Goal: Task Accomplishment & Management: Use online tool/utility

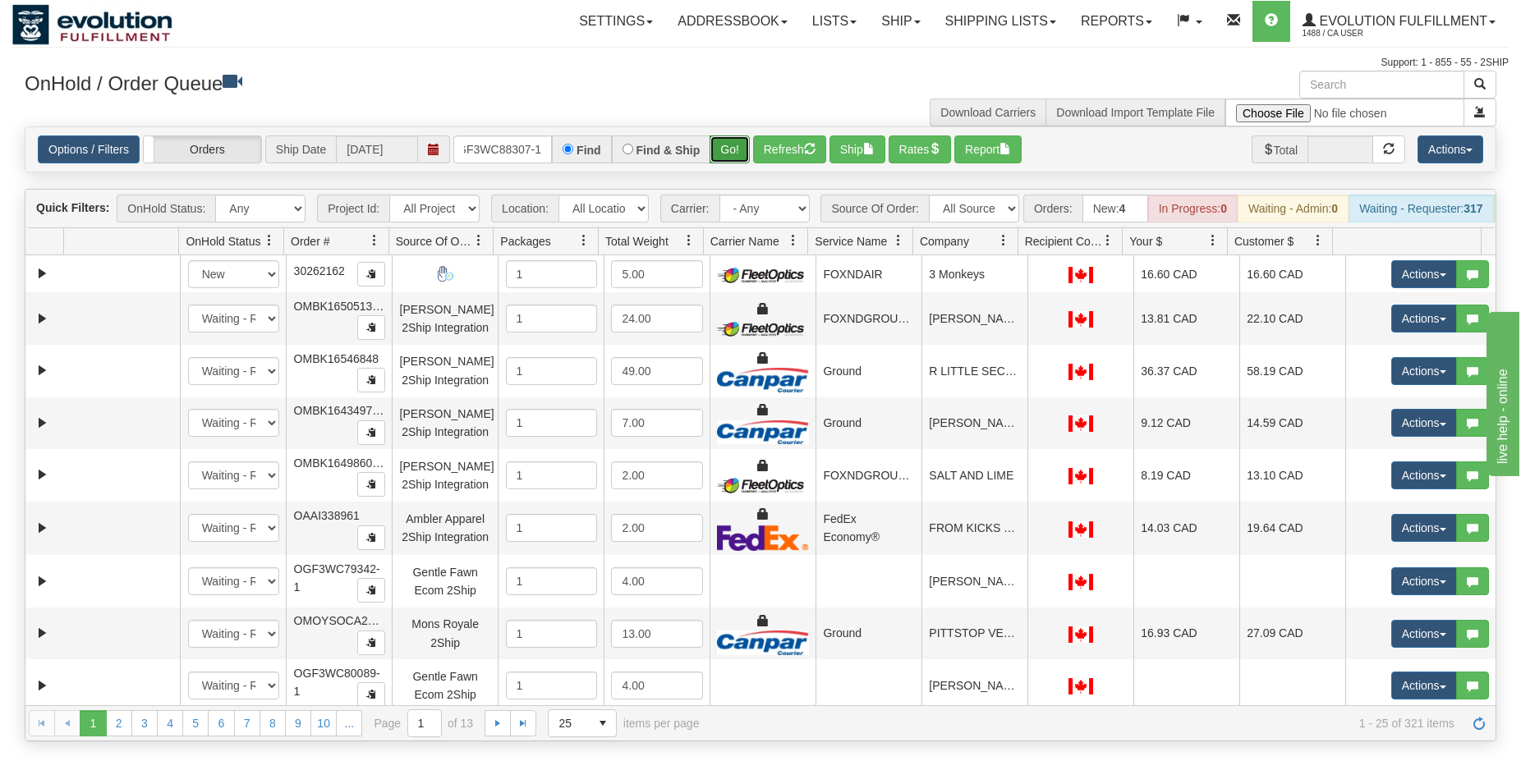
click at [729, 150] on button "Go!" at bounding box center [729, 150] width 40 height 28
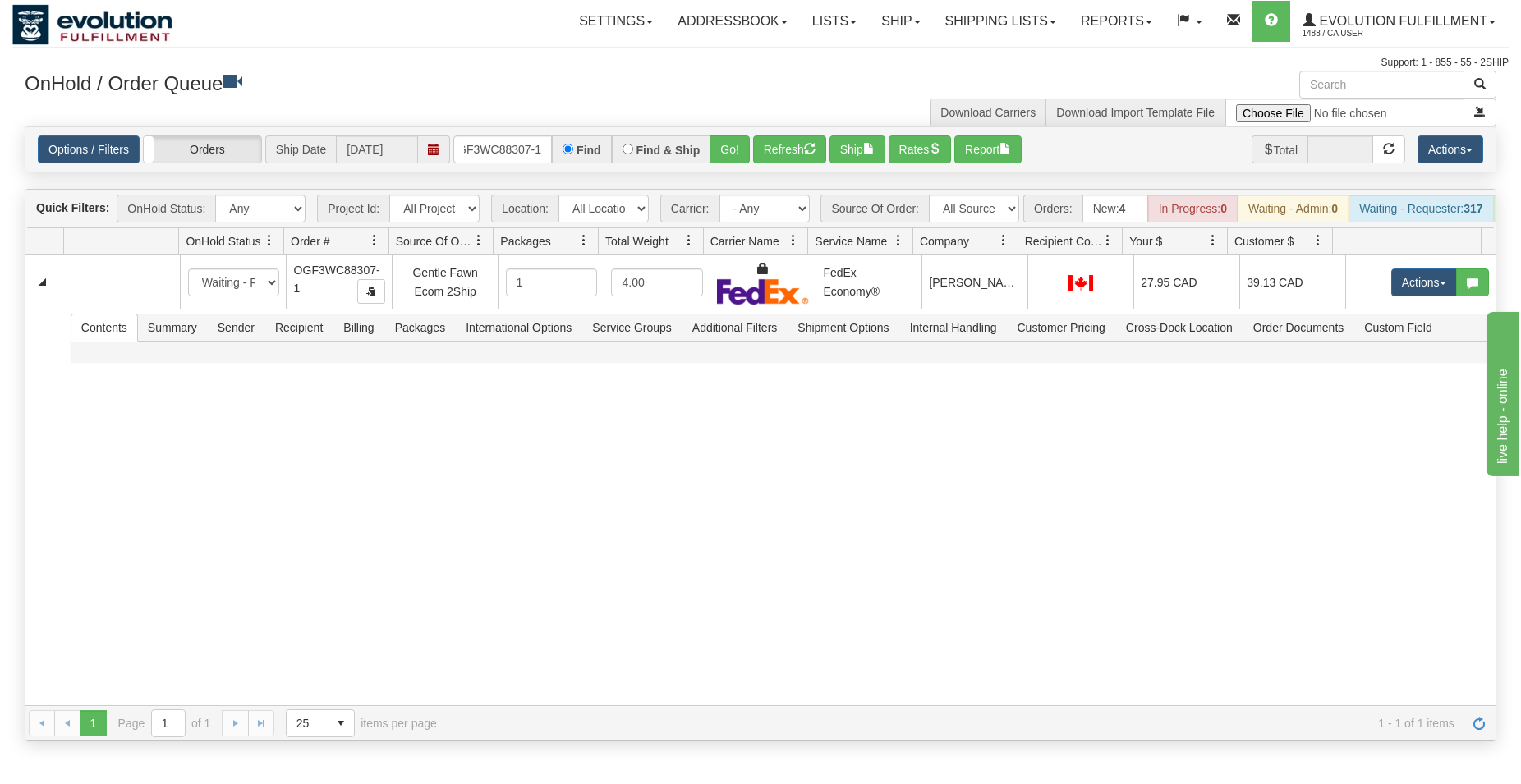
scroll to position [0, 16]
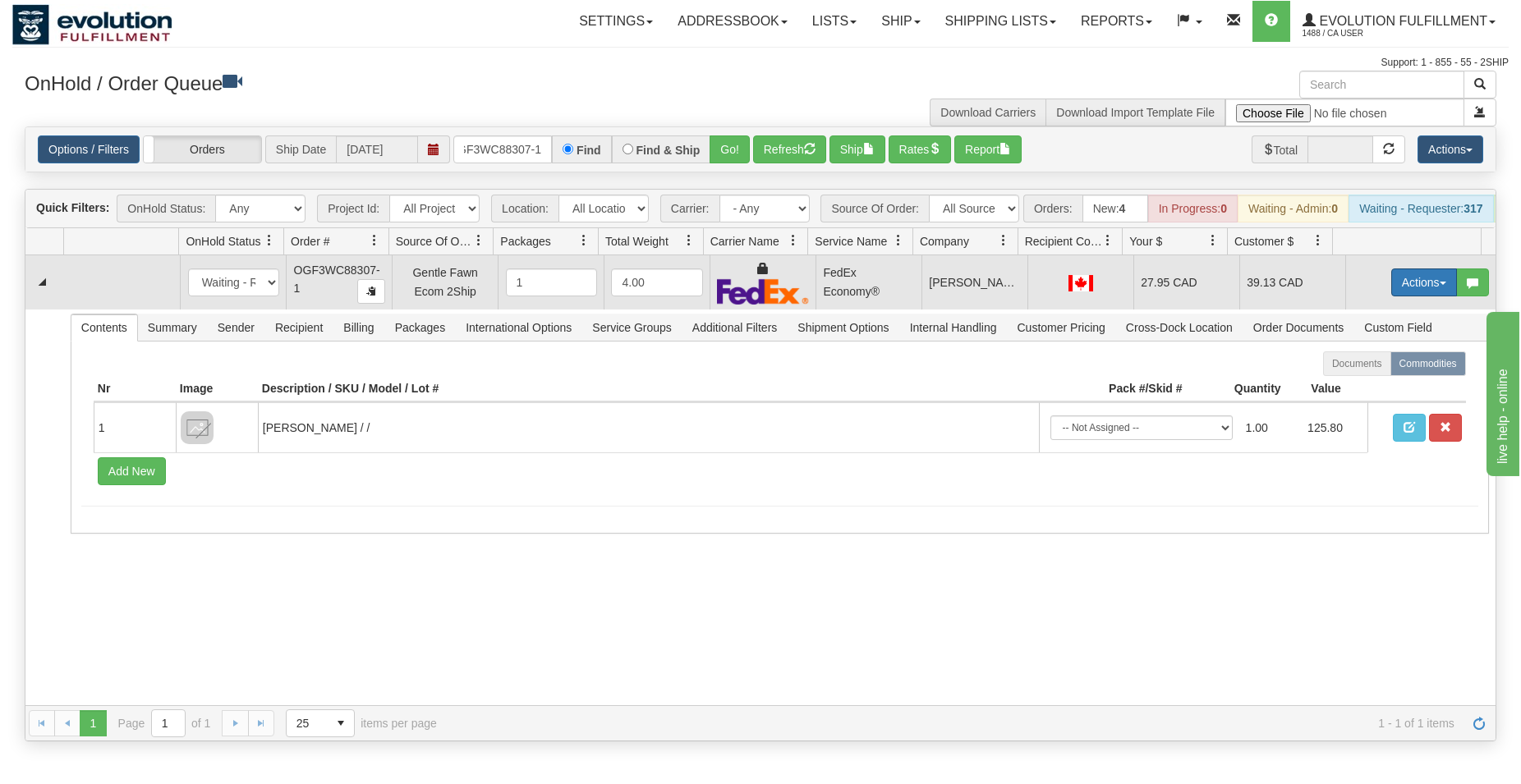
click at [1404, 294] on button "Actions" at bounding box center [1424, 283] width 66 height 28
click at [1341, 384] on span "Ship" at bounding box center [1358, 377] width 35 height 13
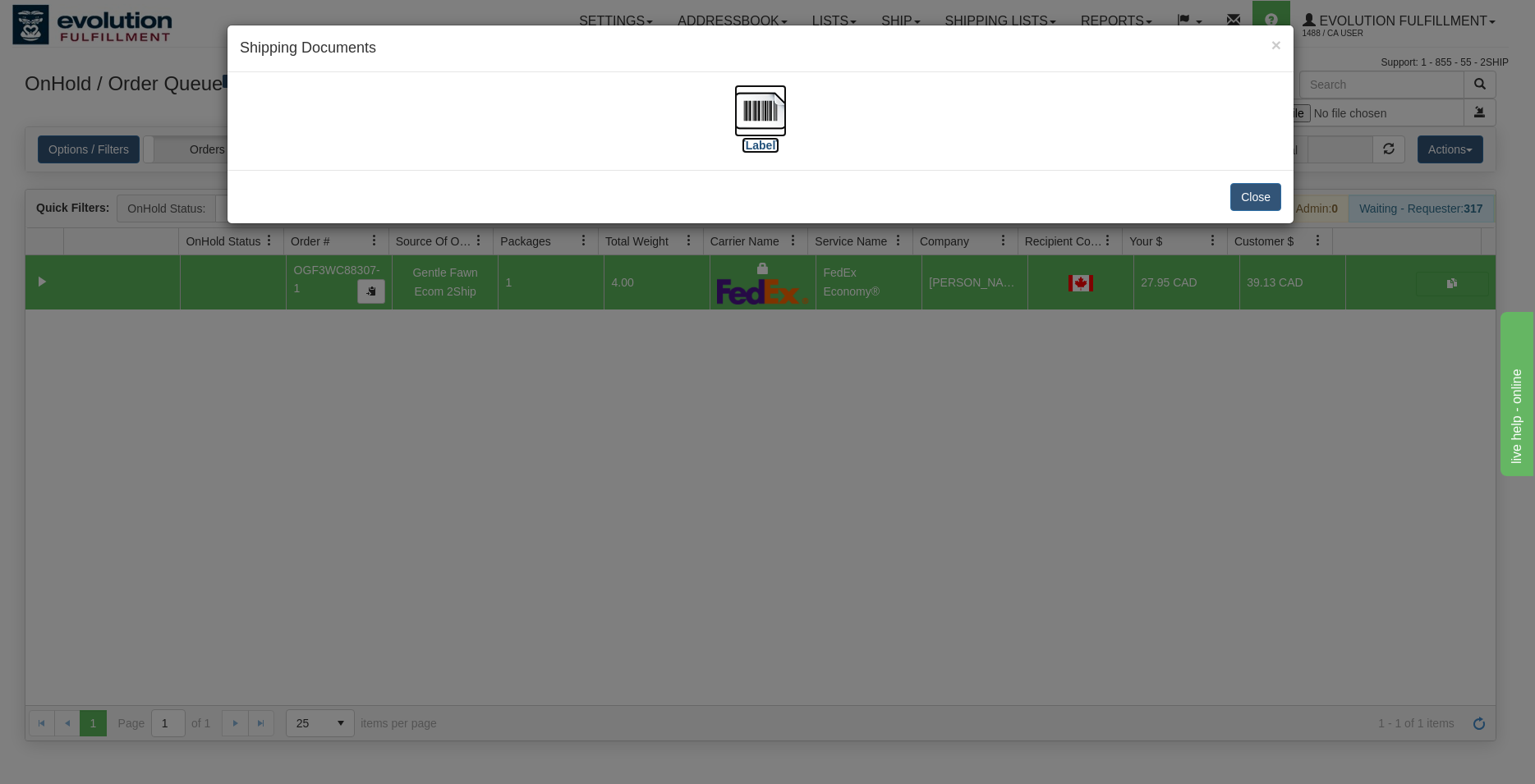
click at [775, 95] on img at bounding box center [761, 111] width 53 height 53
click at [1255, 190] on button "Close" at bounding box center [1255, 197] width 51 height 28
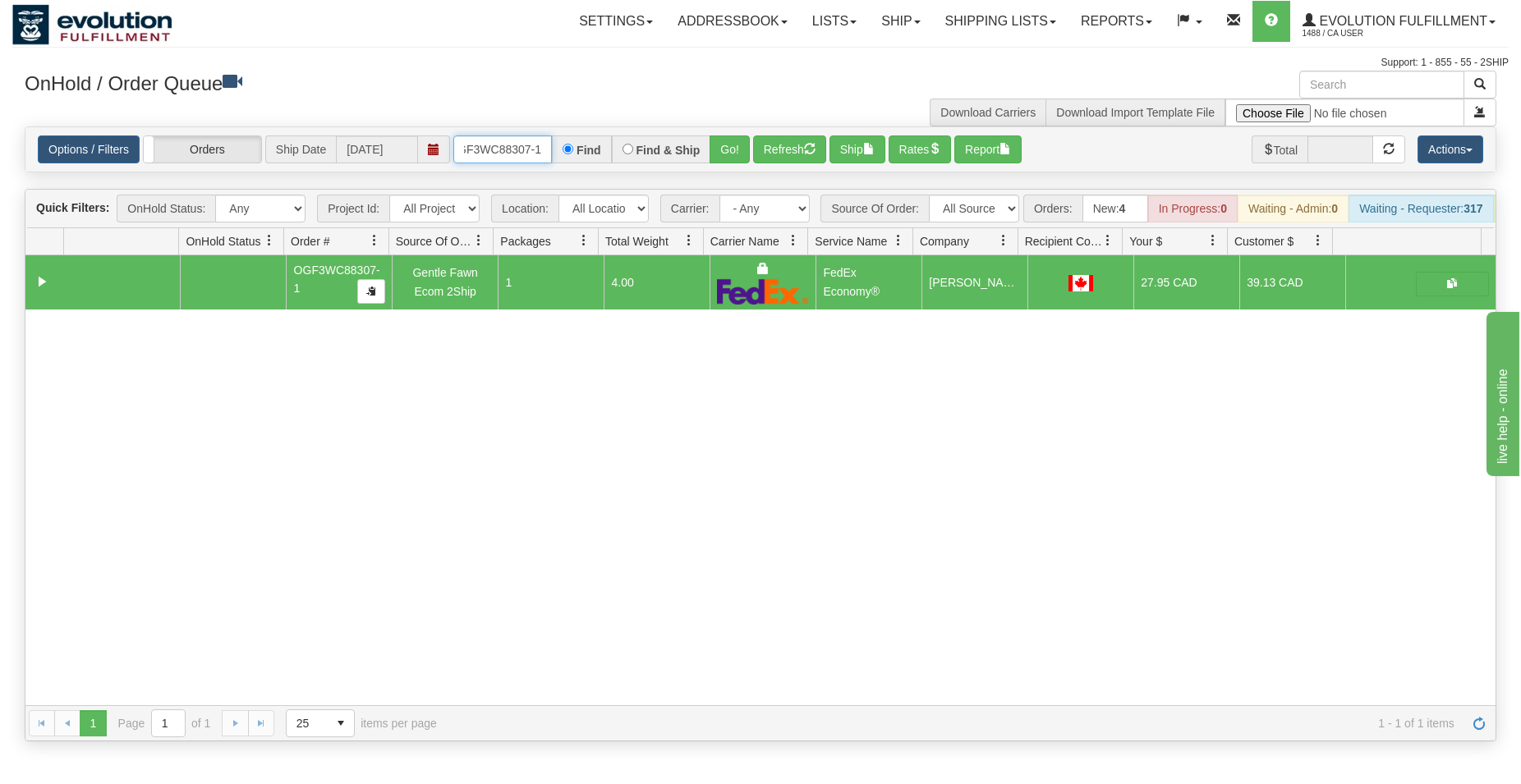
click at [490, 158] on input "OGF3WC88307-1" at bounding box center [502, 150] width 99 height 28
click at [738, 154] on button "Go!" at bounding box center [729, 150] width 40 height 28
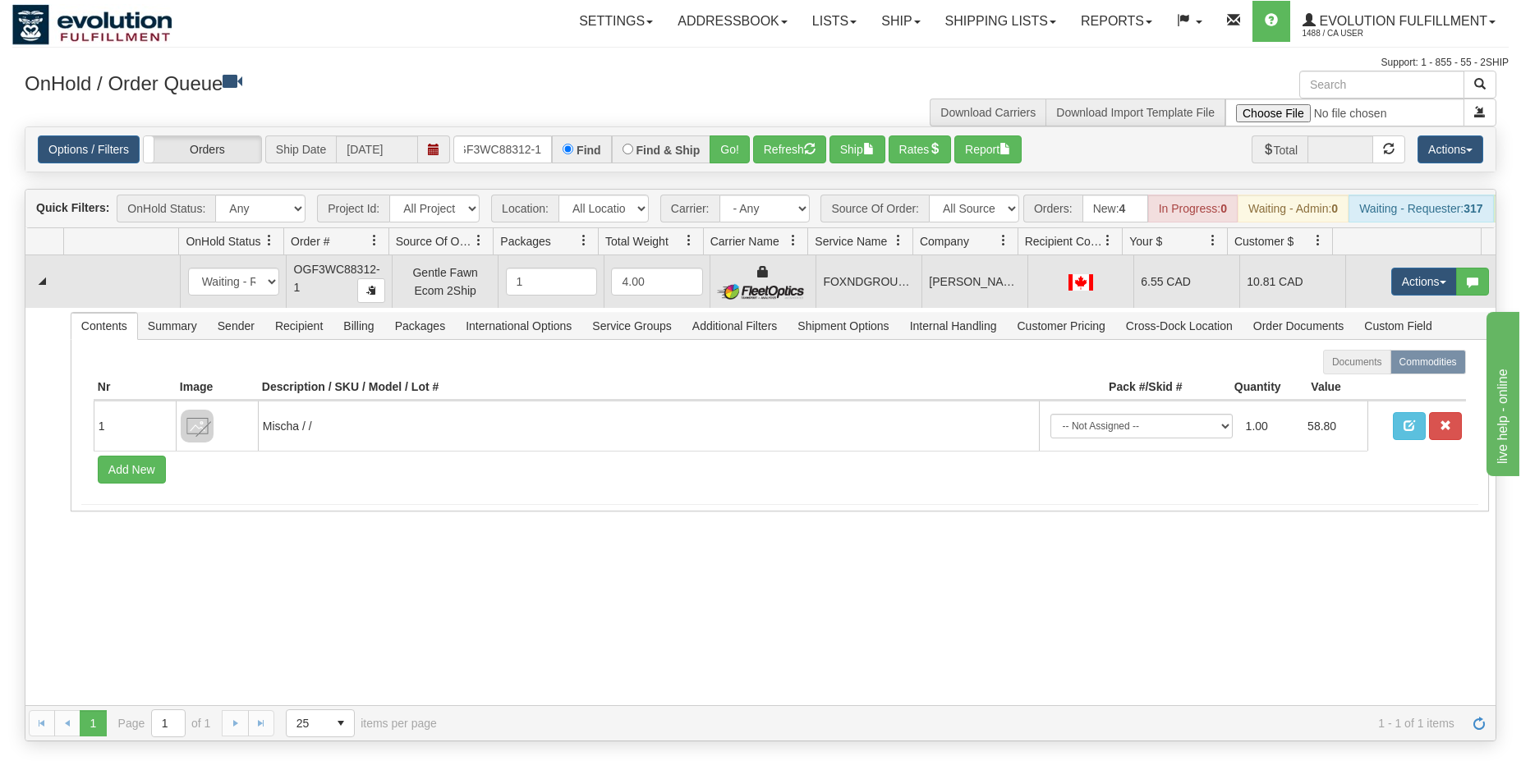
click at [1356, 288] on td "Actions Open Refresh Rates Rate All Services Ship Delete Edit Items" at bounding box center [1420, 282] width 150 height 53
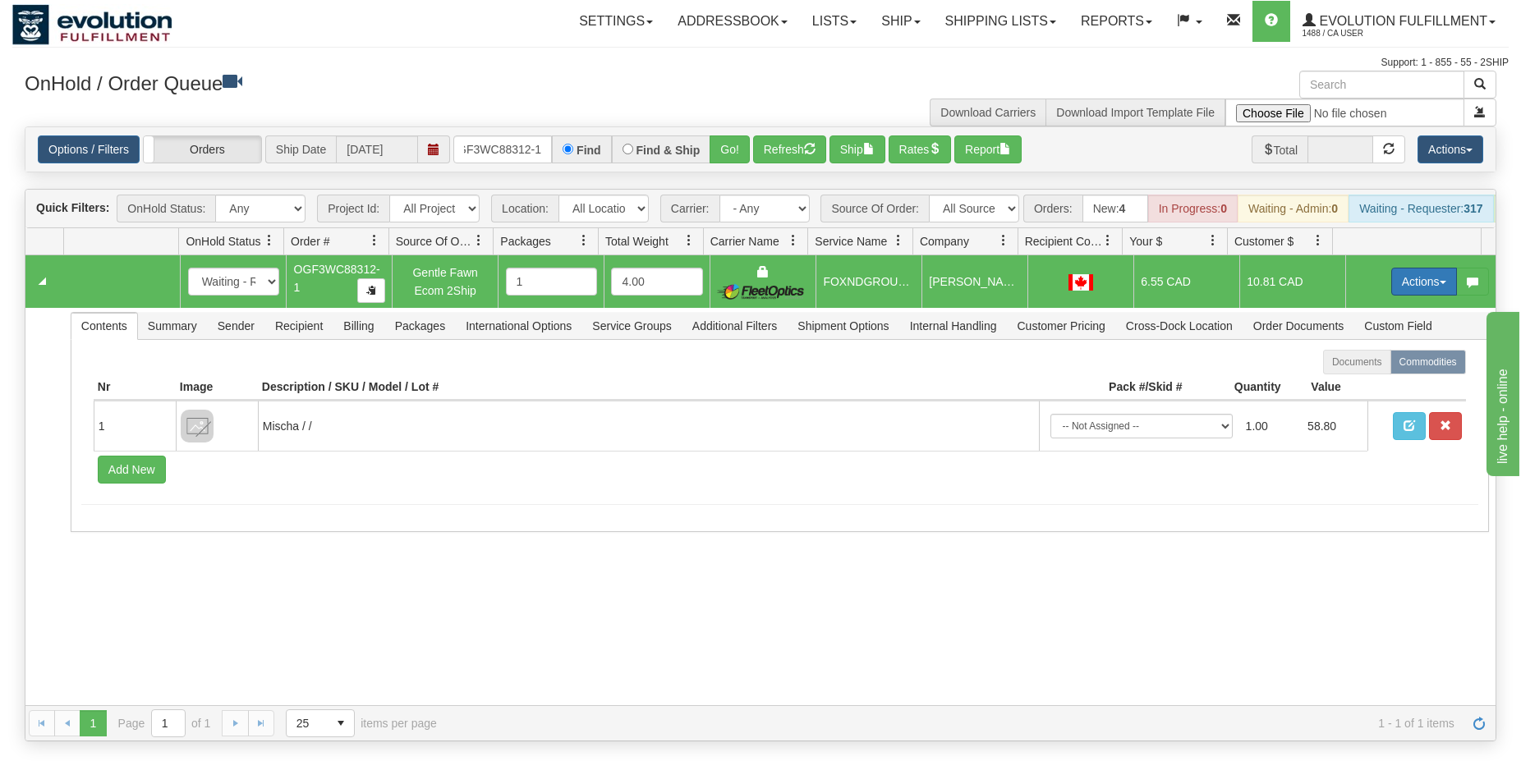
click at [1391, 288] on button "Actions" at bounding box center [1424, 282] width 66 height 28
click at [1359, 385] on link "Ship" at bounding box center [1390, 376] width 132 height 21
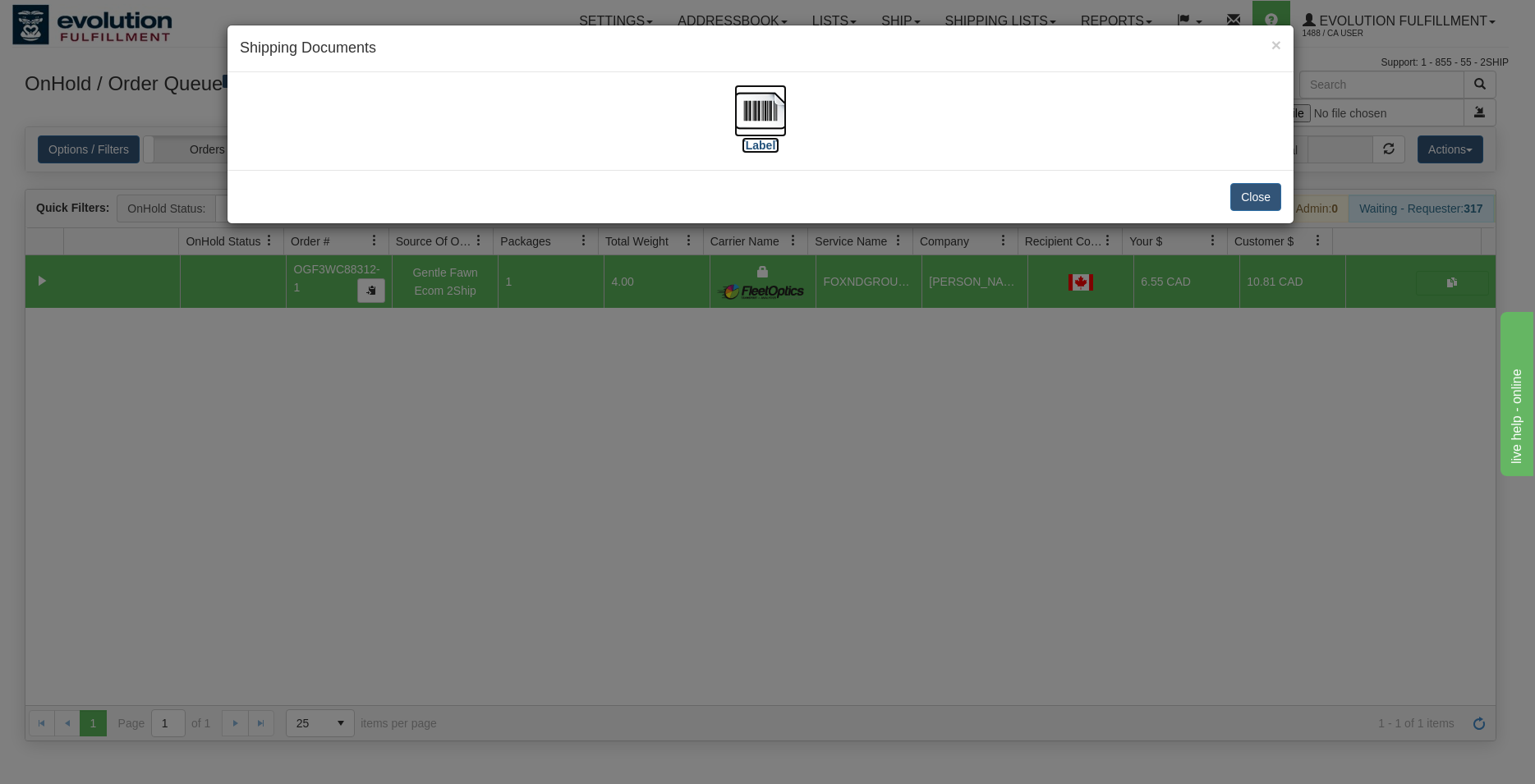
click at [744, 110] on img at bounding box center [761, 111] width 53 height 53
click at [1251, 205] on button "Close" at bounding box center [1255, 197] width 51 height 28
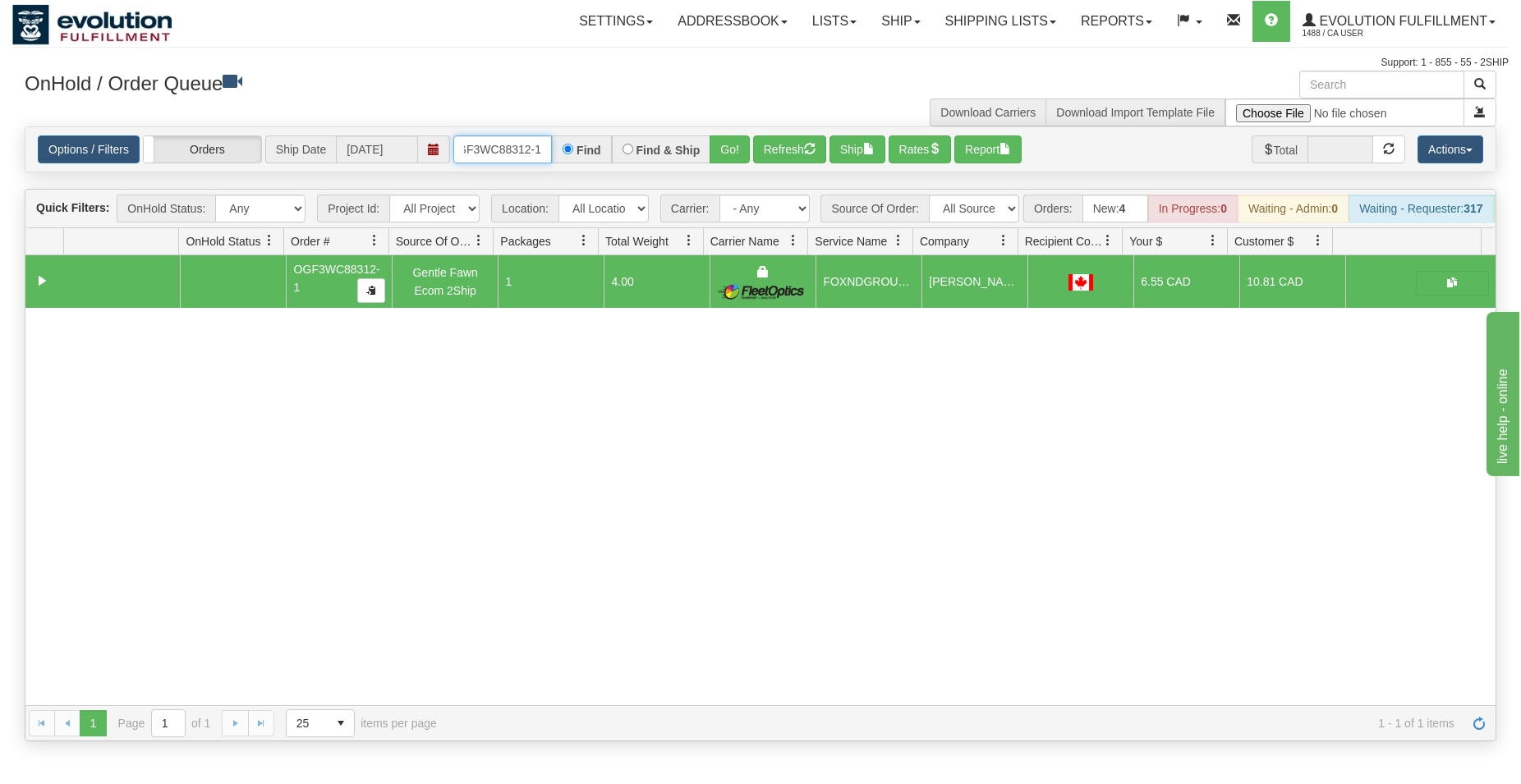
click at [511, 154] on input "OGF3WC88312-1" at bounding box center [502, 150] width 99 height 28
click at [734, 144] on button "Go!" at bounding box center [729, 150] width 40 height 28
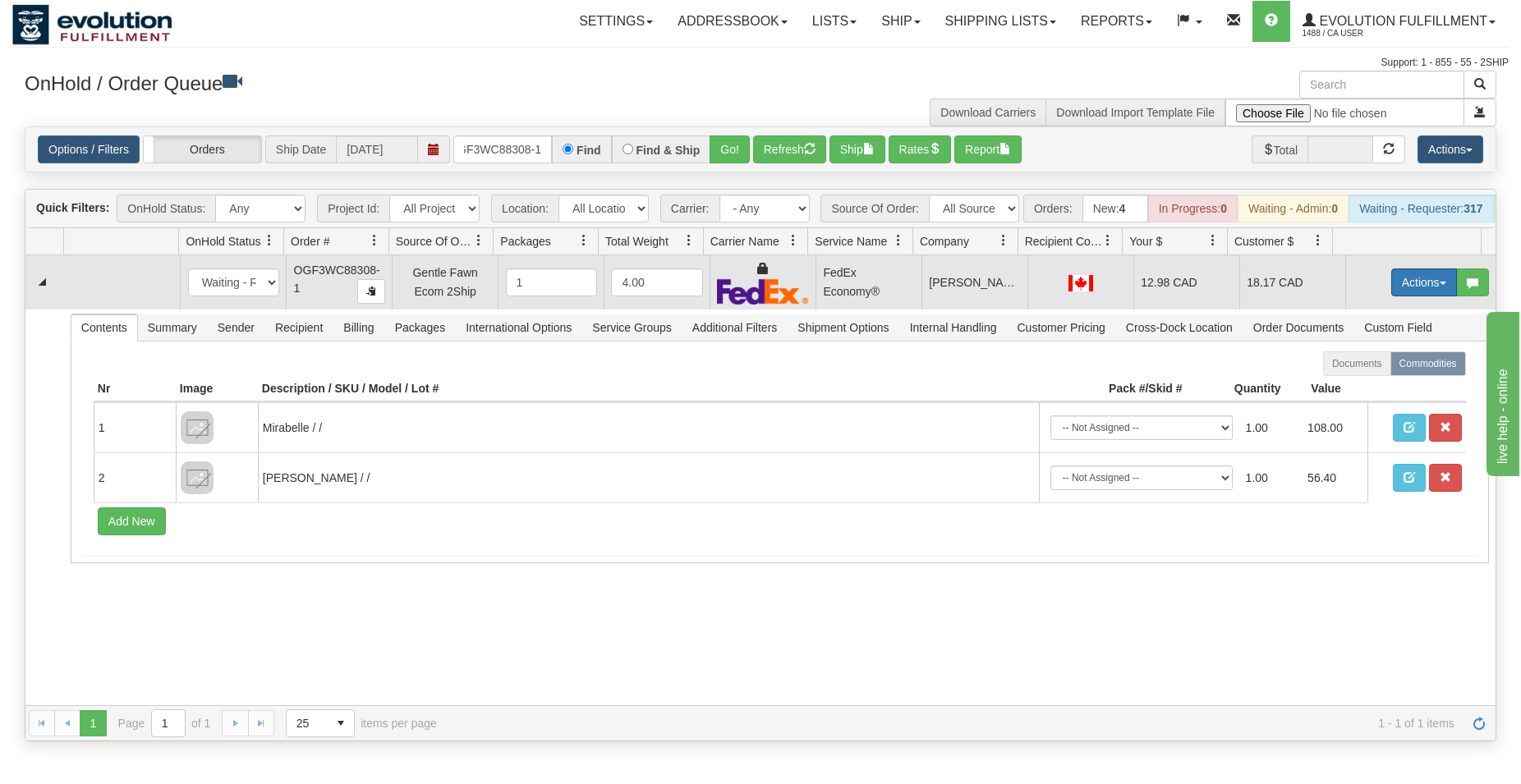
click at [1394, 297] on button "Actions" at bounding box center [1424, 283] width 66 height 28
click at [1341, 384] on span "Ship" at bounding box center [1358, 377] width 35 height 13
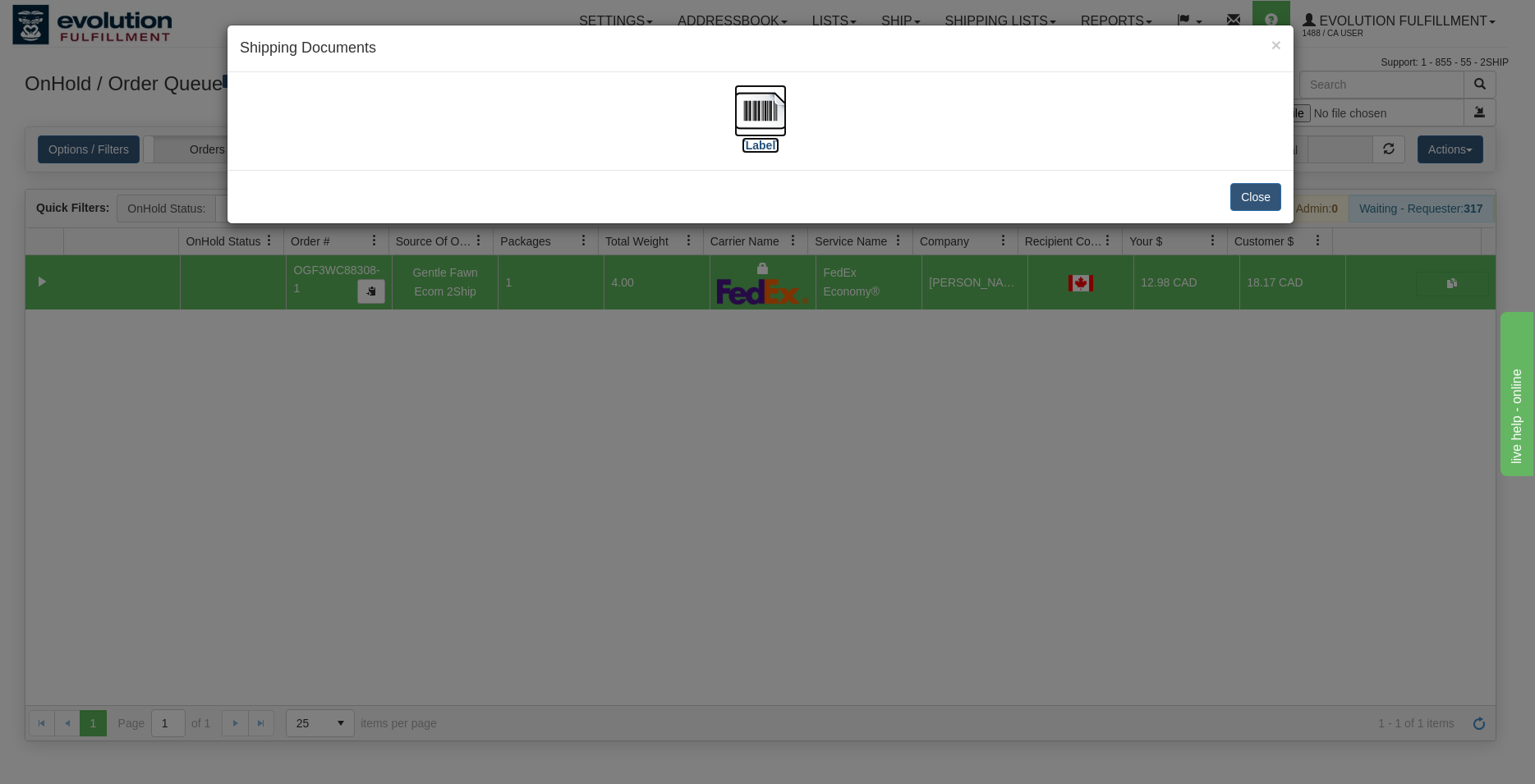
click at [767, 100] on img at bounding box center [761, 111] width 53 height 53
click at [1245, 195] on button "Close" at bounding box center [1255, 197] width 51 height 28
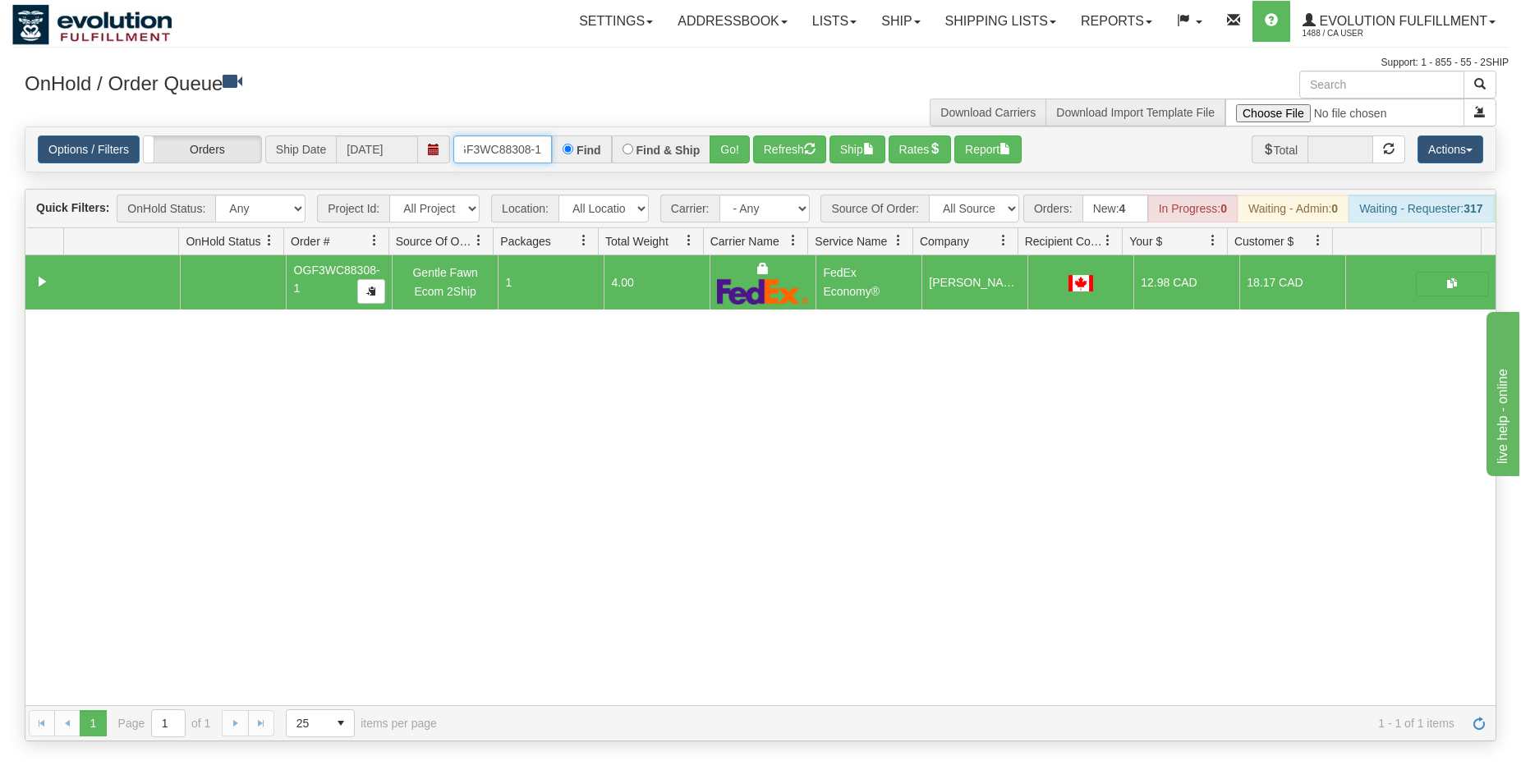
click at [511, 157] on input "OGF3WC88308-1" at bounding box center [502, 150] width 99 height 28
click at [733, 150] on button "Go!" at bounding box center [729, 150] width 40 height 28
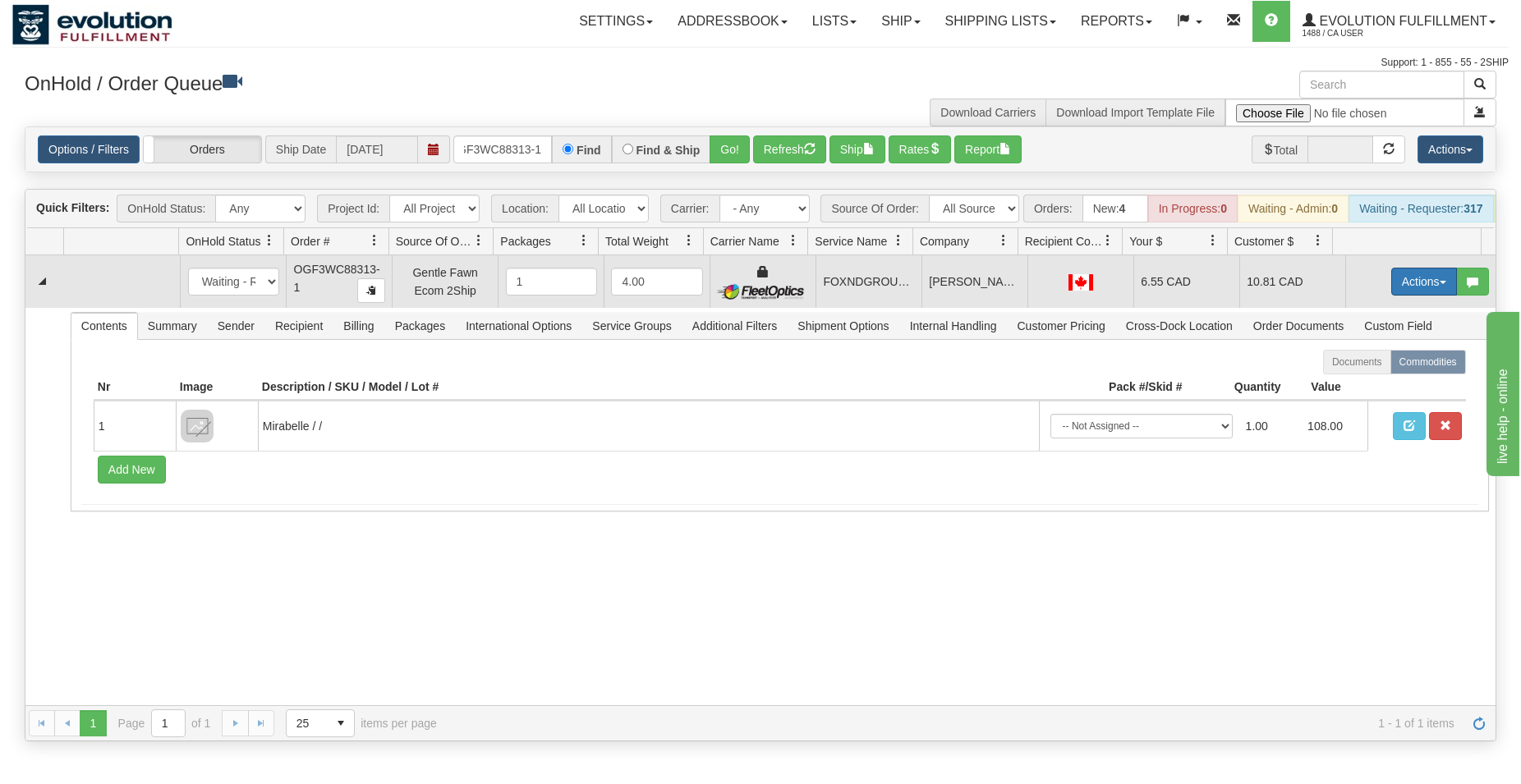
click at [1403, 286] on button "Actions" at bounding box center [1424, 282] width 66 height 28
click at [1341, 383] on span "Ship" at bounding box center [1358, 376] width 35 height 13
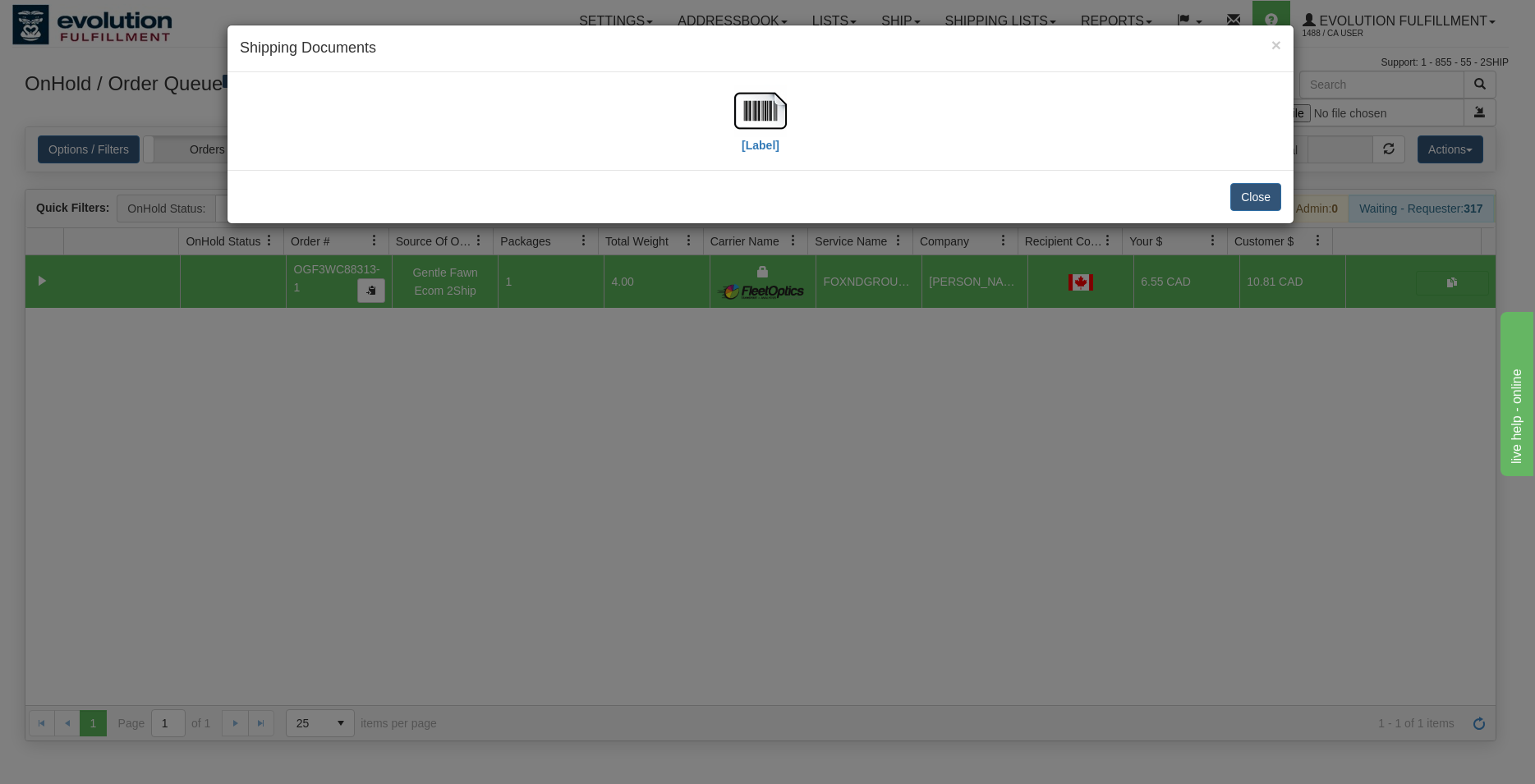
click at [794, 145] on div "[Label]" at bounding box center [761, 121] width 1042 height 73
click at [737, 101] on img at bounding box center [761, 111] width 53 height 53
click at [1252, 205] on button "Close" at bounding box center [1255, 197] width 51 height 28
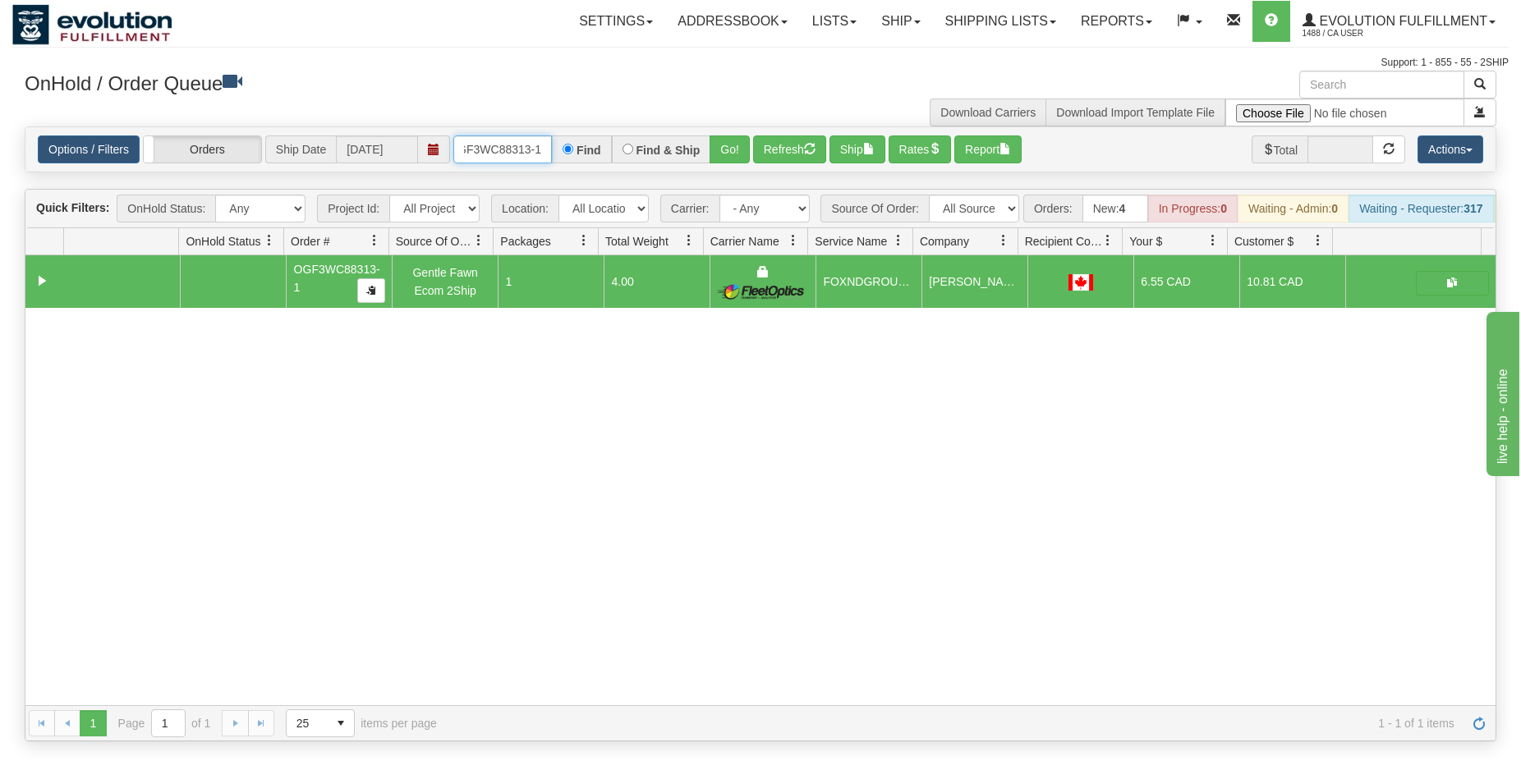
click at [509, 151] on input "OGF3WC88313-1" at bounding box center [502, 150] width 99 height 28
click at [741, 150] on button "Go!" at bounding box center [729, 150] width 40 height 28
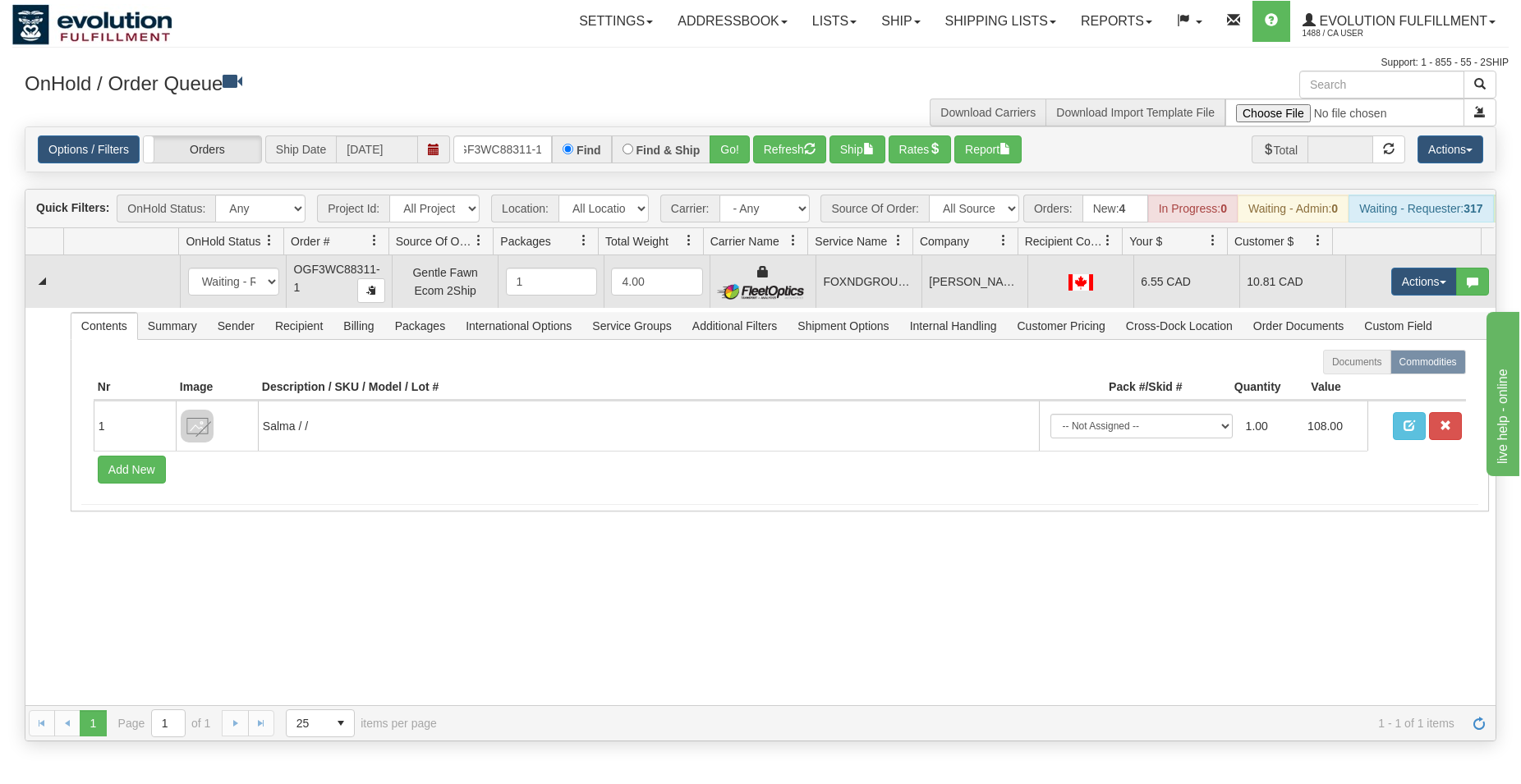
click at [1365, 296] on td "Actions Open Refresh Rates Rate All Services Ship Delete Edit Items" at bounding box center [1420, 282] width 150 height 53
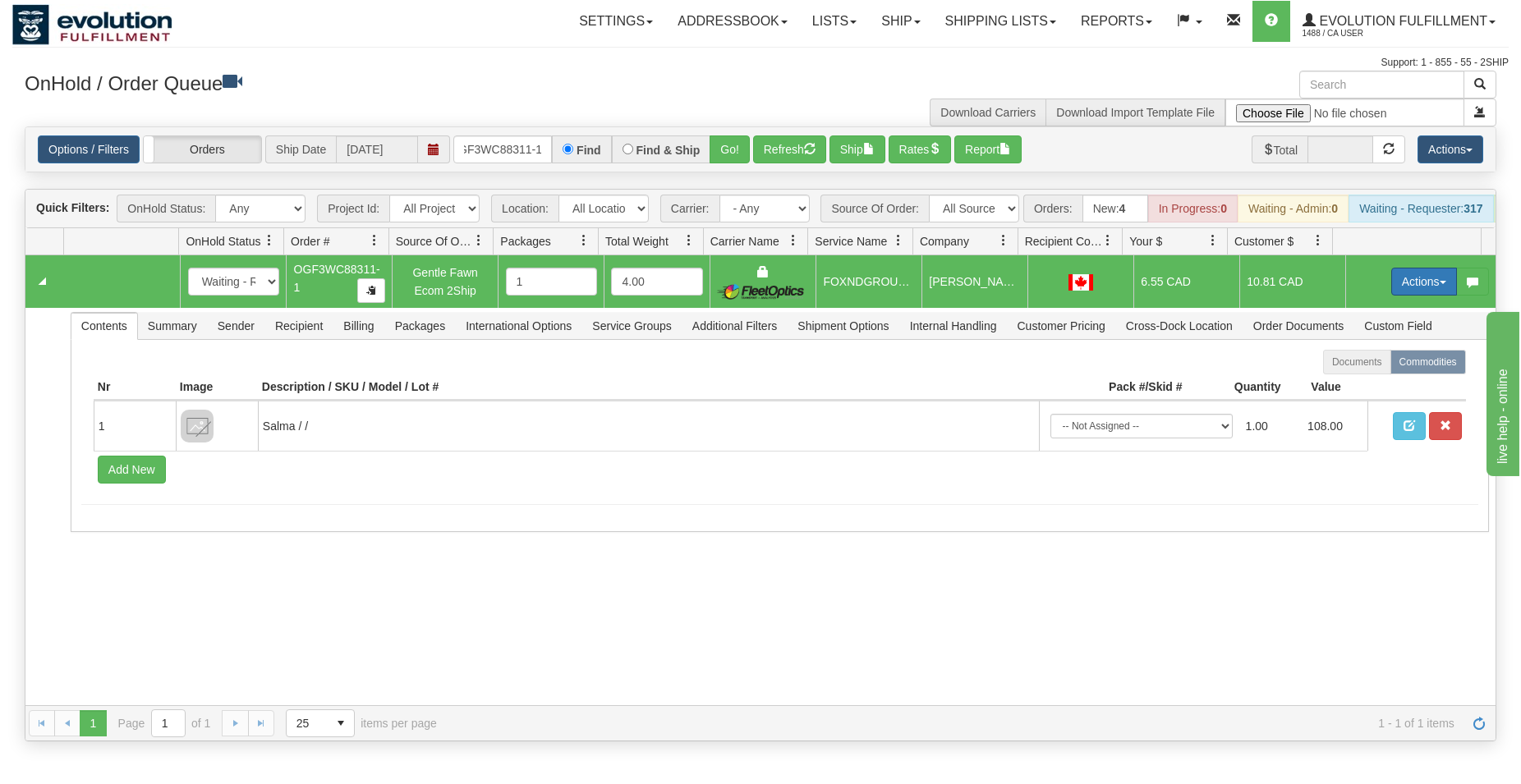
click at [1391, 294] on button "Actions" at bounding box center [1424, 282] width 66 height 28
click at [1347, 383] on span "Ship" at bounding box center [1358, 376] width 35 height 13
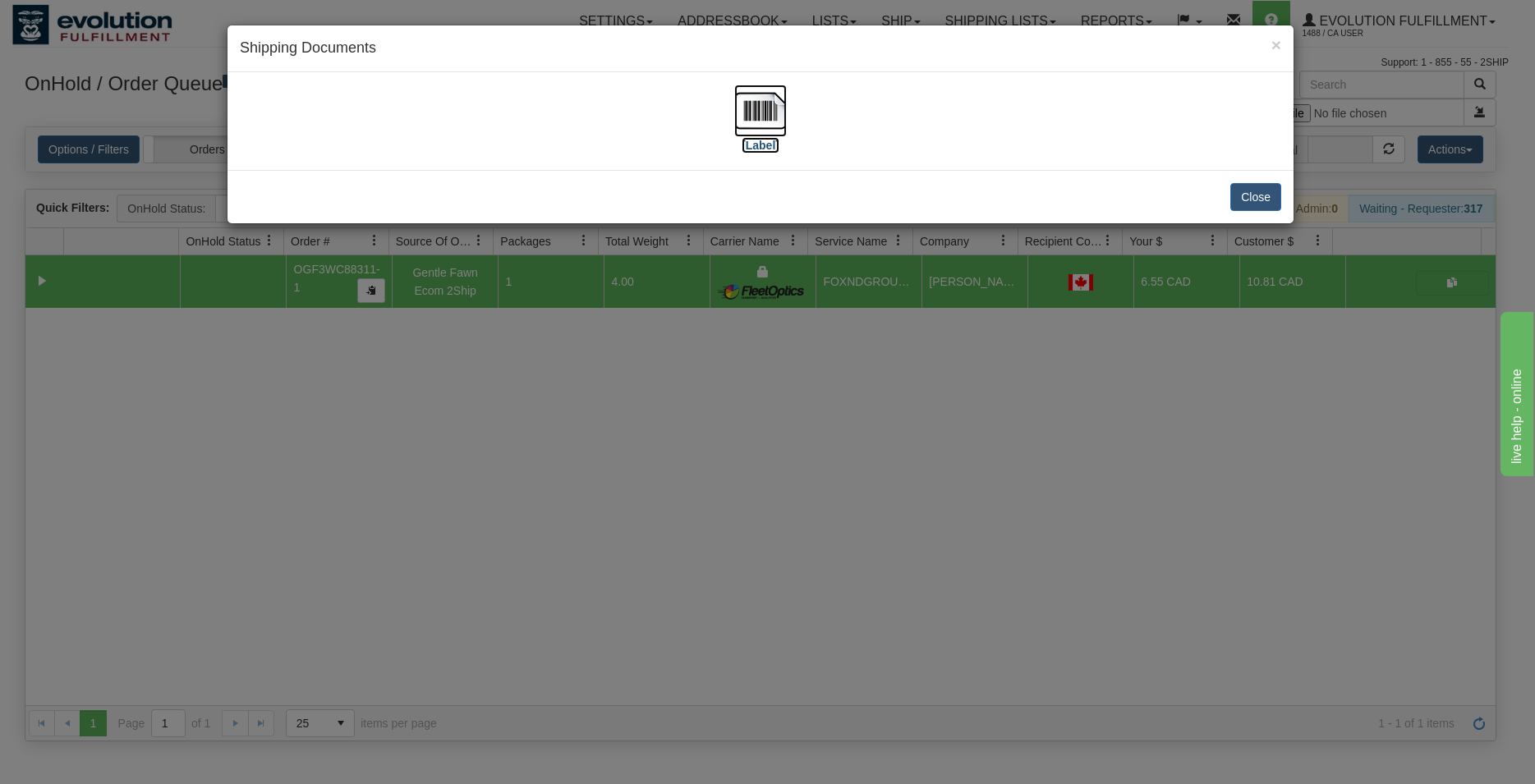
click at [761, 108] on img at bounding box center [761, 111] width 53 height 53
click at [1275, 188] on button "Close" at bounding box center [1255, 197] width 51 height 28
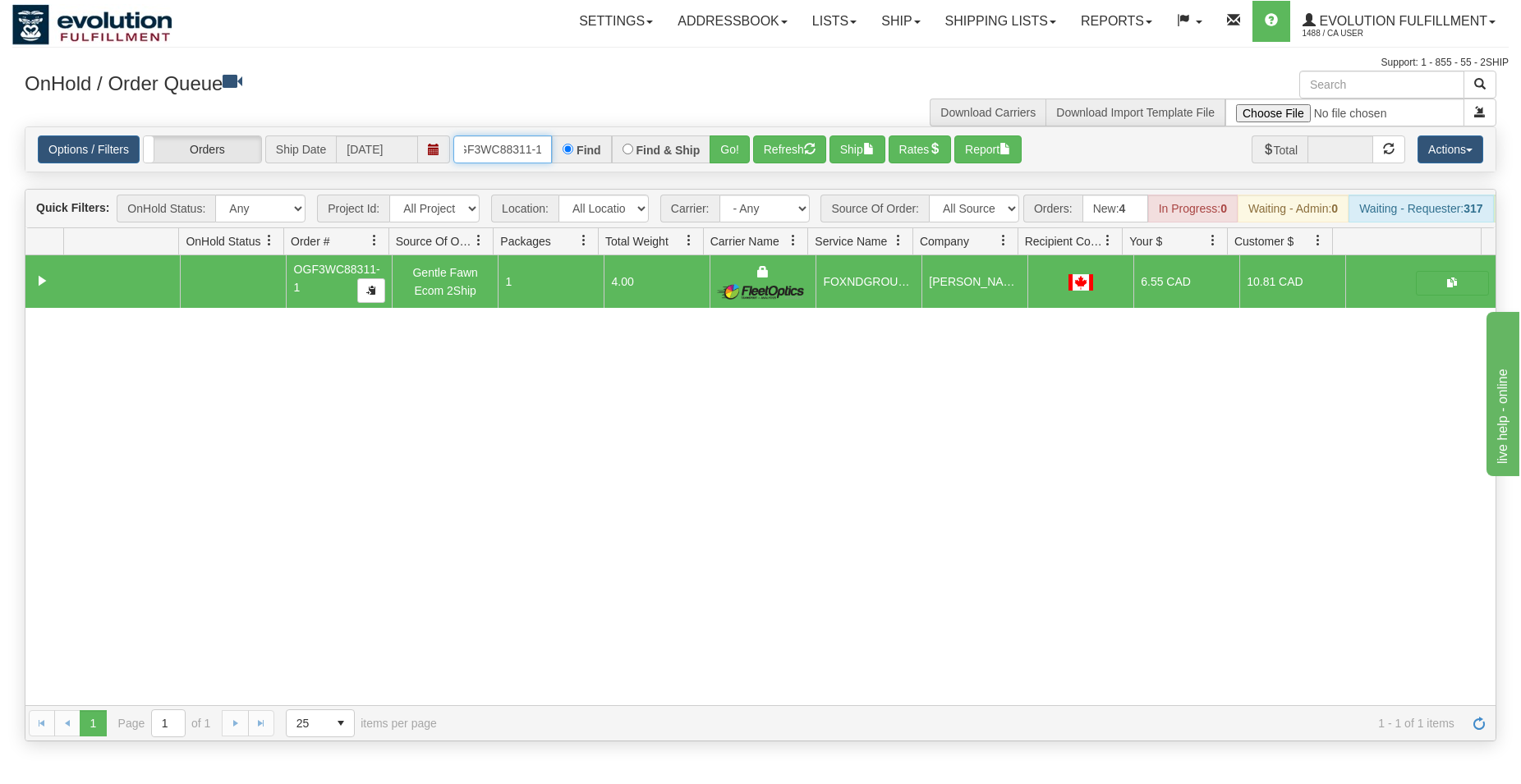
click at [502, 149] on input "OGF3WC88311-1" at bounding box center [502, 150] width 99 height 28
click at [742, 156] on button "Go!" at bounding box center [729, 150] width 40 height 28
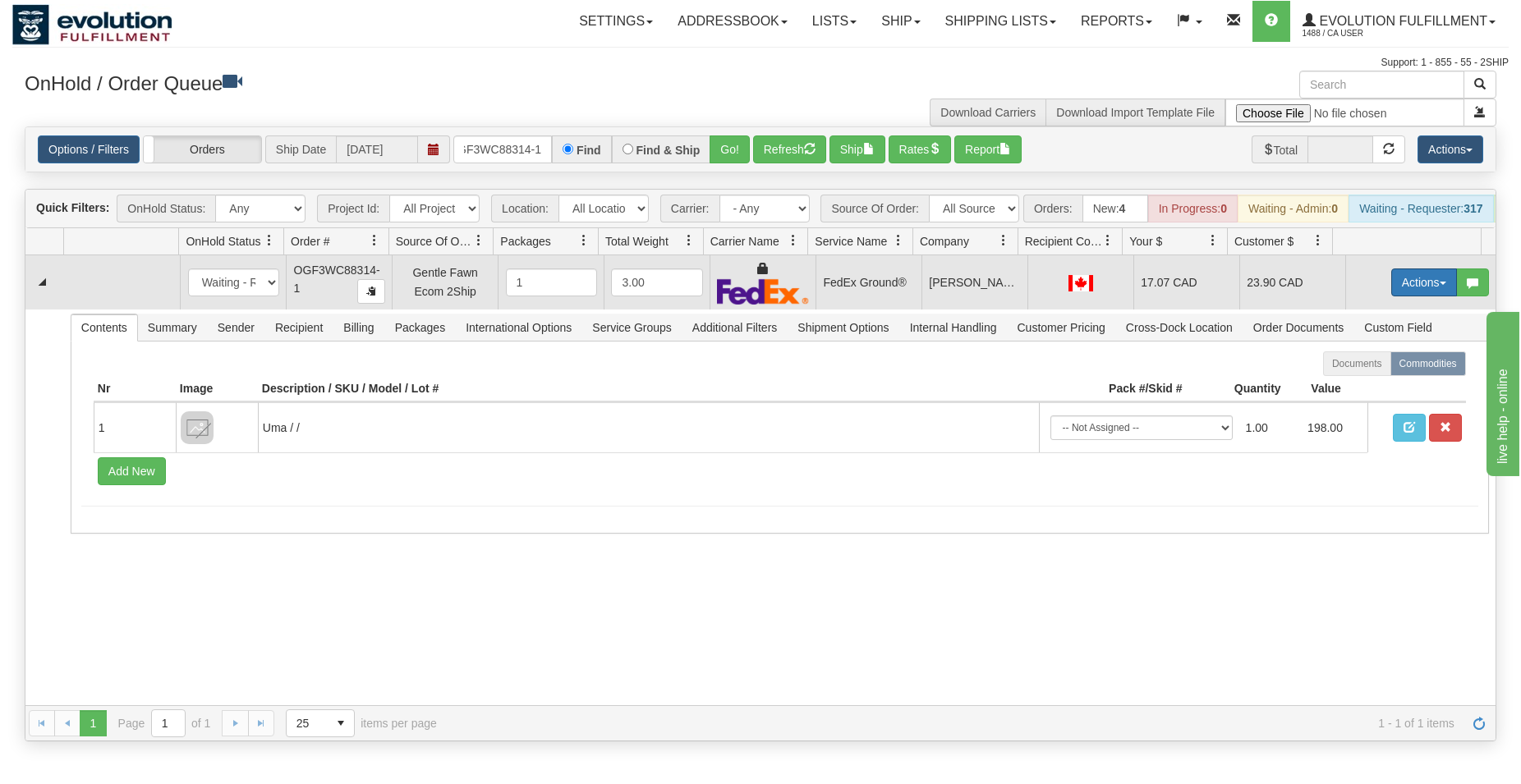
click at [1440, 285] on span "button" at bounding box center [1443, 284] width 7 height 3
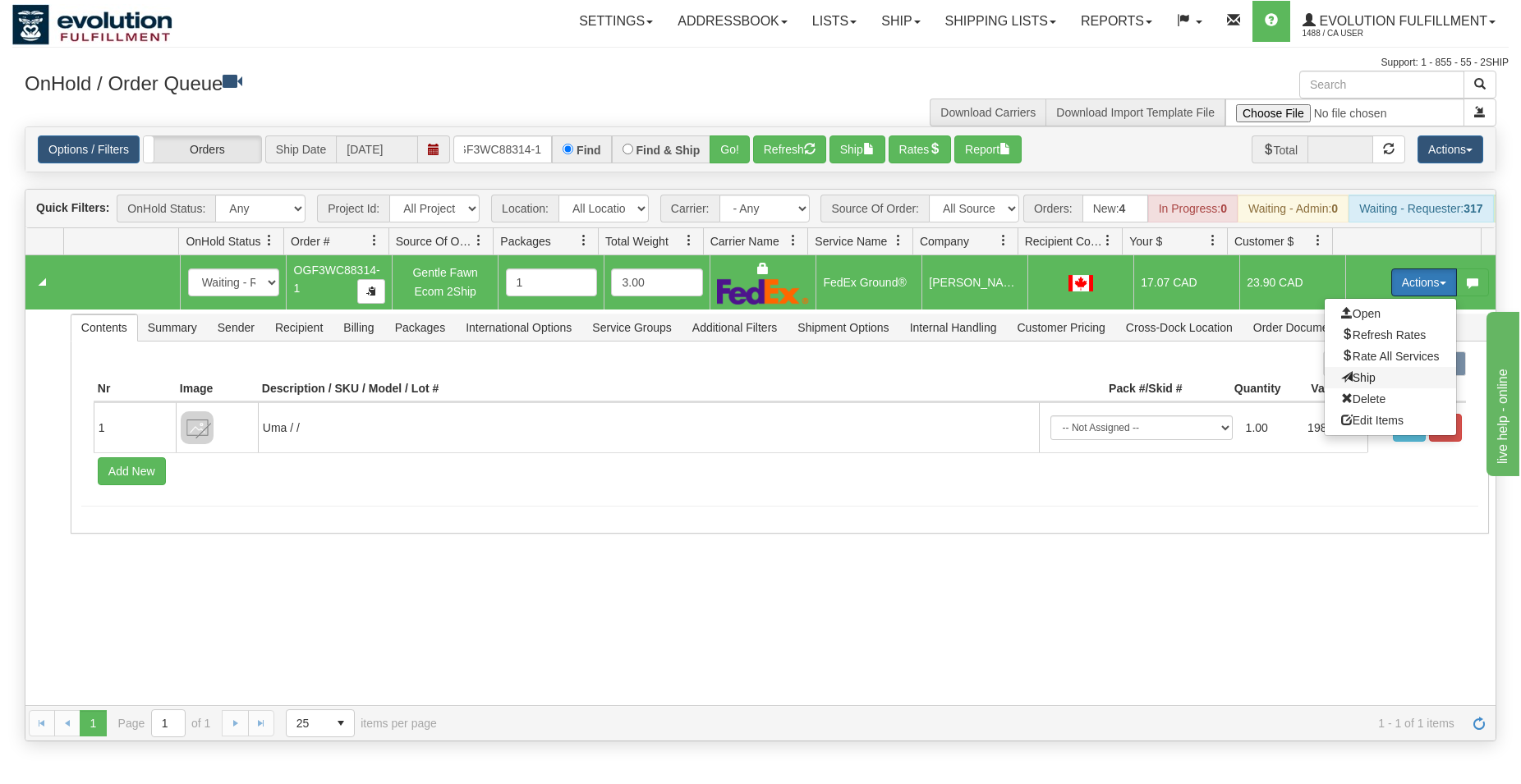
click at [1345, 384] on span "Ship" at bounding box center [1358, 377] width 35 height 13
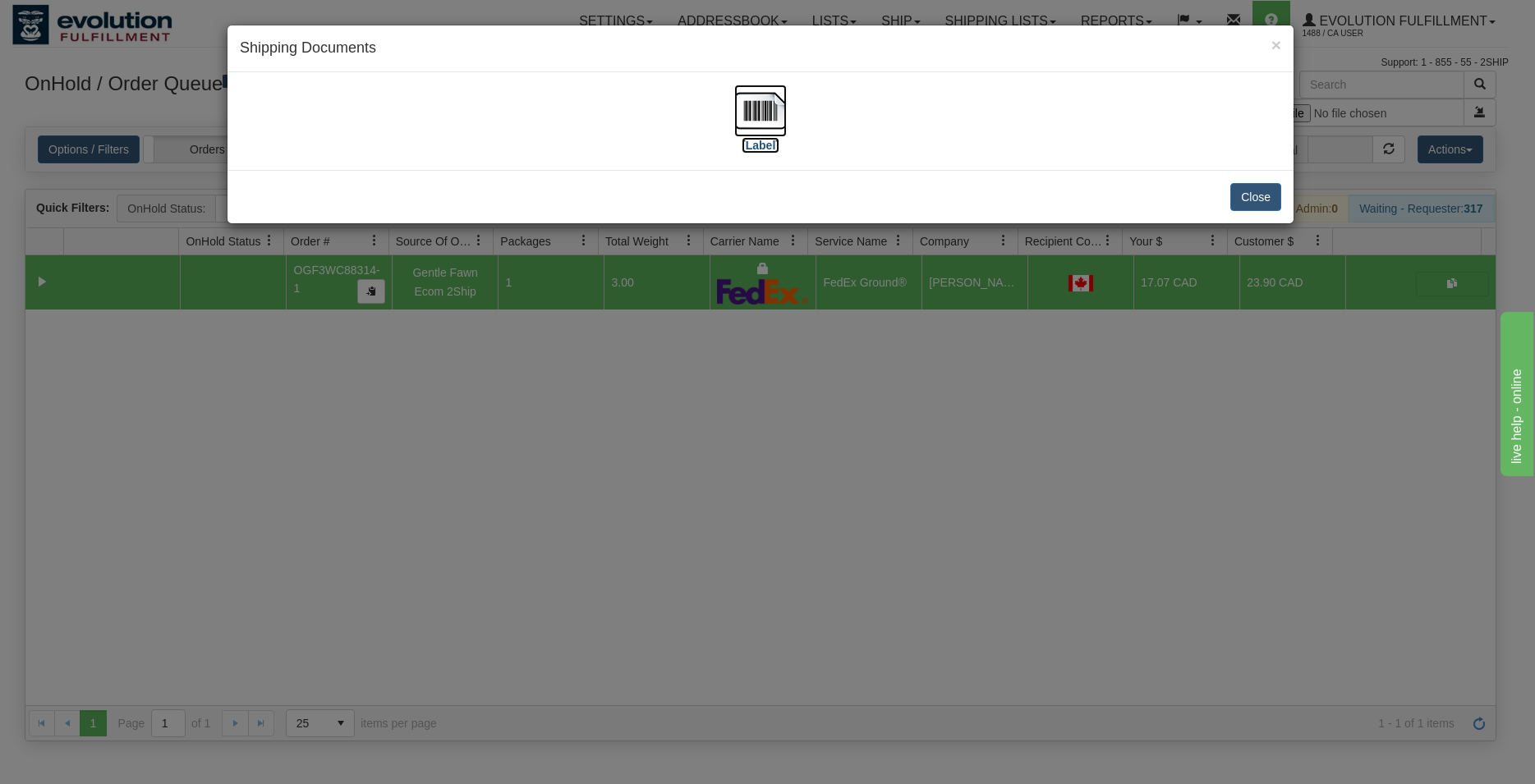
click at [761, 106] on img at bounding box center [761, 111] width 53 height 53
click at [1254, 194] on button "Close" at bounding box center [1255, 197] width 51 height 28
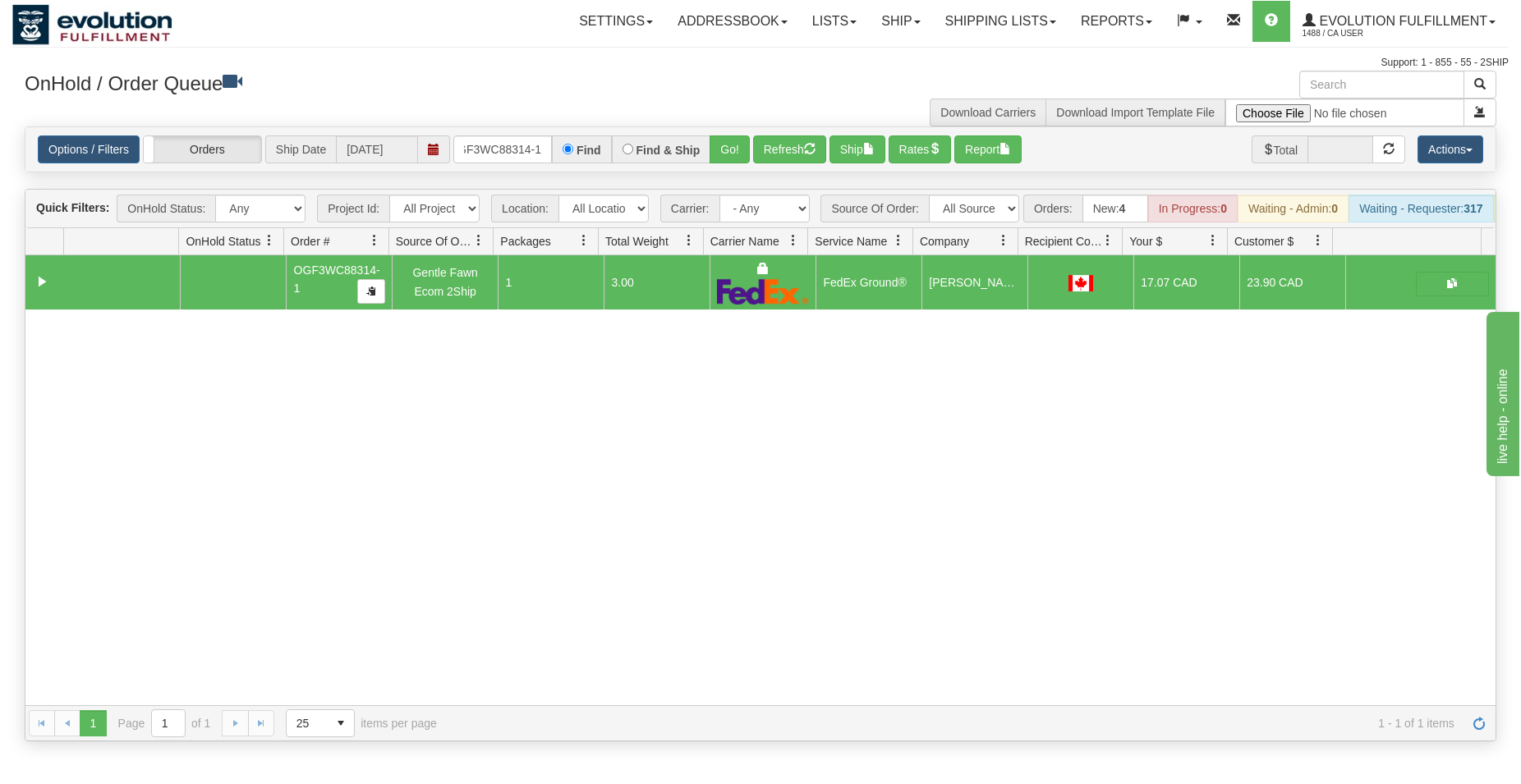
click at [505, 164] on div "Options / Filters Group Shipments Orders Ship Date [DATE] OGF3WC88314-1 Find Fi…" at bounding box center [760, 150] width 1470 height 44
click at [506, 159] on input "OGF3WC88314-1" at bounding box center [502, 150] width 99 height 28
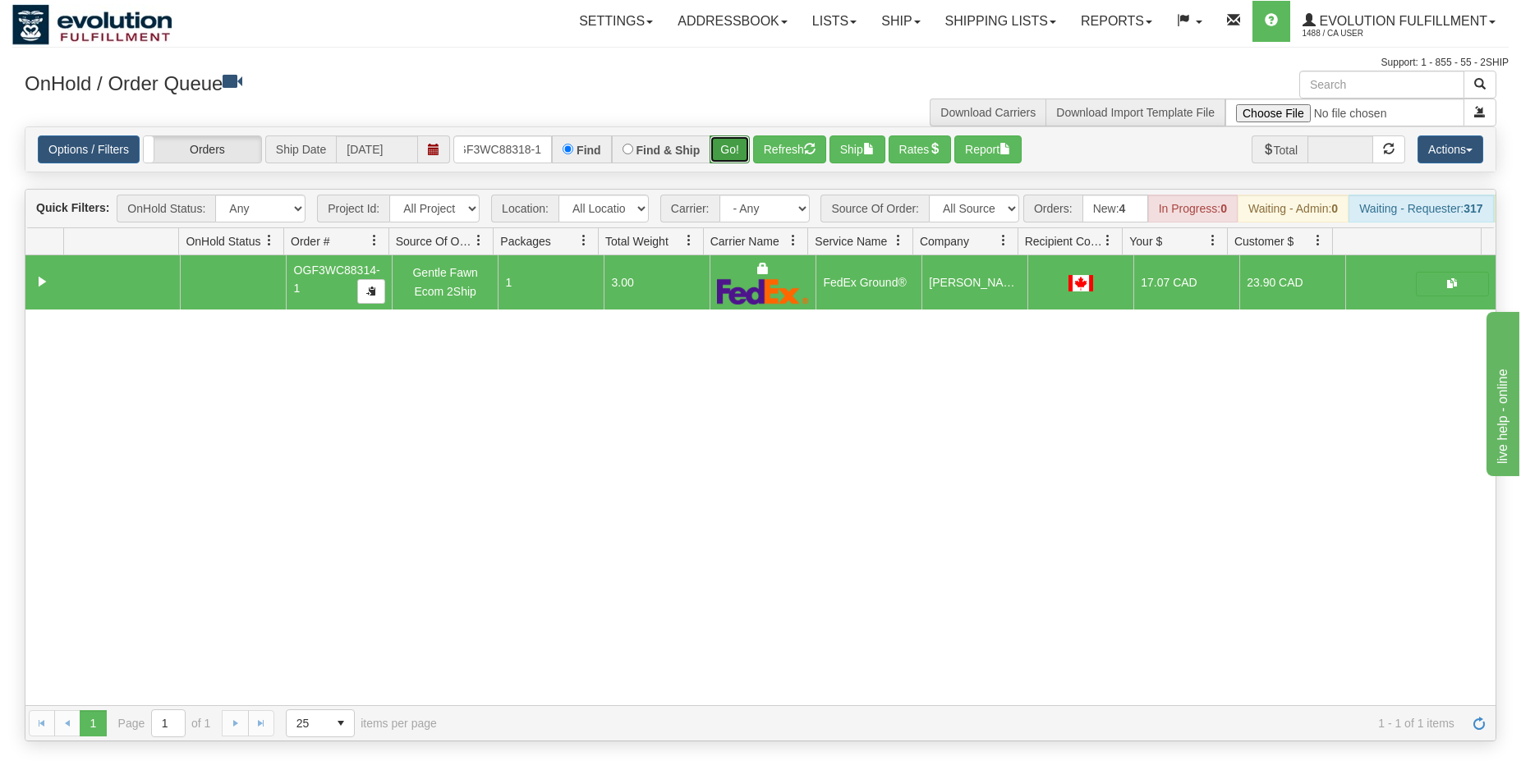
click at [725, 148] on button "Go!" at bounding box center [729, 150] width 40 height 28
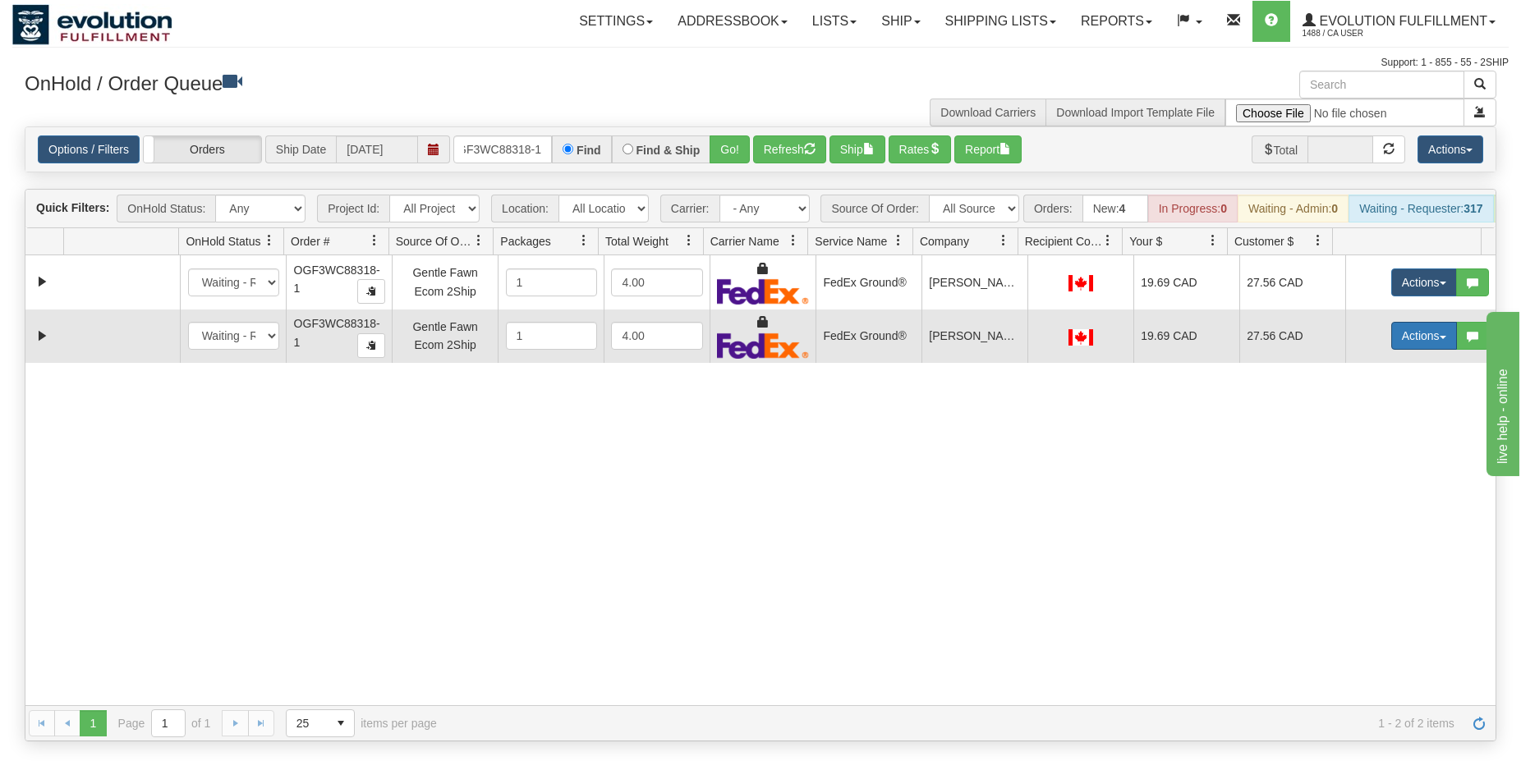
click at [1391, 350] on button "Actions" at bounding box center [1424, 336] width 66 height 28
click at [1347, 459] on span "Delete" at bounding box center [1363, 452] width 44 height 13
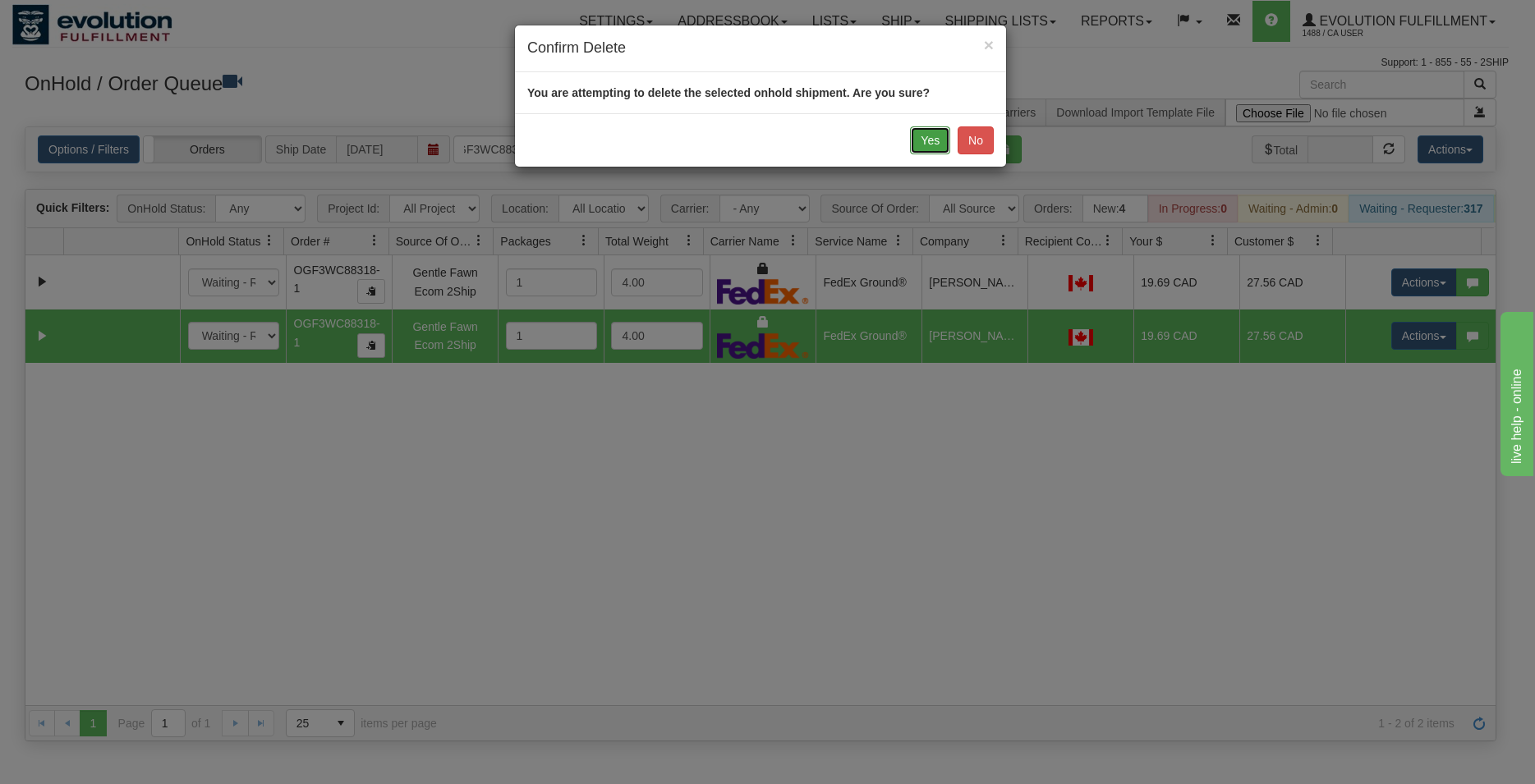
click at [922, 149] on button "Yes" at bounding box center [930, 141] width 40 height 28
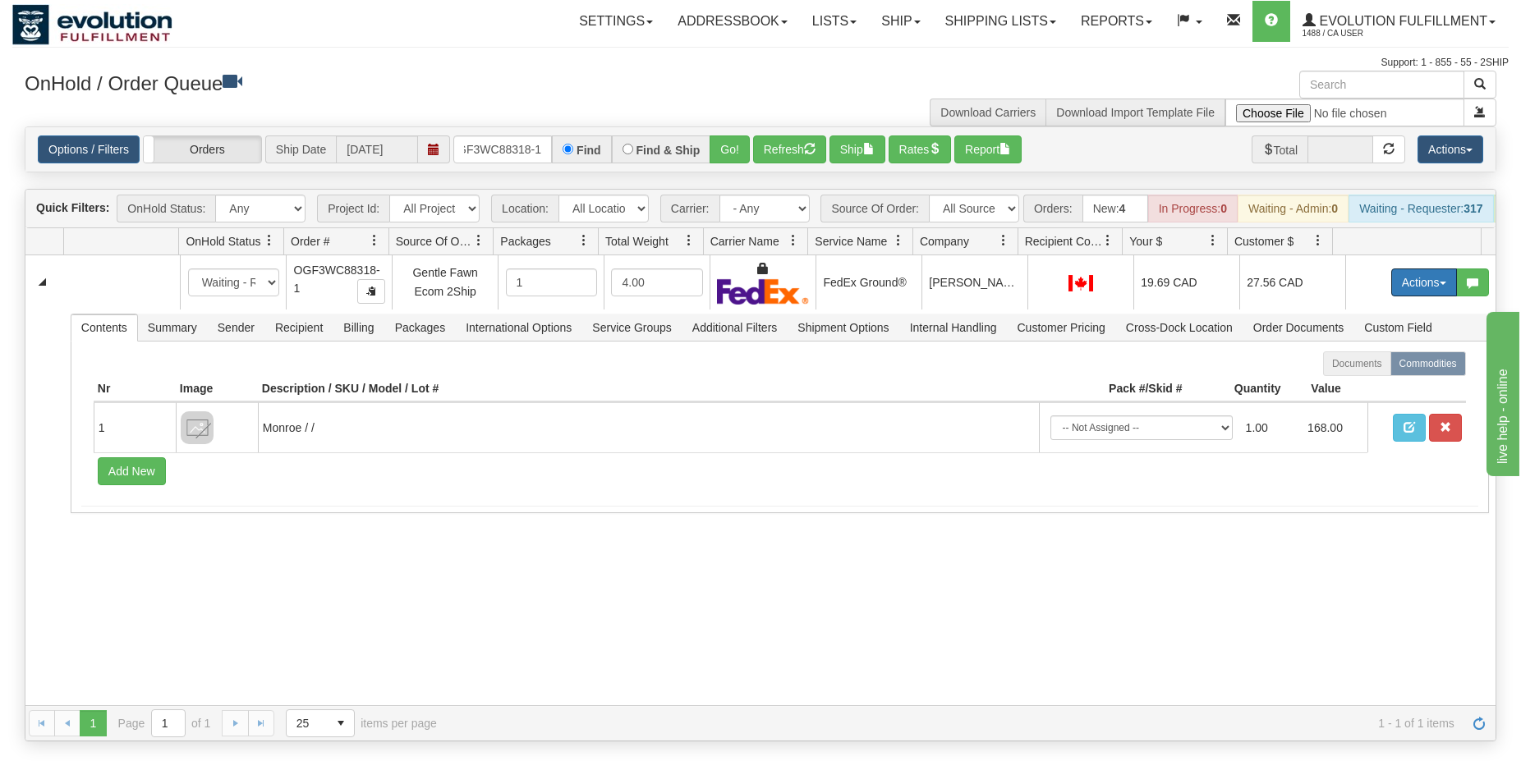
click at [1419, 292] on button "Actions" at bounding box center [1424, 283] width 66 height 28
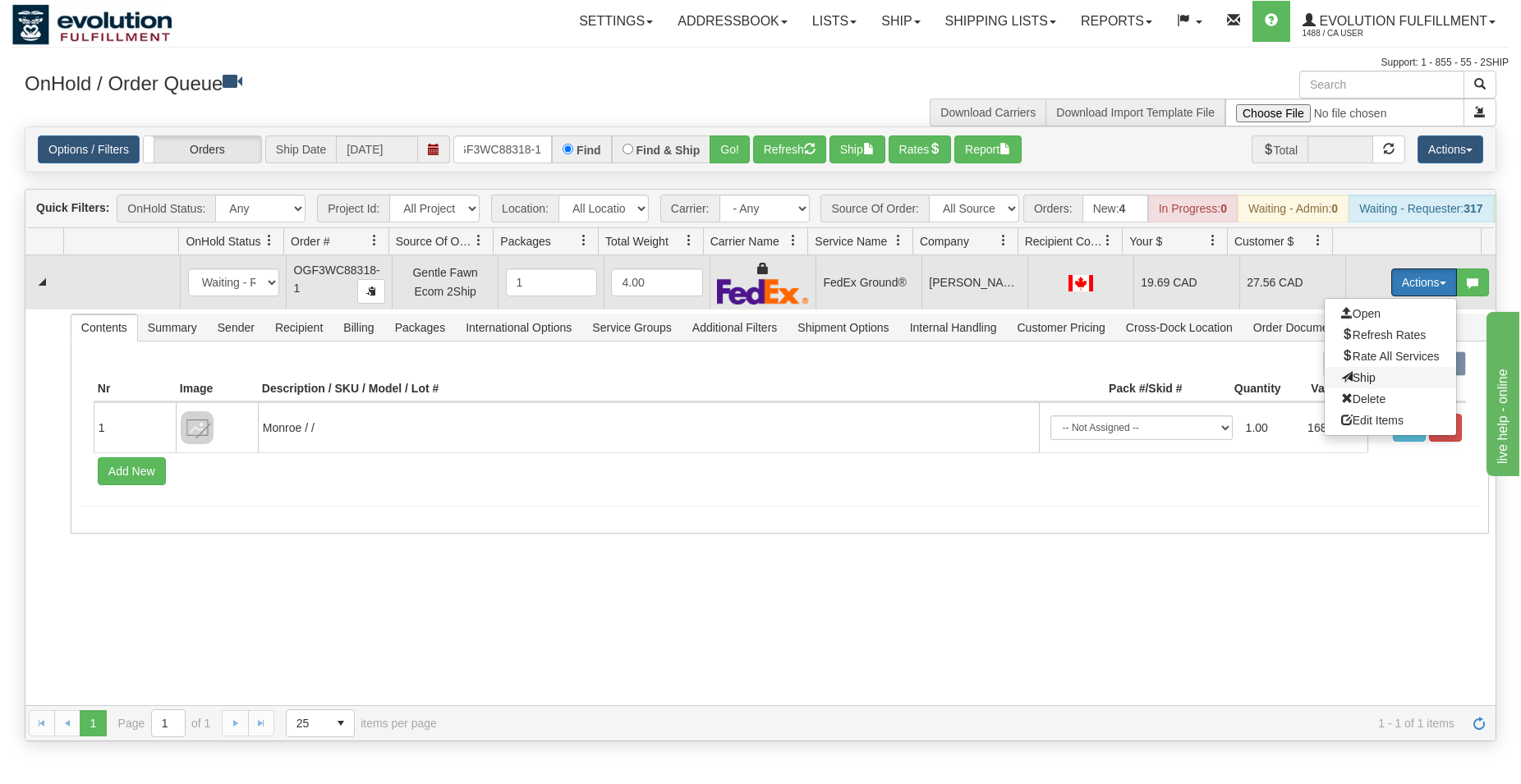
click at [1348, 384] on span "Ship" at bounding box center [1358, 377] width 35 height 13
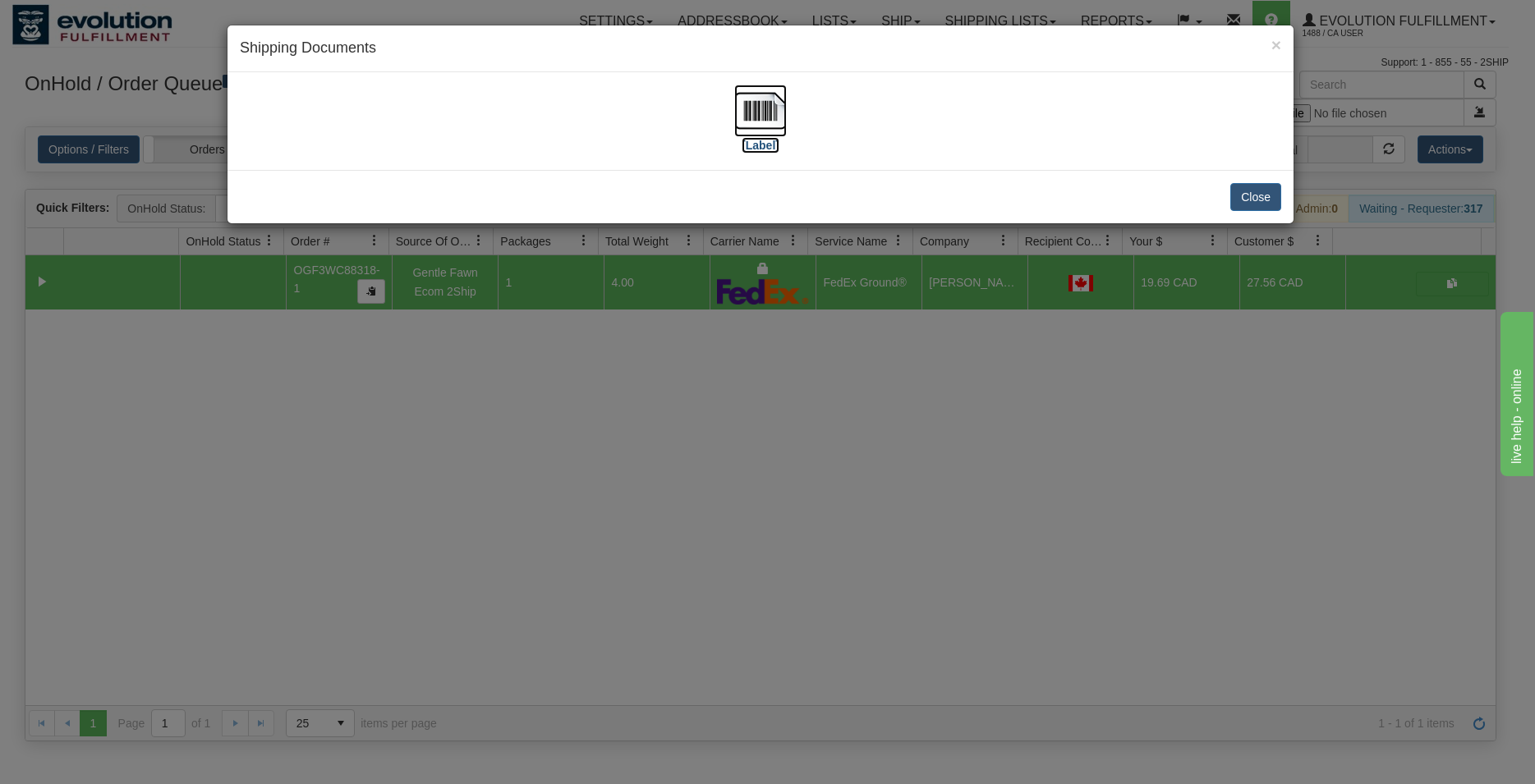
click at [768, 102] on img at bounding box center [761, 111] width 53 height 53
click at [1269, 199] on button "Close" at bounding box center [1255, 197] width 51 height 28
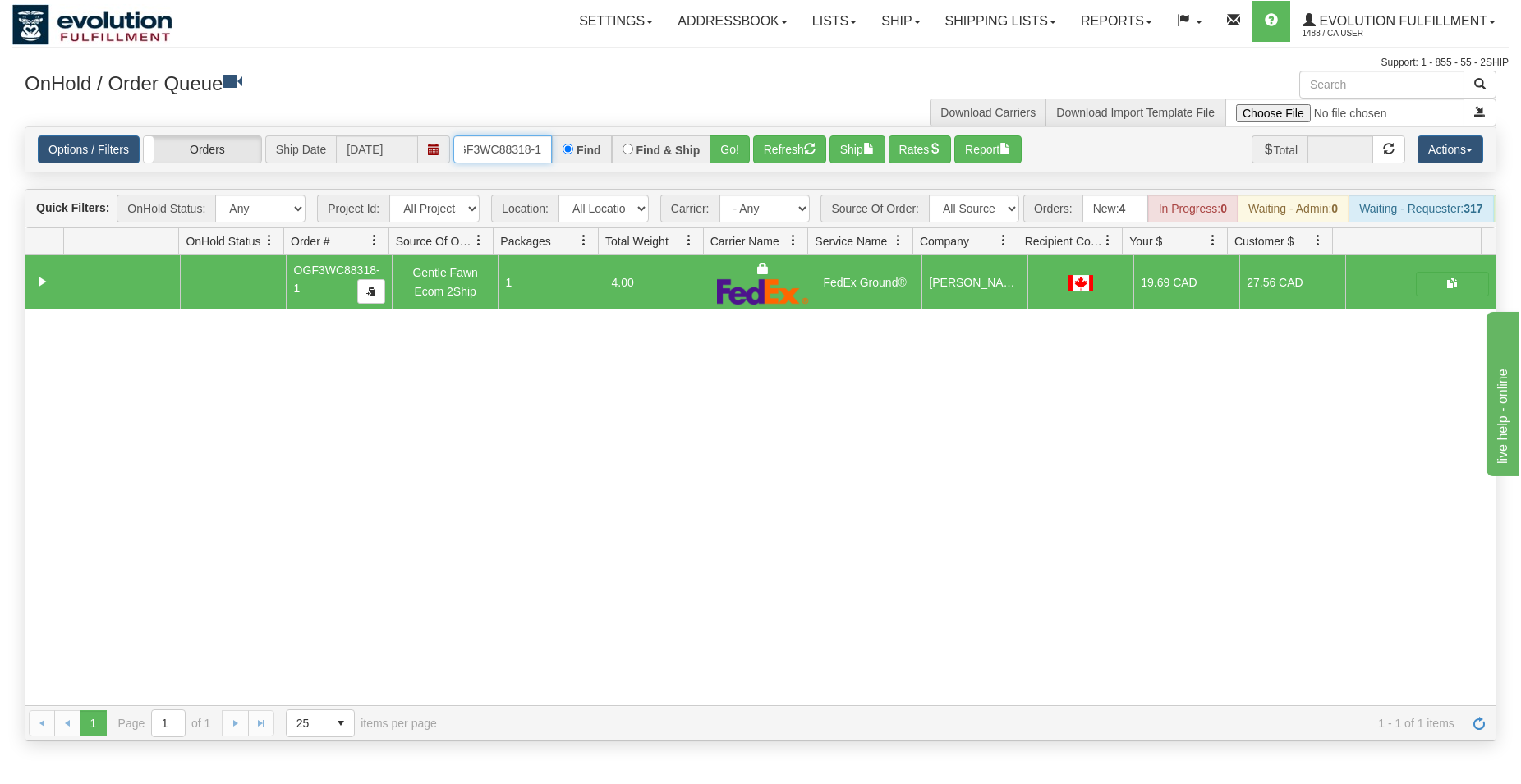
click at [523, 147] on input "OGF3WC88318-1" at bounding box center [502, 150] width 99 height 28
click at [523, 146] on input "OGF3WC88318-1" at bounding box center [502, 150] width 99 height 28
click at [723, 151] on button "Go!" at bounding box center [729, 150] width 40 height 28
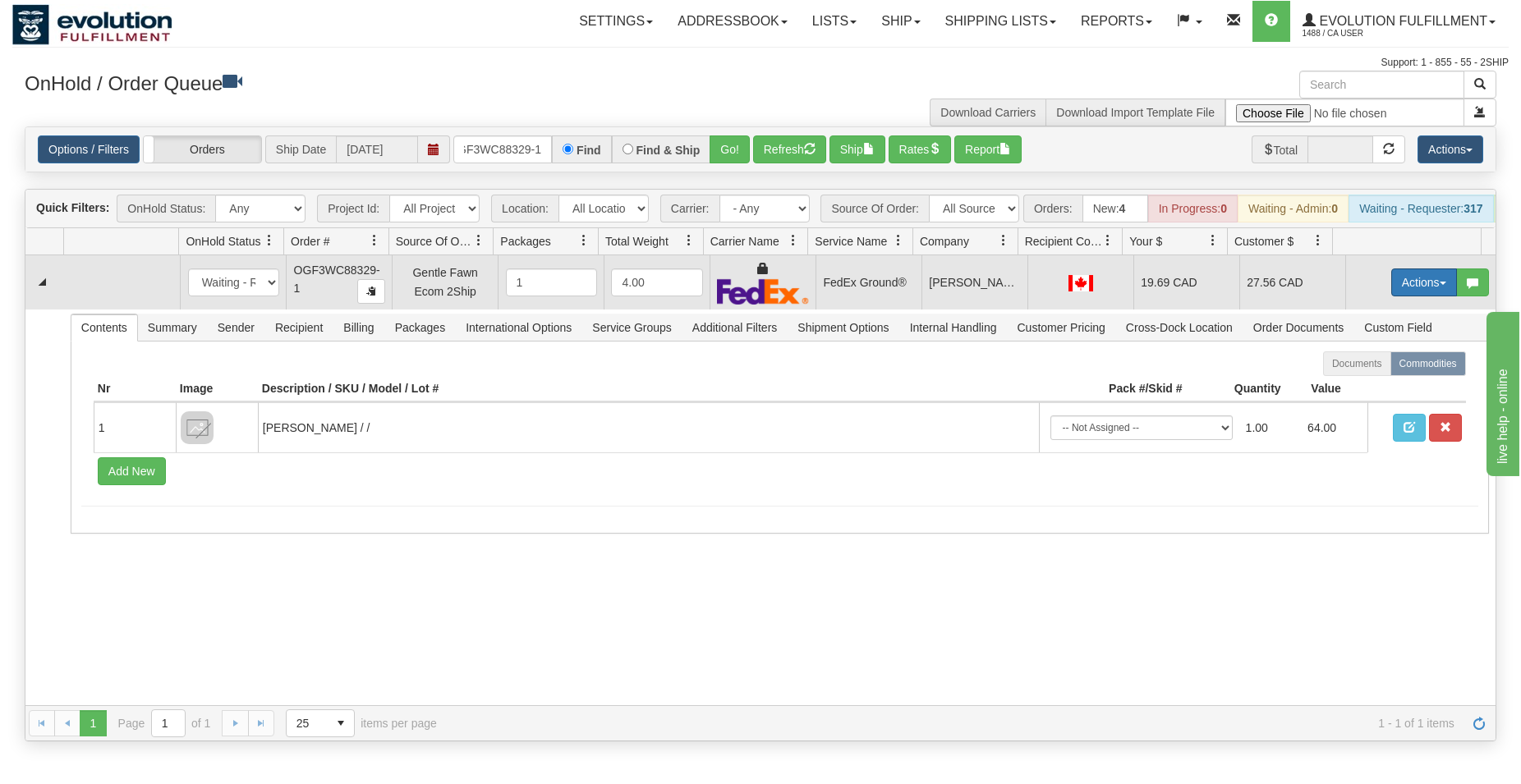
click at [1393, 291] on button "Actions" at bounding box center [1424, 283] width 66 height 28
click at [1341, 384] on span "Ship" at bounding box center [1358, 377] width 35 height 13
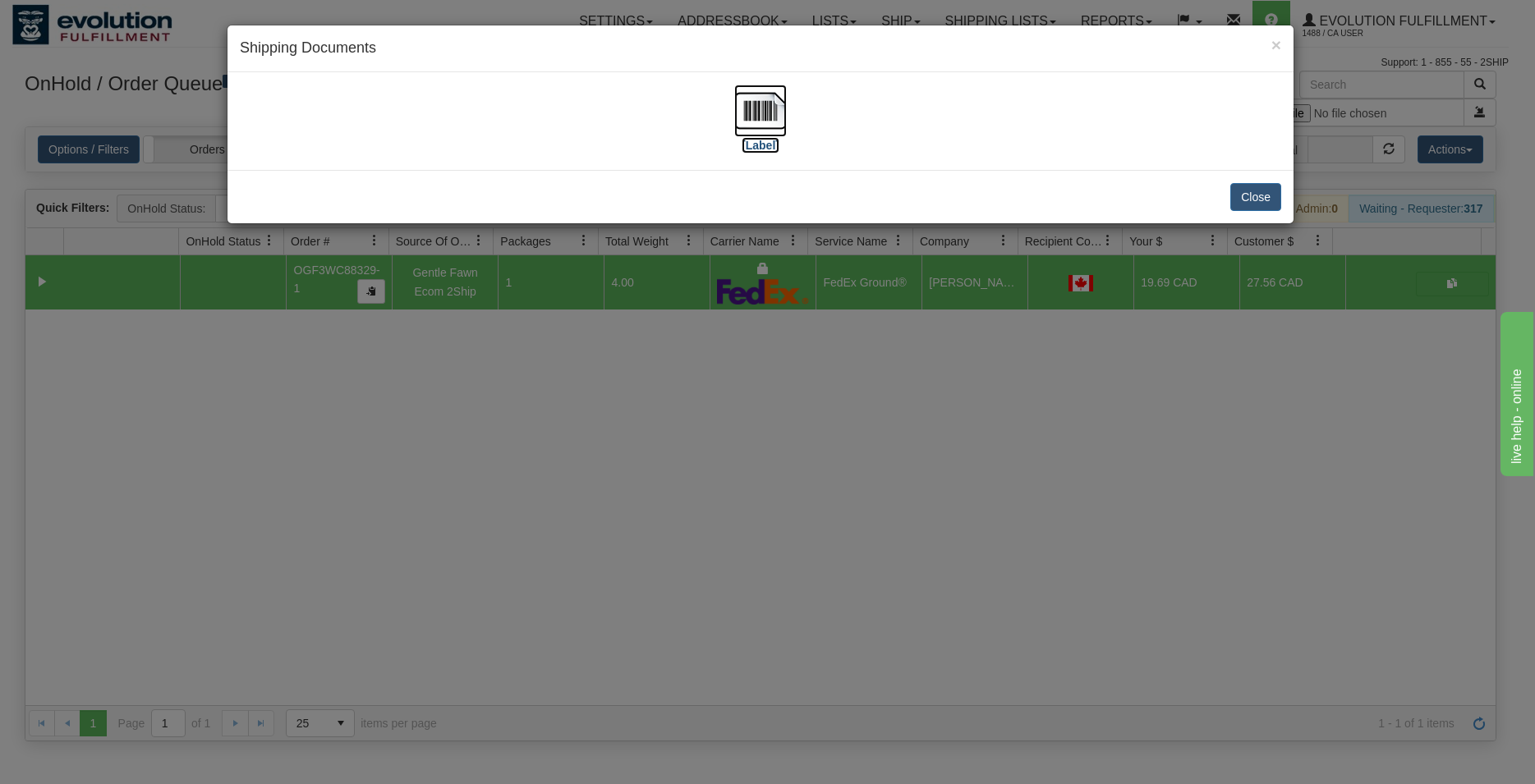
click at [759, 117] on img at bounding box center [761, 111] width 53 height 53
click at [1262, 197] on button "Close" at bounding box center [1255, 197] width 51 height 28
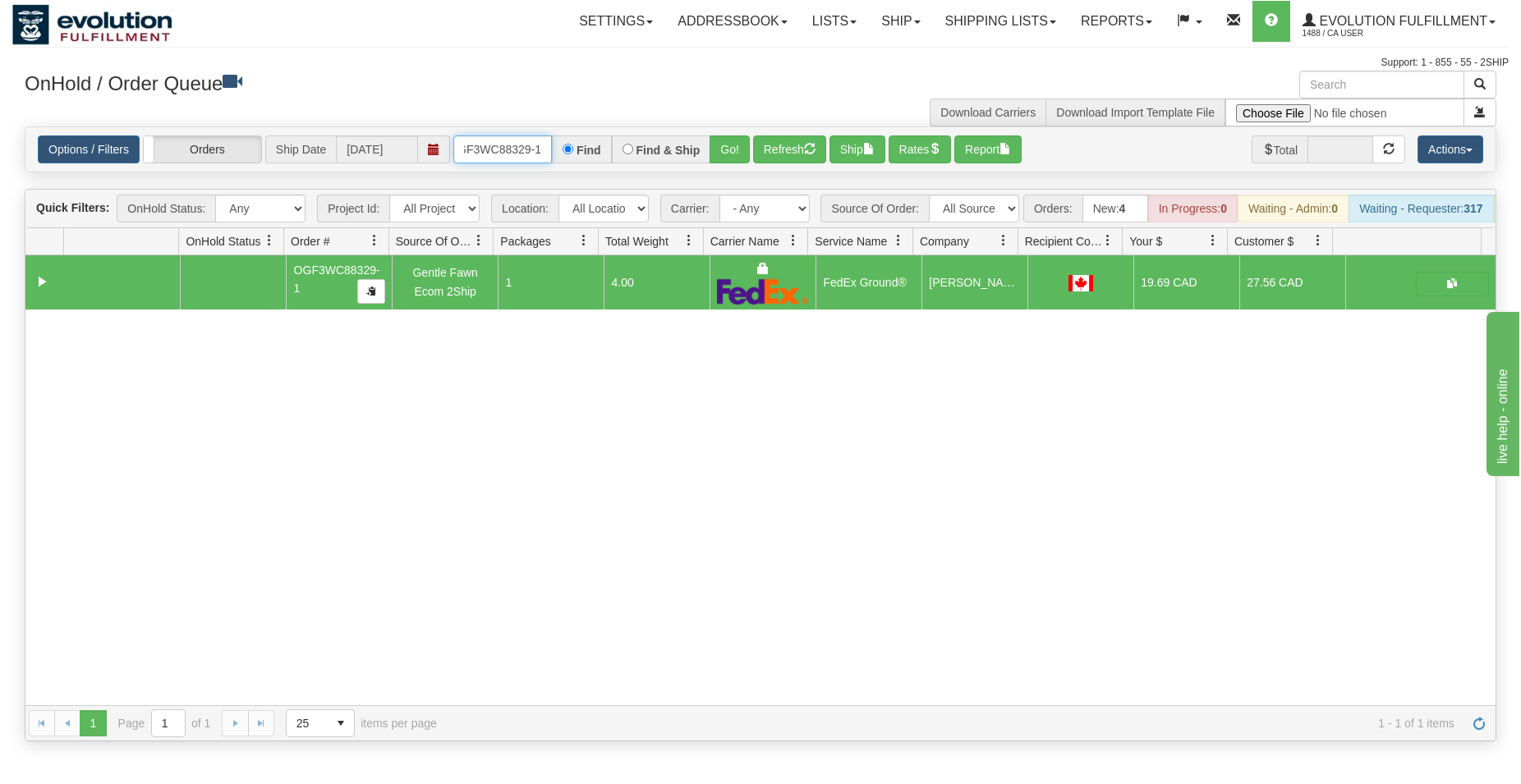
click at [520, 143] on input "OGF3WC88329-1" at bounding box center [502, 150] width 99 height 28
click at [718, 142] on button "Go!" at bounding box center [729, 150] width 40 height 28
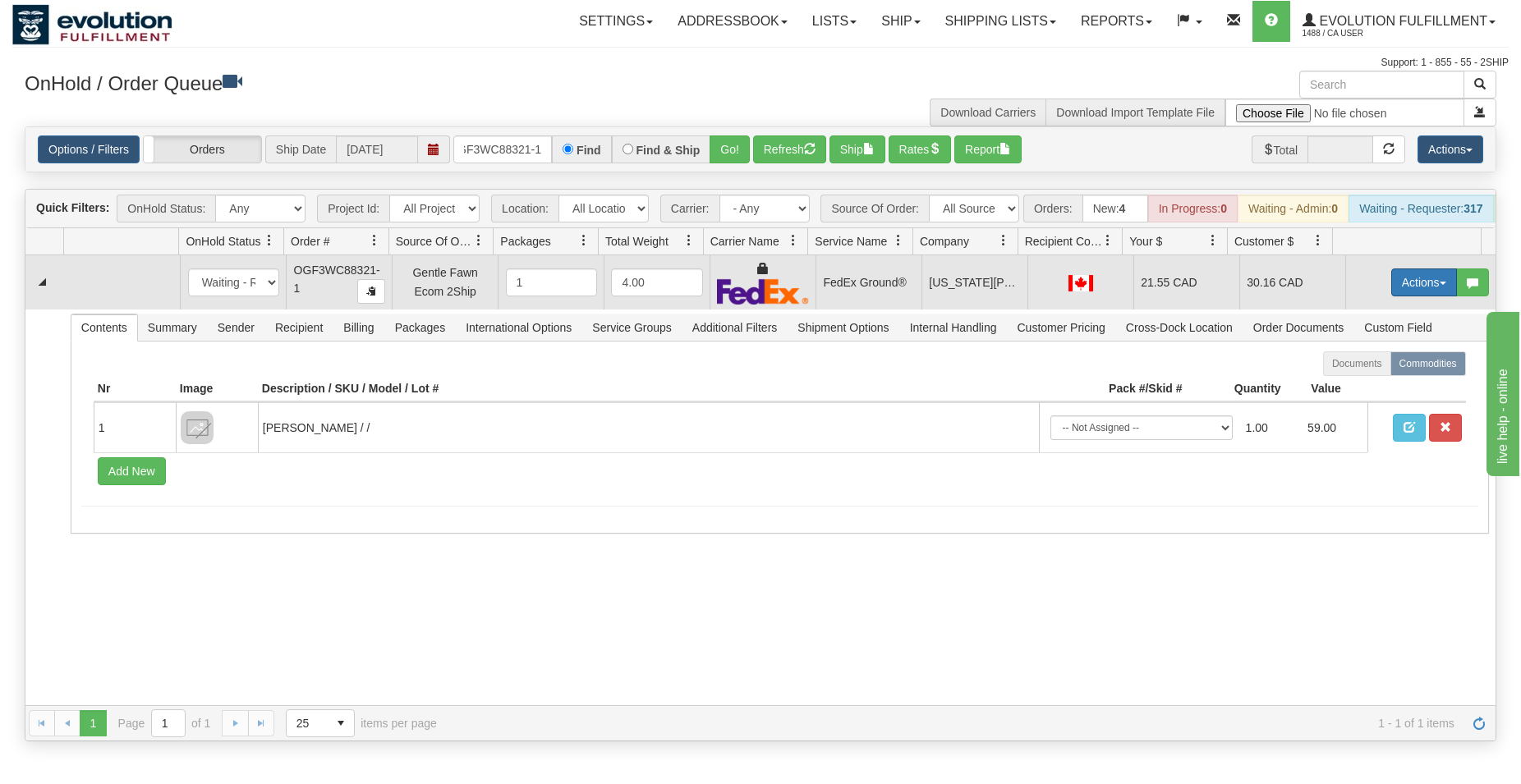
click at [1411, 297] on button "Actions" at bounding box center [1424, 283] width 66 height 28
click at [1348, 384] on span "Ship" at bounding box center [1358, 377] width 35 height 13
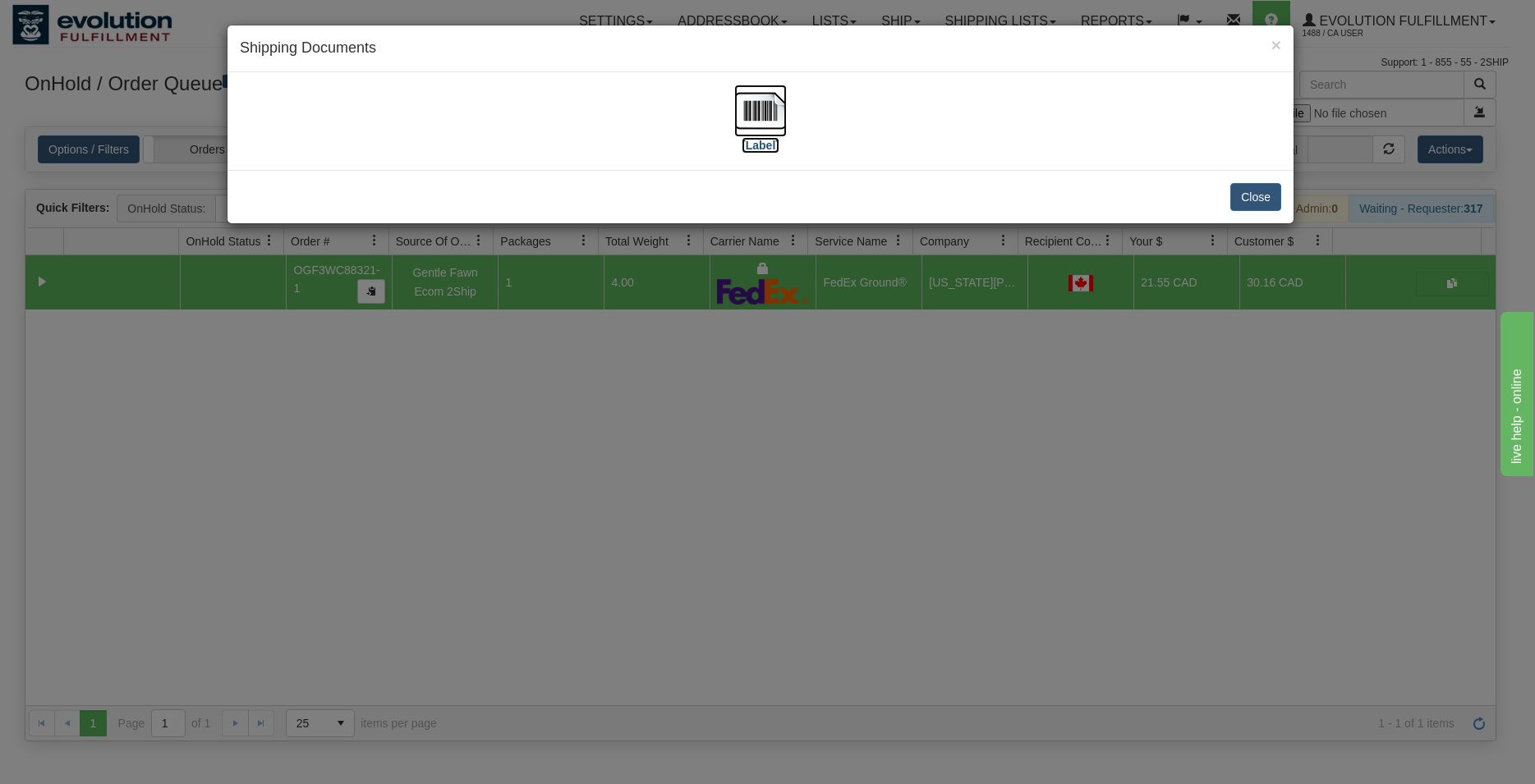
click at [768, 113] on img at bounding box center [761, 111] width 53 height 53
click at [1265, 201] on button "Close" at bounding box center [1255, 197] width 51 height 28
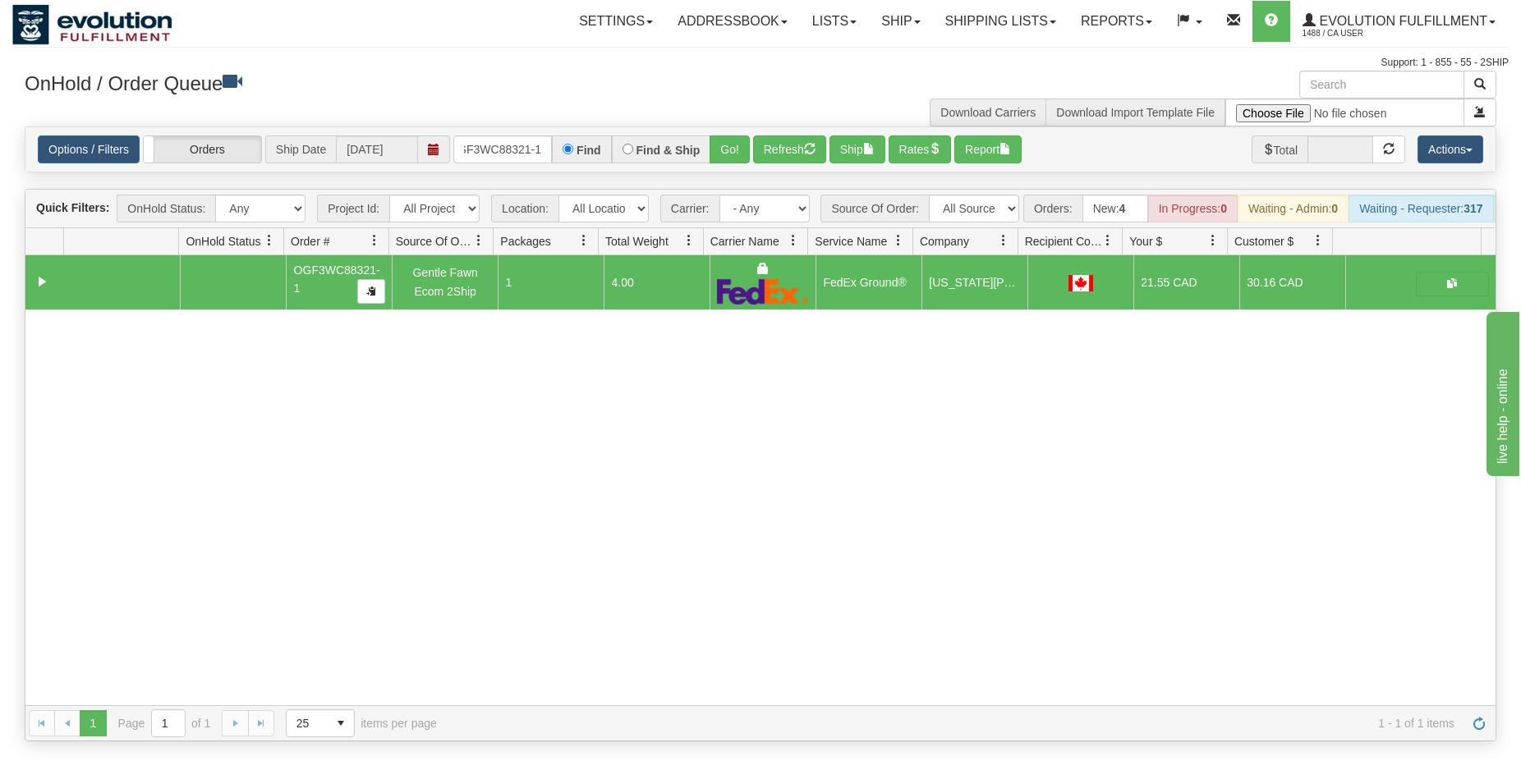
click at [495, 134] on div "Options / Filters Group Shipments Orders Ship Date [DATE] OGF3WC88321-1 Find Fi…" at bounding box center [760, 150] width 1470 height 44
click at [495, 153] on input "OGF3WC88321-1" at bounding box center [502, 150] width 99 height 28
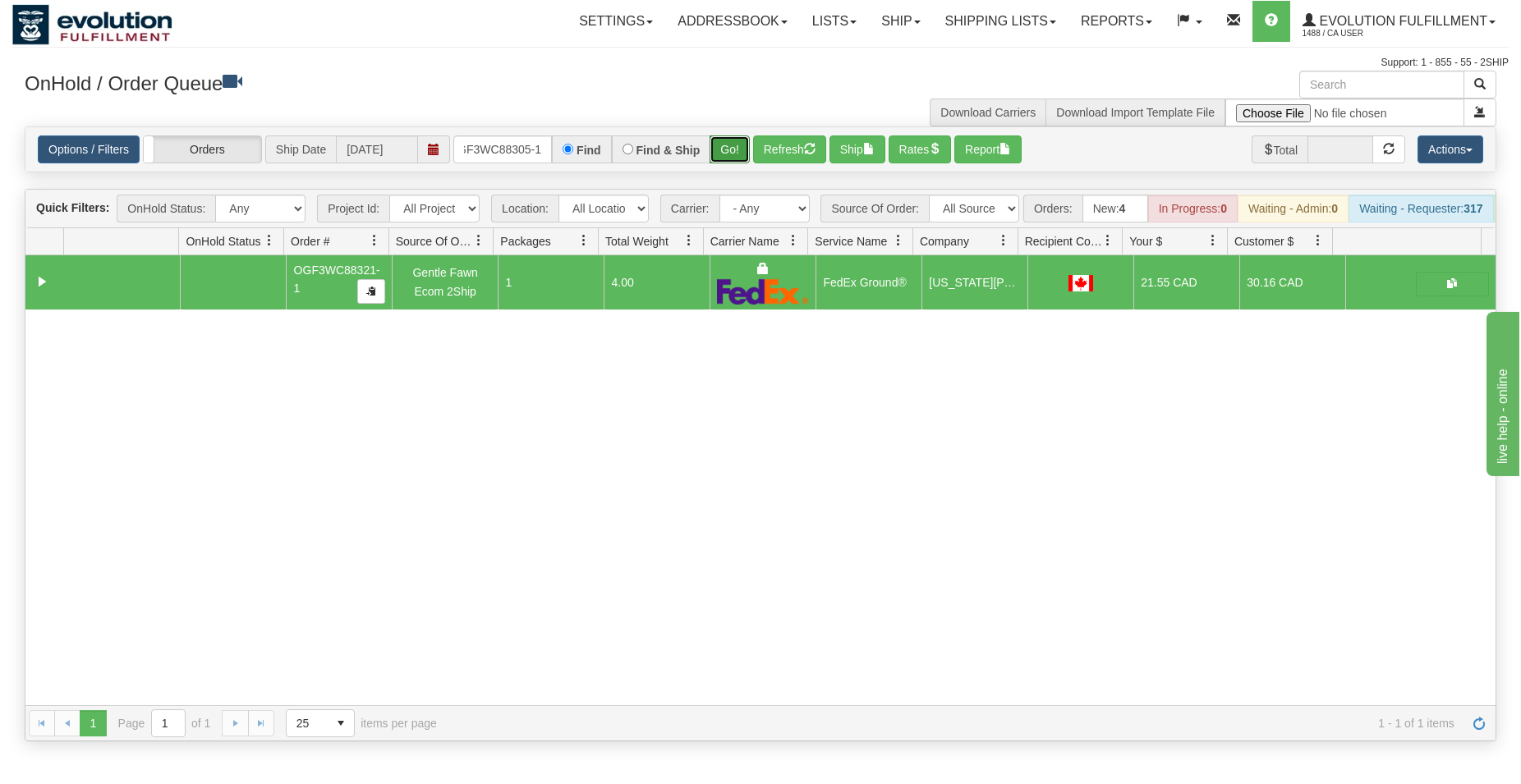
click at [728, 146] on button "Go!" at bounding box center [729, 150] width 40 height 28
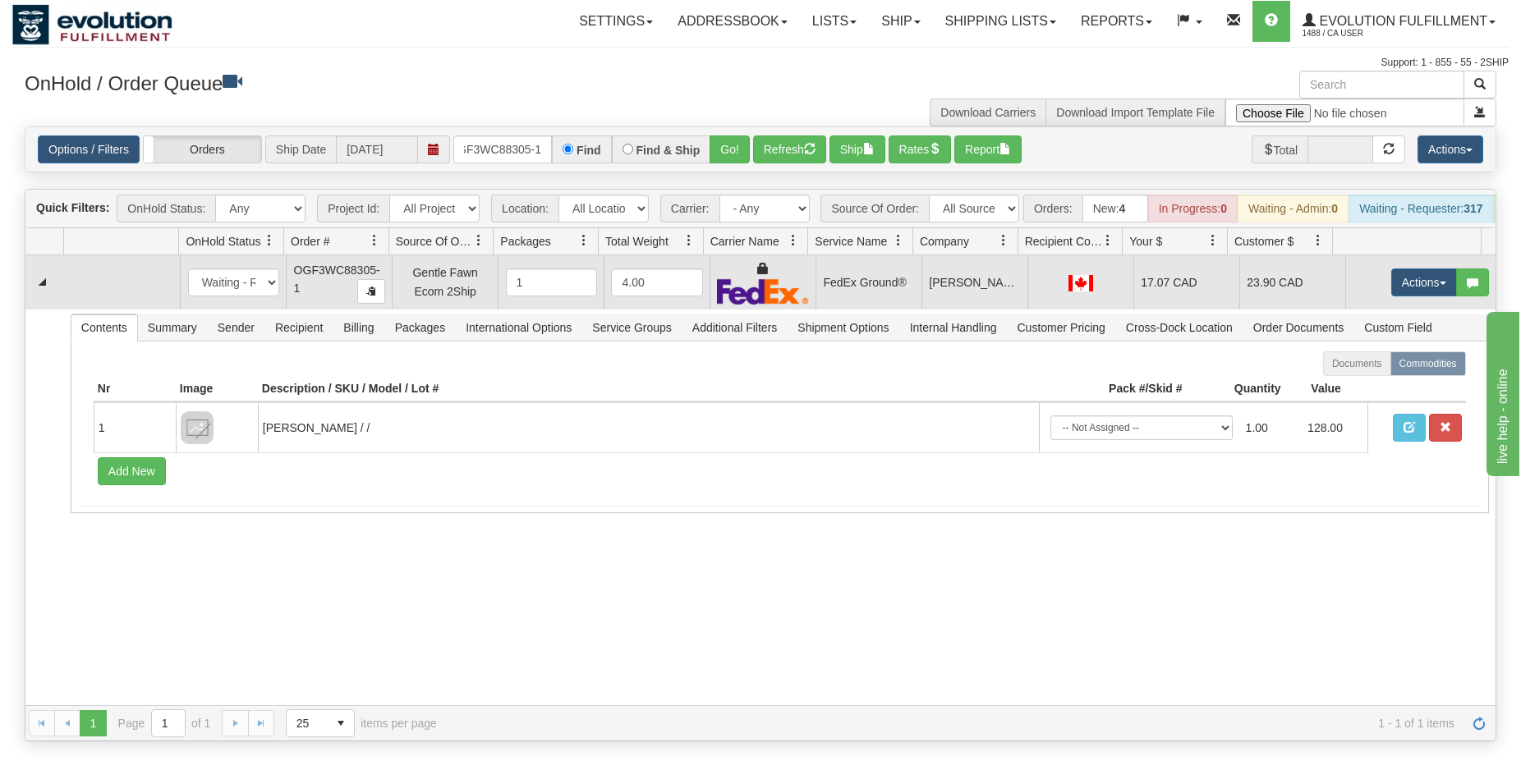
click at [1384, 281] on td "Actions Open Refresh Rates Rate All Services Ship Delete Edit Items" at bounding box center [1420, 283] width 150 height 54
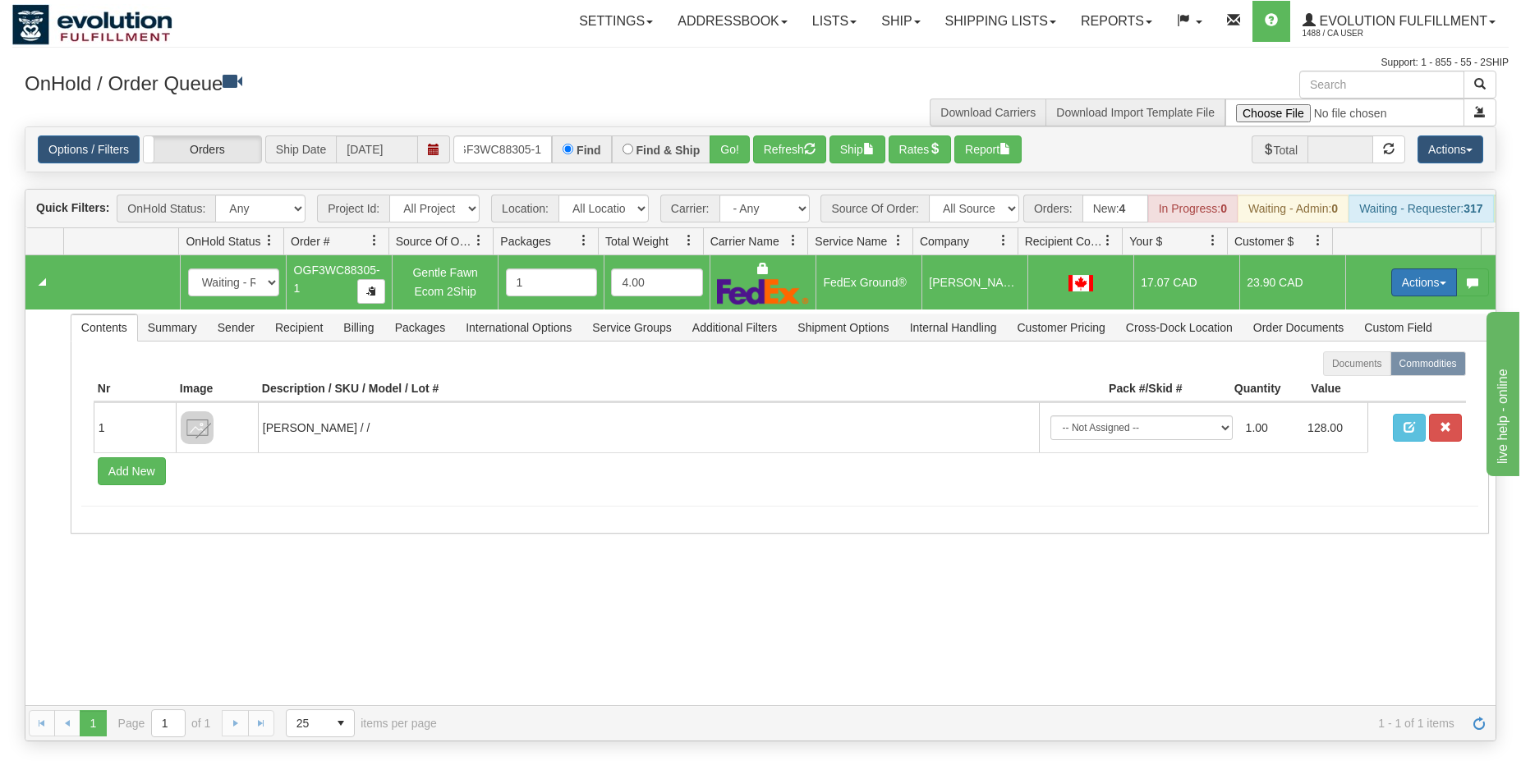
click at [1400, 293] on button "Actions" at bounding box center [1424, 283] width 66 height 28
click at [1348, 384] on span "Ship" at bounding box center [1358, 377] width 35 height 13
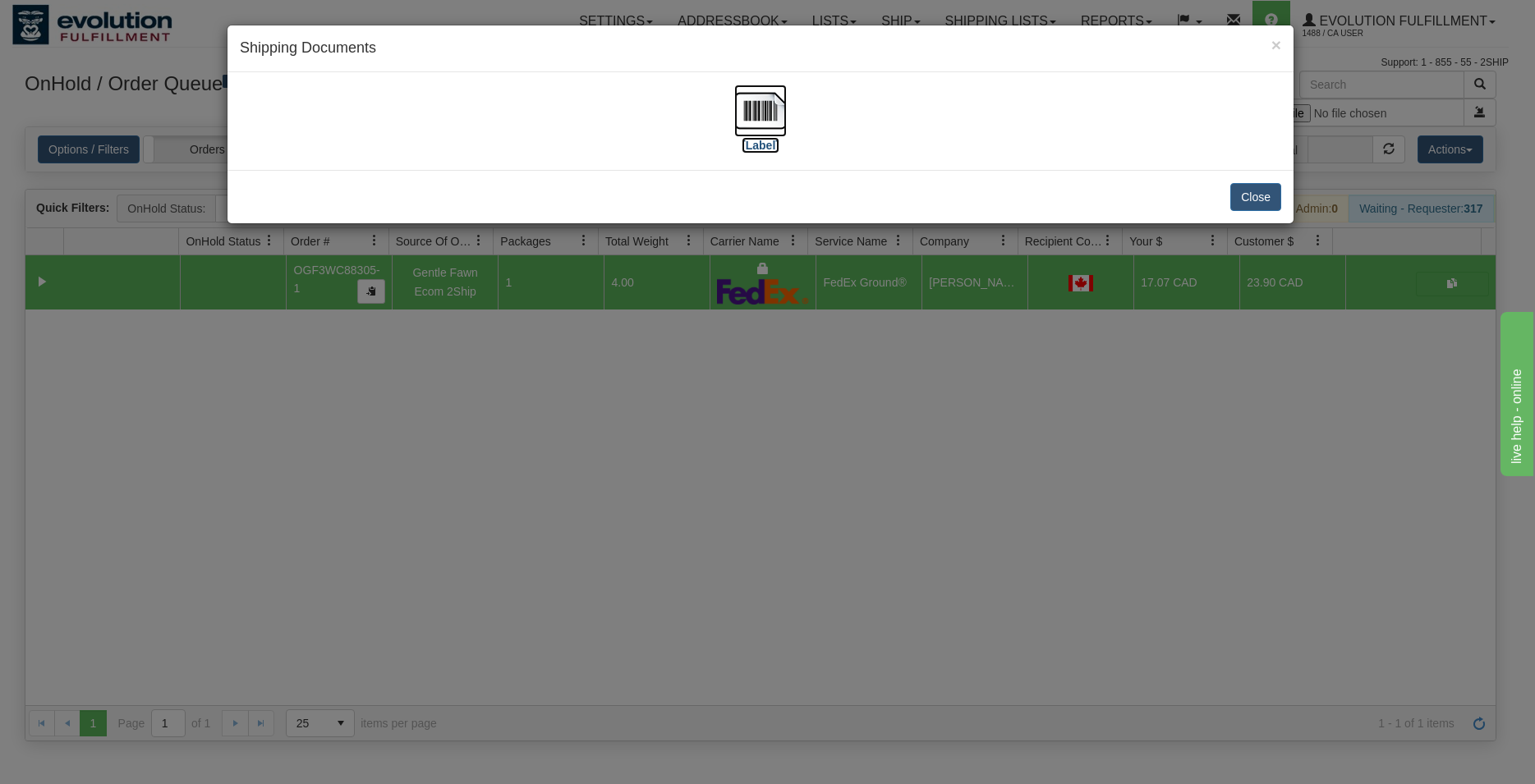
click at [765, 117] on img at bounding box center [761, 111] width 53 height 53
click at [1267, 193] on button "Close" at bounding box center [1255, 197] width 51 height 28
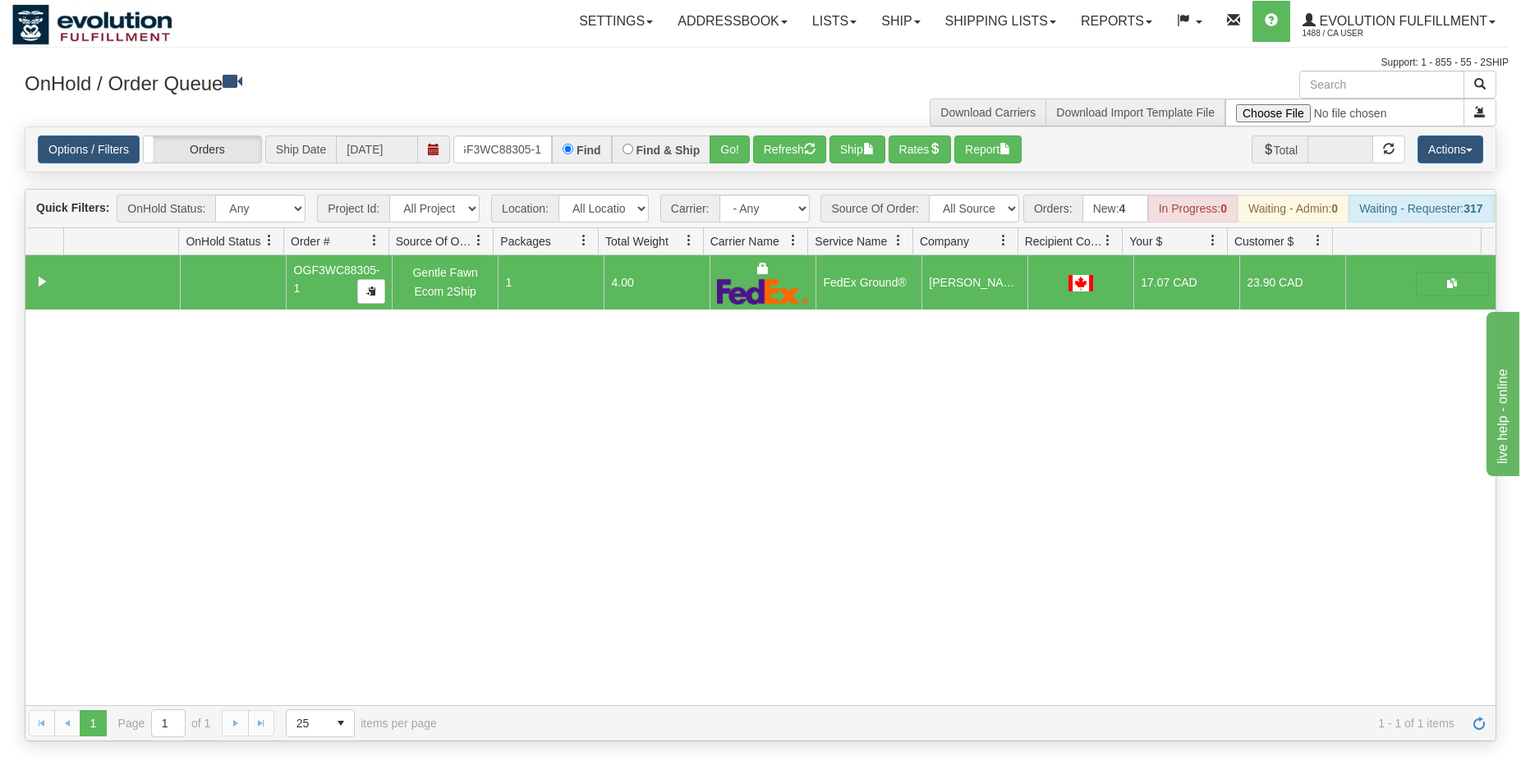
click at [510, 165] on div "Options / Filters Group Shipments Orders Ship Date [DATE] OGF3WC88305-1 Find Fi…" at bounding box center [760, 150] width 1470 height 44
click at [508, 156] on input "OGF3WC88305-1" at bounding box center [502, 150] width 99 height 28
click at [743, 147] on button "Go!" at bounding box center [729, 150] width 40 height 28
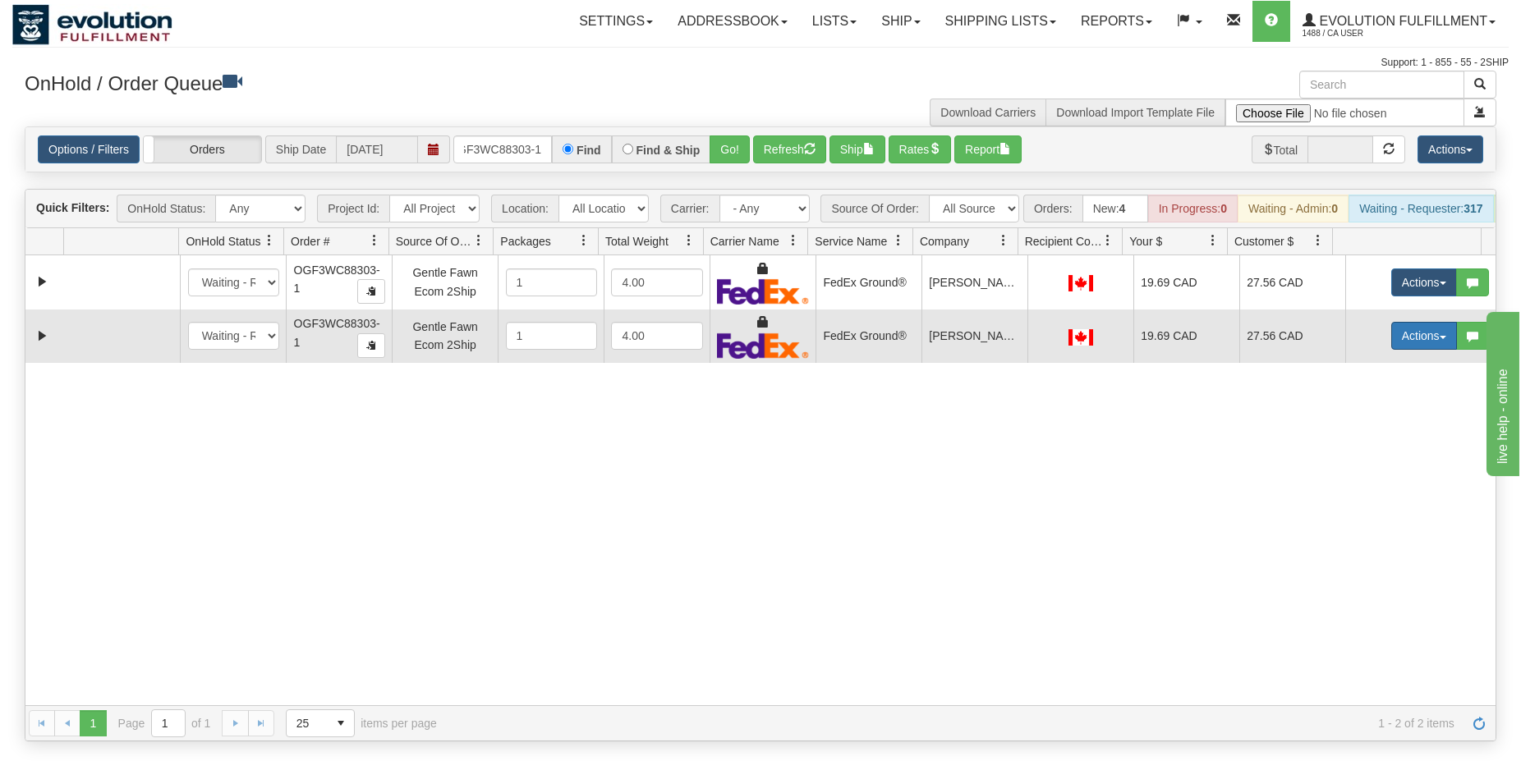
click at [1394, 350] on button "Actions" at bounding box center [1424, 336] width 66 height 28
click at [1349, 459] on span "Delete" at bounding box center [1363, 452] width 44 height 13
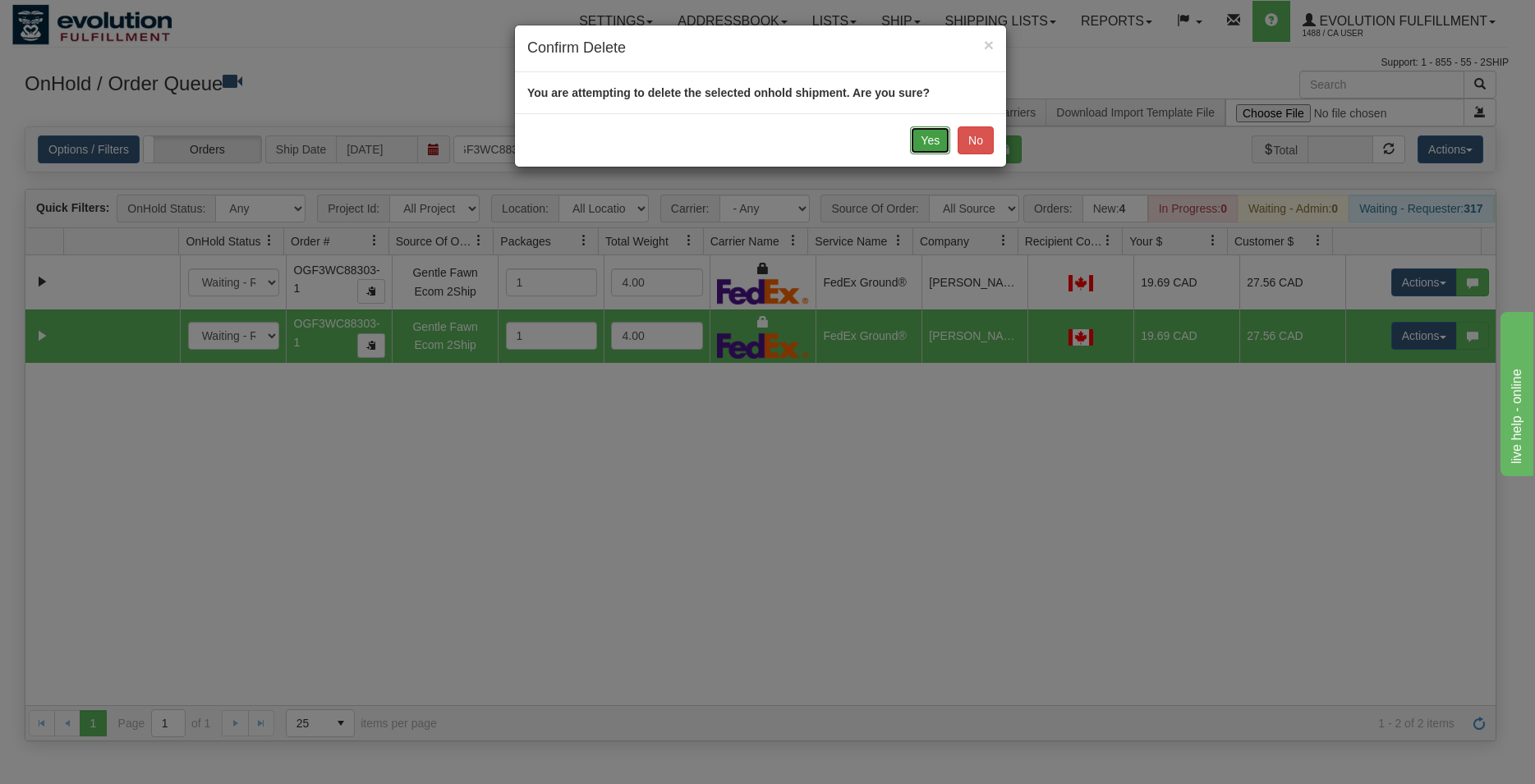
click at [918, 134] on button "Yes" at bounding box center [930, 141] width 40 height 28
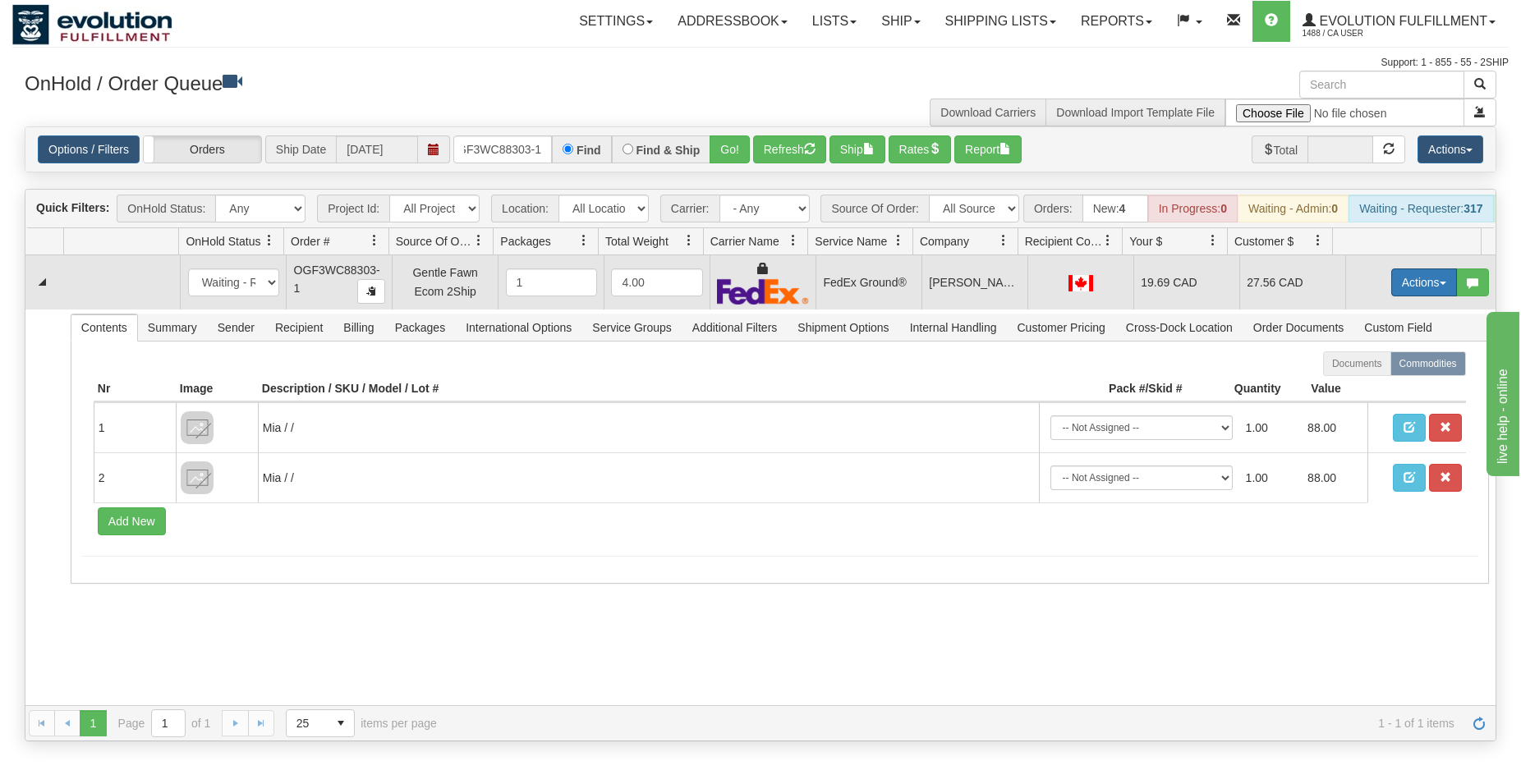
click at [1397, 297] on button "Actions" at bounding box center [1424, 283] width 66 height 28
click at [1343, 384] on span "Ship" at bounding box center [1358, 377] width 35 height 13
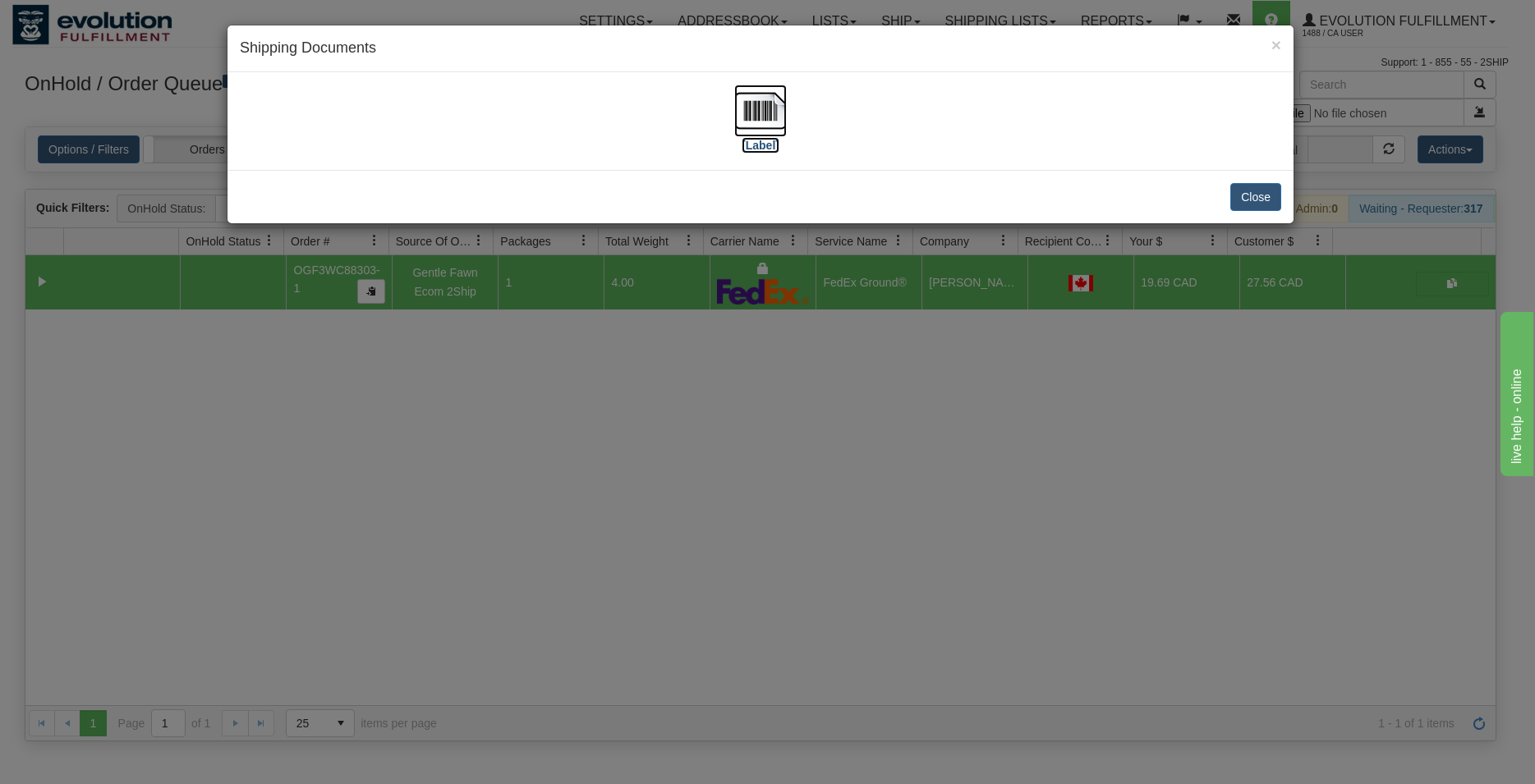
click at [761, 109] on img at bounding box center [761, 111] width 53 height 53
click at [1255, 202] on button "Close" at bounding box center [1255, 197] width 51 height 28
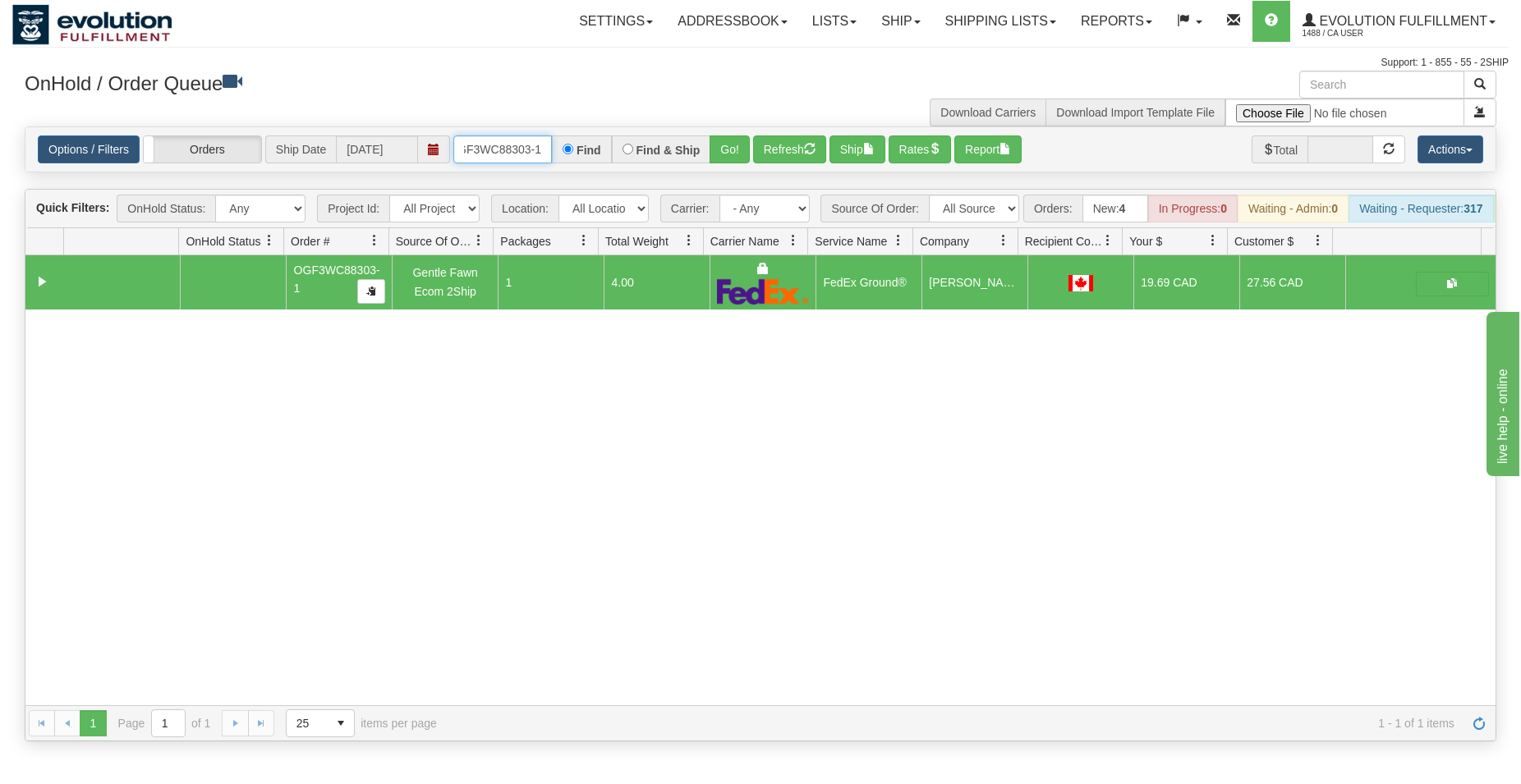
click at [520, 141] on input "OGF3WC88303-1" at bounding box center [502, 150] width 99 height 28
click at [728, 151] on button "Go!" at bounding box center [729, 150] width 40 height 28
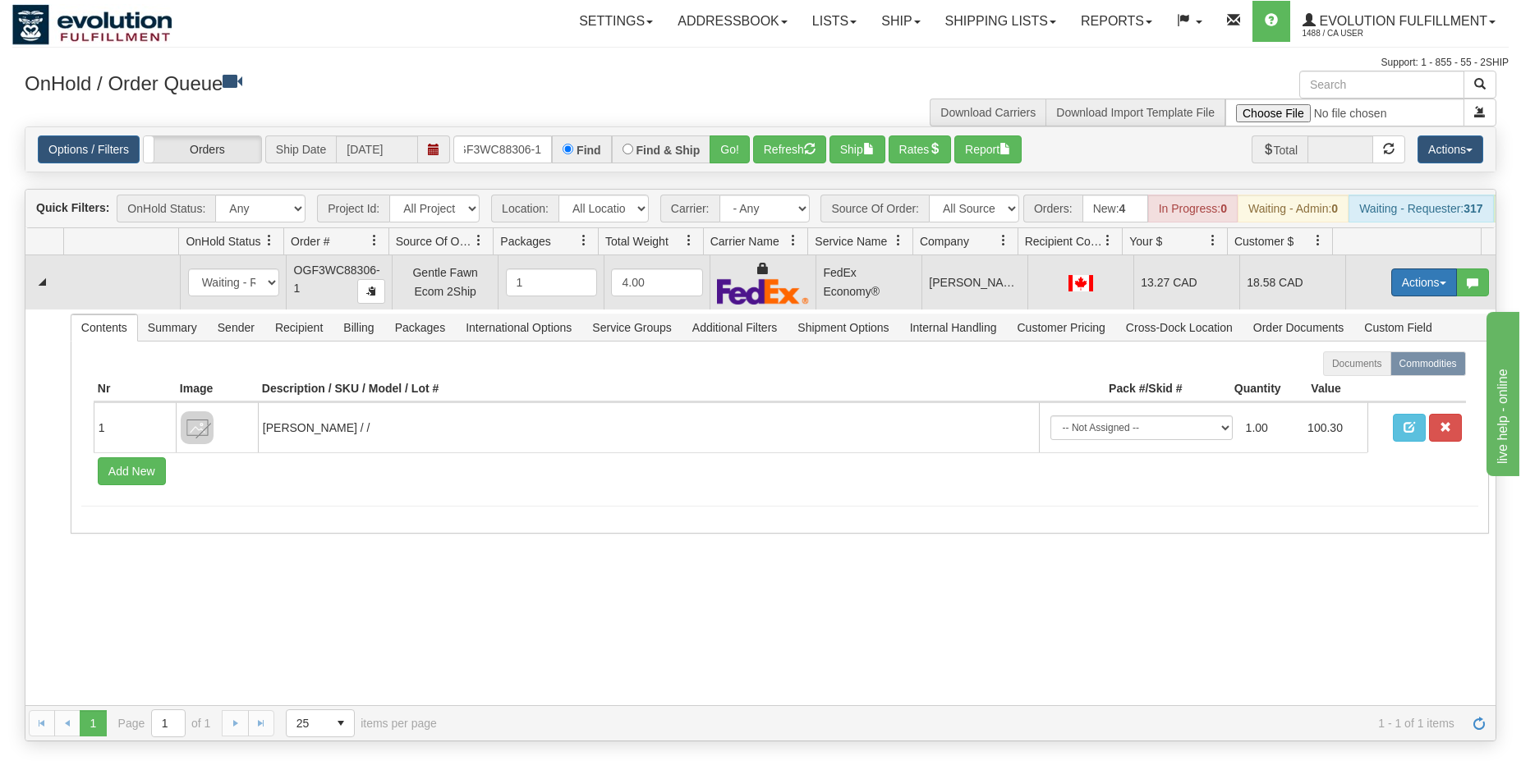
click at [1392, 297] on button "Actions" at bounding box center [1424, 283] width 66 height 28
click at [1347, 384] on span "Ship" at bounding box center [1358, 377] width 35 height 13
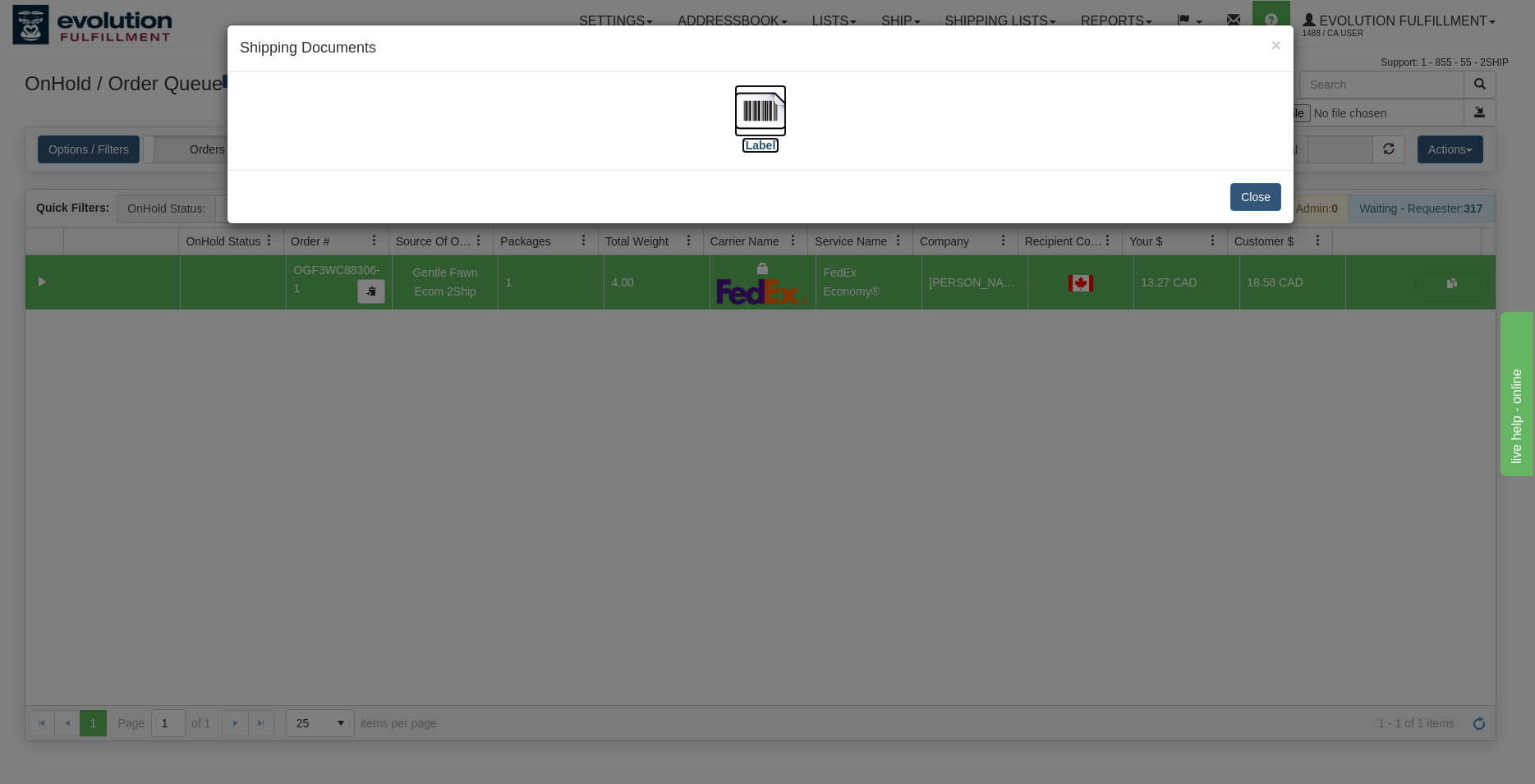
click at [775, 106] on img at bounding box center [761, 111] width 53 height 53
click at [1247, 194] on button "Close" at bounding box center [1255, 197] width 51 height 28
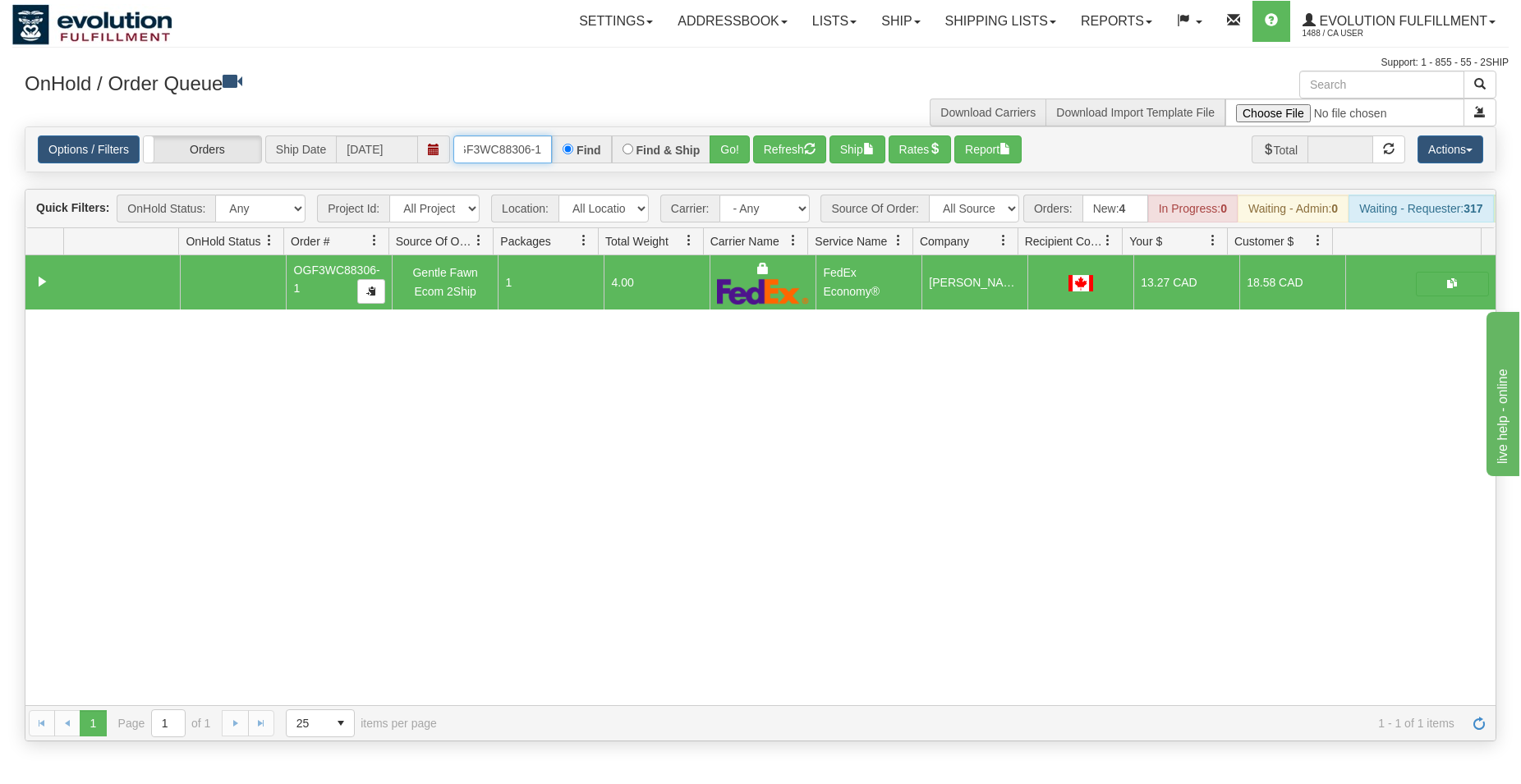
click at [529, 150] on input "OGF3WC88306-1" at bounding box center [502, 150] width 99 height 28
click at [733, 144] on button "Go!" at bounding box center [729, 150] width 40 height 28
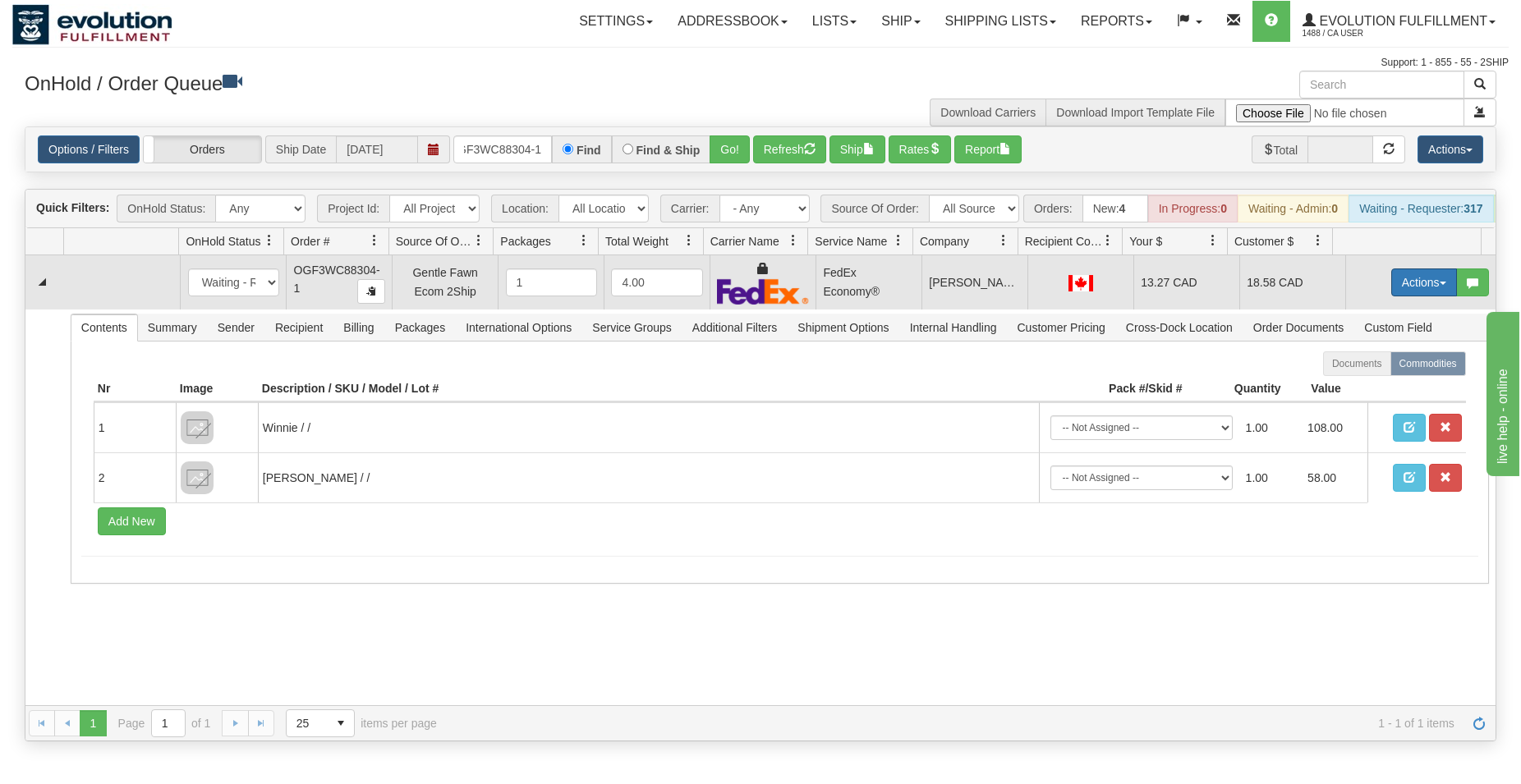
click at [1409, 297] on button "Actions" at bounding box center [1424, 283] width 66 height 28
click at [1351, 384] on span "Ship" at bounding box center [1358, 377] width 35 height 13
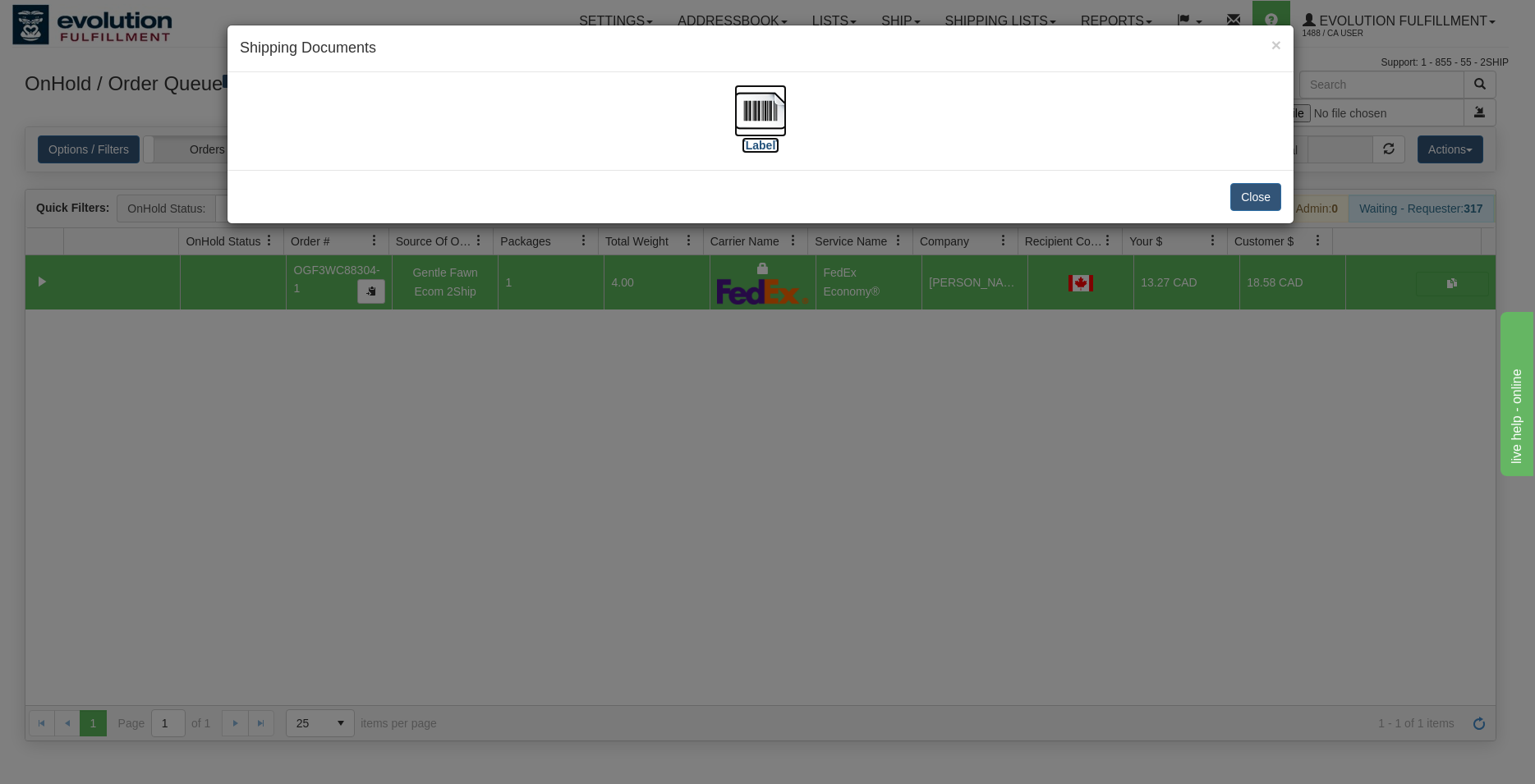
click at [765, 108] on img at bounding box center [761, 111] width 53 height 53
click at [1245, 195] on button "Close" at bounding box center [1255, 197] width 51 height 28
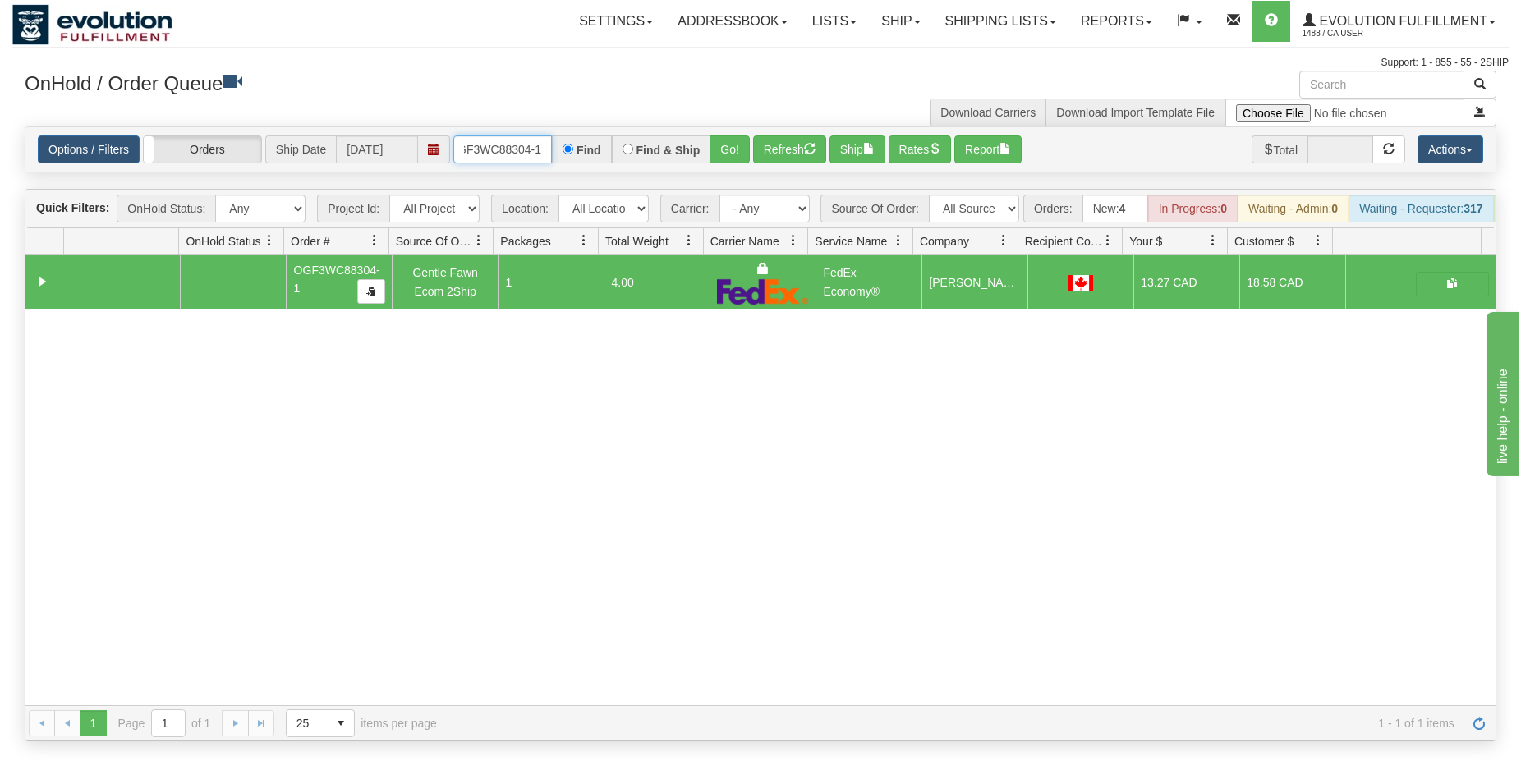
click at [534, 150] on input "OGF3WC88304-1" at bounding box center [502, 150] width 99 height 28
click at [719, 153] on button "Go!" at bounding box center [729, 150] width 40 height 28
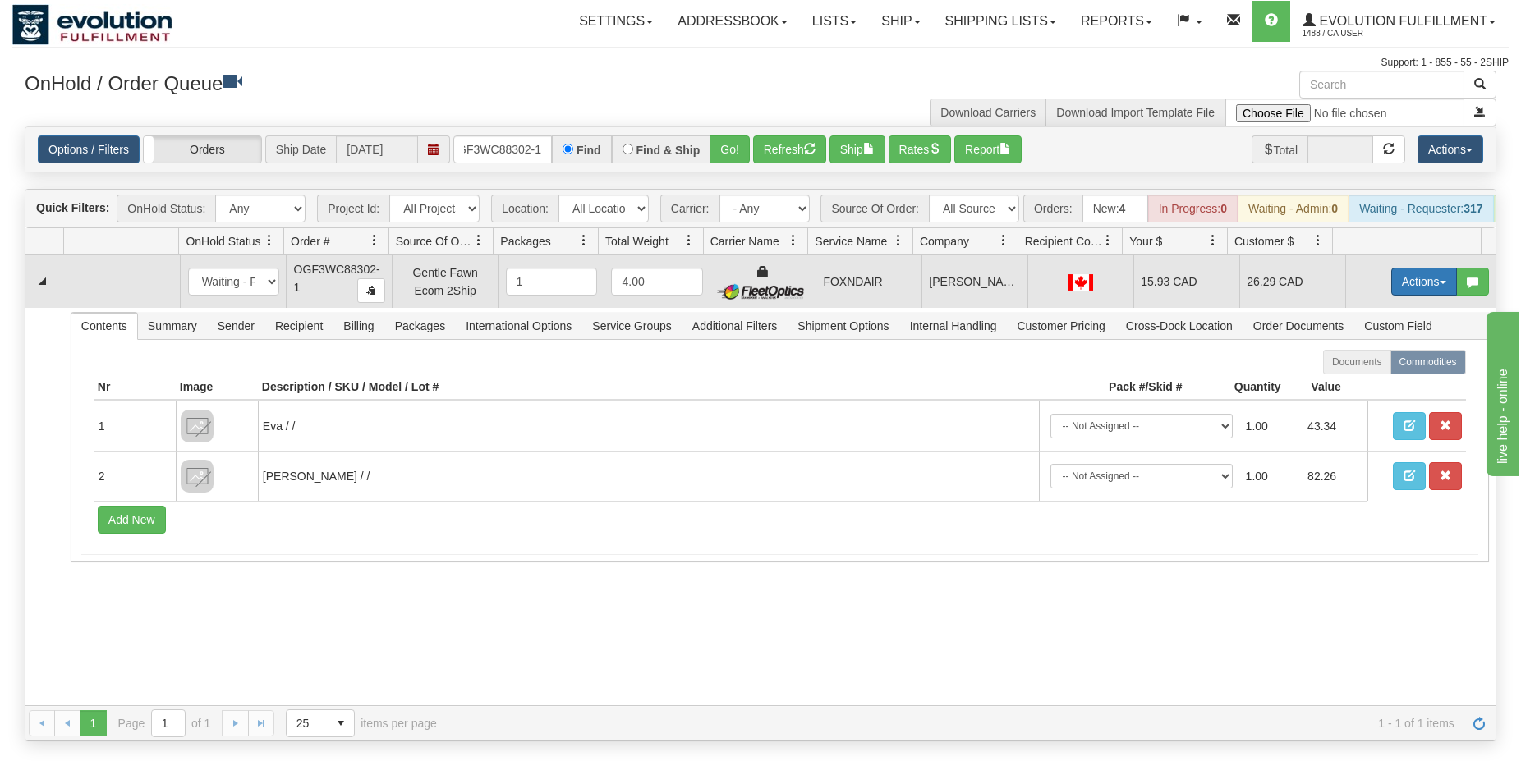
click at [1392, 287] on button "Actions" at bounding box center [1424, 282] width 66 height 28
click at [1348, 383] on span "Ship" at bounding box center [1358, 376] width 35 height 13
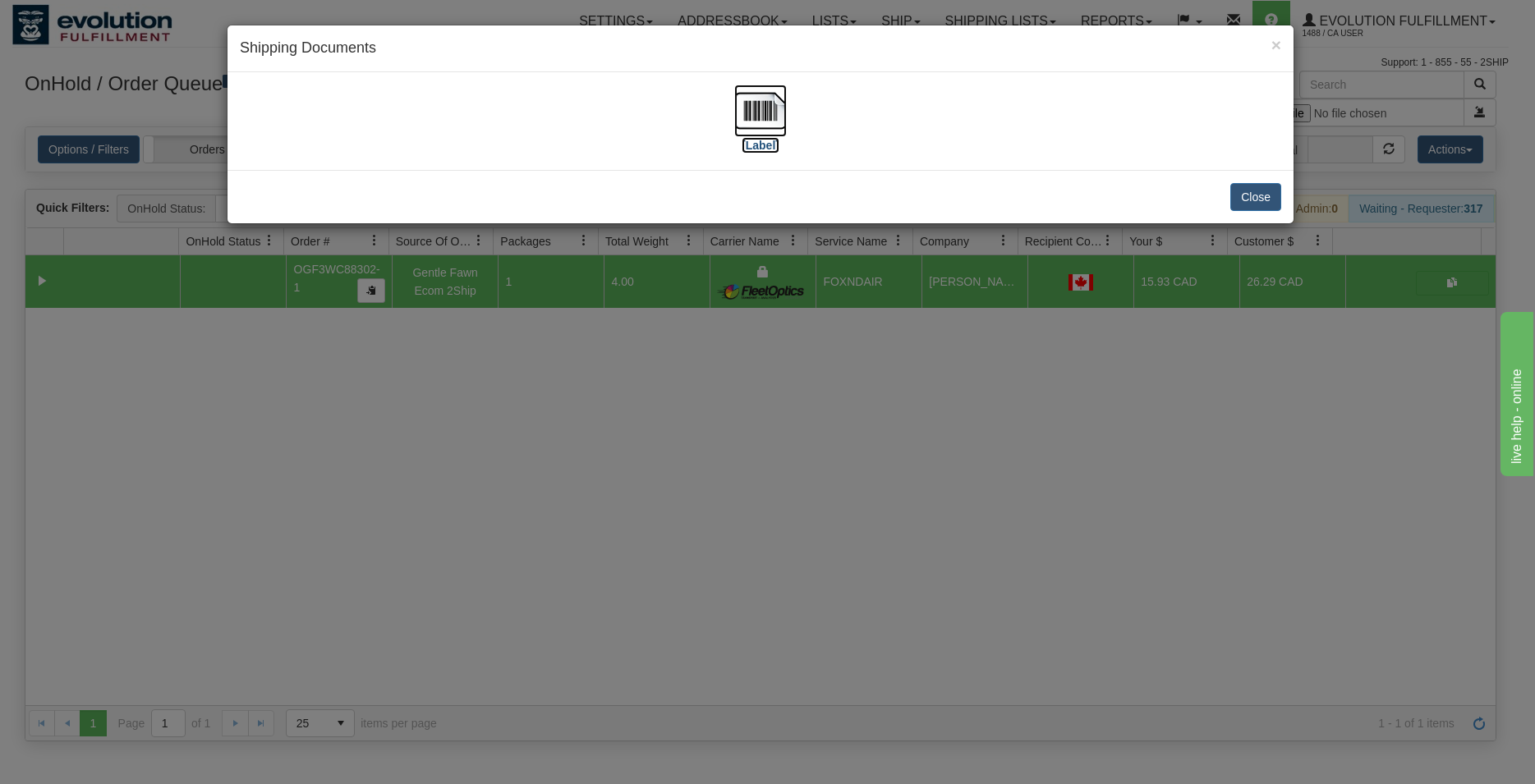
click at [750, 117] on img at bounding box center [761, 111] width 53 height 53
click at [1243, 192] on button "Close" at bounding box center [1255, 197] width 51 height 28
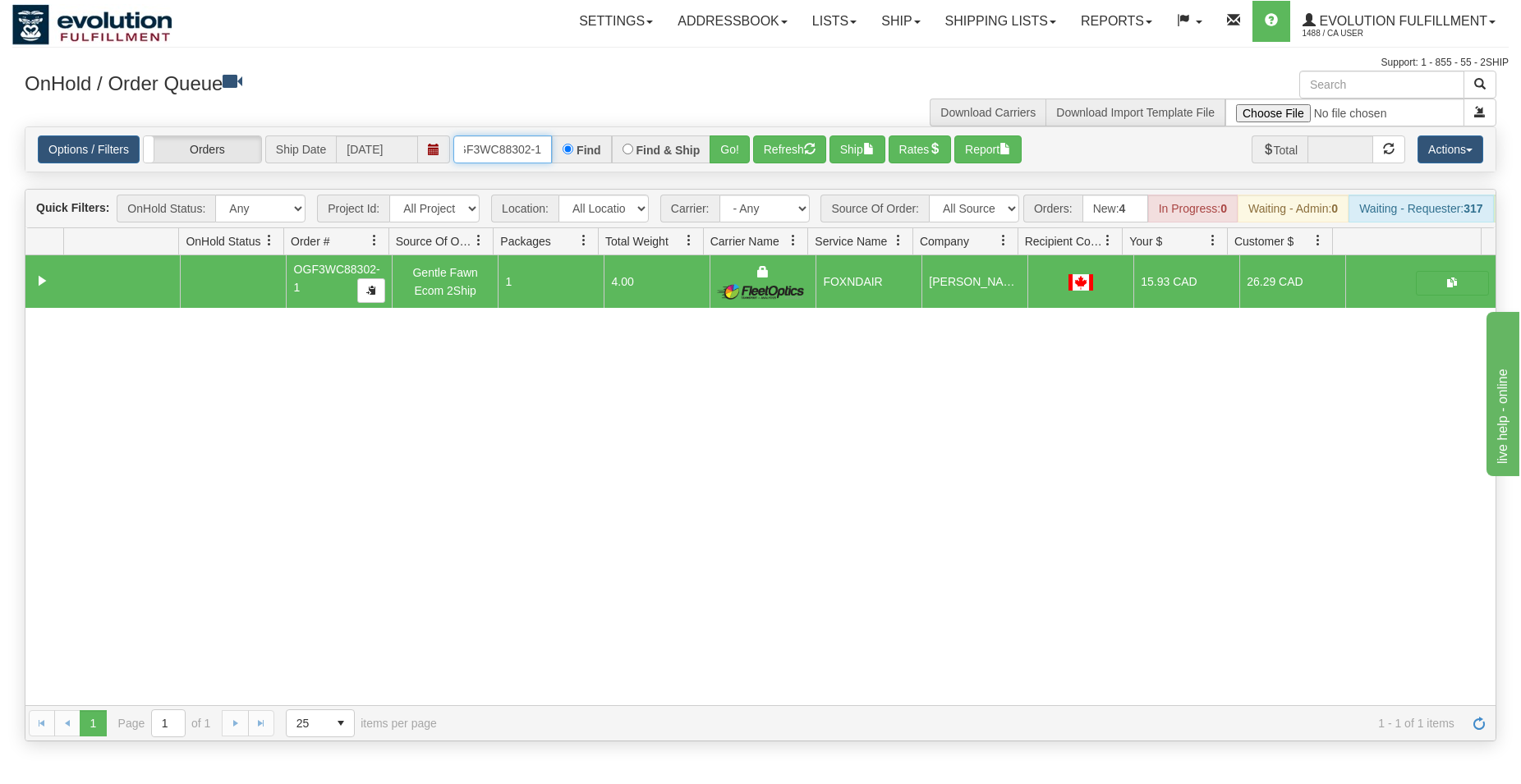
click at [500, 163] on input "OGF3WC88302-1" at bounding box center [502, 150] width 99 height 28
click at [502, 154] on input "OGF3WC88302-1" at bounding box center [502, 150] width 99 height 28
click at [718, 148] on button "Go!" at bounding box center [729, 150] width 40 height 28
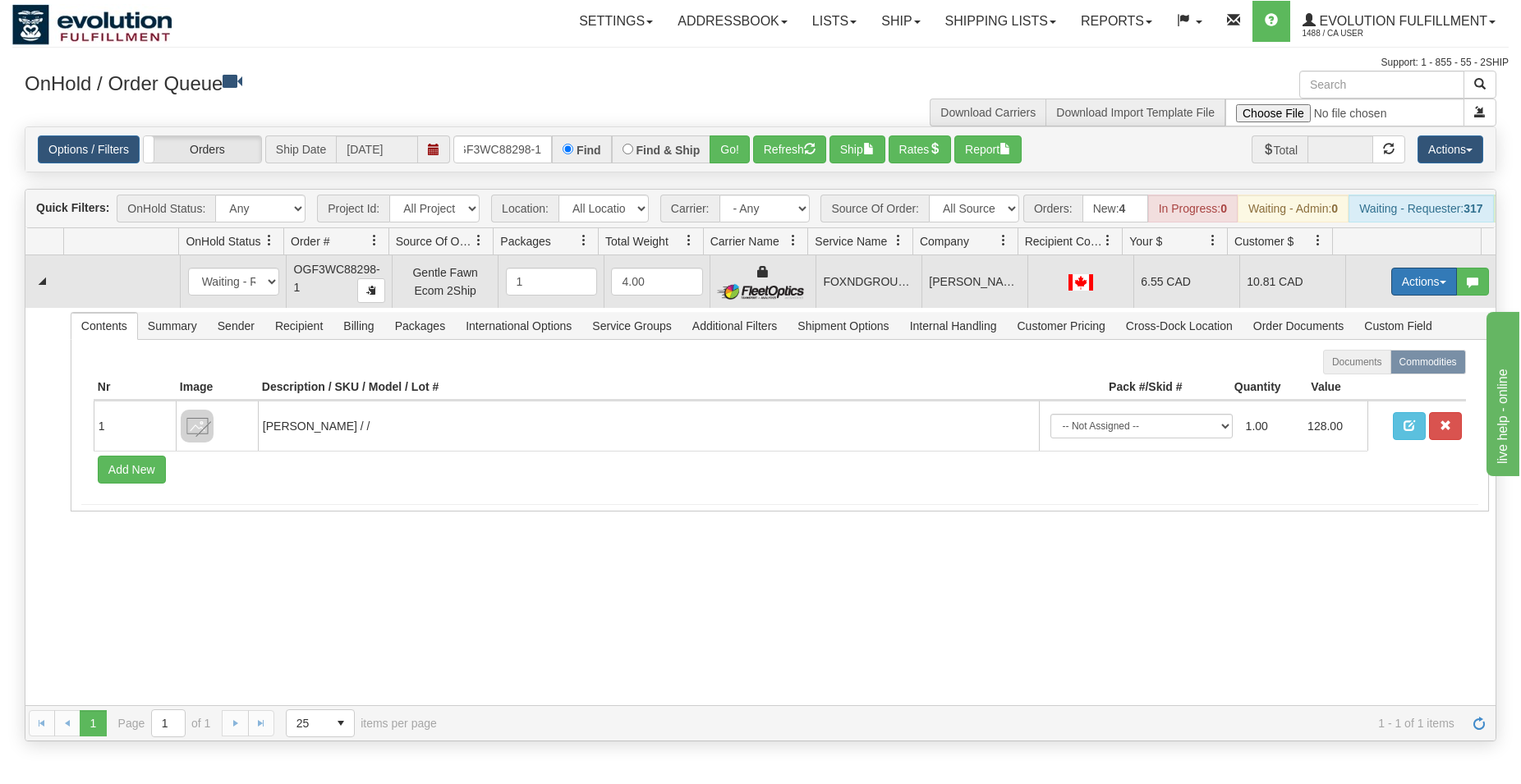
click at [1419, 296] on button "Actions" at bounding box center [1424, 282] width 66 height 28
click at [1341, 383] on span "Ship" at bounding box center [1358, 376] width 35 height 13
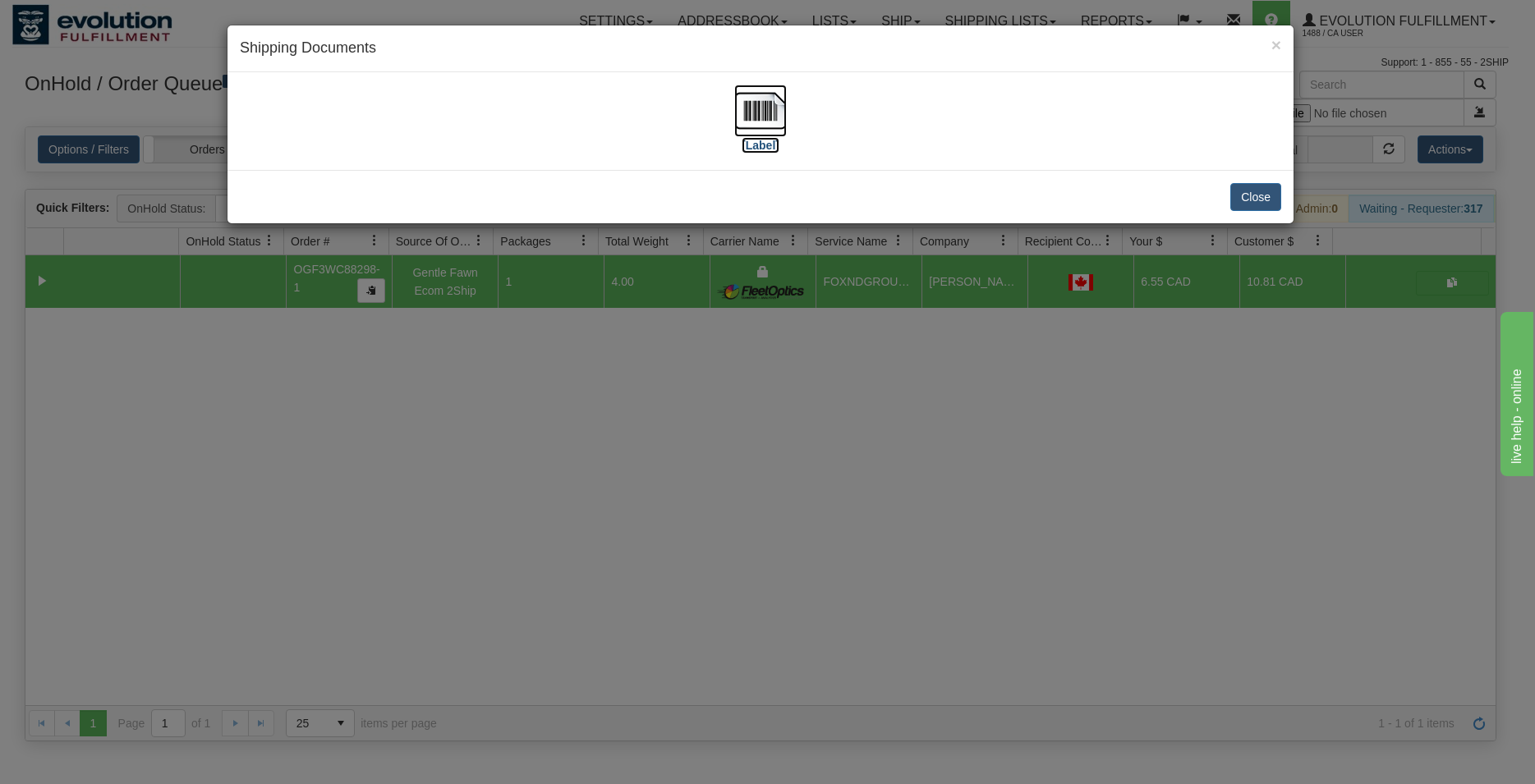
click at [759, 113] on img at bounding box center [761, 111] width 53 height 53
click at [1255, 188] on button "Close" at bounding box center [1255, 197] width 51 height 28
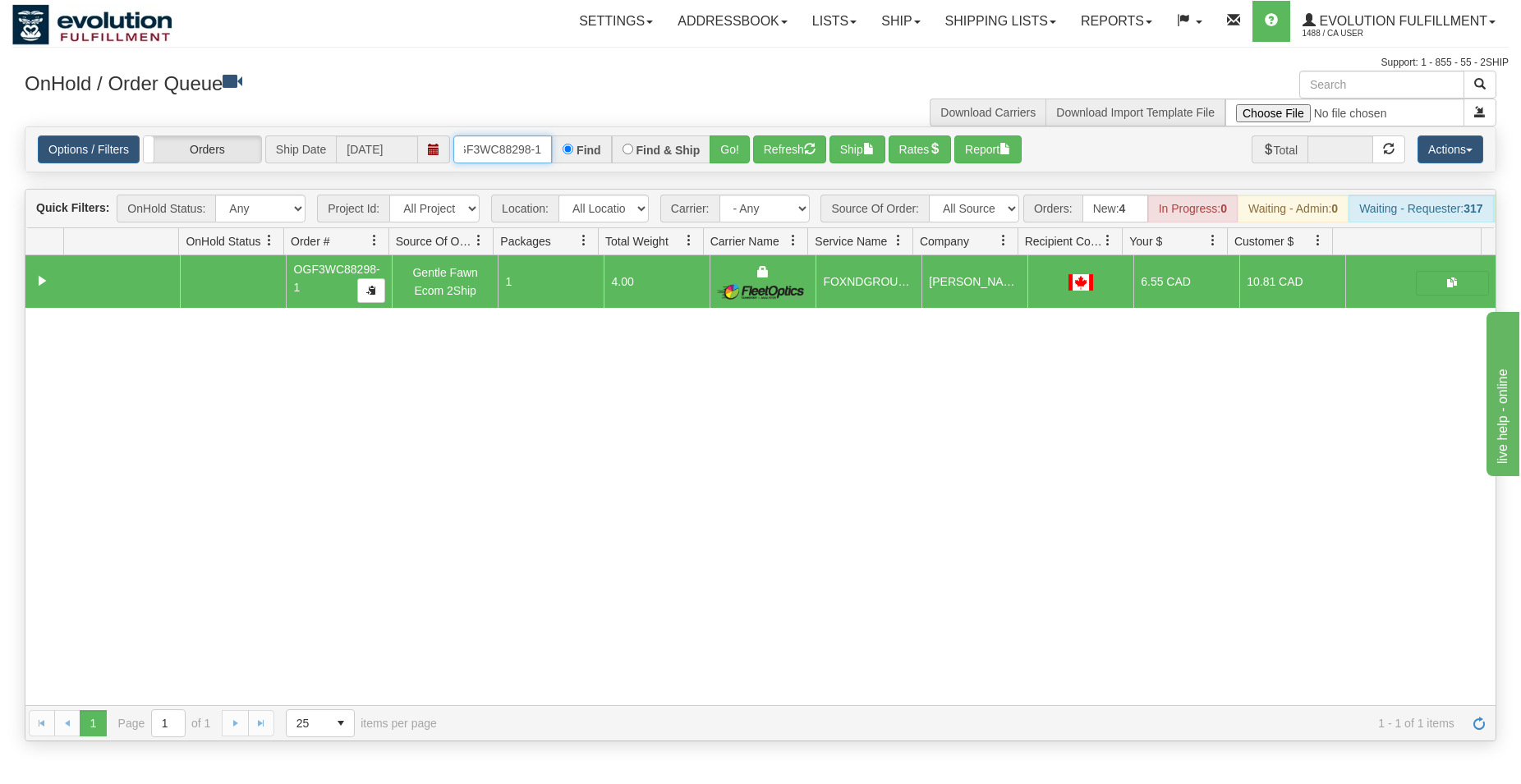
click at [493, 151] on input "OGF3WC88298-1" at bounding box center [502, 150] width 99 height 28
click at [744, 137] on button "Go!" at bounding box center [729, 150] width 40 height 28
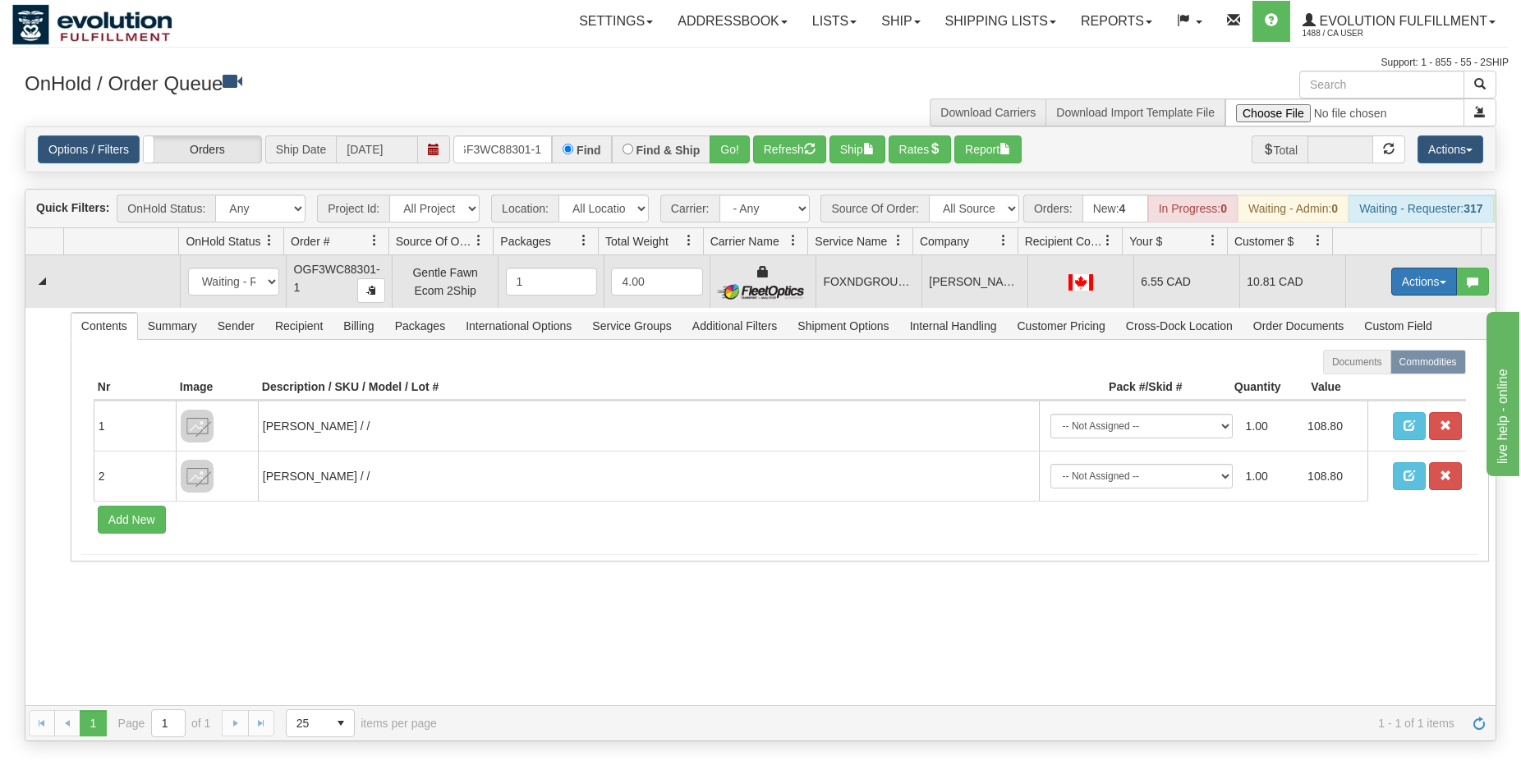
click at [1404, 286] on button "Actions" at bounding box center [1424, 282] width 66 height 28
click at [1354, 383] on span "Ship" at bounding box center [1358, 376] width 35 height 13
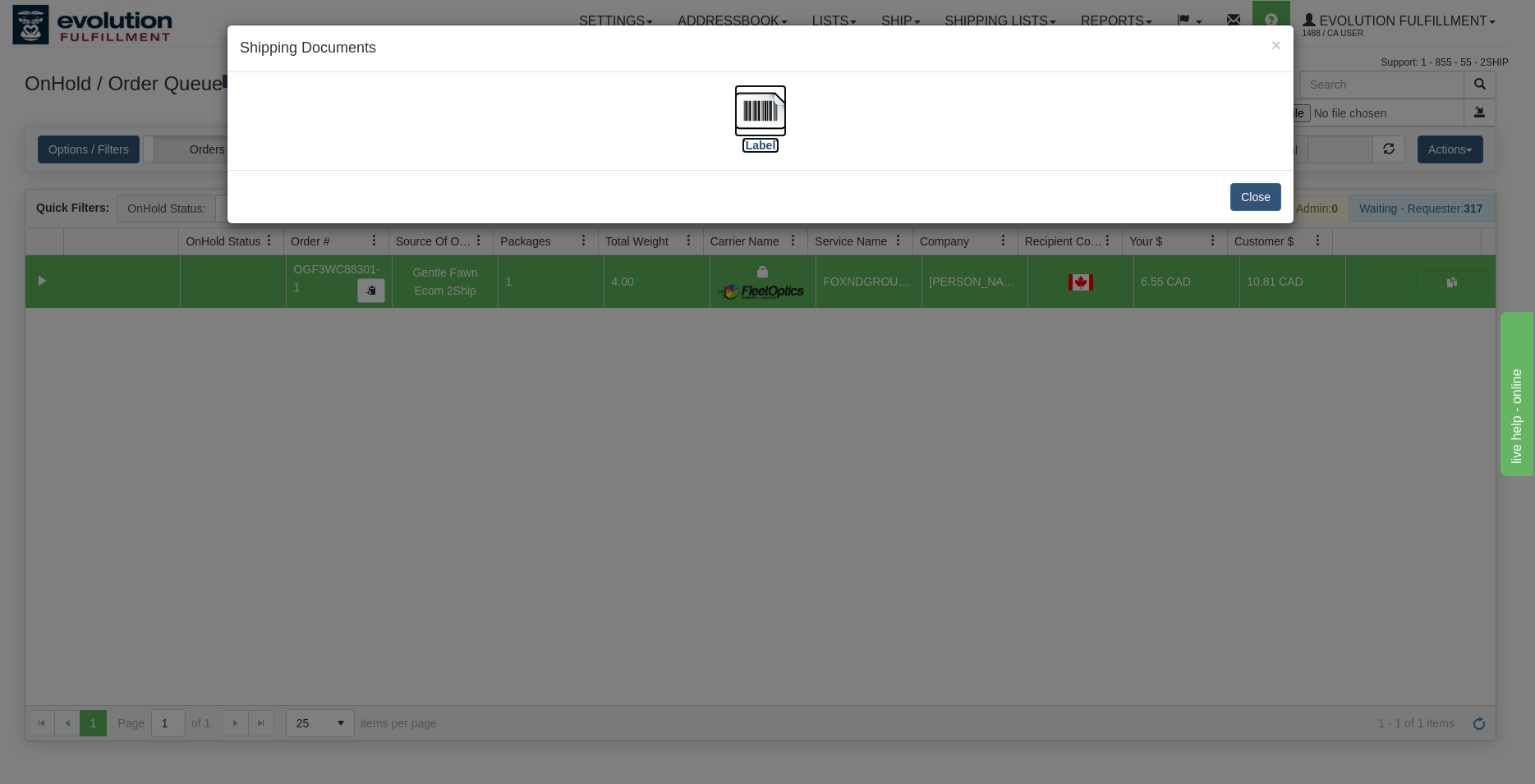
click at [745, 108] on img at bounding box center [761, 111] width 53 height 53
click at [1251, 200] on button "Close" at bounding box center [1255, 197] width 51 height 28
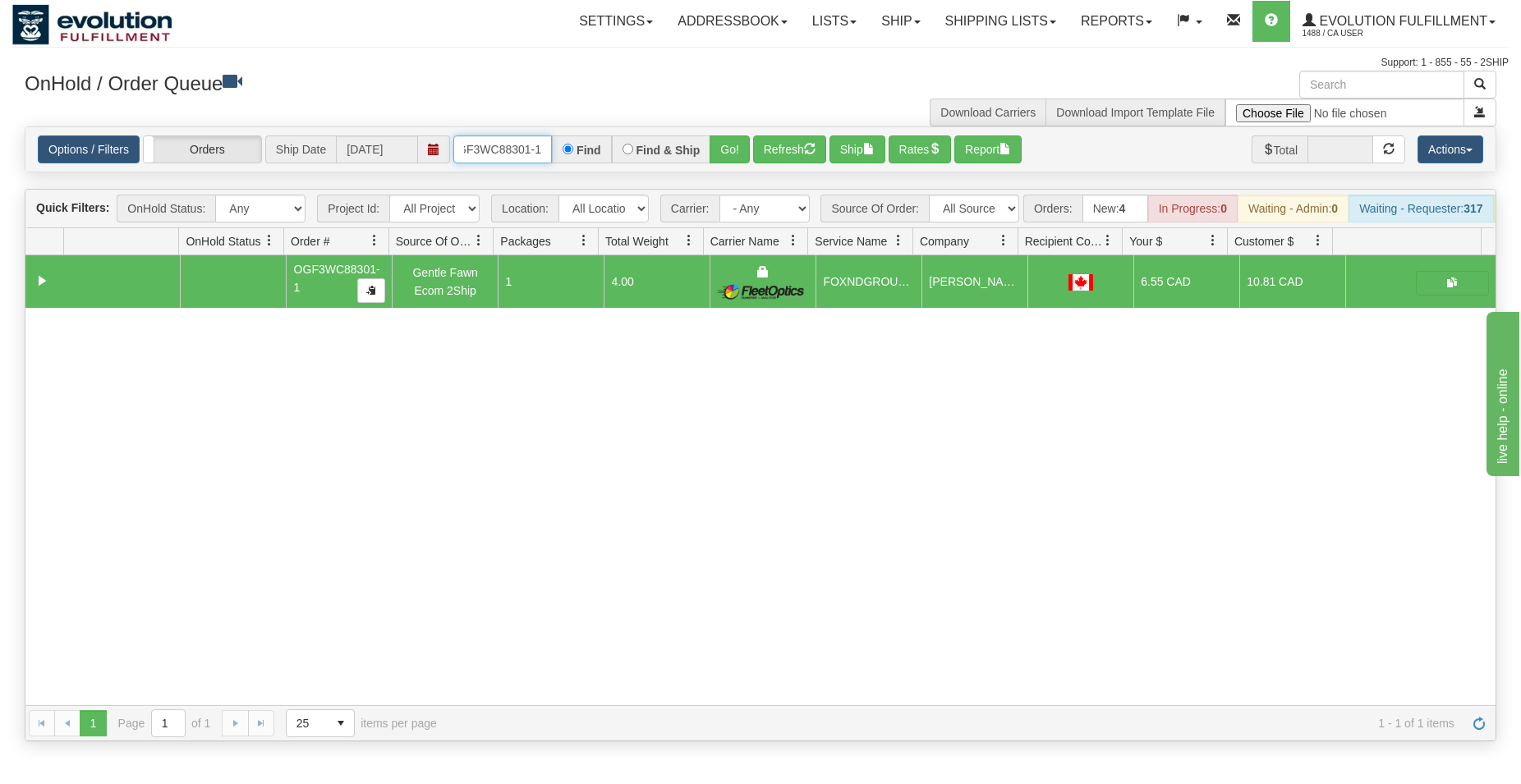
click at [519, 143] on input "OGF3WC88301-1" at bounding box center [502, 150] width 99 height 28
click at [732, 140] on button "Go!" at bounding box center [729, 150] width 40 height 28
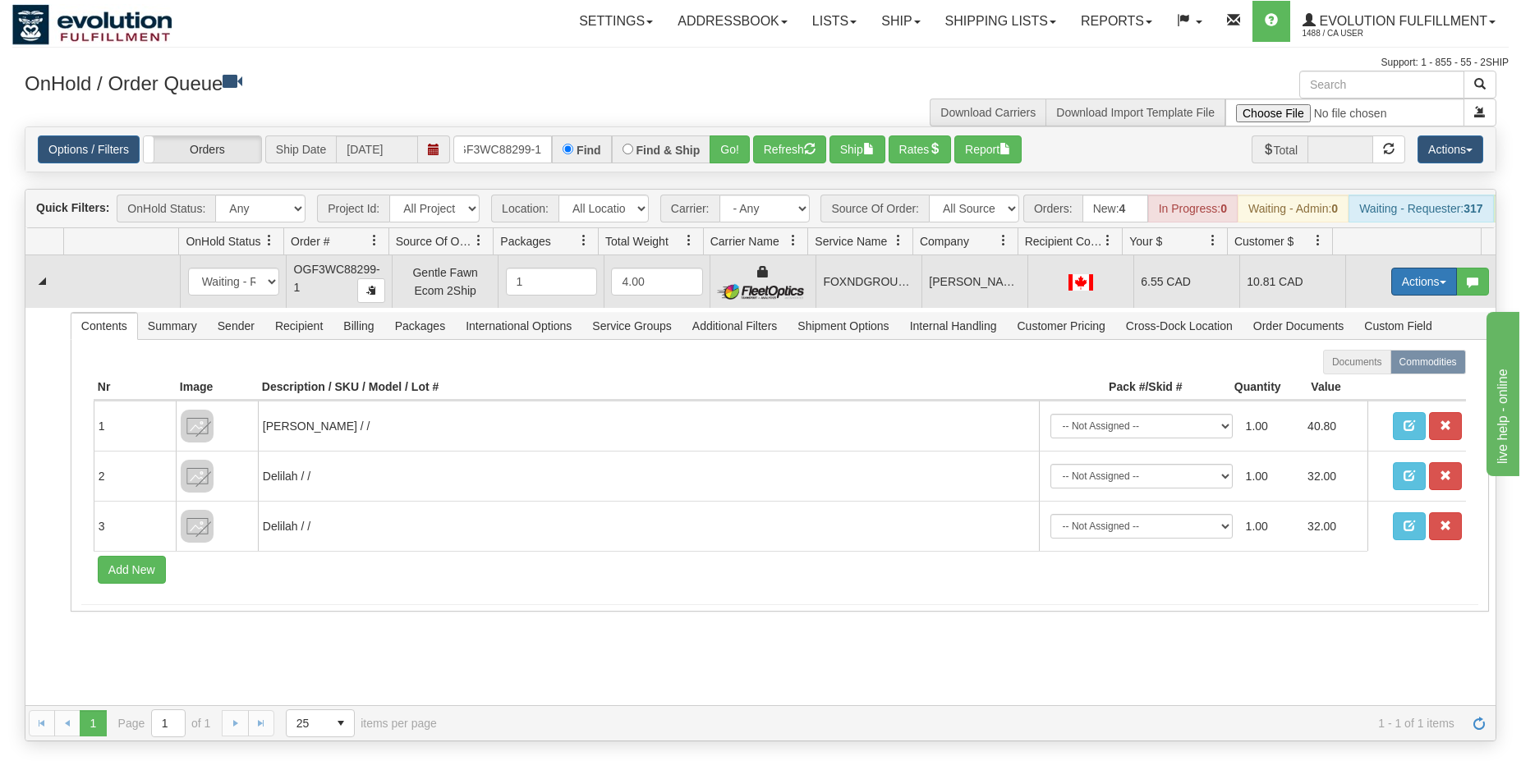
click at [1399, 292] on button "Actions" at bounding box center [1424, 282] width 66 height 28
click at [1348, 383] on span "Ship" at bounding box center [1358, 376] width 35 height 13
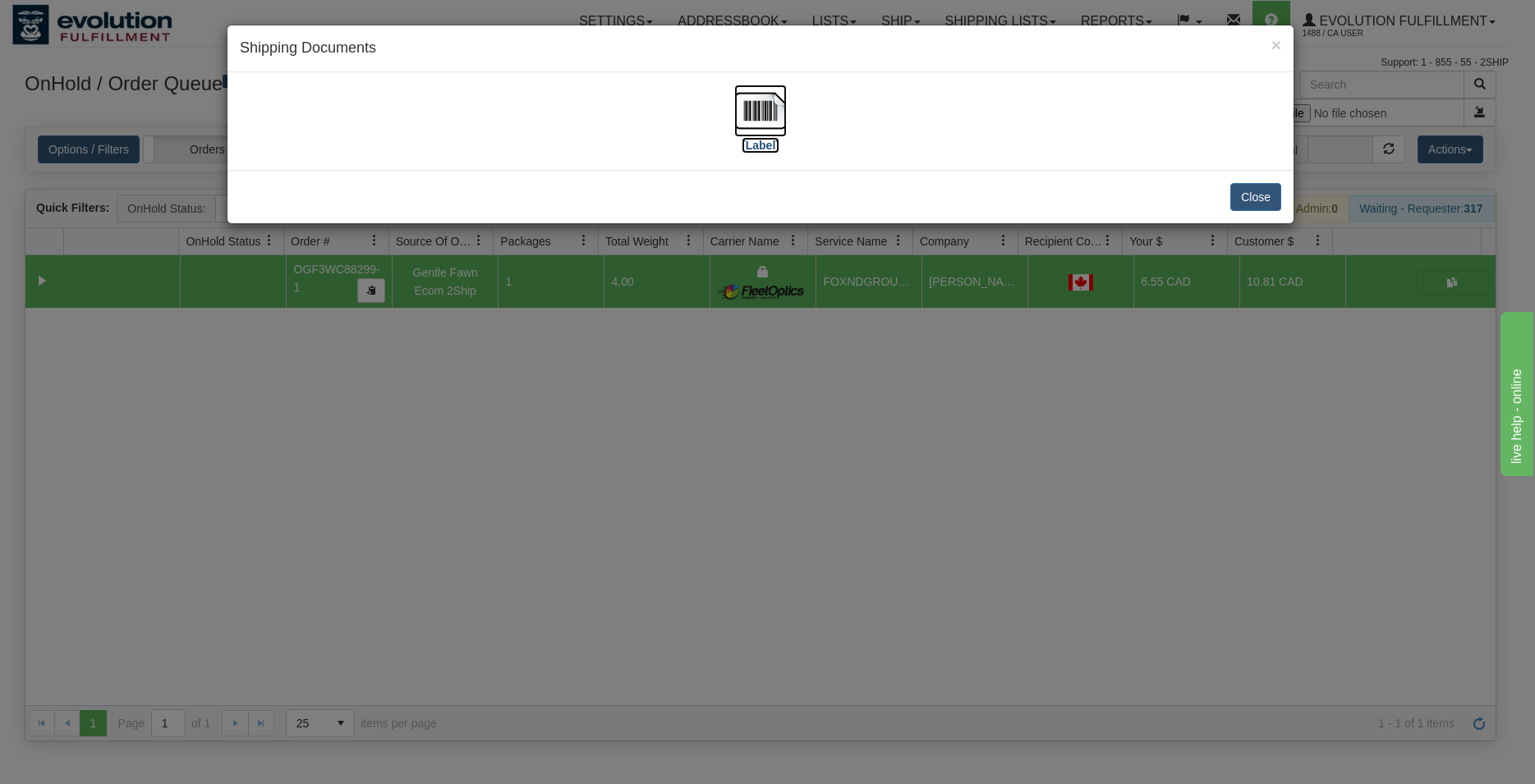
click at [756, 113] on img at bounding box center [761, 111] width 53 height 53
click at [1258, 193] on button "Close" at bounding box center [1255, 197] width 51 height 28
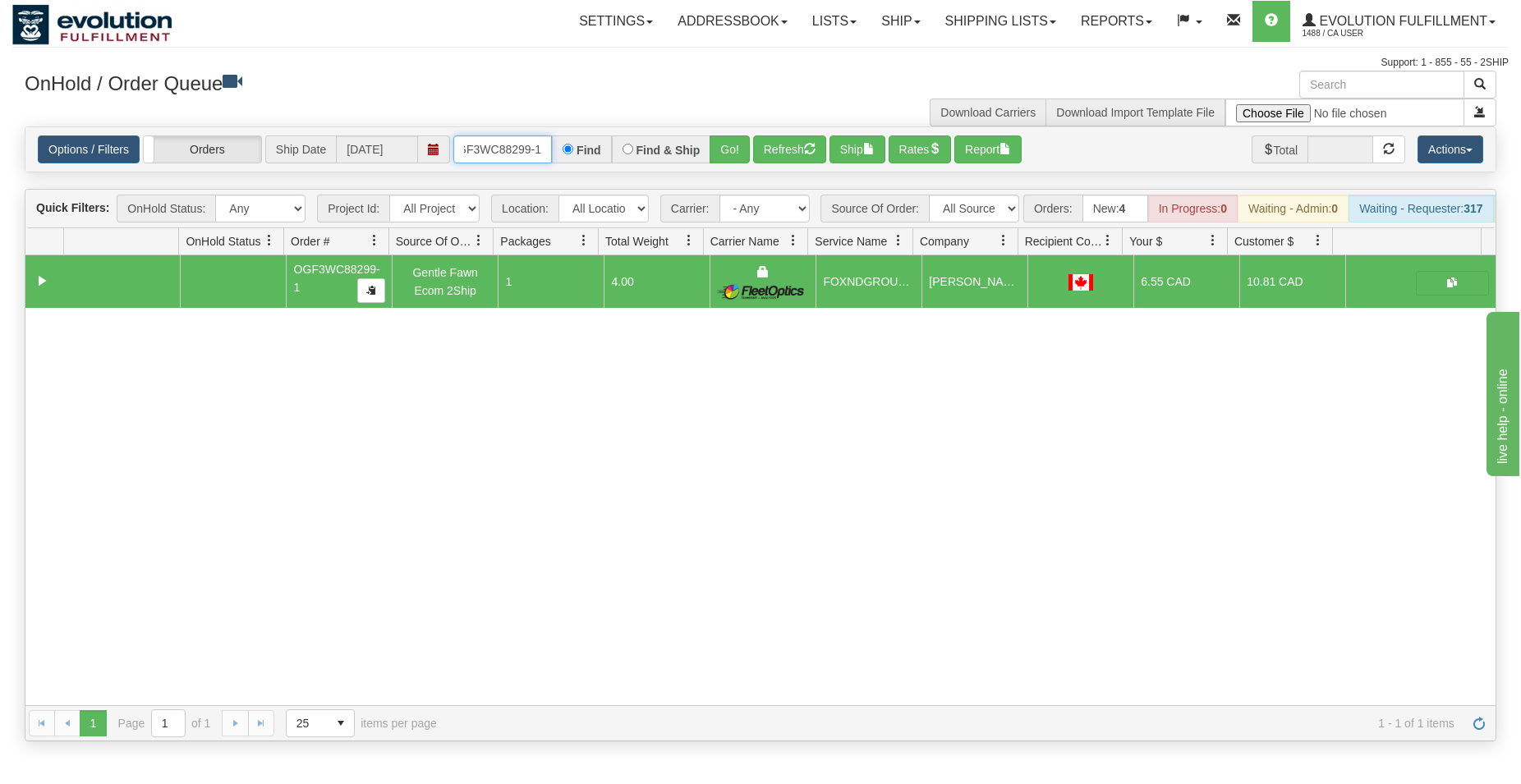
click at [510, 146] on input "OGF3WC88299-1" at bounding box center [502, 150] width 99 height 28
click at [509, 146] on input "OGF3WC88299-1" at bounding box center [502, 150] width 99 height 28
click at [737, 162] on button "Go!" at bounding box center [729, 150] width 40 height 28
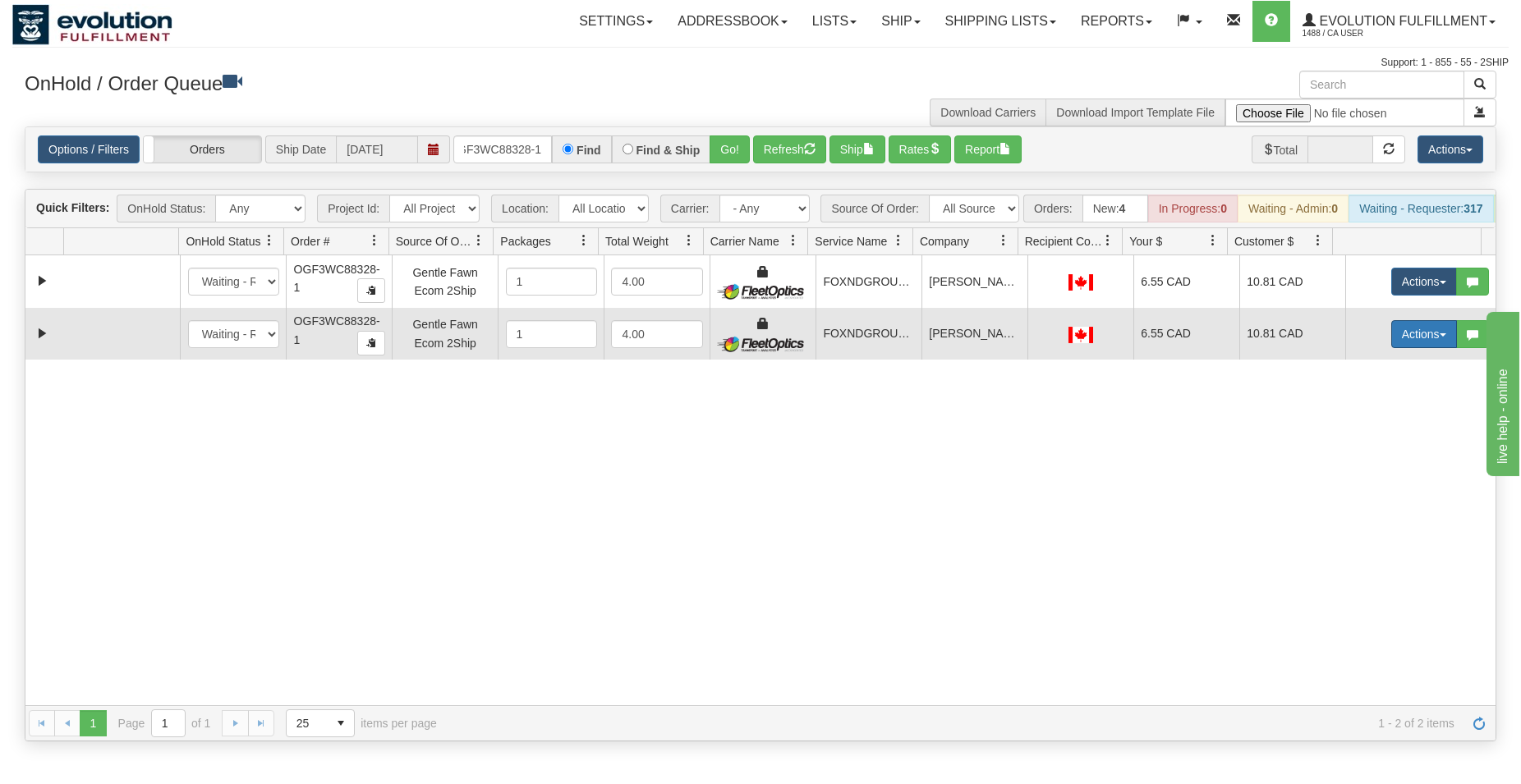
click at [1392, 348] on button "Actions" at bounding box center [1424, 334] width 66 height 28
click at [1349, 457] on span "Delete" at bounding box center [1363, 450] width 44 height 13
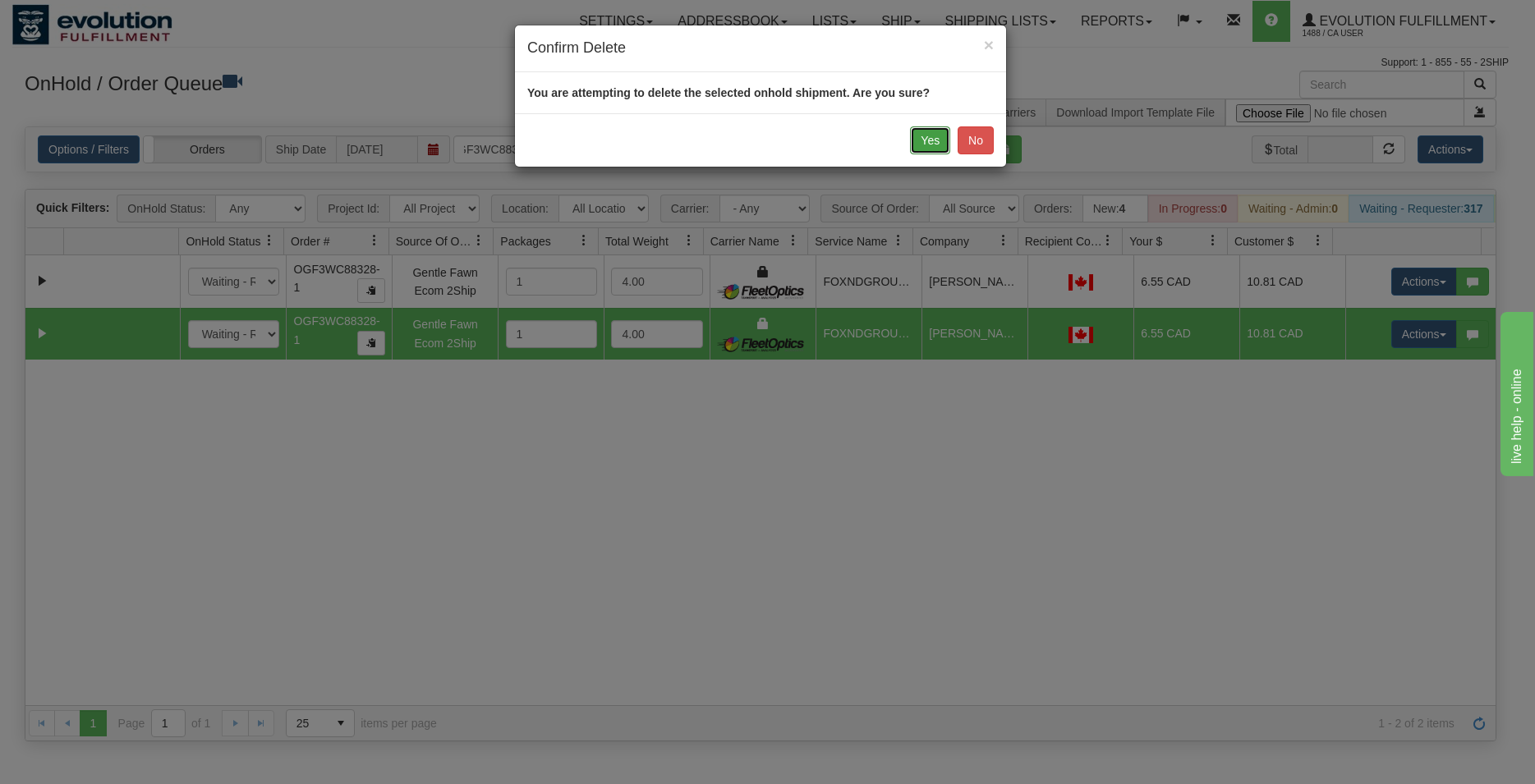
click at [930, 136] on button "Yes" at bounding box center [930, 141] width 40 height 28
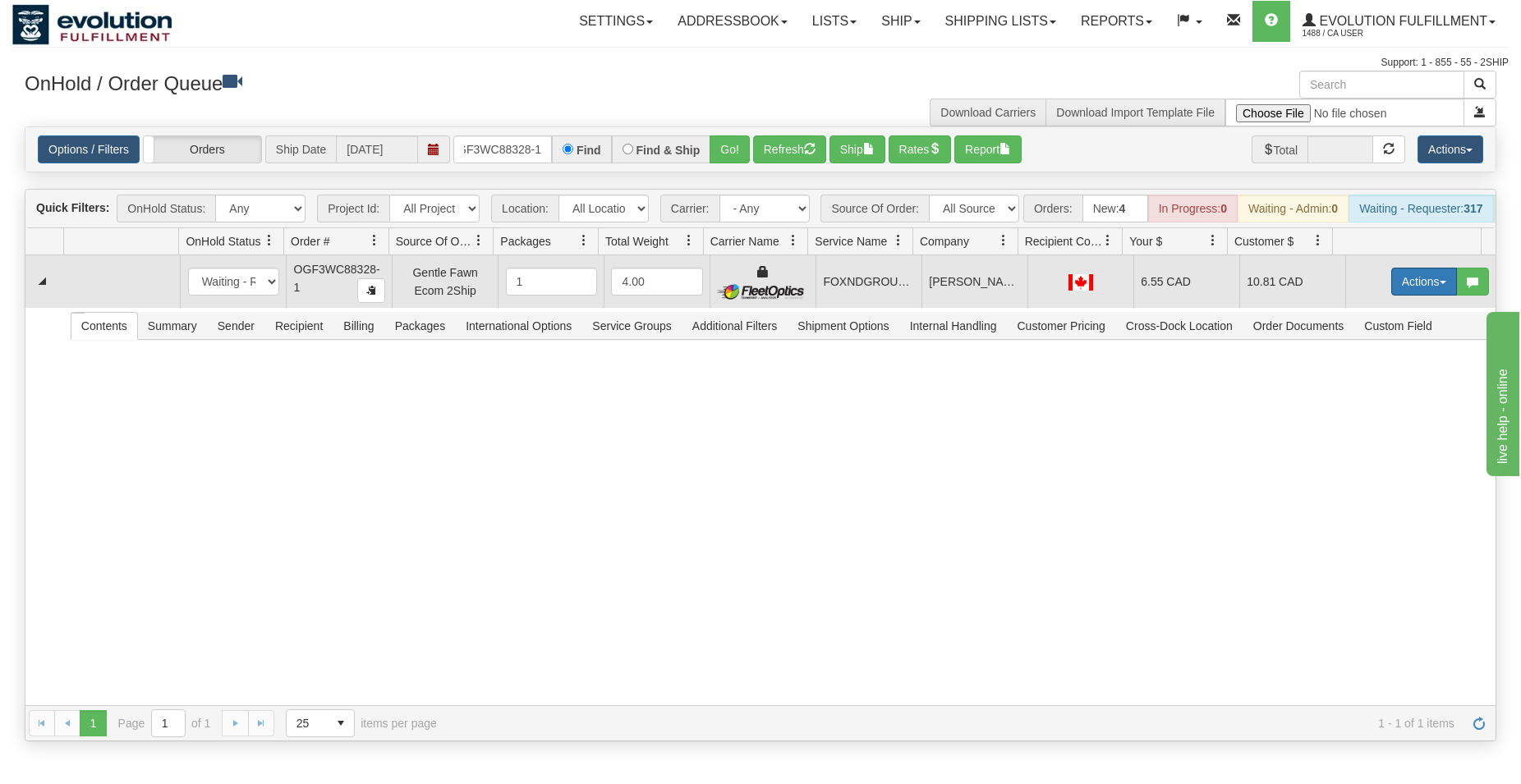
click at [1401, 288] on button "Actions" at bounding box center [1424, 282] width 66 height 28
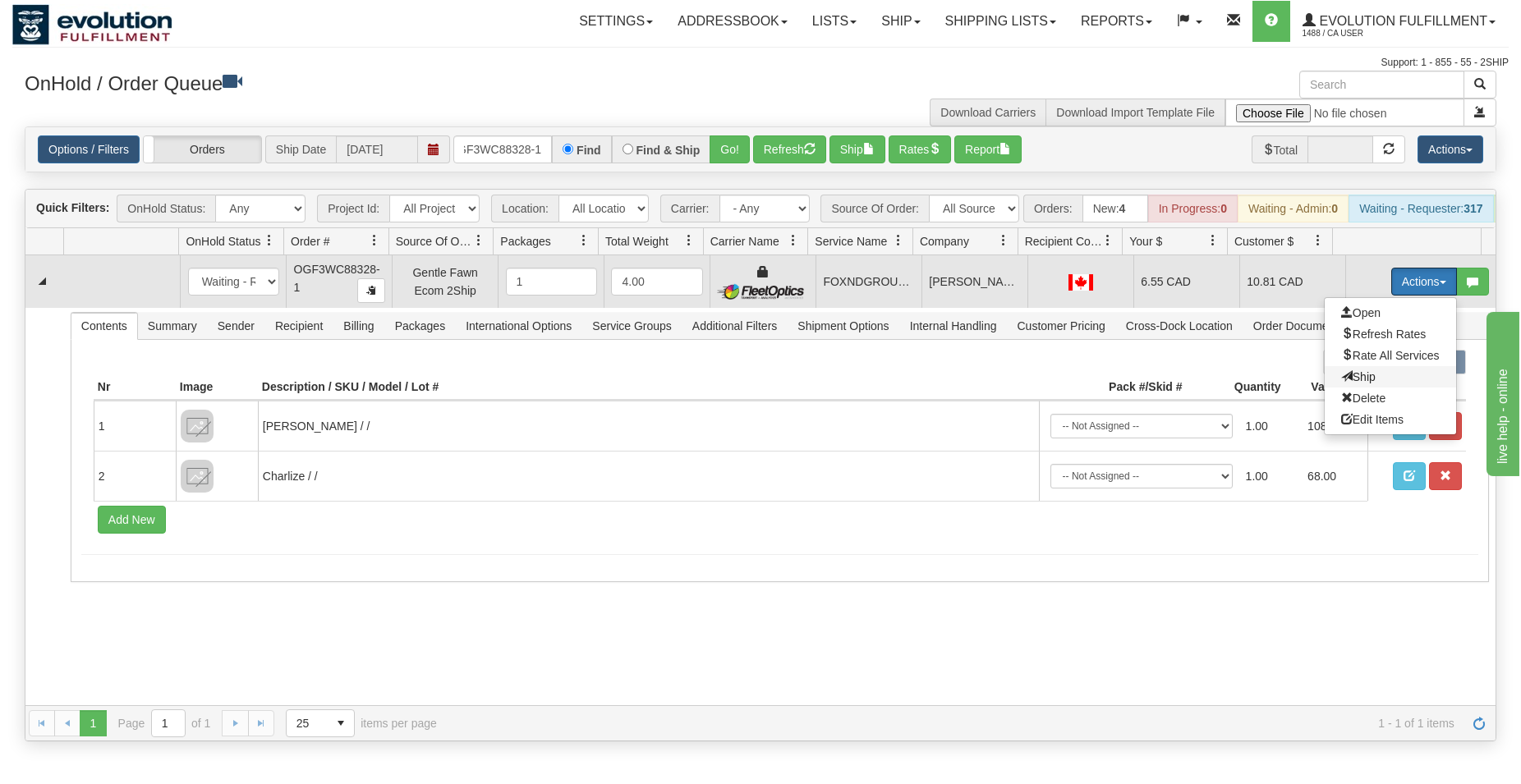
click at [1342, 383] on span "Ship" at bounding box center [1358, 376] width 35 height 13
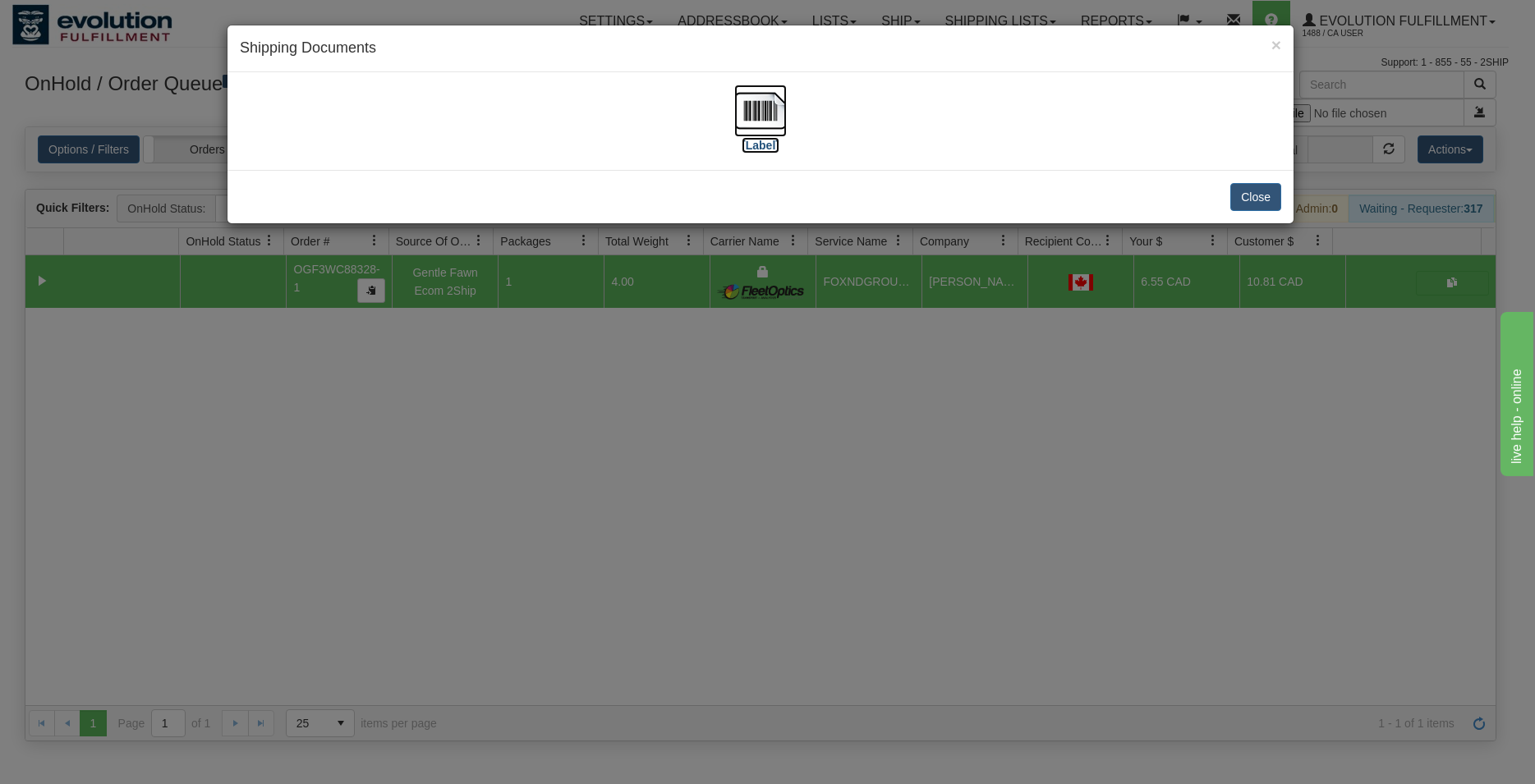
click at [756, 113] on img at bounding box center [761, 111] width 53 height 53
click at [1233, 195] on button "Close" at bounding box center [1255, 197] width 51 height 28
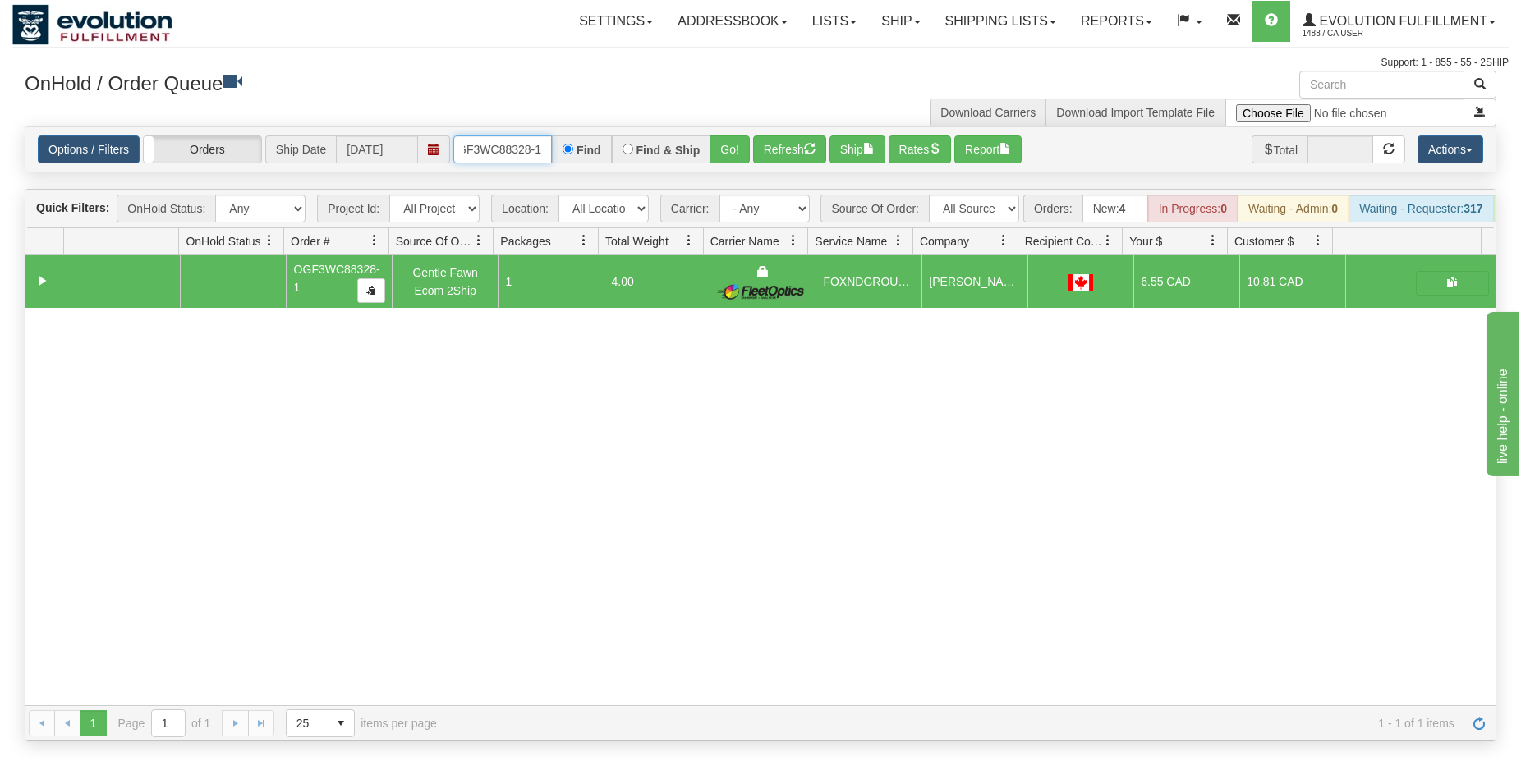
click at [527, 154] on input "OGF3WC88328-1" at bounding box center [502, 150] width 99 height 28
click at [730, 142] on button "Go!" at bounding box center [729, 150] width 40 height 28
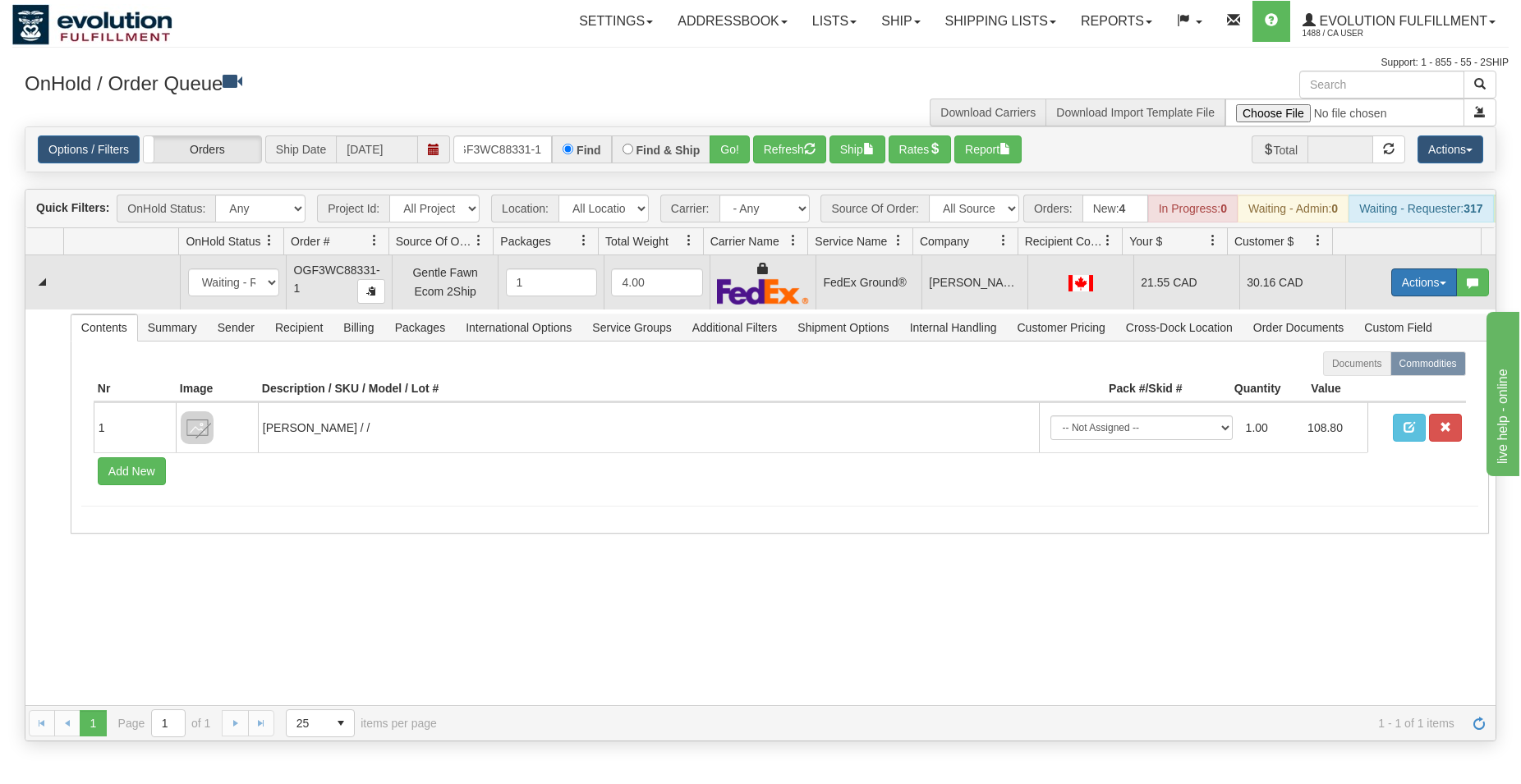
click at [1414, 297] on button "Actions" at bounding box center [1424, 283] width 66 height 28
click at [1352, 384] on span "Ship" at bounding box center [1358, 377] width 35 height 13
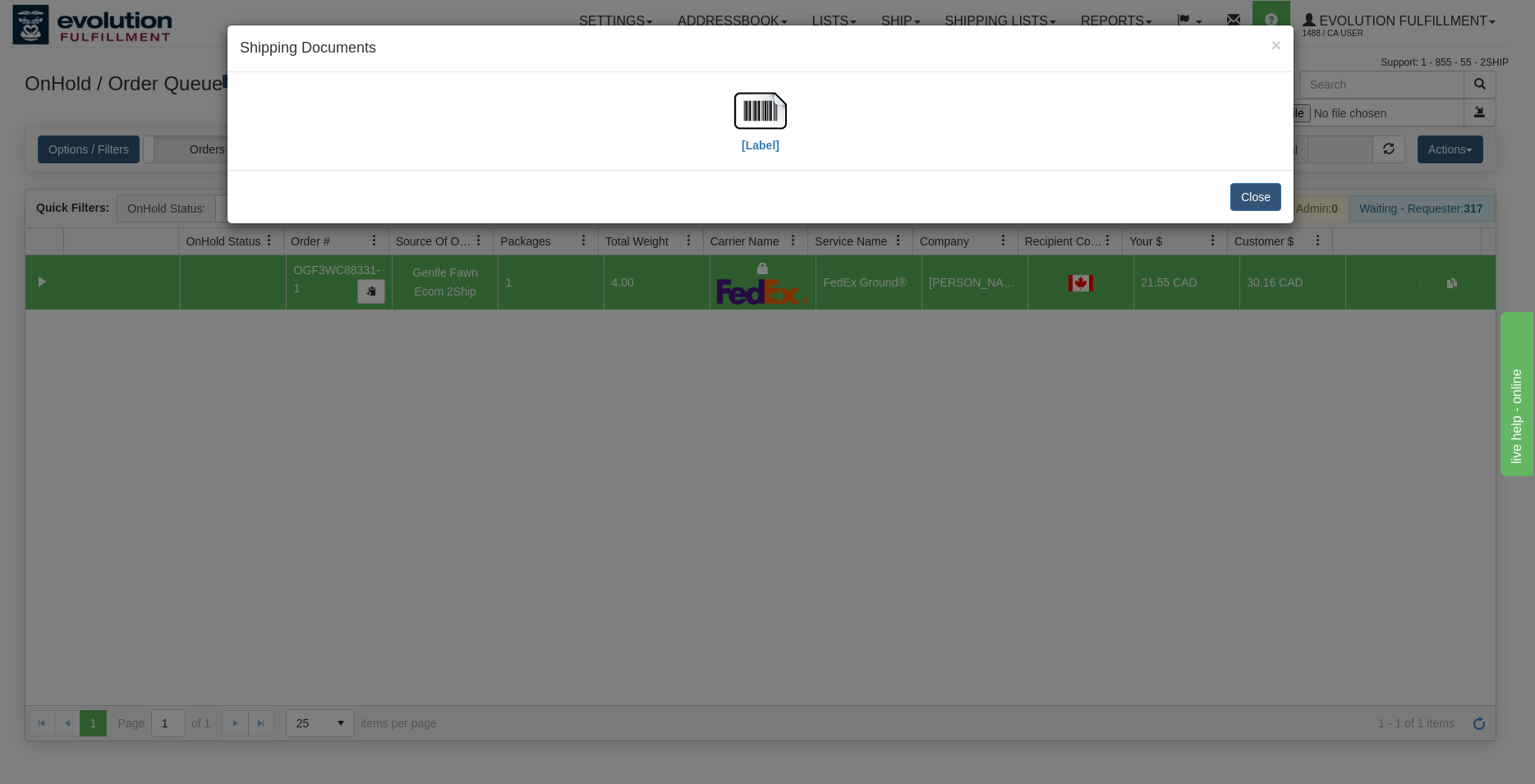
click at [730, 100] on div "[Label]" at bounding box center [761, 121] width 1042 height 73
click at [747, 107] on img at bounding box center [761, 111] width 53 height 53
click at [1255, 196] on button "Close" at bounding box center [1255, 197] width 51 height 28
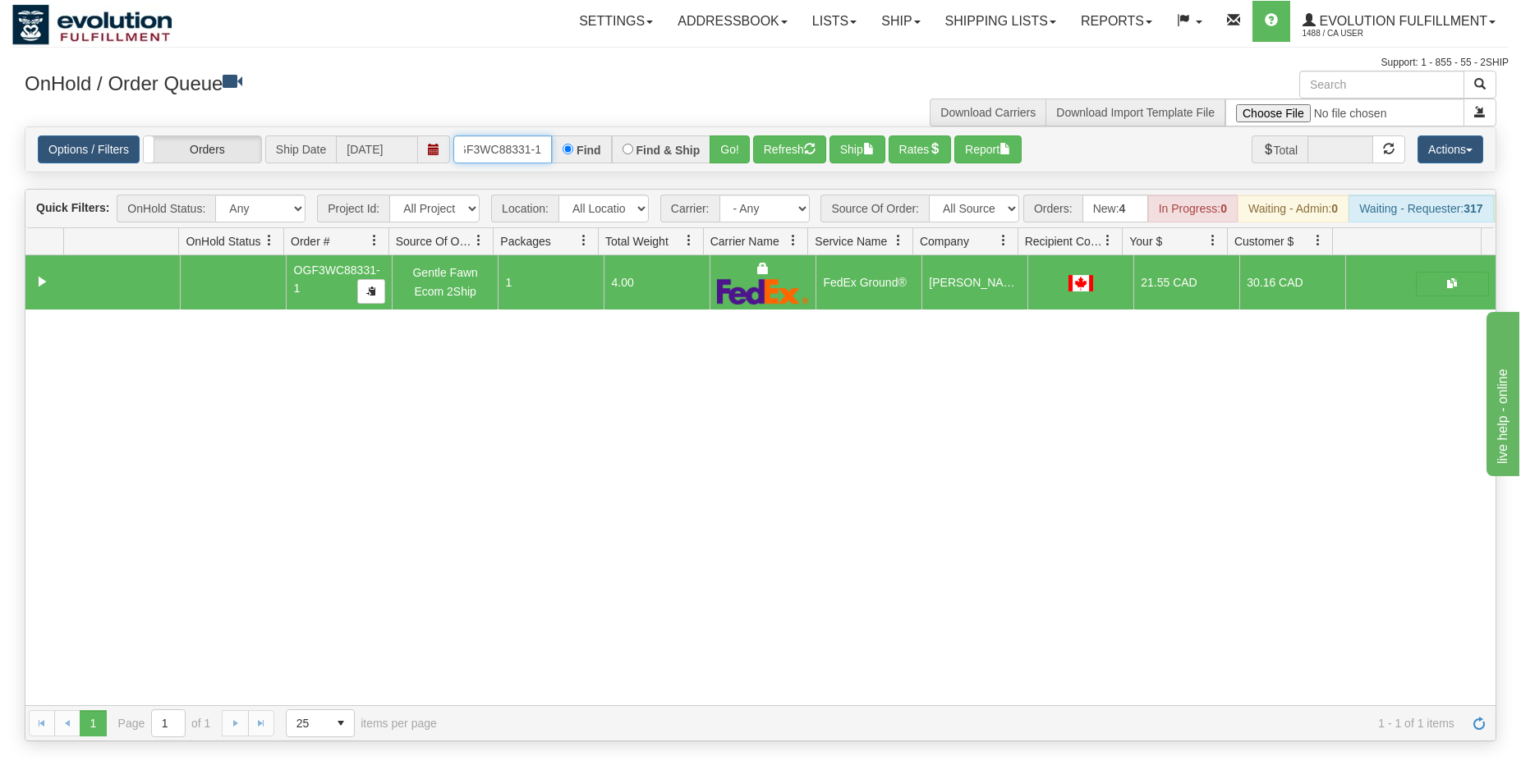
click at [515, 150] on input "OGF3WC88331-1" at bounding box center [502, 150] width 99 height 28
click at [722, 151] on button "Go!" at bounding box center [729, 150] width 40 height 28
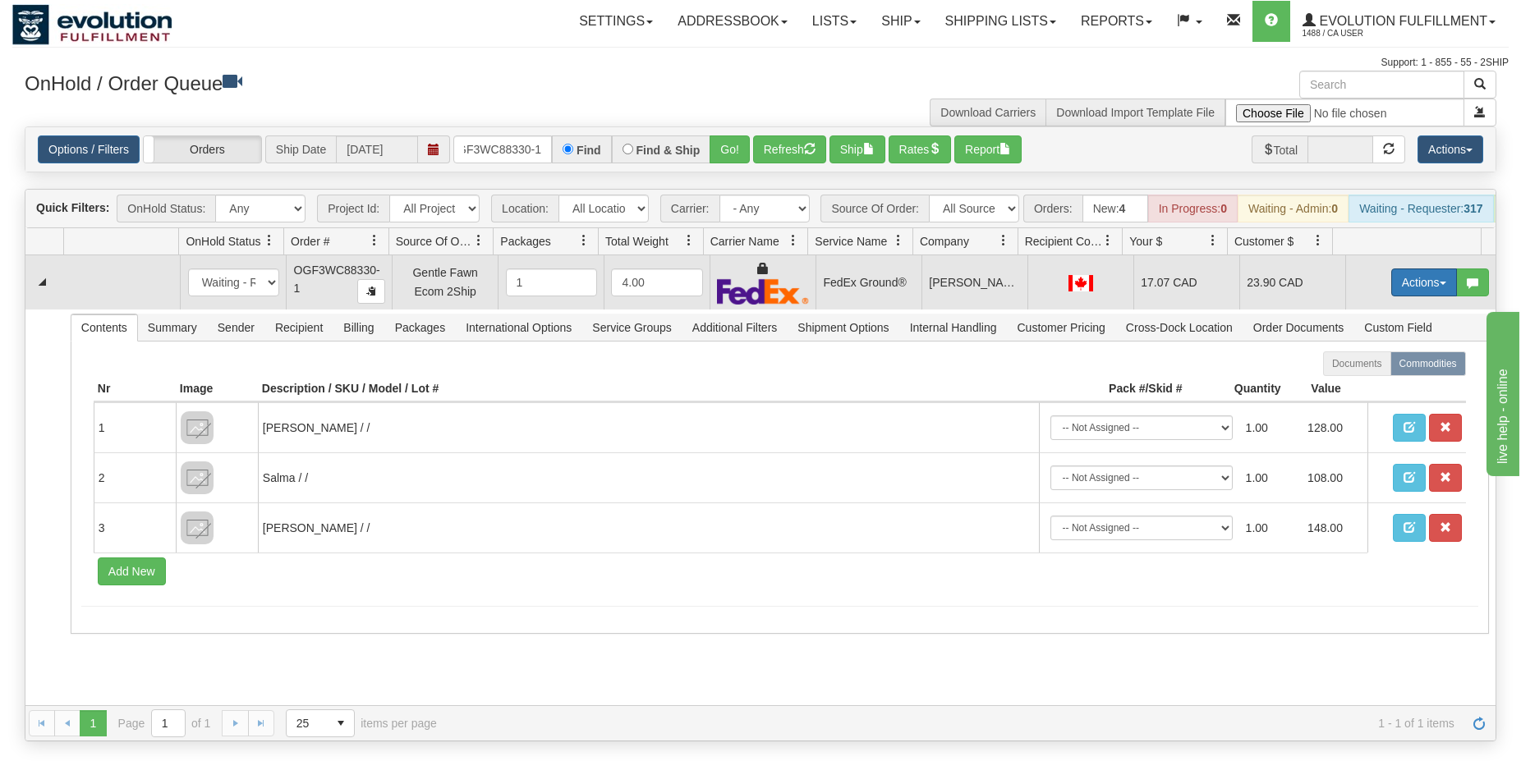
click at [1409, 289] on button "Actions" at bounding box center [1424, 283] width 66 height 28
click at [1347, 384] on span "Ship" at bounding box center [1358, 377] width 35 height 13
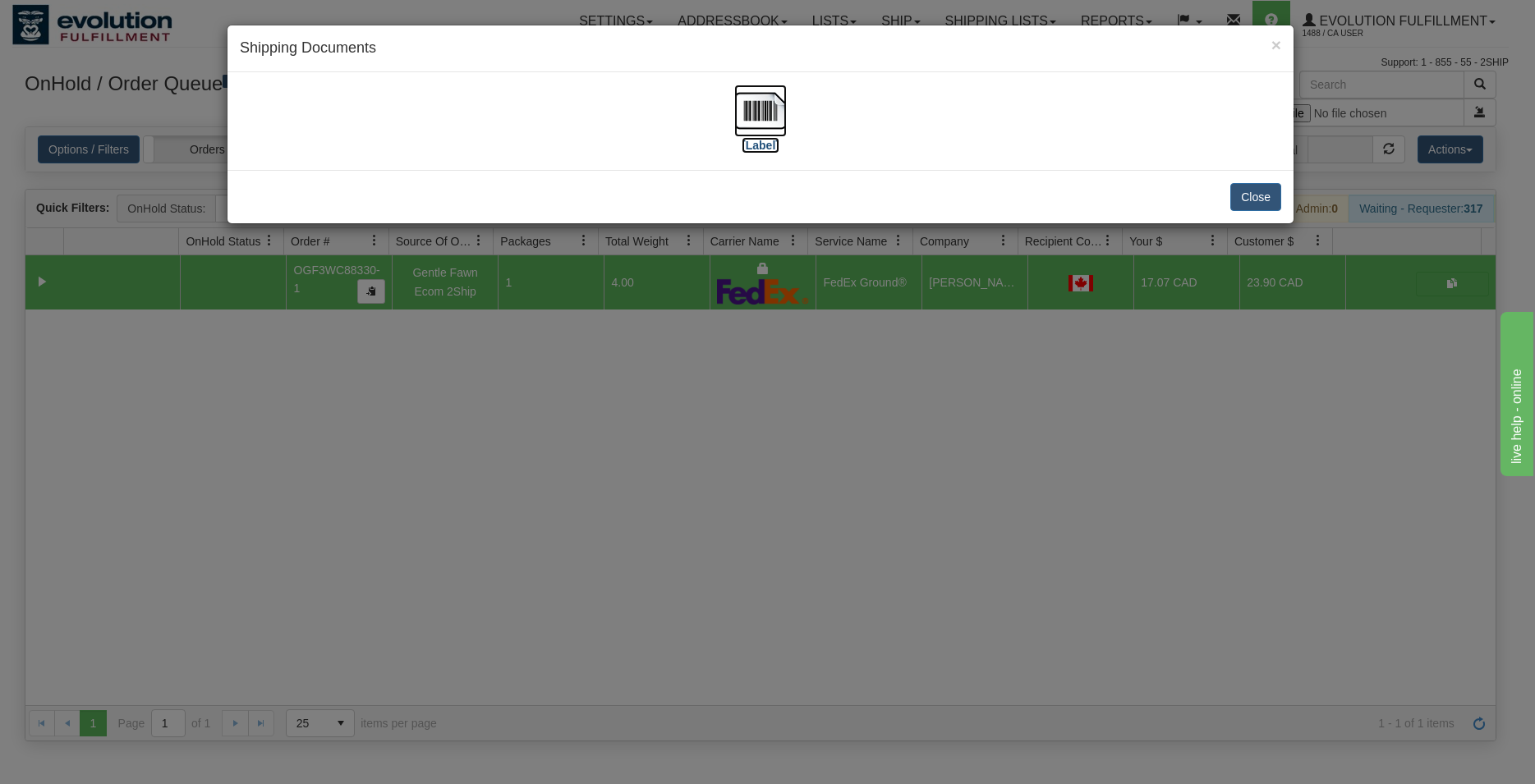
click at [784, 113] on img at bounding box center [761, 111] width 53 height 53
click at [1265, 193] on button "Close" at bounding box center [1255, 197] width 51 height 28
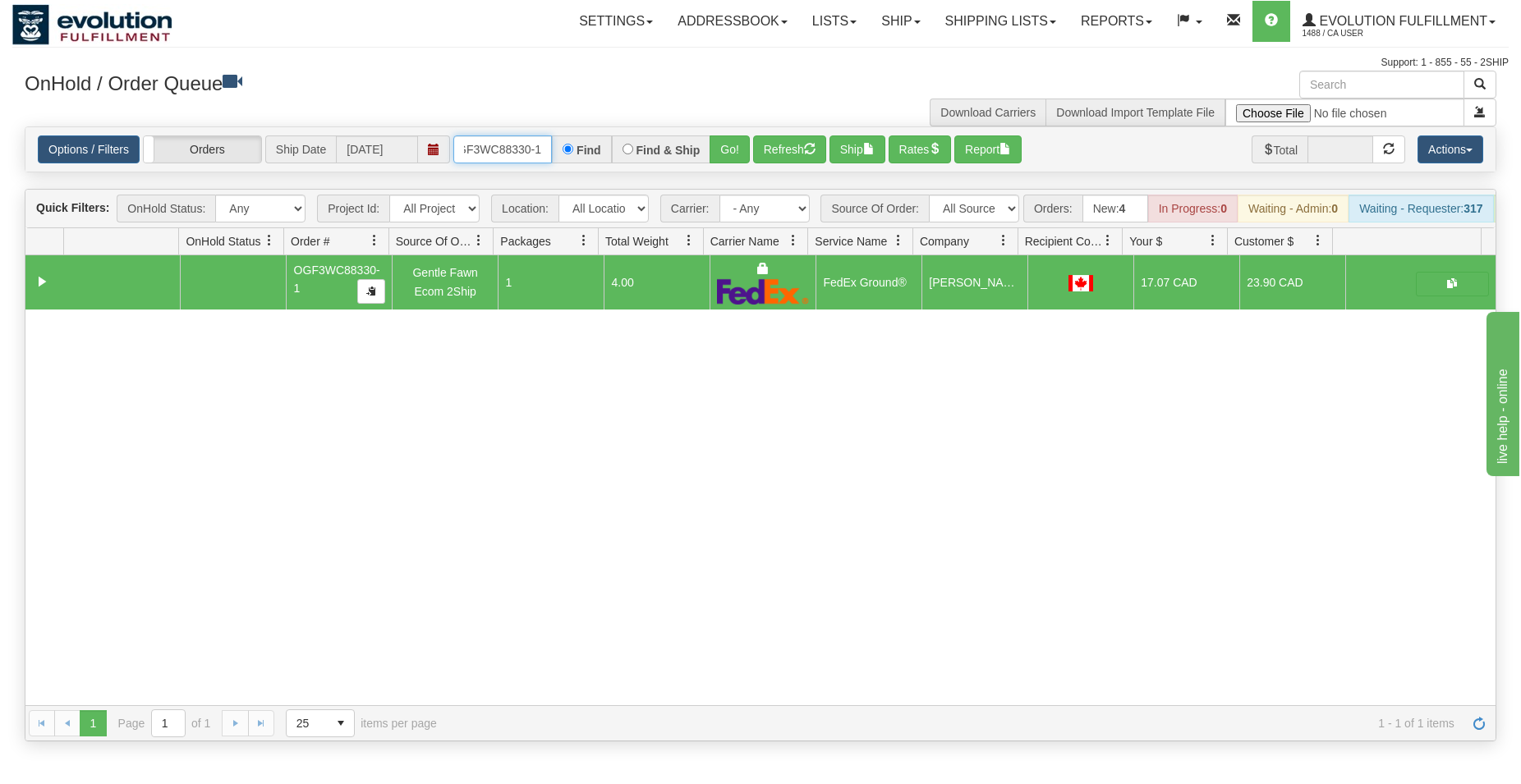
click at [494, 149] on input "OGF3WC88330-1" at bounding box center [502, 150] width 99 height 28
click at [725, 155] on button "Go!" at bounding box center [729, 150] width 40 height 28
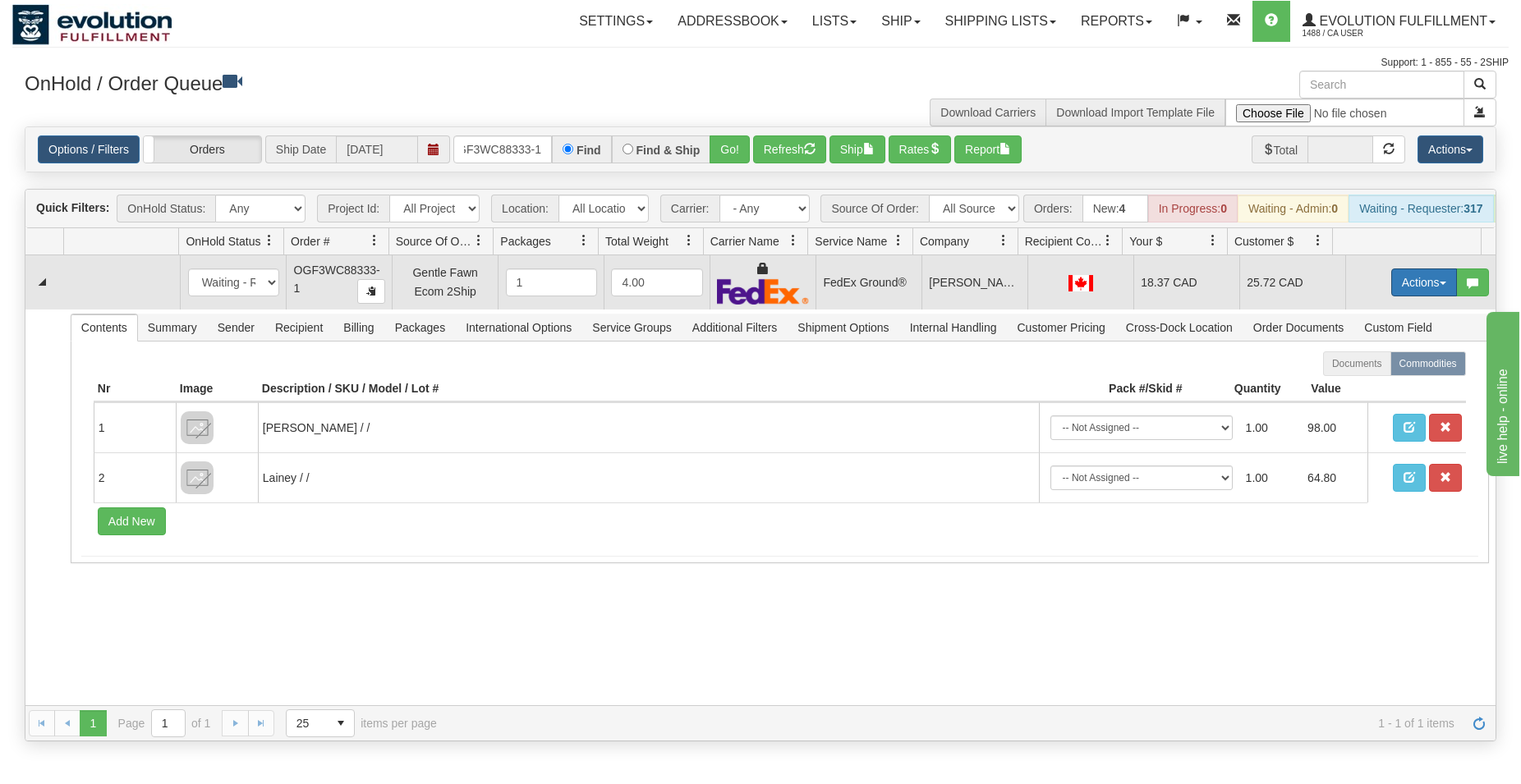
click at [1408, 293] on button "Actions" at bounding box center [1424, 283] width 66 height 28
click at [1341, 382] on span at bounding box center [1347, 376] width 12 height 12
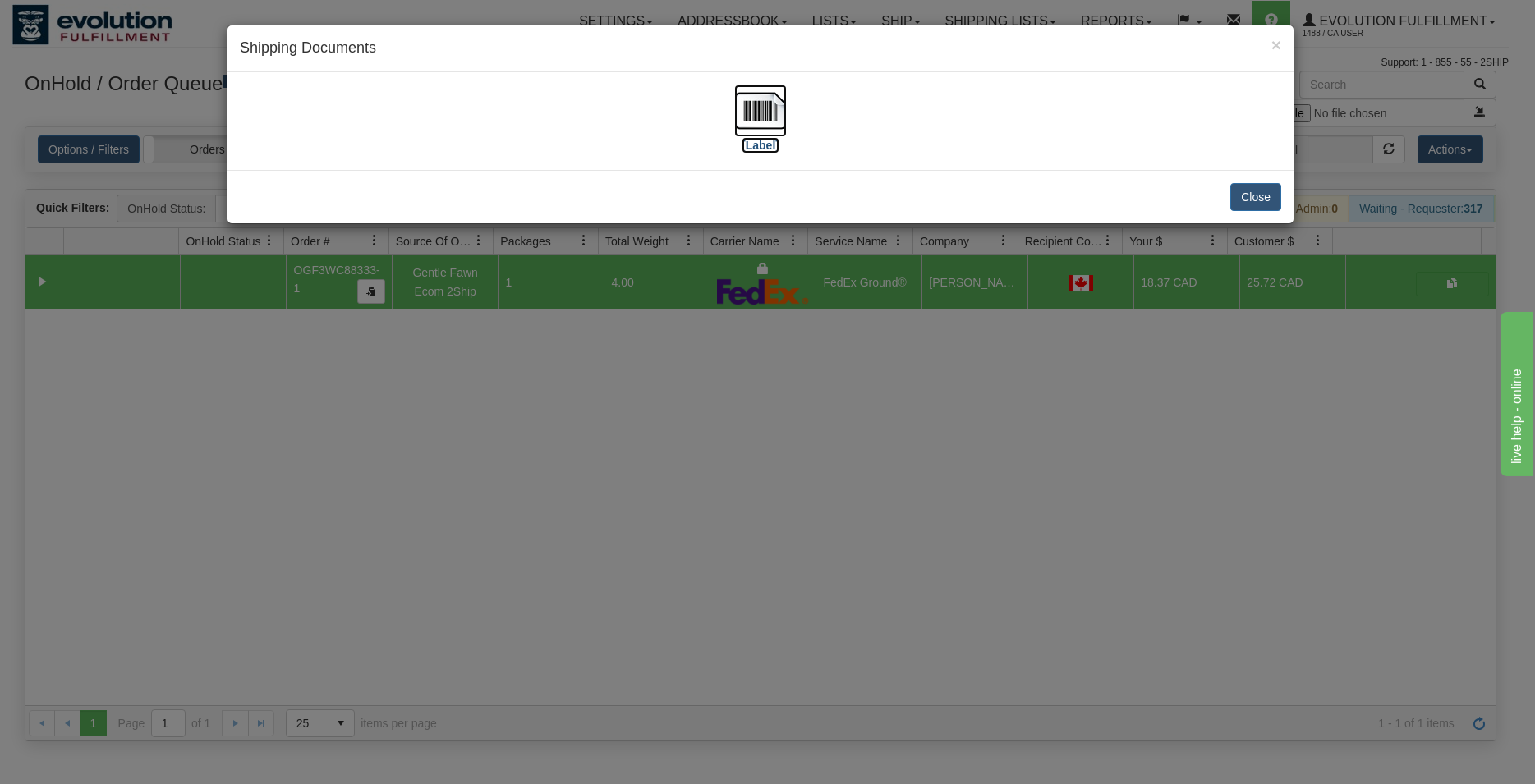
click at [761, 95] on img at bounding box center [761, 111] width 53 height 53
click at [1255, 202] on button "Close" at bounding box center [1255, 197] width 51 height 28
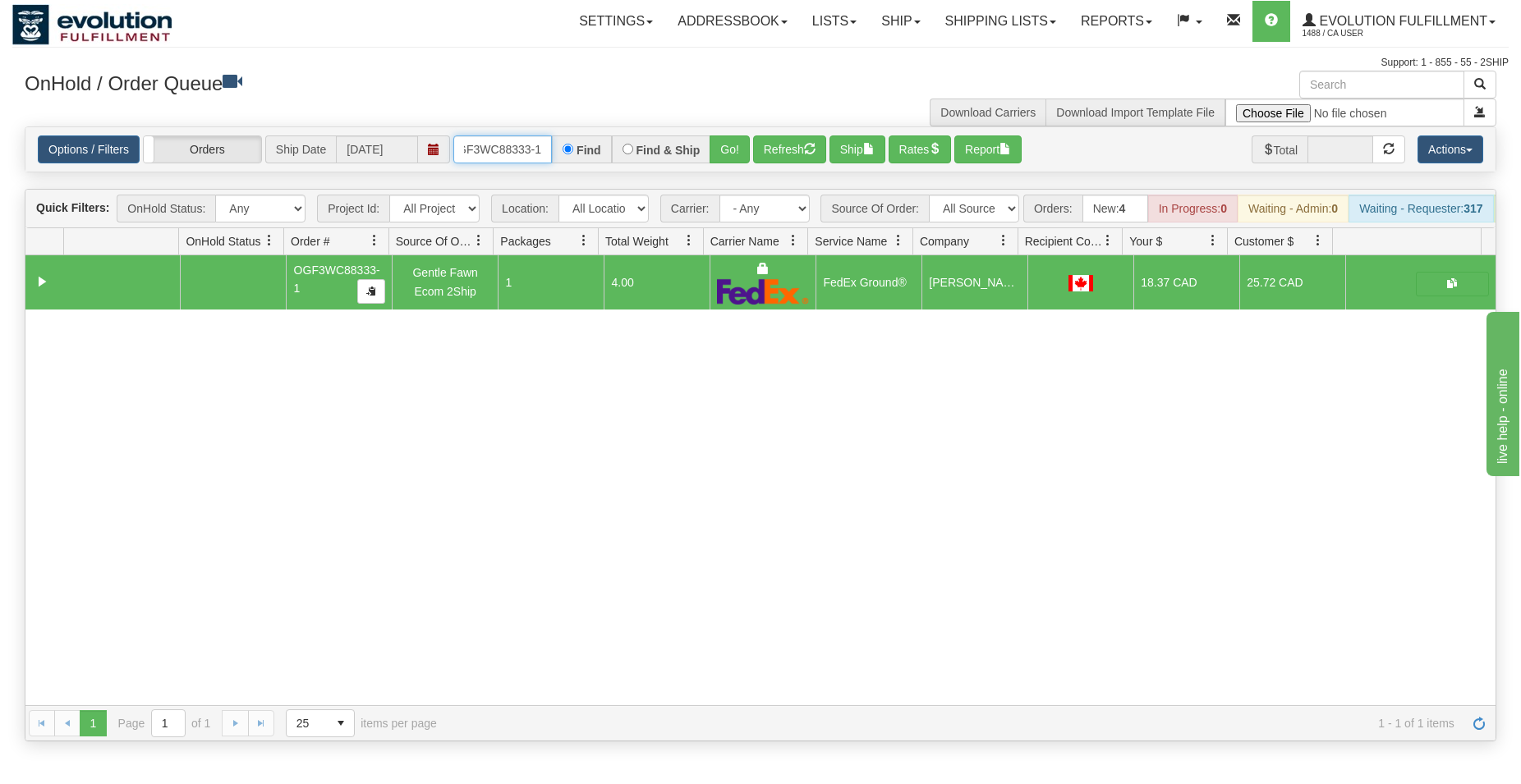
click at [526, 144] on input "OGF3WC88333-1" at bounding box center [502, 150] width 99 height 28
click at [721, 145] on button "Go!" at bounding box center [729, 150] width 40 height 28
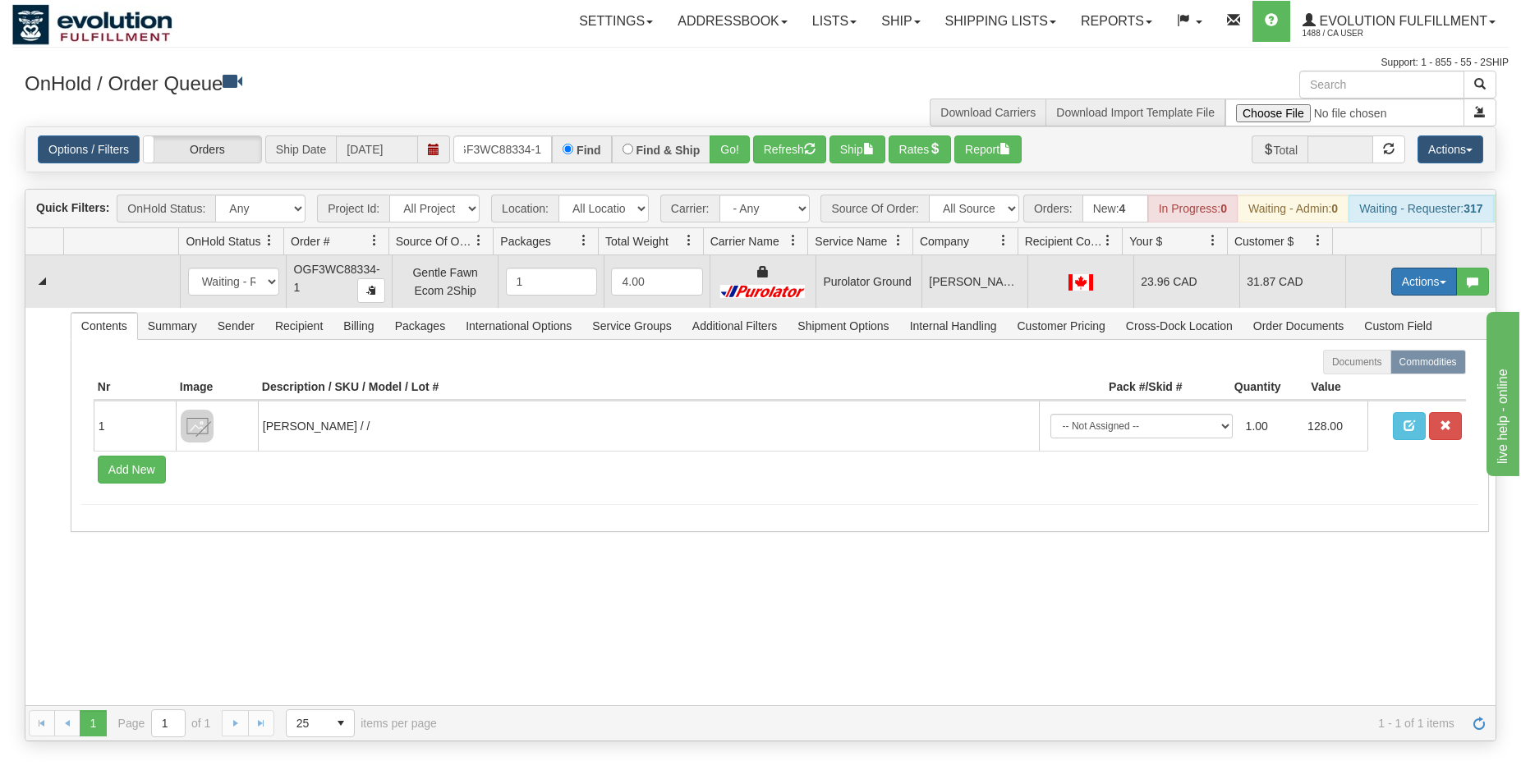
click at [1403, 289] on button "Actions" at bounding box center [1424, 282] width 66 height 28
click at [1354, 362] on span "Rate All Services" at bounding box center [1390, 356] width 99 height 13
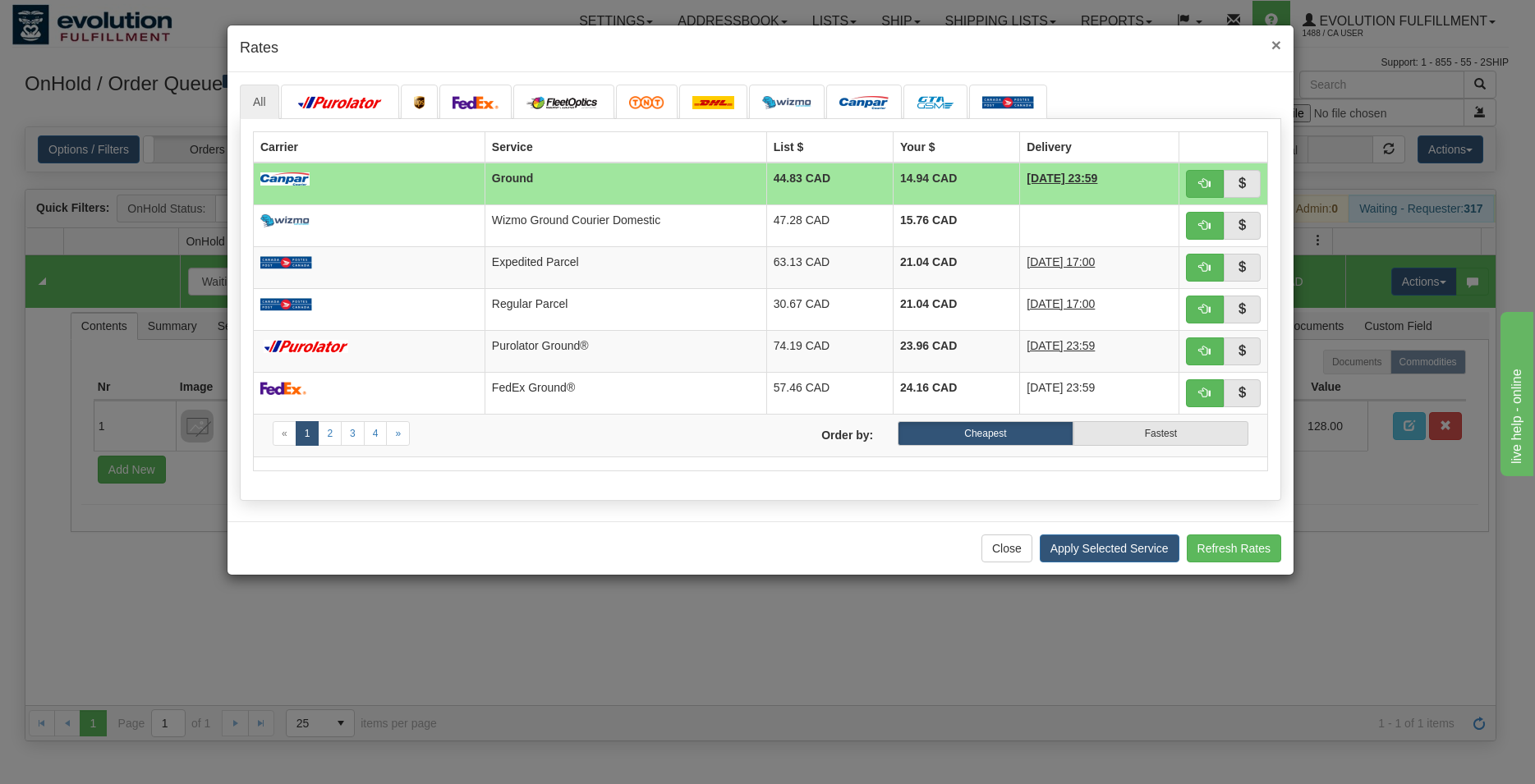
click at [1275, 45] on span "×" at bounding box center [1276, 44] width 10 height 19
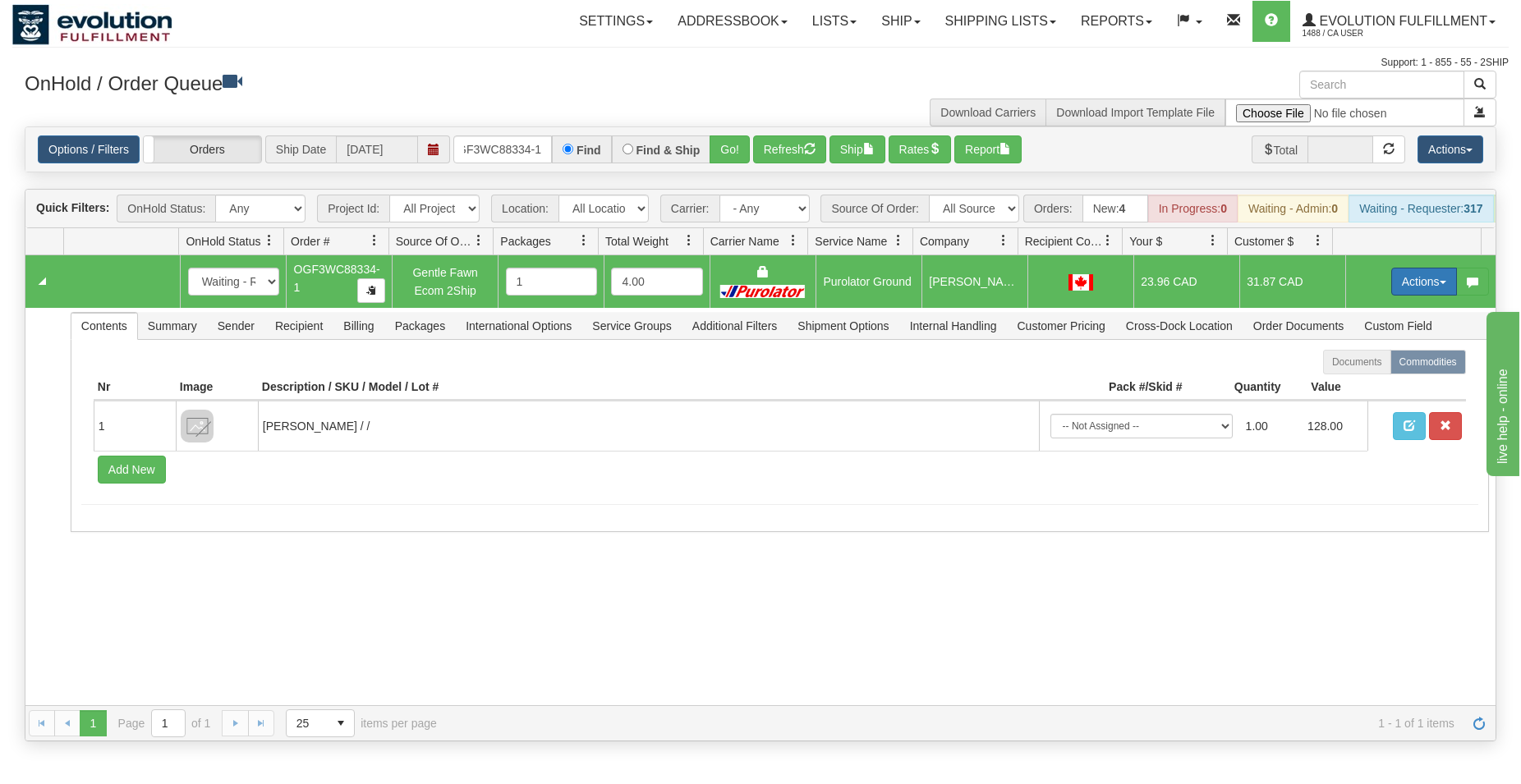
click at [1400, 292] on button "Actions" at bounding box center [1424, 282] width 66 height 28
click at [1344, 383] on span "Ship" at bounding box center [1358, 376] width 35 height 13
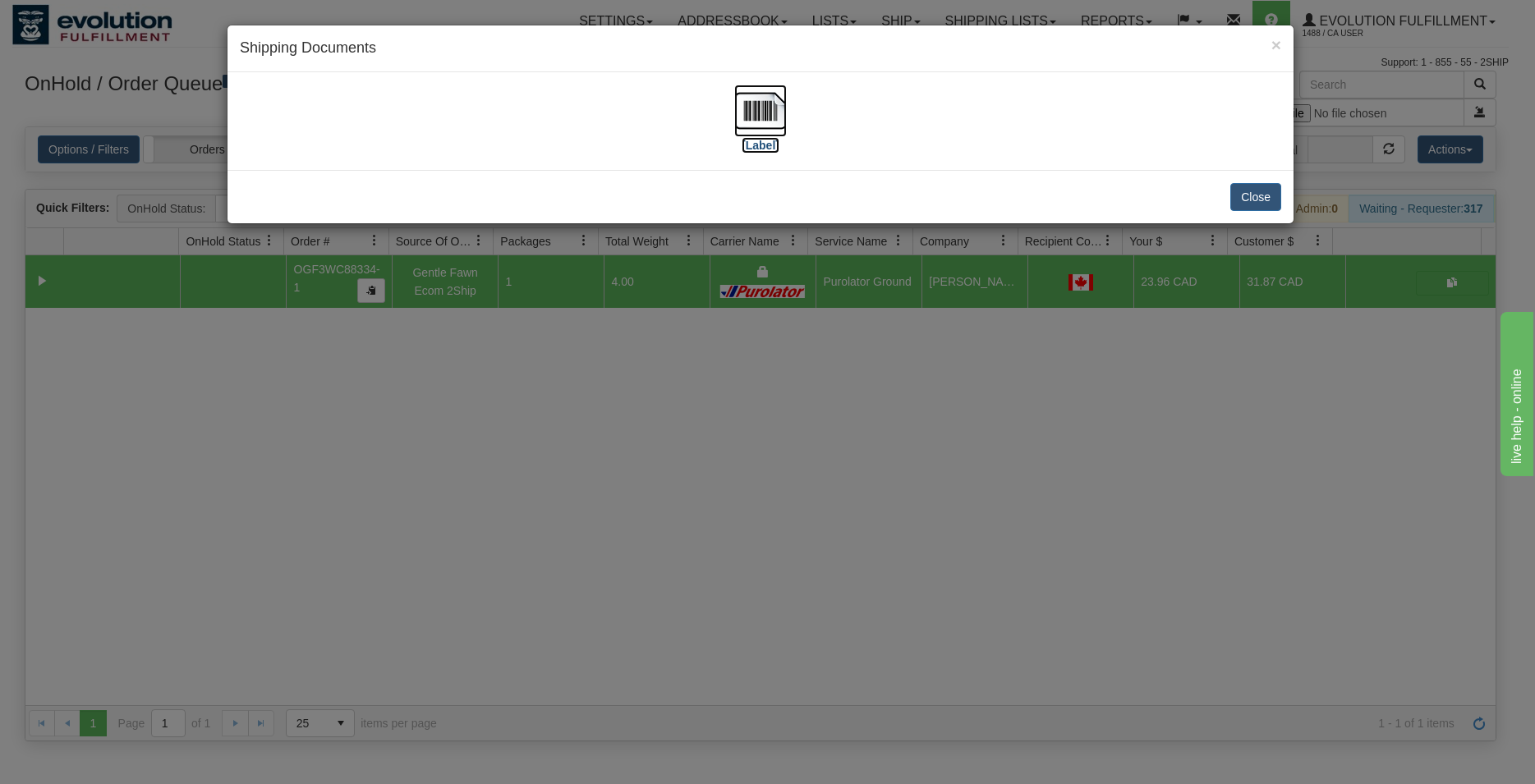
click at [761, 123] on img at bounding box center [761, 111] width 53 height 53
click at [1234, 191] on button "Close" at bounding box center [1255, 197] width 51 height 28
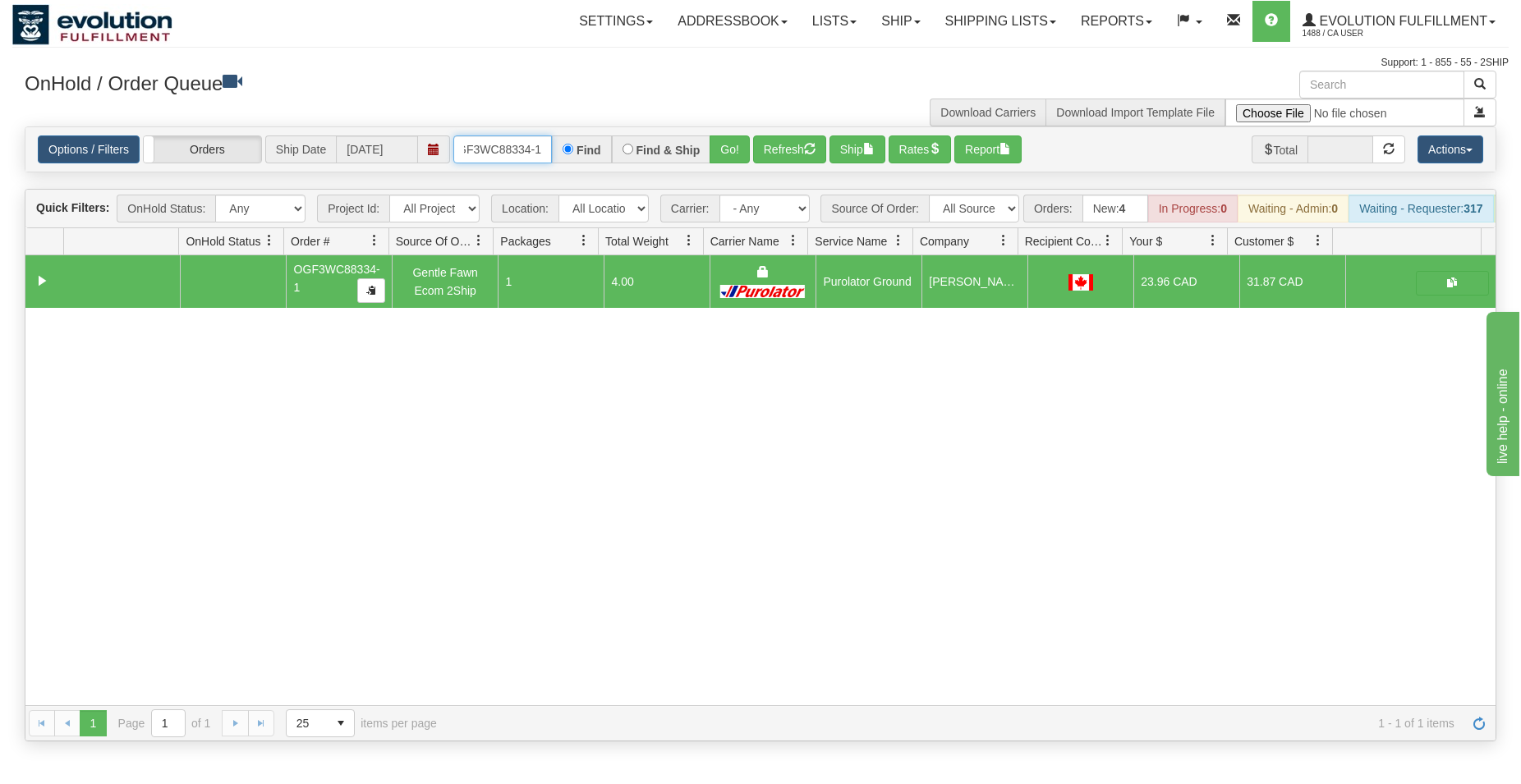
click at [516, 146] on input "OGF3WC88334-1" at bounding box center [502, 150] width 99 height 28
click at [724, 145] on button "Go!" at bounding box center [729, 150] width 40 height 28
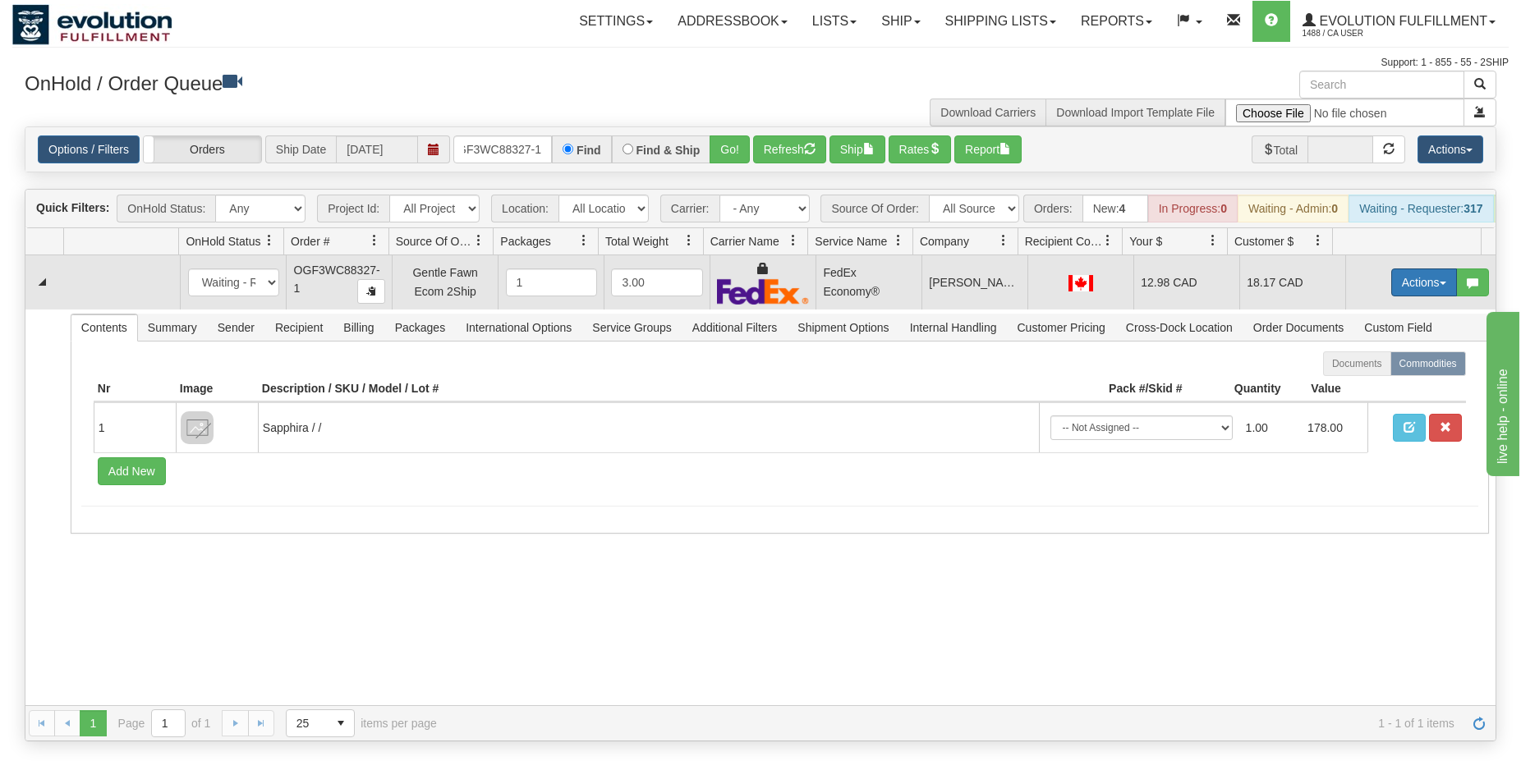
click at [1412, 297] on button "Actions" at bounding box center [1424, 283] width 66 height 28
click at [1348, 384] on span "Ship" at bounding box center [1358, 377] width 35 height 13
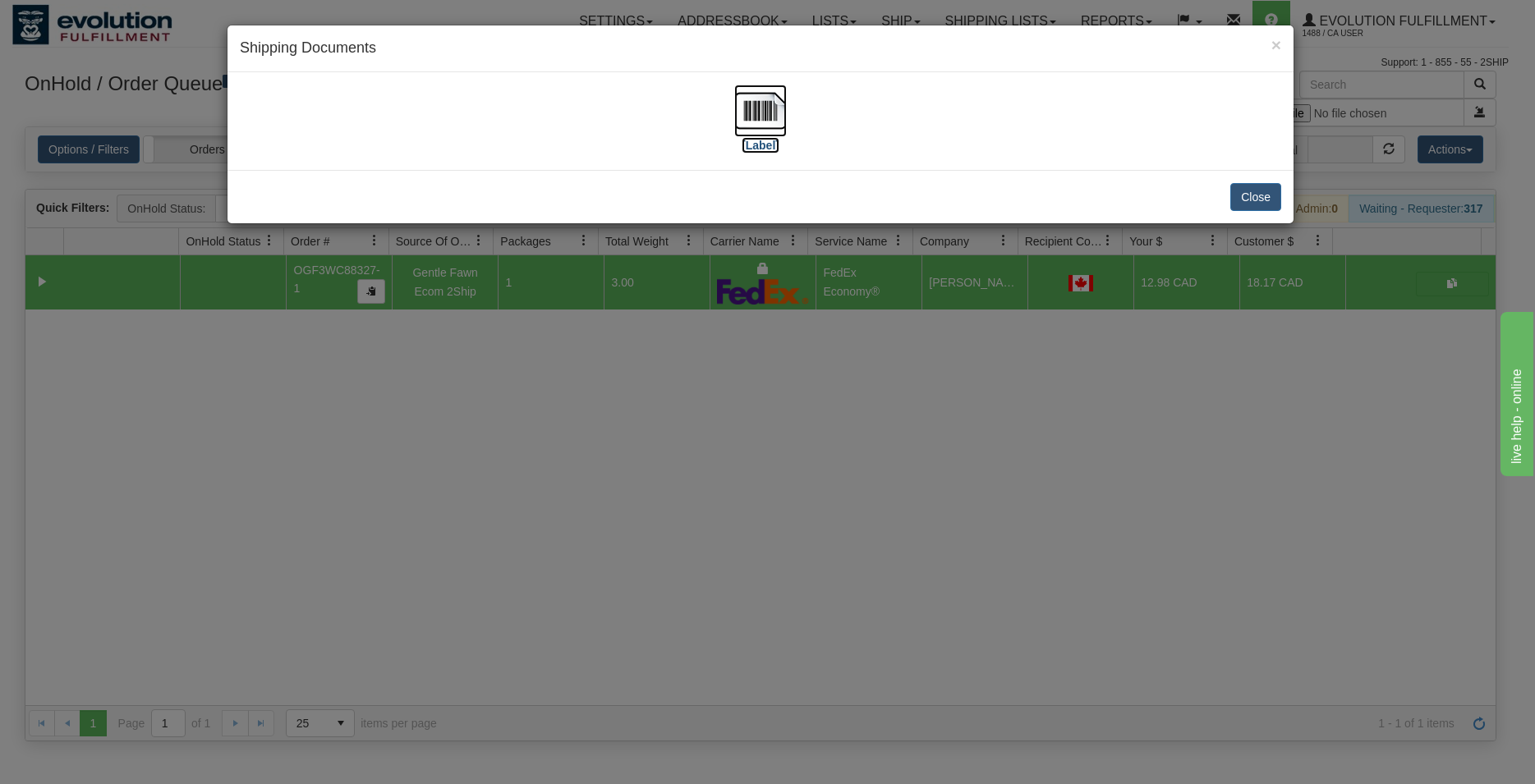
click at [765, 121] on img at bounding box center [761, 111] width 53 height 53
click at [1261, 201] on button "Close" at bounding box center [1255, 197] width 51 height 28
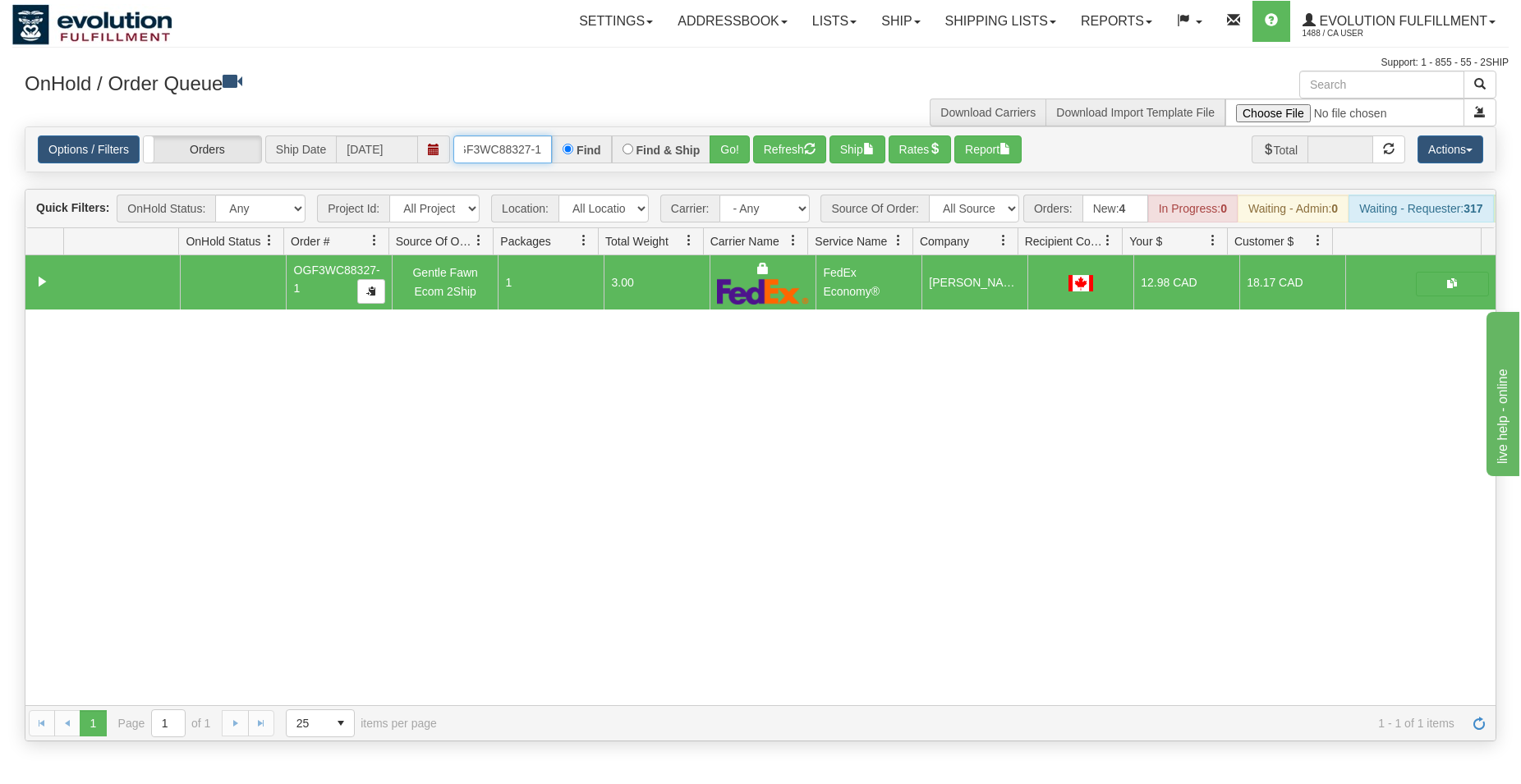
click at [520, 154] on input "OGF3WC88327-1" at bounding box center [502, 150] width 99 height 28
click at [716, 145] on button "Go!" at bounding box center [729, 150] width 40 height 28
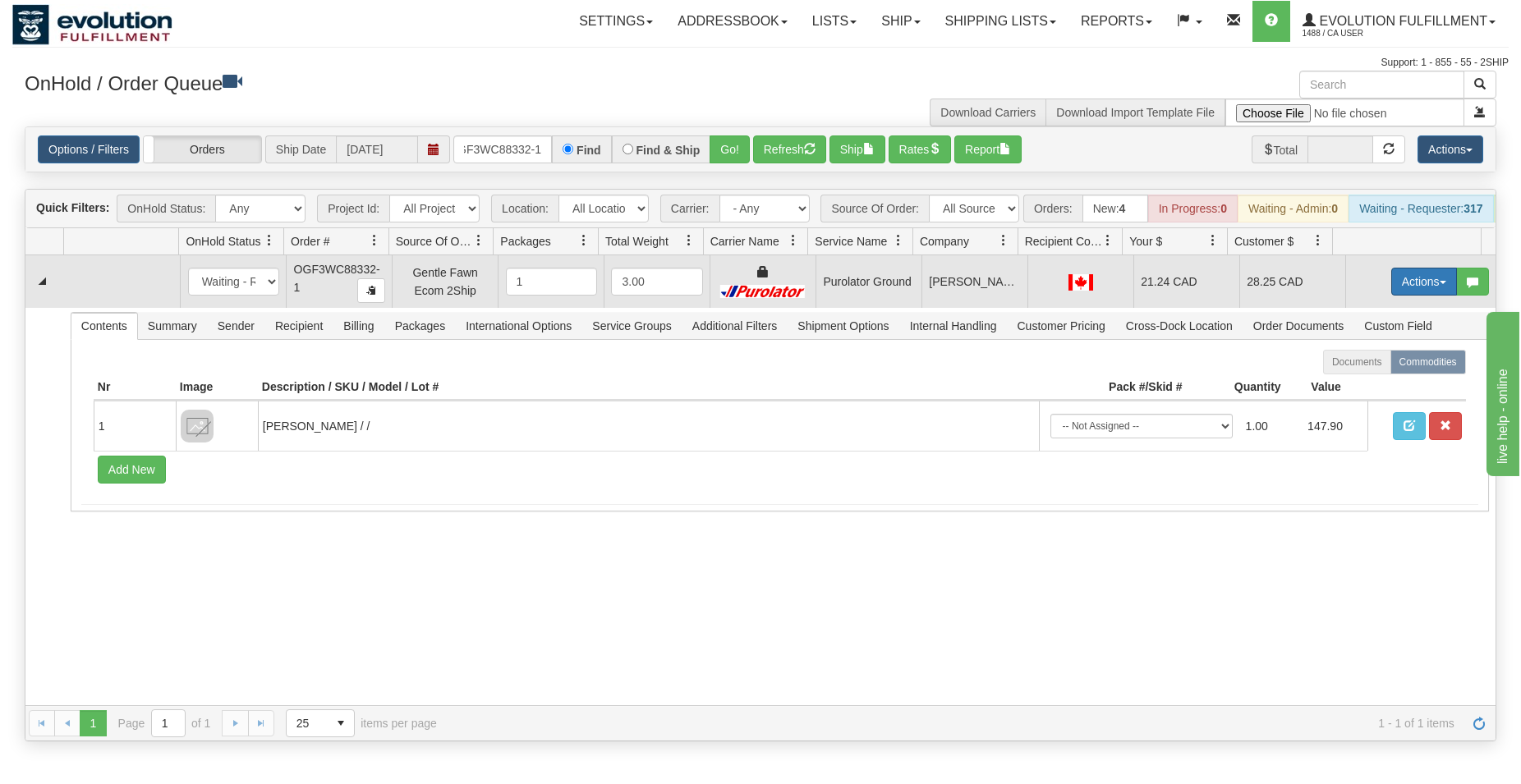
click at [1391, 291] on button "Actions" at bounding box center [1424, 282] width 66 height 28
click at [1343, 383] on span "Ship" at bounding box center [1358, 376] width 35 height 13
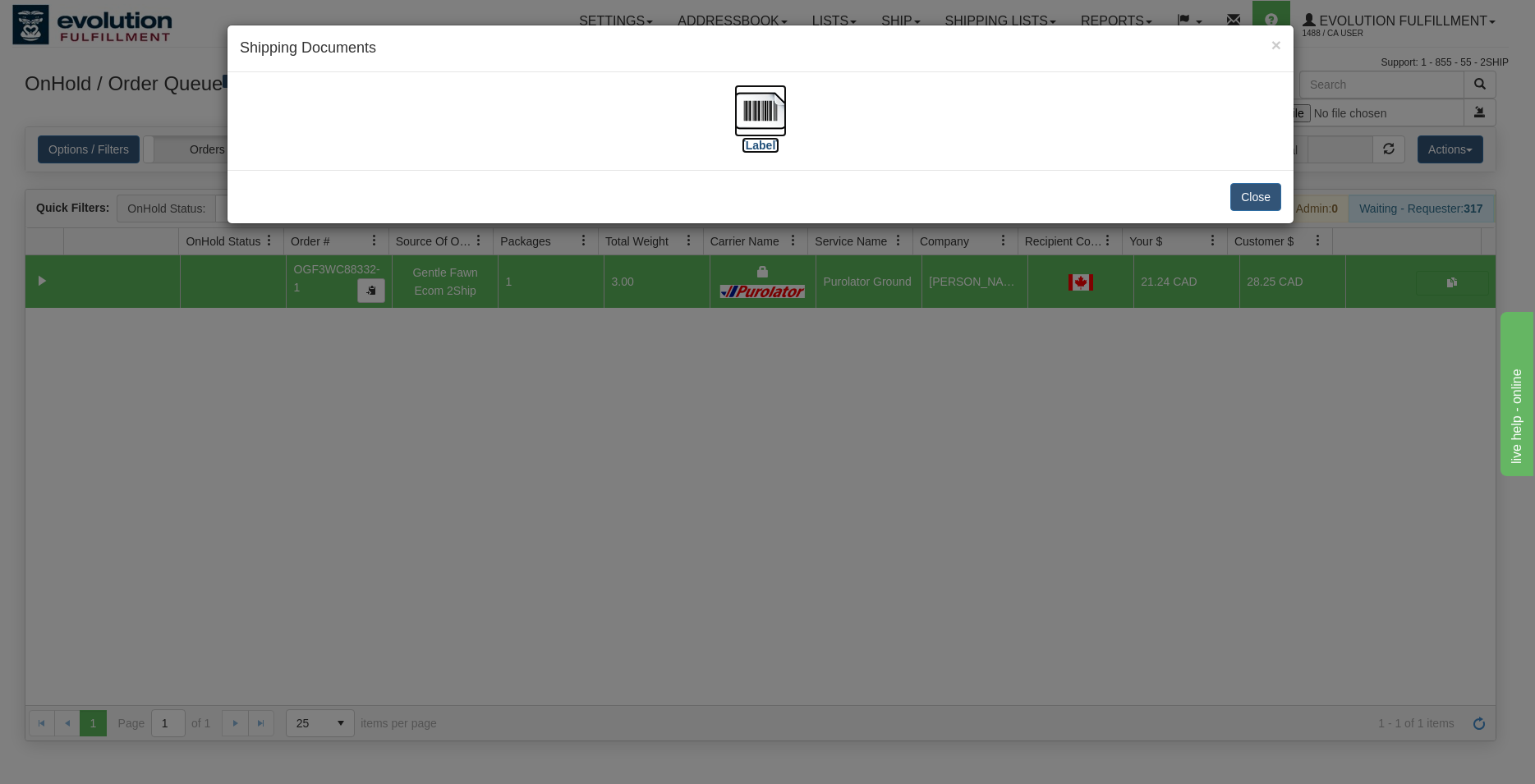
click at [750, 93] on img at bounding box center [761, 111] width 53 height 53
click at [1251, 202] on button "Close" at bounding box center [1255, 197] width 51 height 28
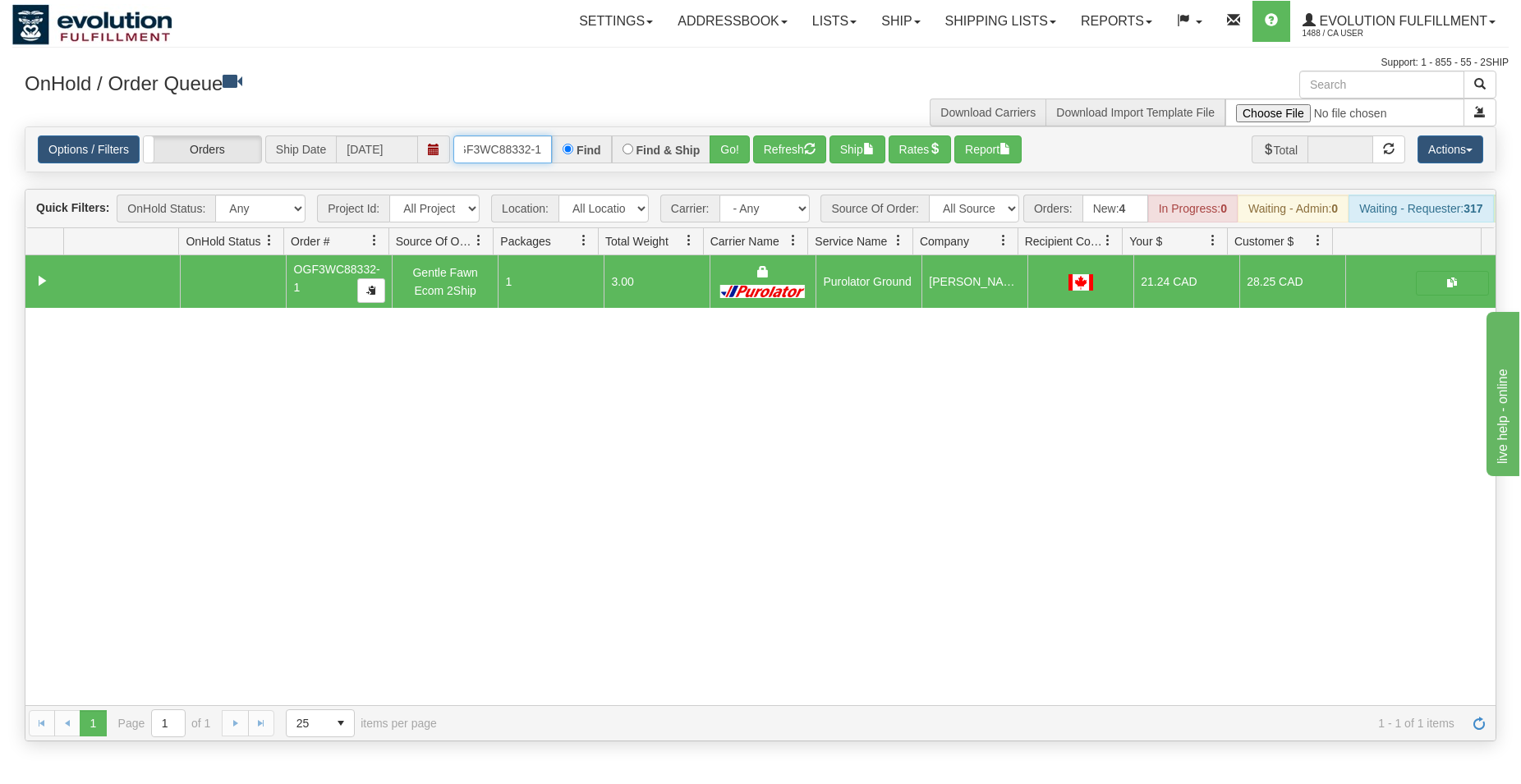
click at [528, 151] on input "OGF3WC88332-1" at bounding box center [502, 150] width 99 height 28
click at [740, 157] on button "Go!" at bounding box center [729, 150] width 40 height 28
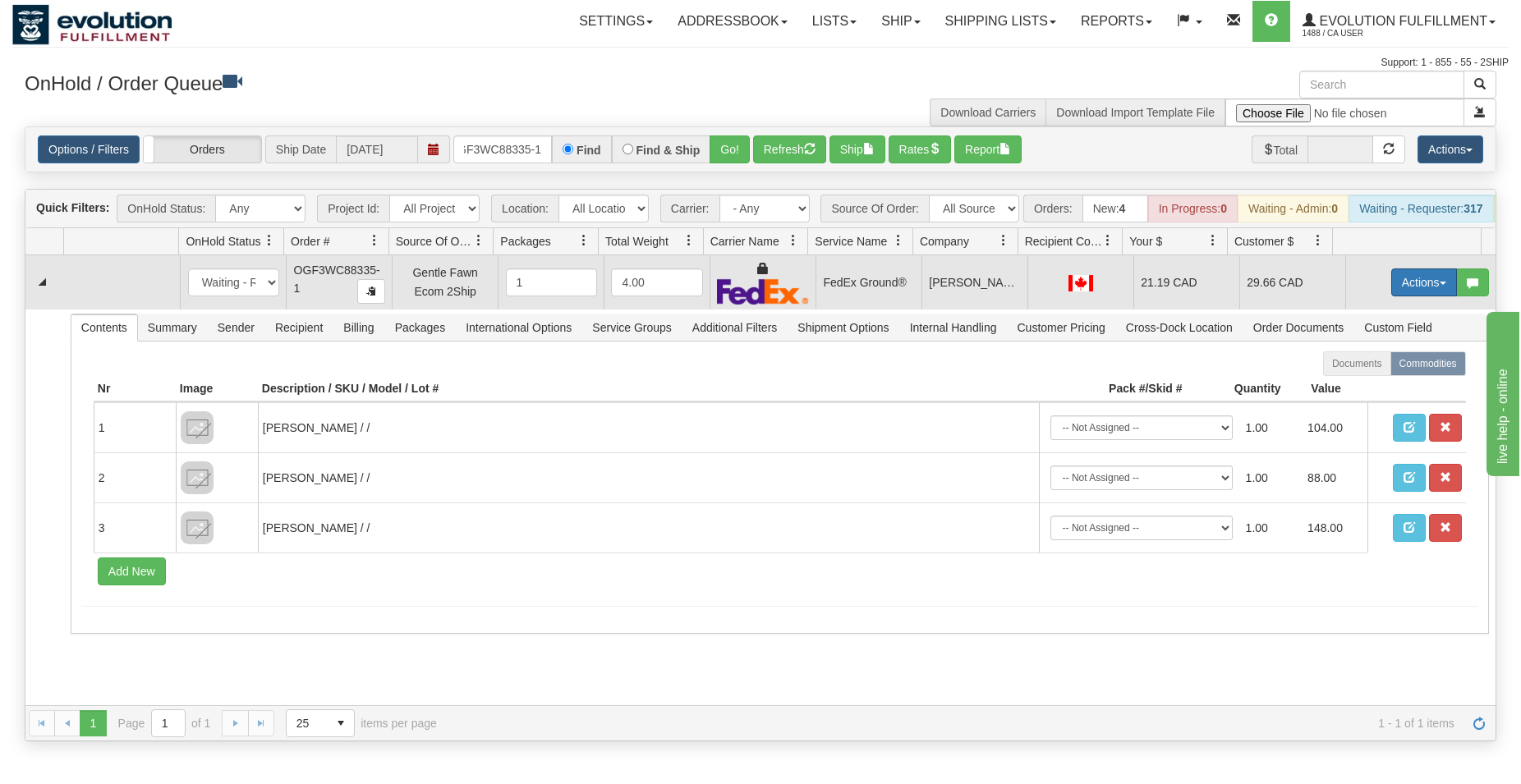
click at [1394, 297] on button "Actions" at bounding box center [1424, 283] width 66 height 28
click at [1343, 384] on span "Ship" at bounding box center [1358, 377] width 35 height 13
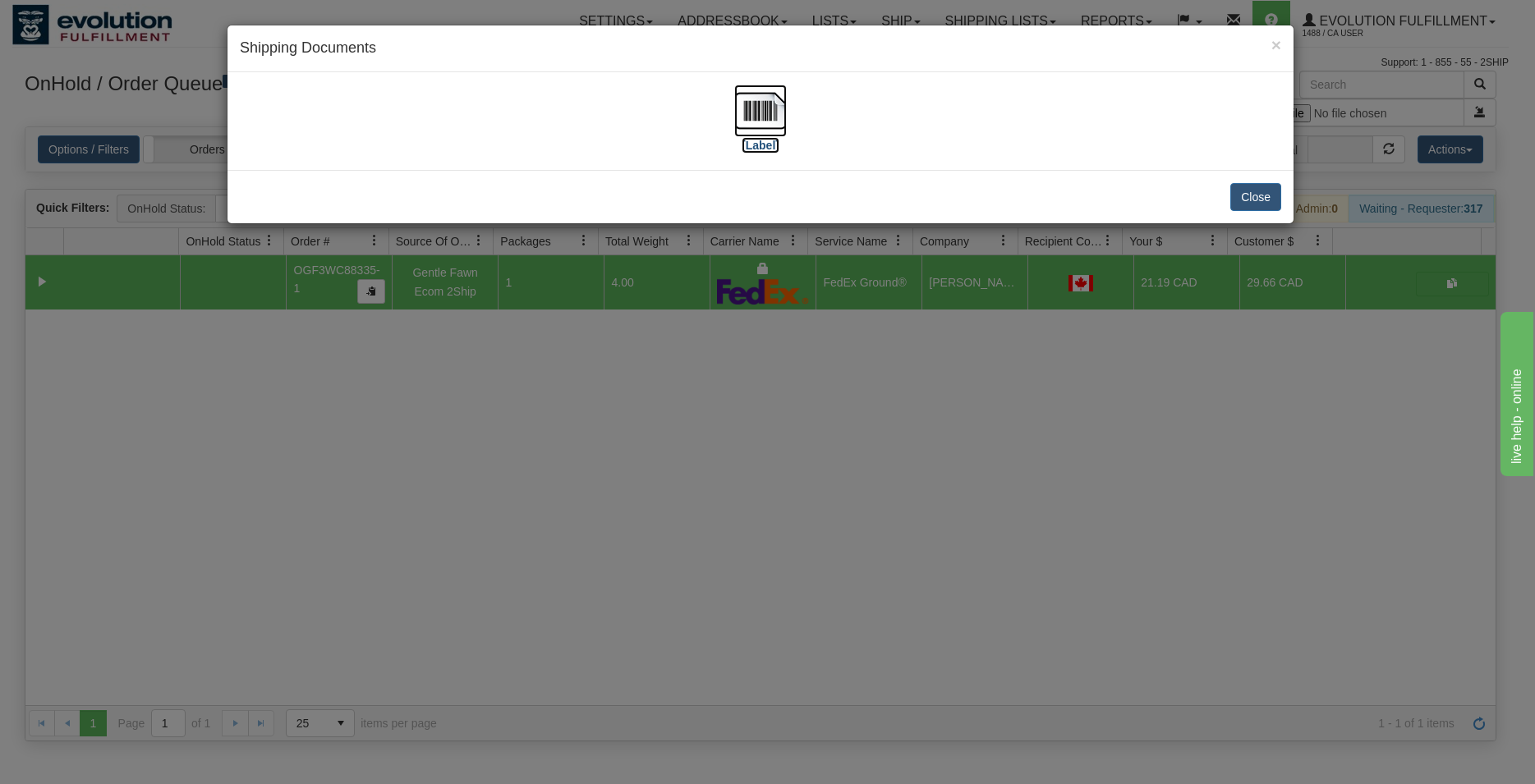
click at [742, 126] on img at bounding box center [761, 111] width 53 height 53
click at [1256, 193] on button "Close" at bounding box center [1255, 197] width 51 height 28
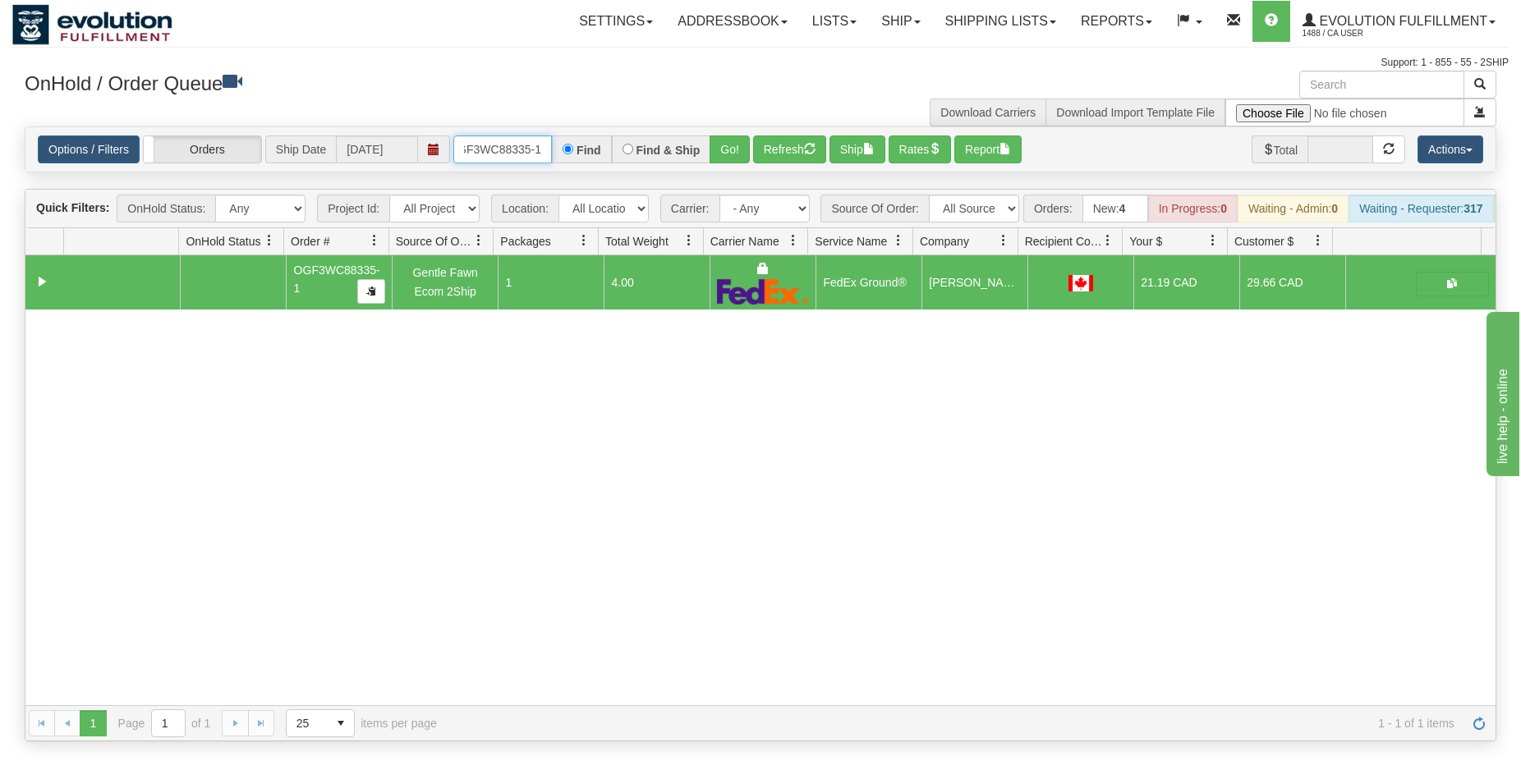
click at [511, 154] on input "OGF3WC88335-1" at bounding box center [502, 150] width 99 height 28
click at [748, 141] on button "Go!" at bounding box center [729, 150] width 40 height 28
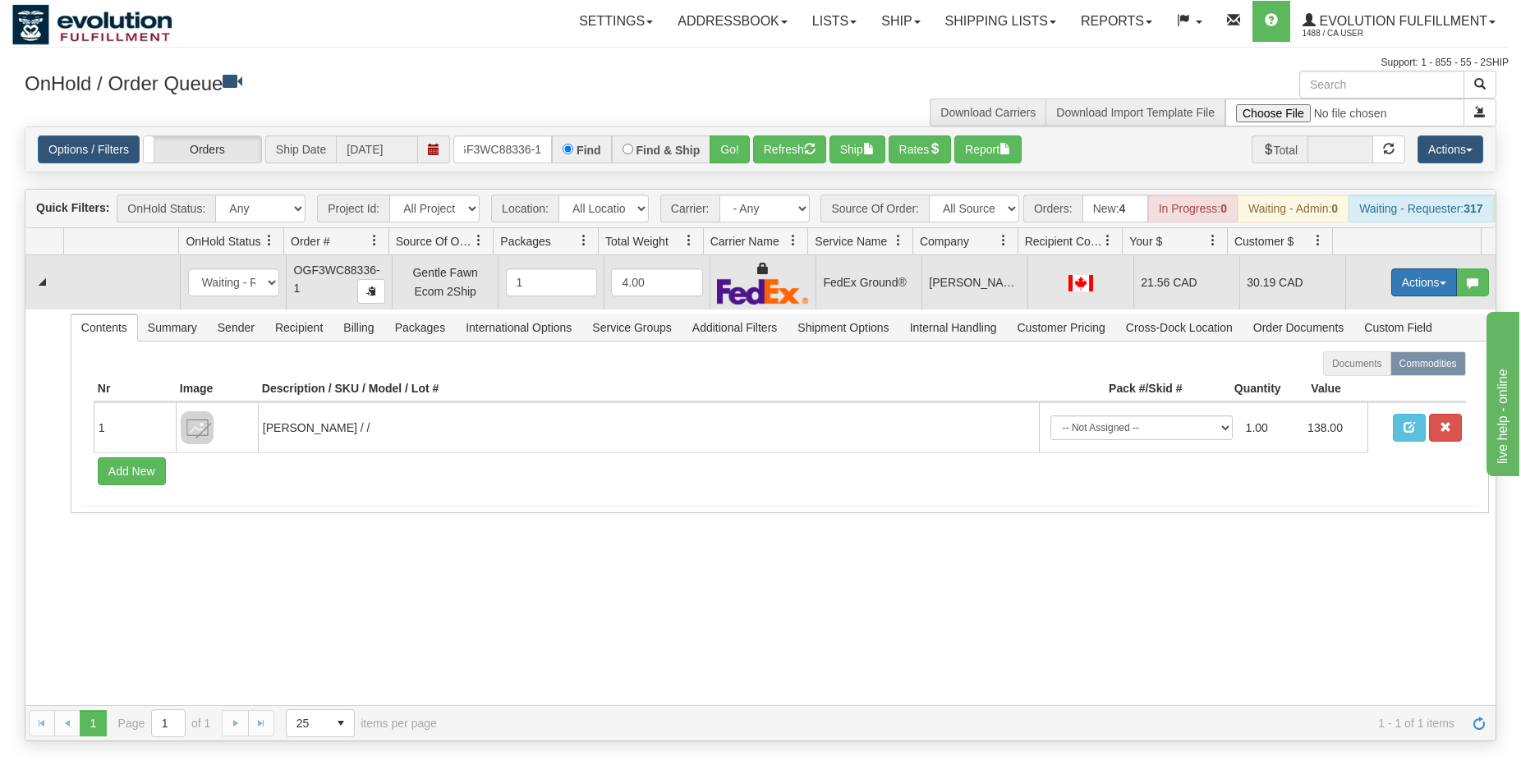
click at [1391, 286] on button "Actions" at bounding box center [1424, 283] width 66 height 28
click at [1347, 384] on span "Ship" at bounding box center [1358, 377] width 35 height 13
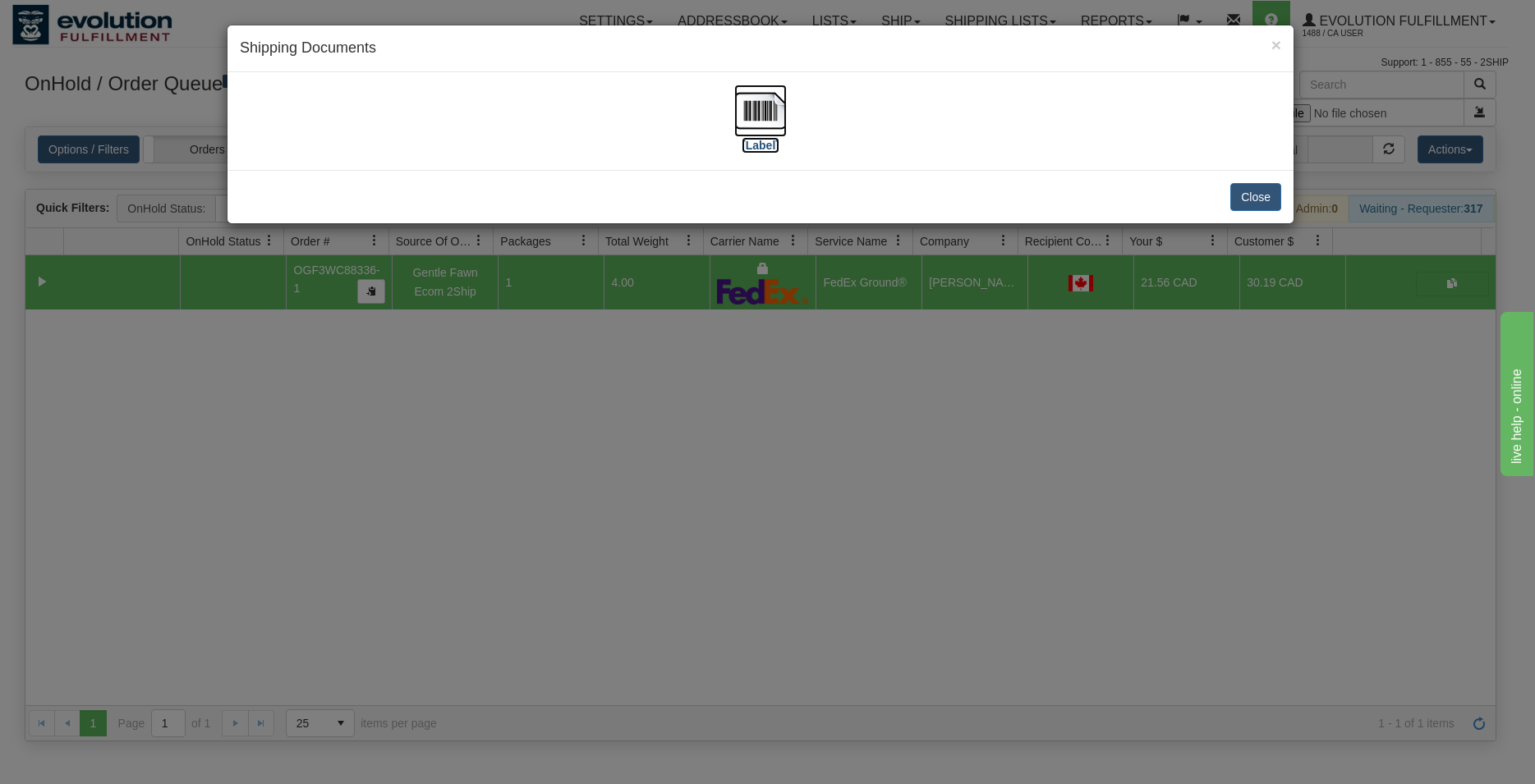
click at [774, 127] on img at bounding box center [761, 111] width 53 height 53
click at [1260, 188] on button "Close" at bounding box center [1255, 197] width 51 height 28
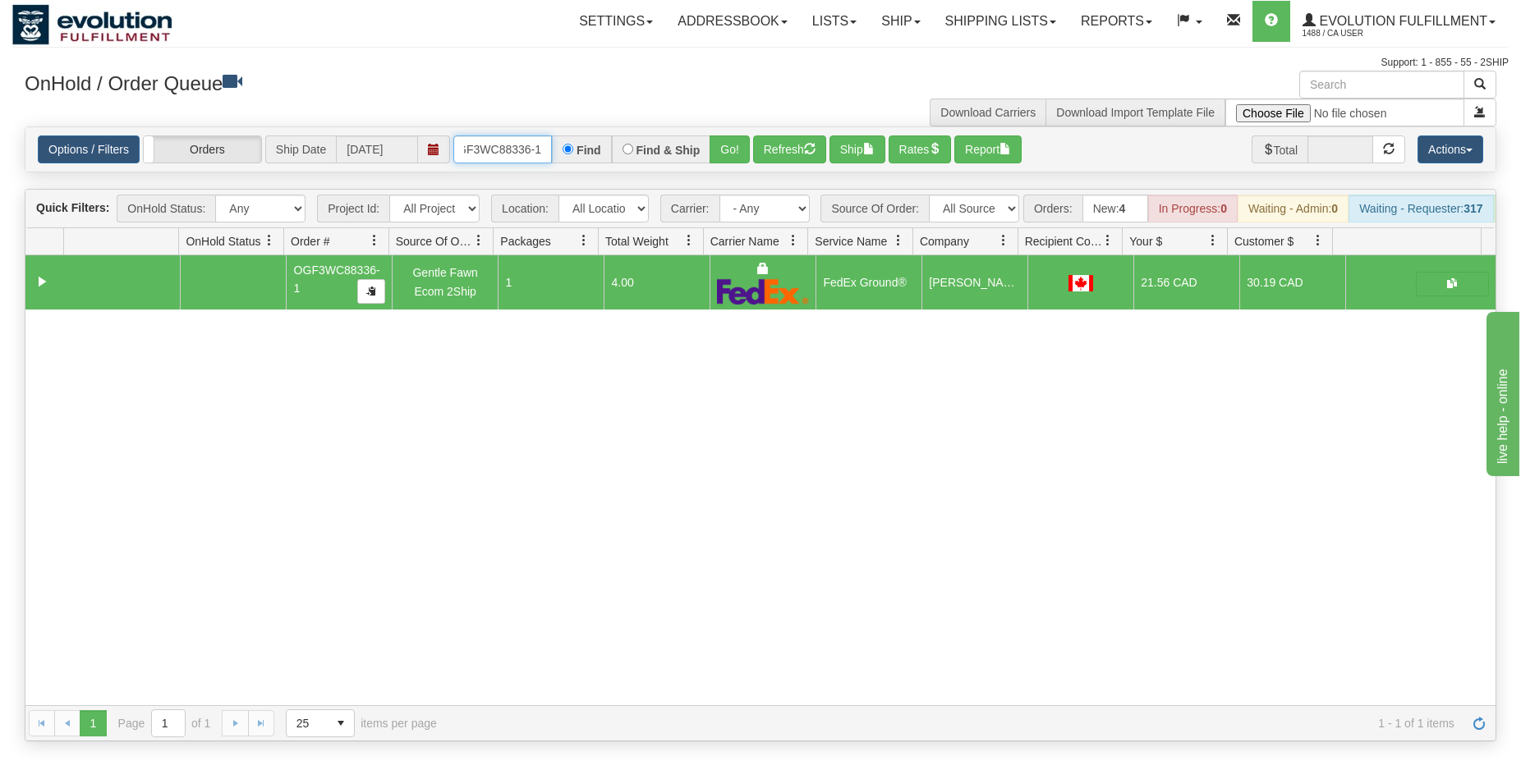
click at [520, 154] on input "OGF3WC88336-1" at bounding box center [502, 150] width 99 height 28
click at [723, 141] on button "Go!" at bounding box center [729, 150] width 40 height 28
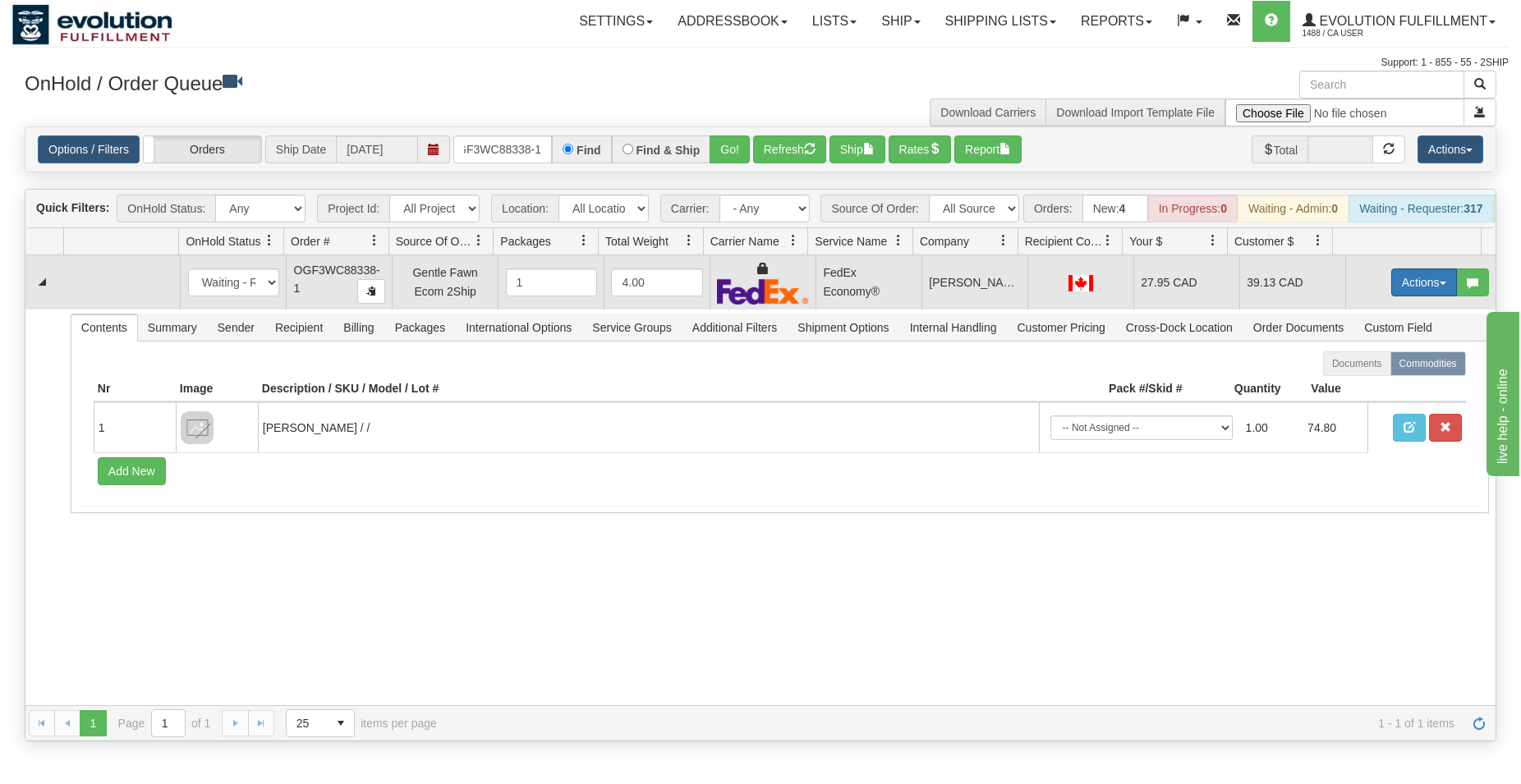
click at [1397, 289] on button "Actions" at bounding box center [1424, 283] width 66 height 28
click at [1341, 384] on span "Ship" at bounding box center [1358, 377] width 35 height 13
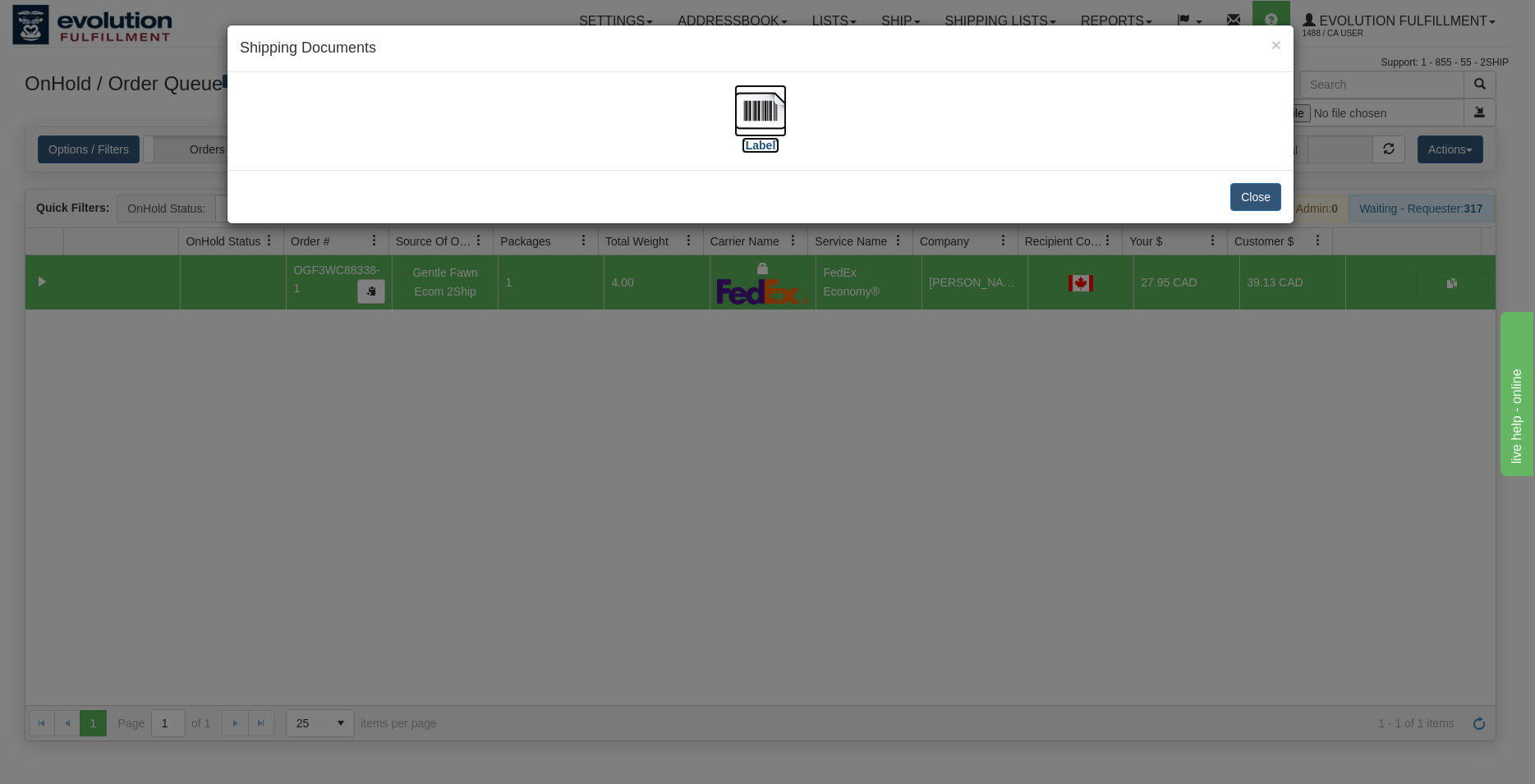
click at [745, 111] on img at bounding box center [761, 111] width 53 height 53
click at [1265, 191] on button "Close" at bounding box center [1255, 197] width 51 height 28
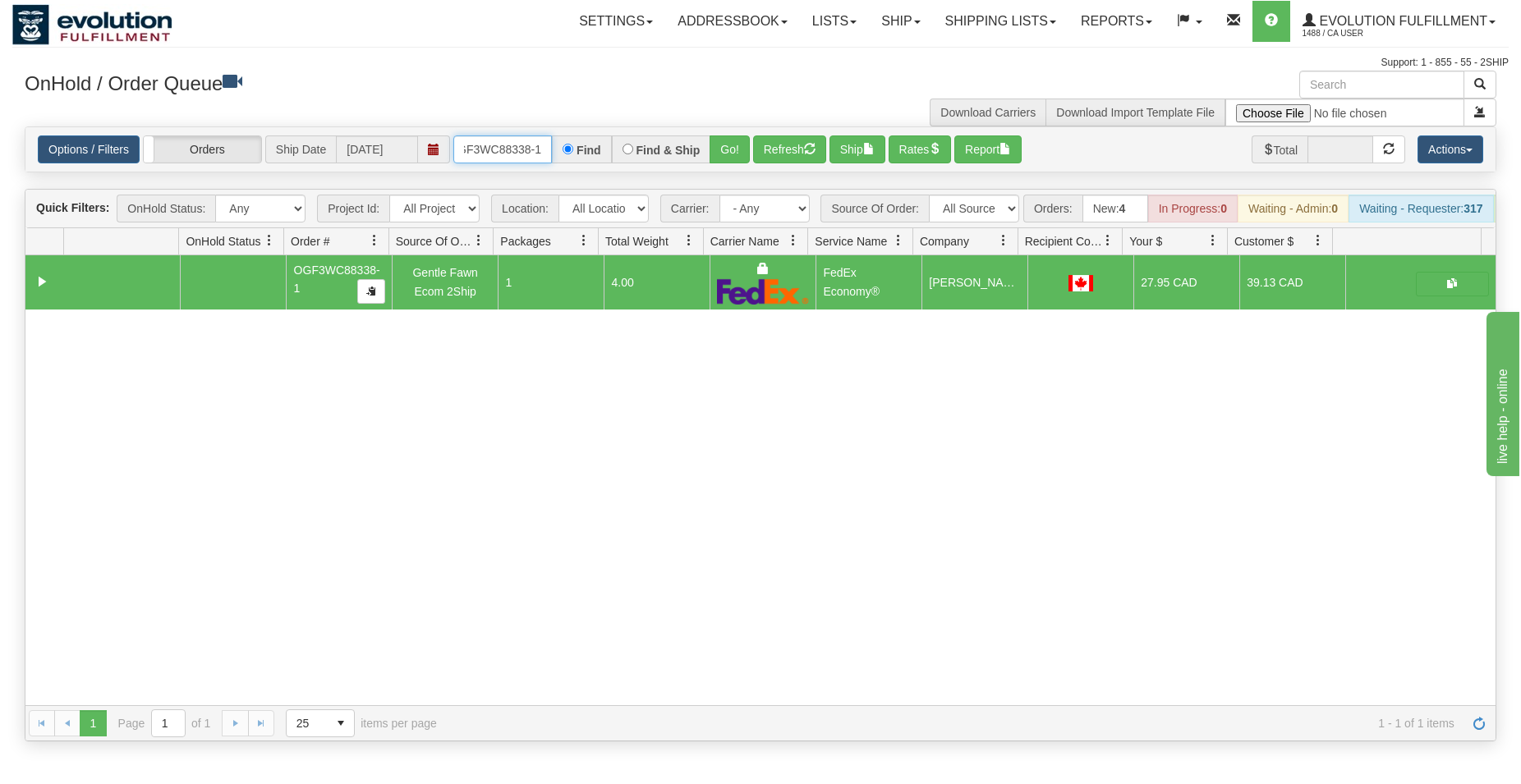
click at [520, 156] on input "OGF3WC88338-1" at bounding box center [502, 150] width 99 height 28
click at [722, 150] on button "Go!" at bounding box center [729, 150] width 40 height 28
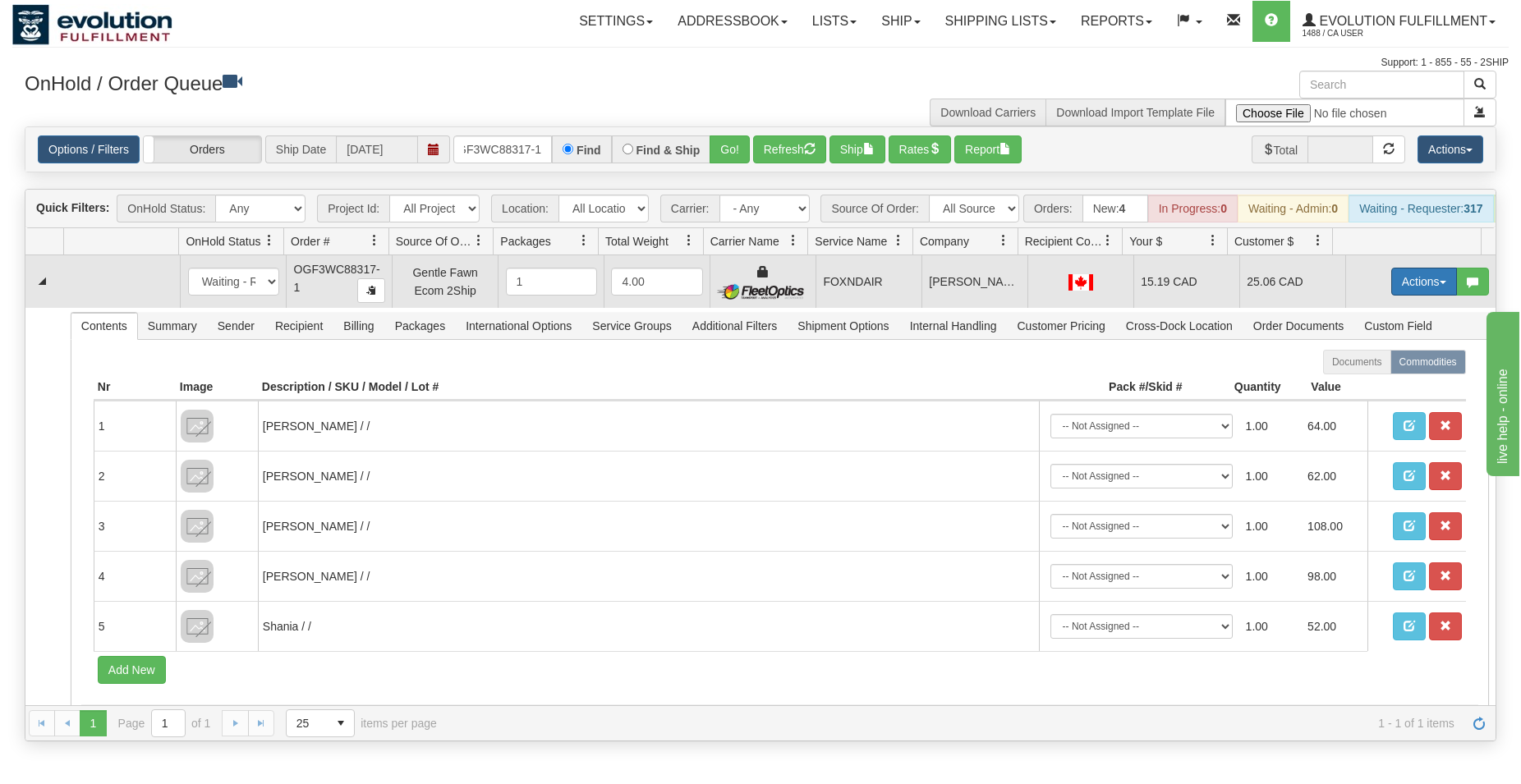
click at [1417, 293] on button "Actions" at bounding box center [1424, 282] width 66 height 28
click at [1351, 383] on span "Ship" at bounding box center [1358, 376] width 35 height 13
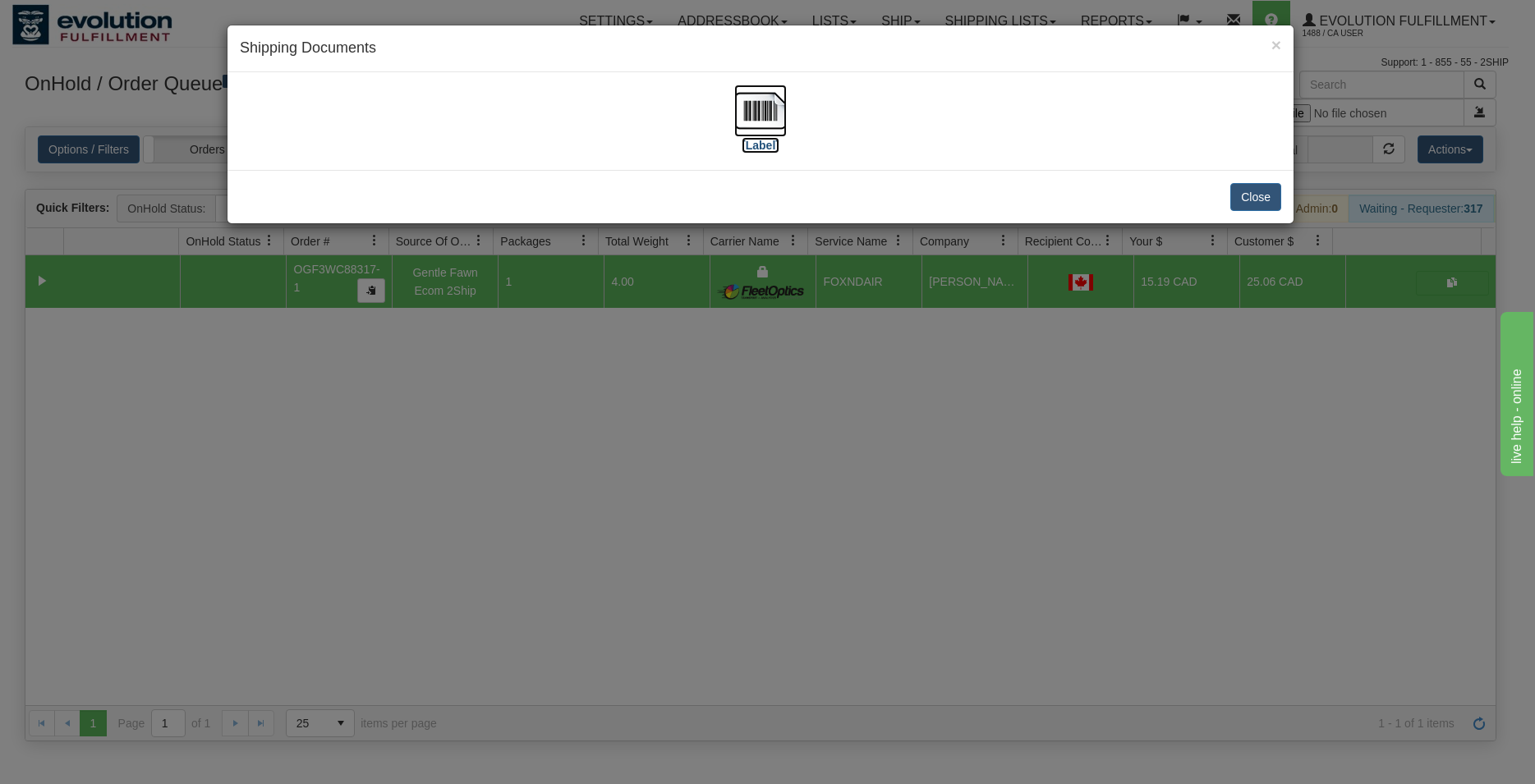
click at [751, 106] on img at bounding box center [761, 111] width 53 height 53
click at [1254, 205] on button "Close" at bounding box center [1255, 197] width 51 height 28
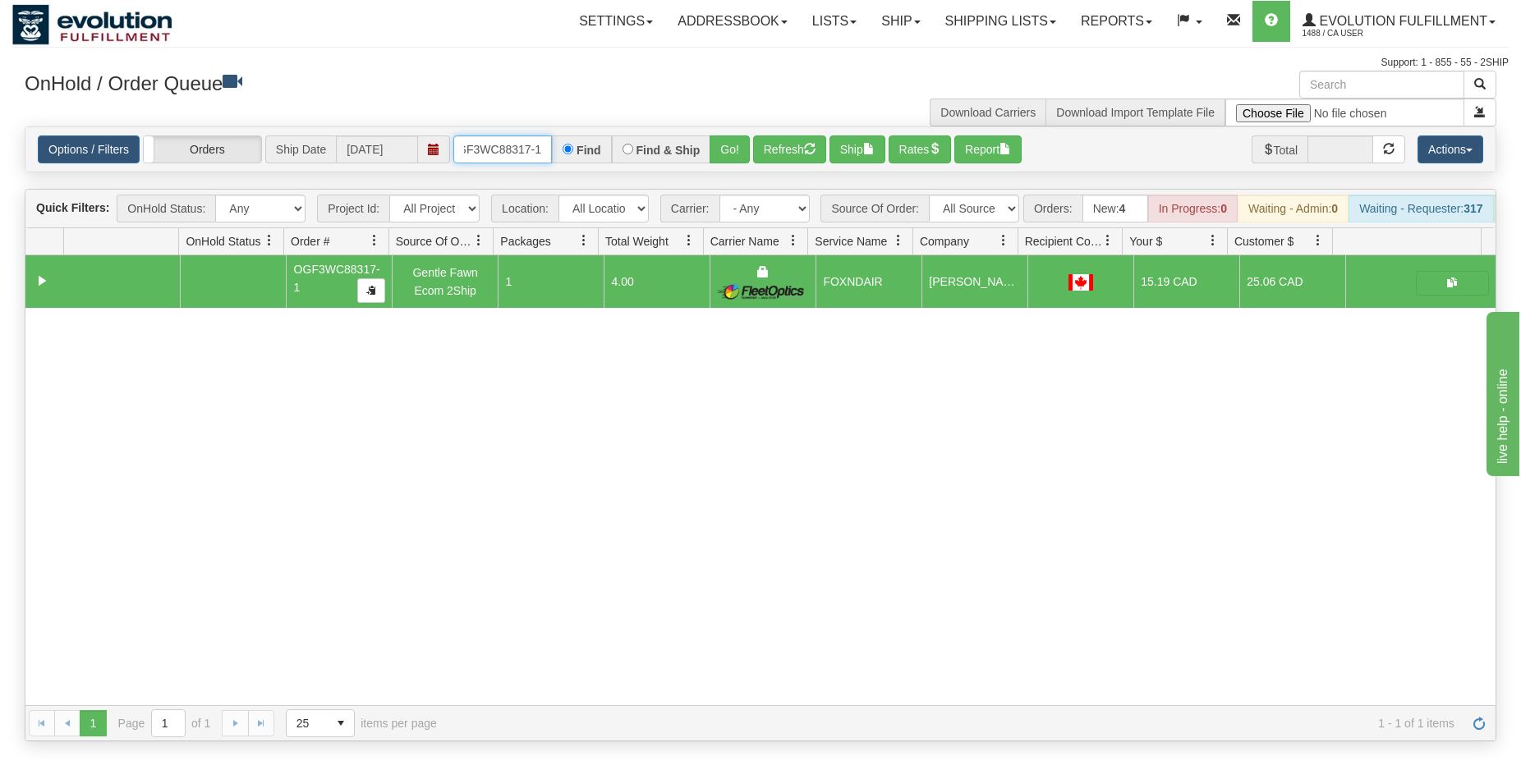
click at [495, 152] on input "OGF3WC88317-1" at bounding box center [502, 150] width 99 height 28
click at [740, 151] on button "Go!" at bounding box center [729, 150] width 40 height 28
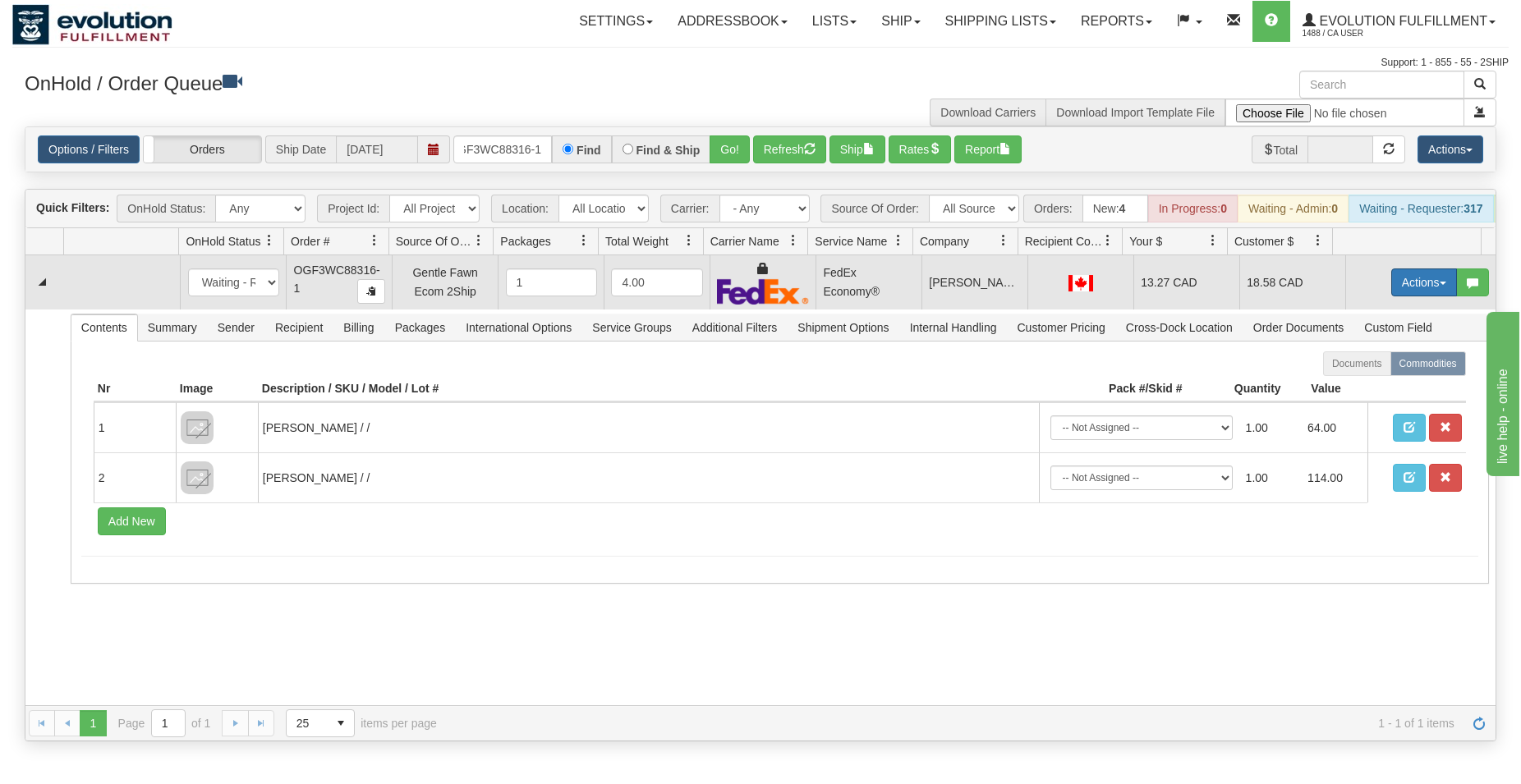
click at [1410, 291] on button "Actions" at bounding box center [1424, 283] width 66 height 28
click at [1408, 293] on button "Actions" at bounding box center [1424, 283] width 66 height 28
click at [1404, 297] on button "Actions" at bounding box center [1424, 283] width 66 height 28
click at [1353, 384] on span "Ship" at bounding box center [1358, 377] width 35 height 13
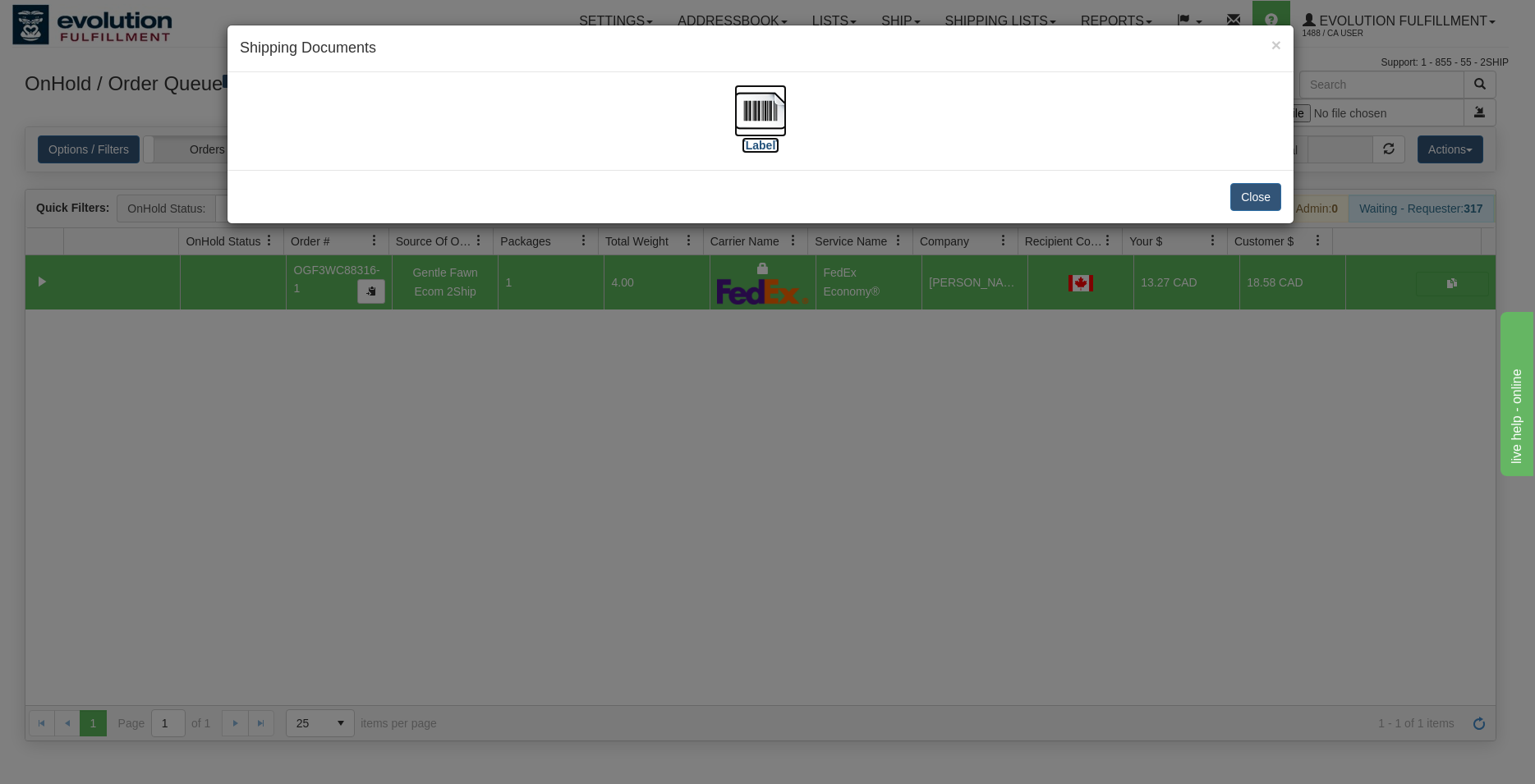
click at [762, 115] on img at bounding box center [761, 111] width 53 height 53
click at [1255, 196] on button "Close" at bounding box center [1255, 197] width 51 height 28
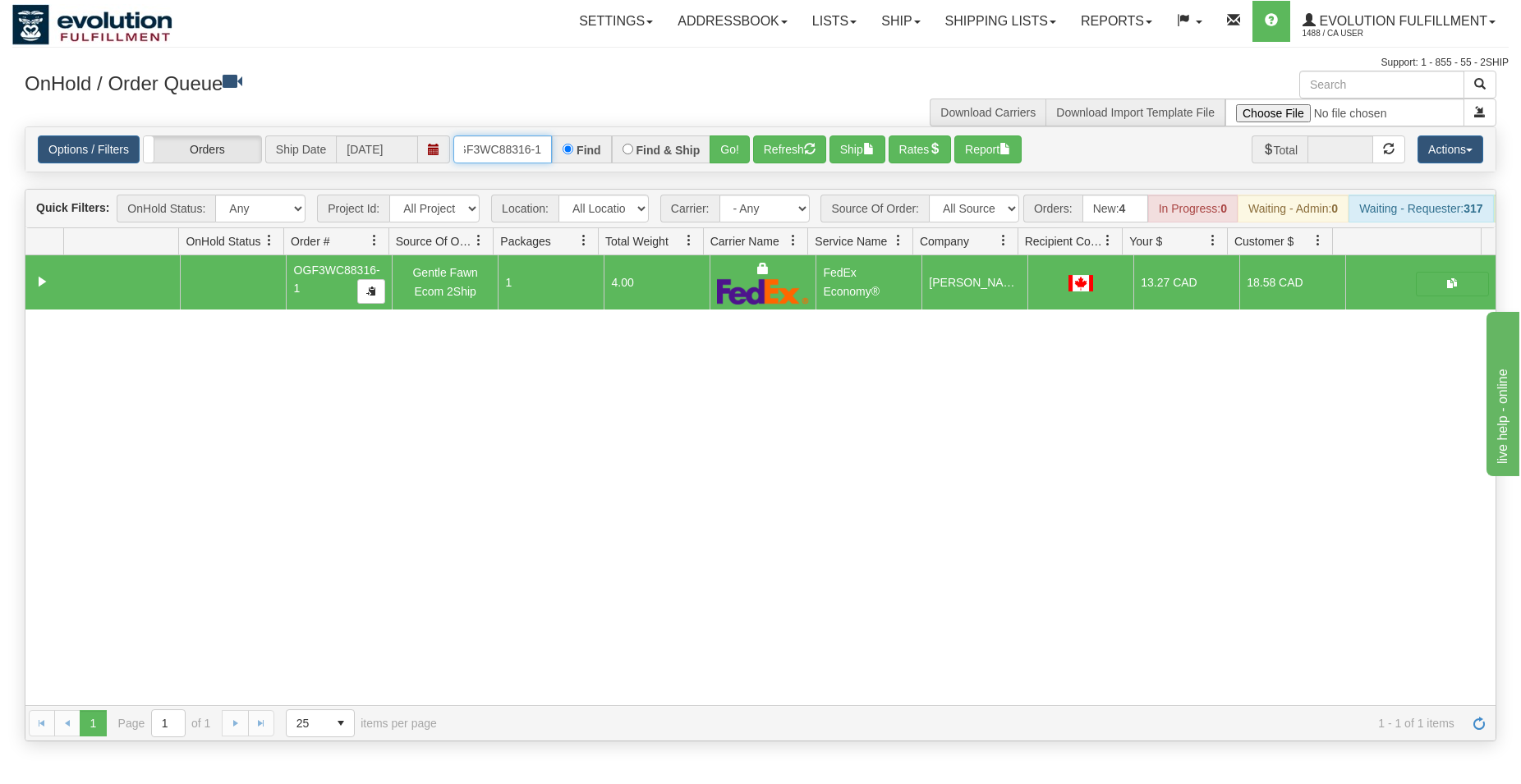
click at [470, 152] on input "OGF3WC88316-1" at bounding box center [502, 150] width 99 height 28
click at [727, 147] on button "Go!" at bounding box center [729, 150] width 40 height 28
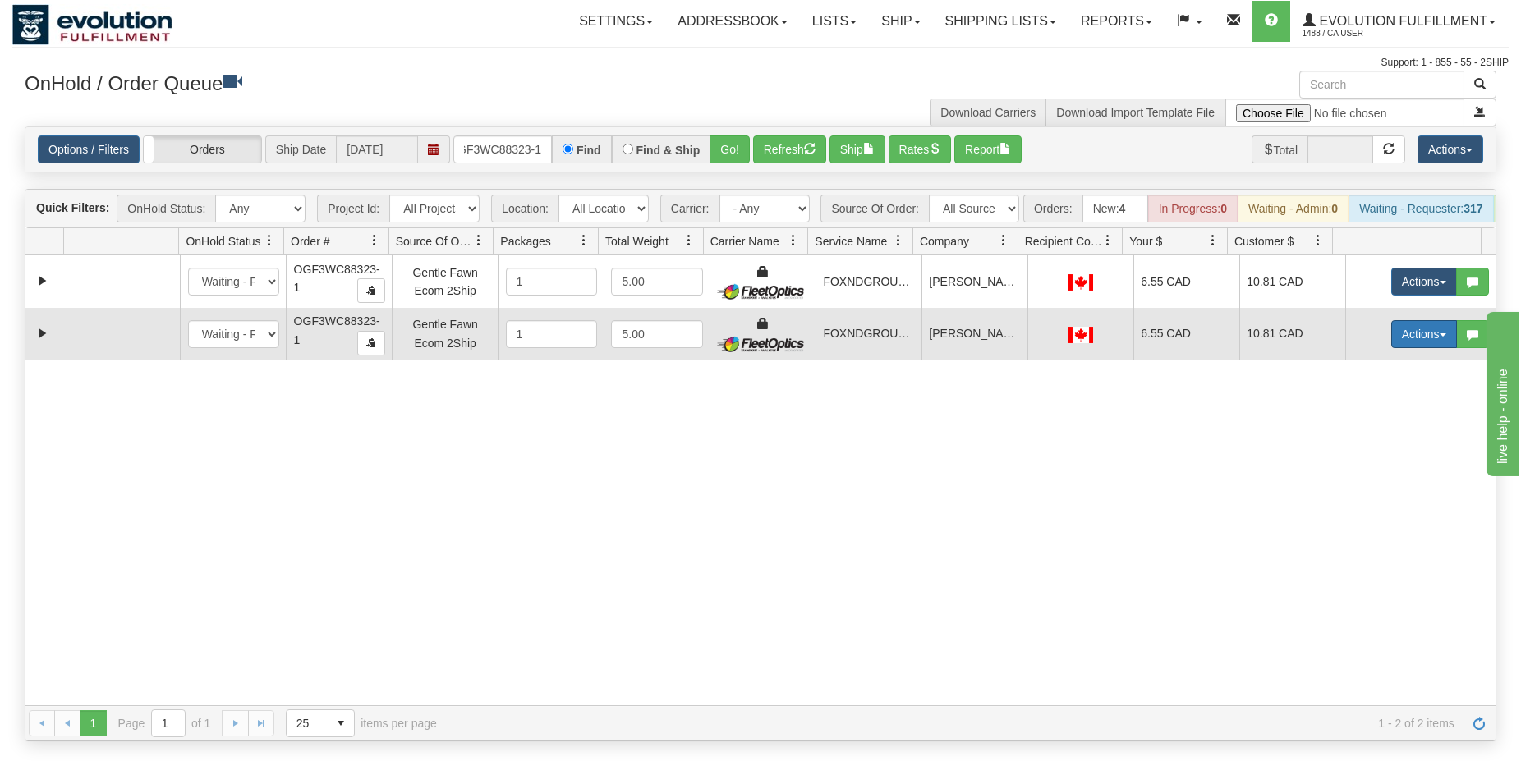
click at [1410, 348] on button "Actions" at bounding box center [1424, 334] width 66 height 28
click at [1348, 457] on span "Delete" at bounding box center [1363, 450] width 44 height 13
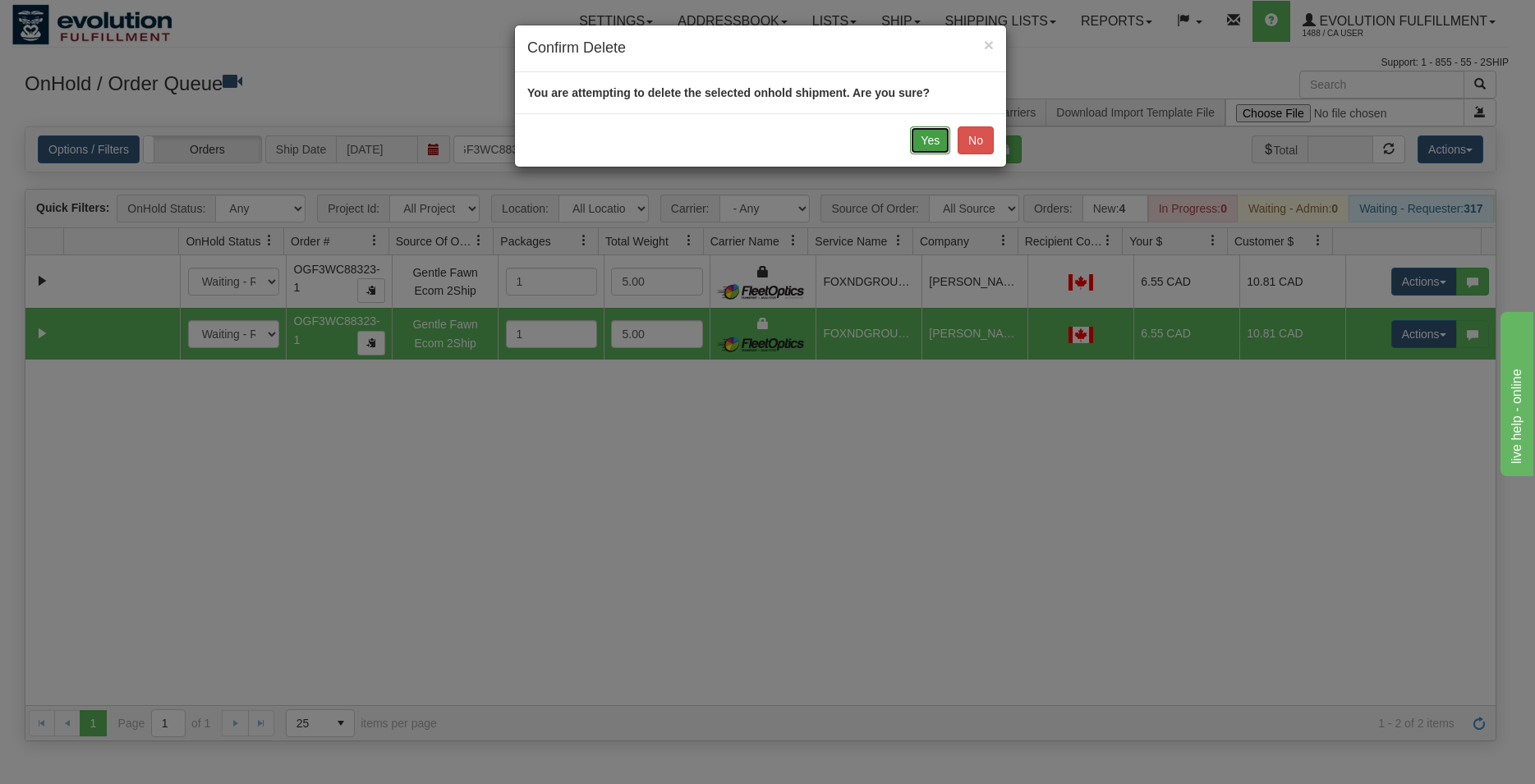
click at [946, 136] on button "Yes" at bounding box center [930, 141] width 40 height 28
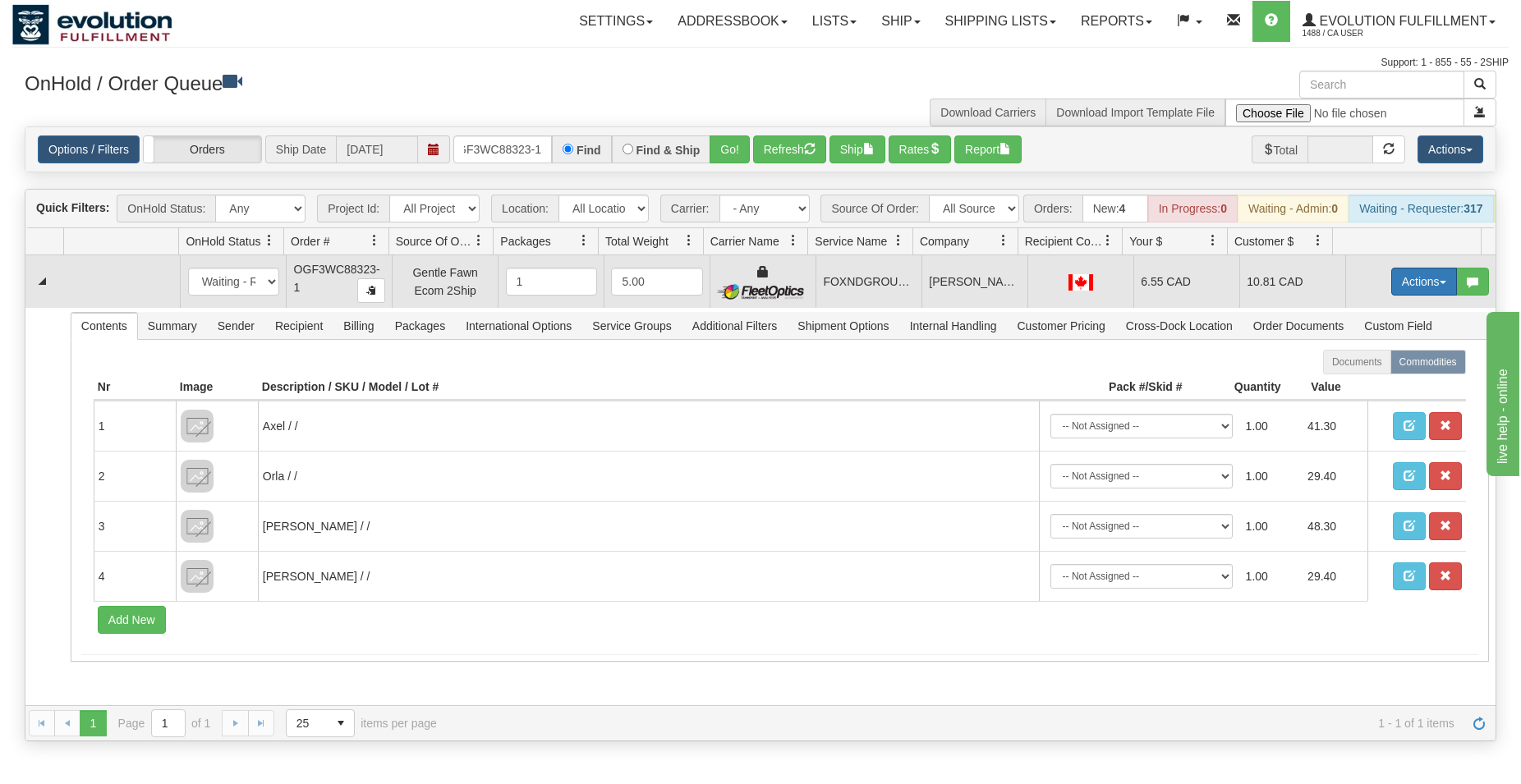
click at [1410, 296] on button "Actions" at bounding box center [1424, 282] width 66 height 28
click at [1352, 383] on span "Ship" at bounding box center [1358, 376] width 35 height 13
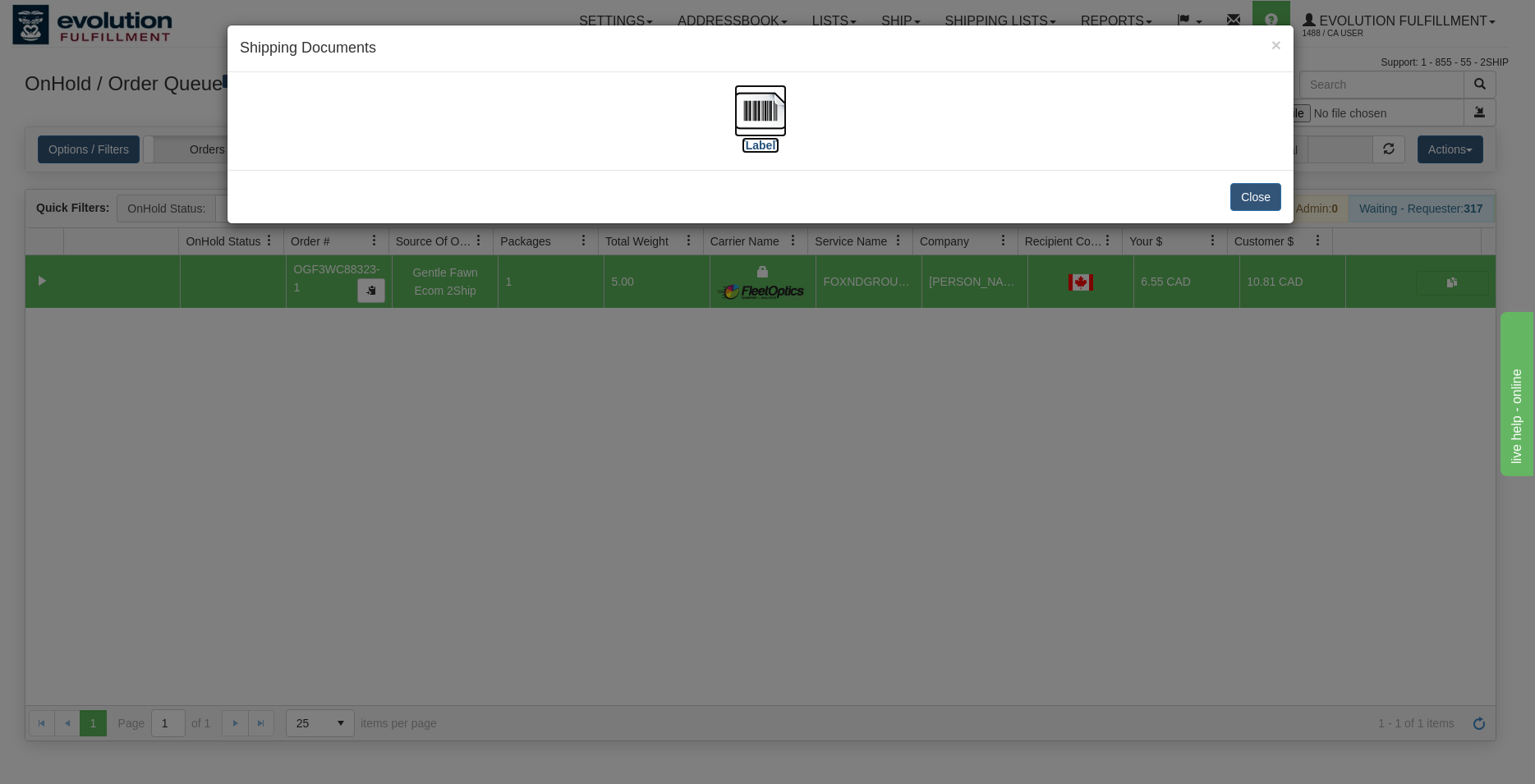
click at [737, 105] on img at bounding box center [761, 111] width 53 height 53
click at [1247, 197] on button "Close" at bounding box center [1255, 197] width 51 height 28
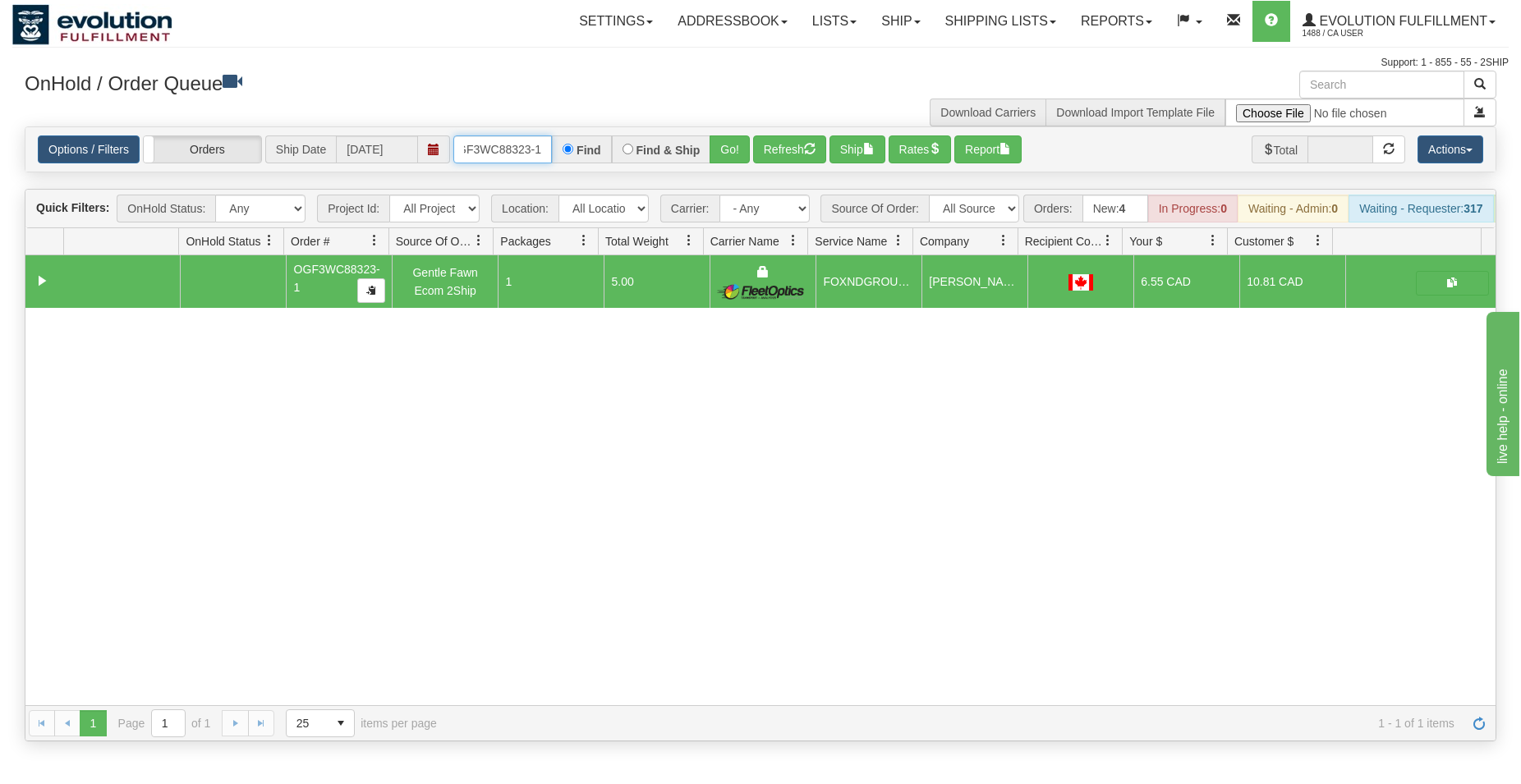
click at [515, 145] on input "OGF3WC88323-1" at bounding box center [502, 150] width 99 height 28
click at [718, 148] on button "Go!" at bounding box center [729, 150] width 40 height 28
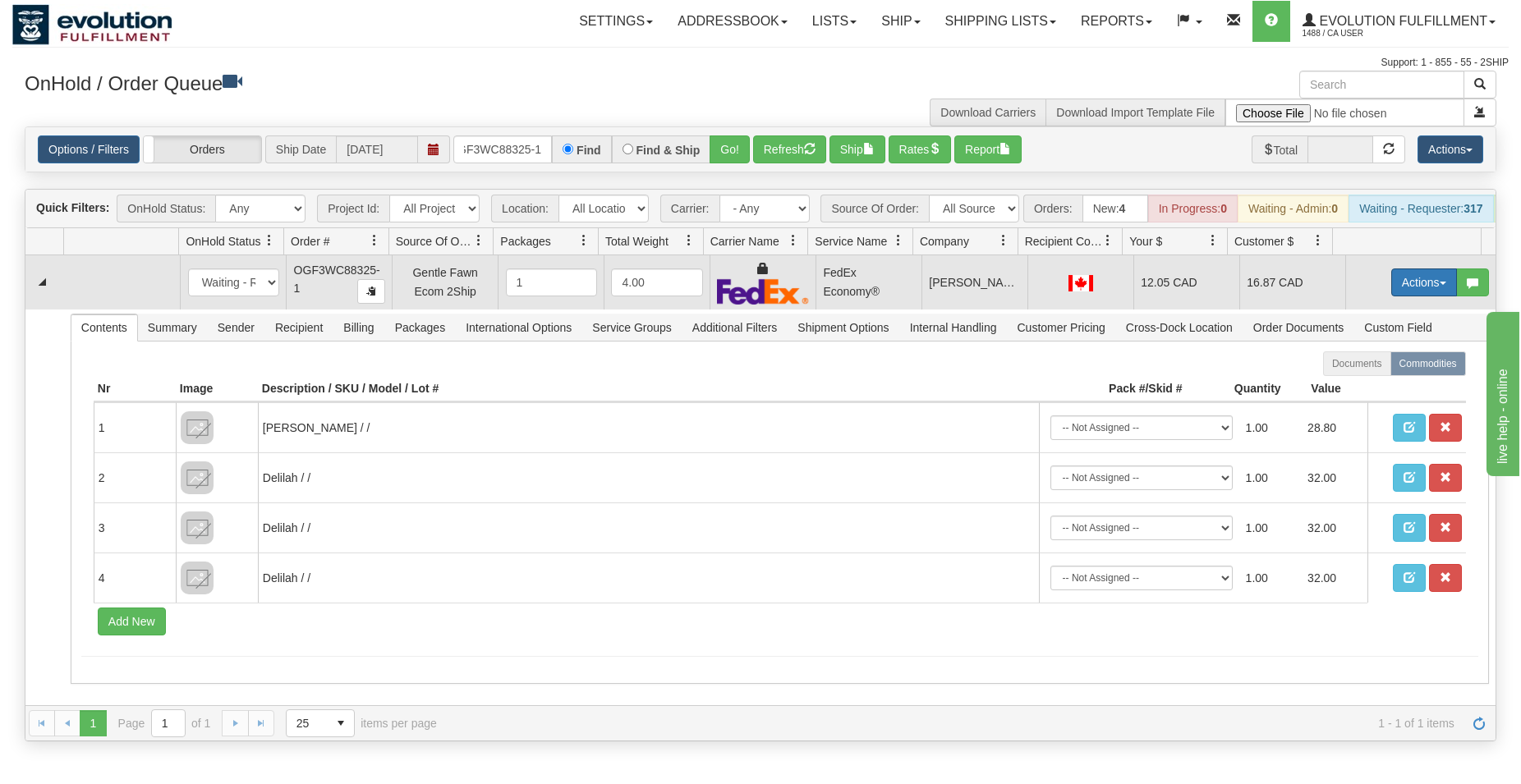
click at [1427, 288] on button "Actions" at bounding box center [1424, 283] width 66 height 28
click at [1347, 384] on span "Ship" at bounding box center [1358, 377] width 35 height 13
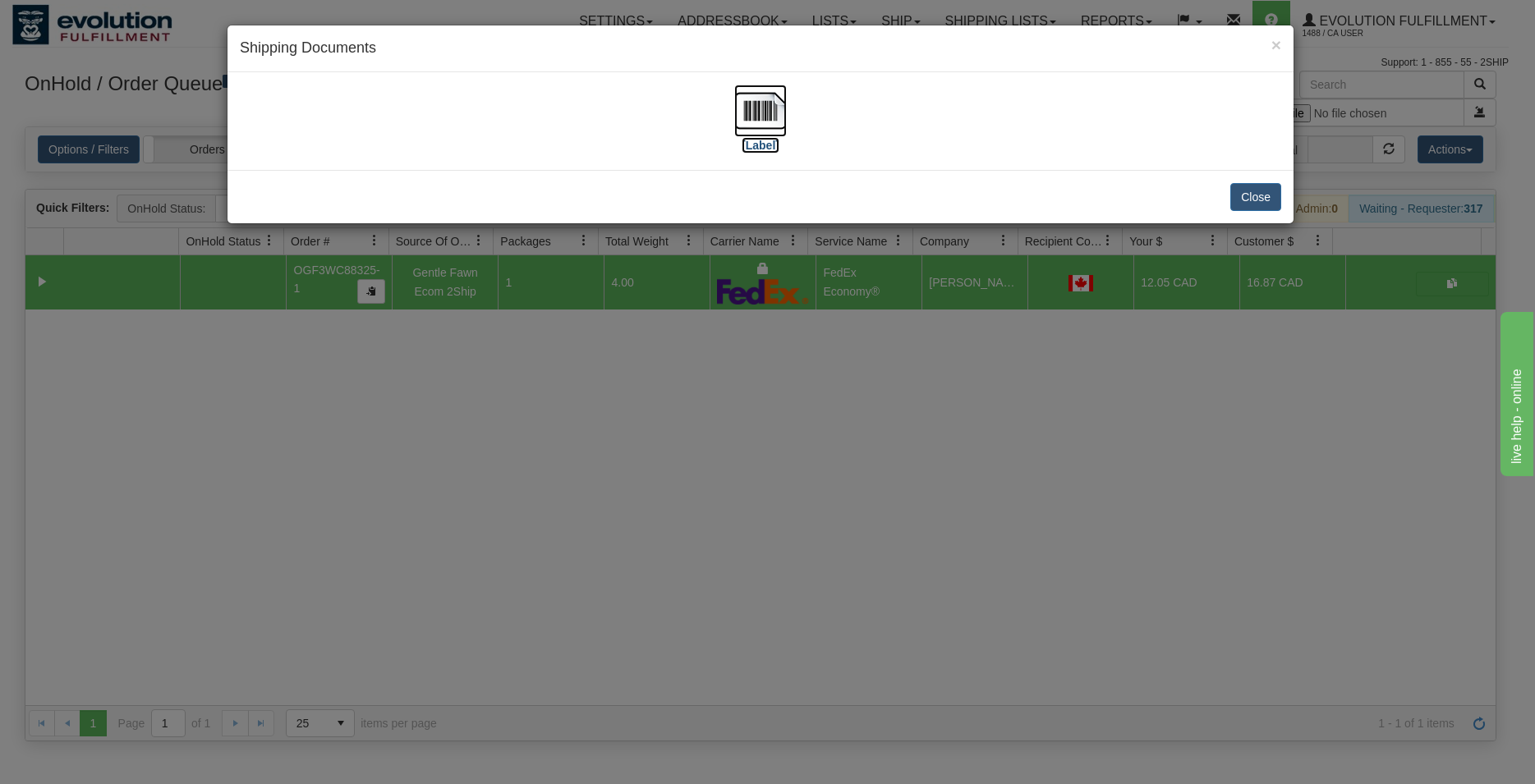
click at [771, 118] on img at bounding box center [761, 111] width 53 height 53
click at [1267, 195] on button "Close" at bounding box center [1255, 197] width 51 height 28
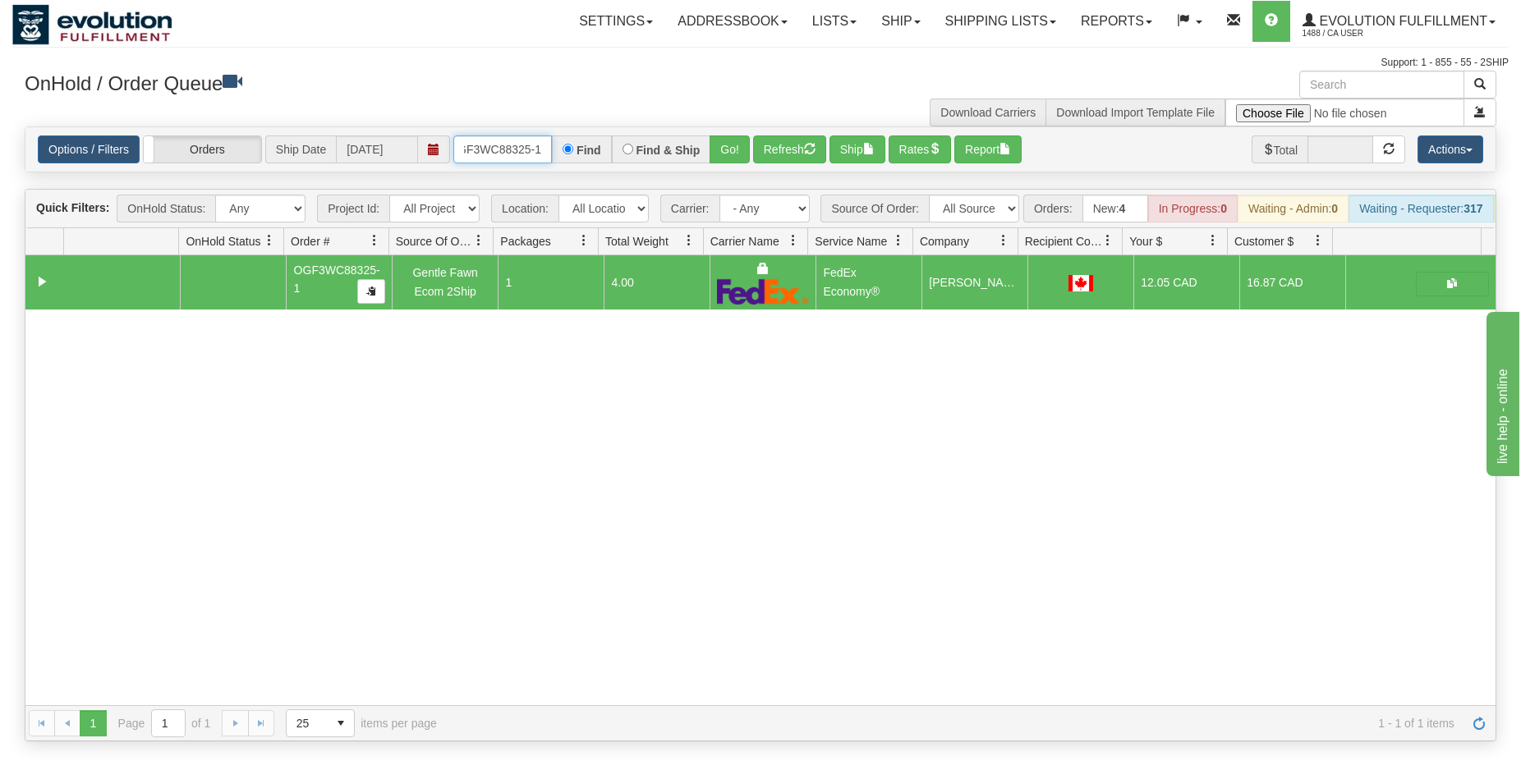
click at [530, 146] on input "OGF3WC88325-1" at bounding box center [502, 150] width 99 height 28
click at [726, 139] on button "Go!" at bounding box center [729, 150] width 40 height 28
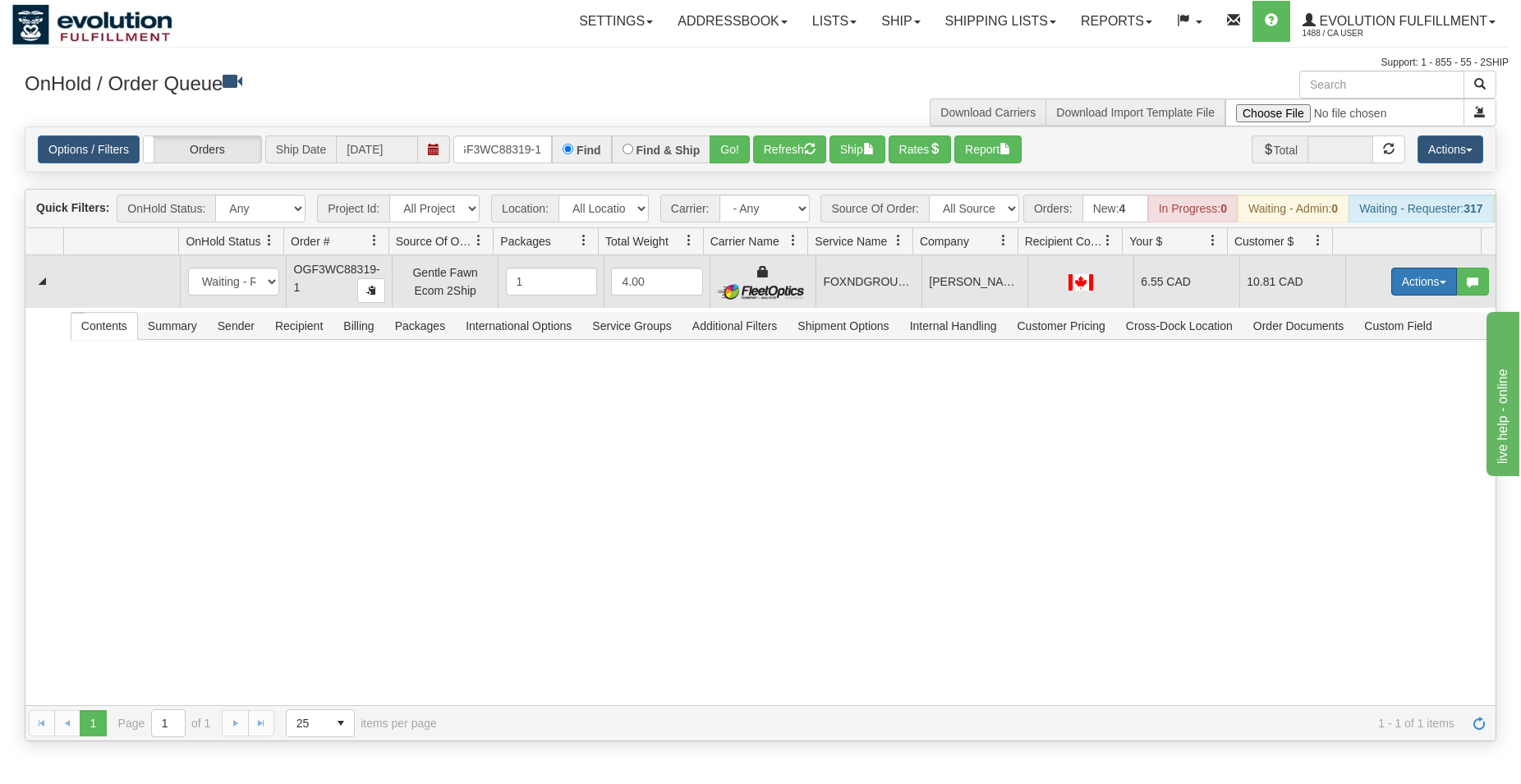
click at [1391, 293] on button "Actions" at bounding box center [1424, 282] width 66 height 28
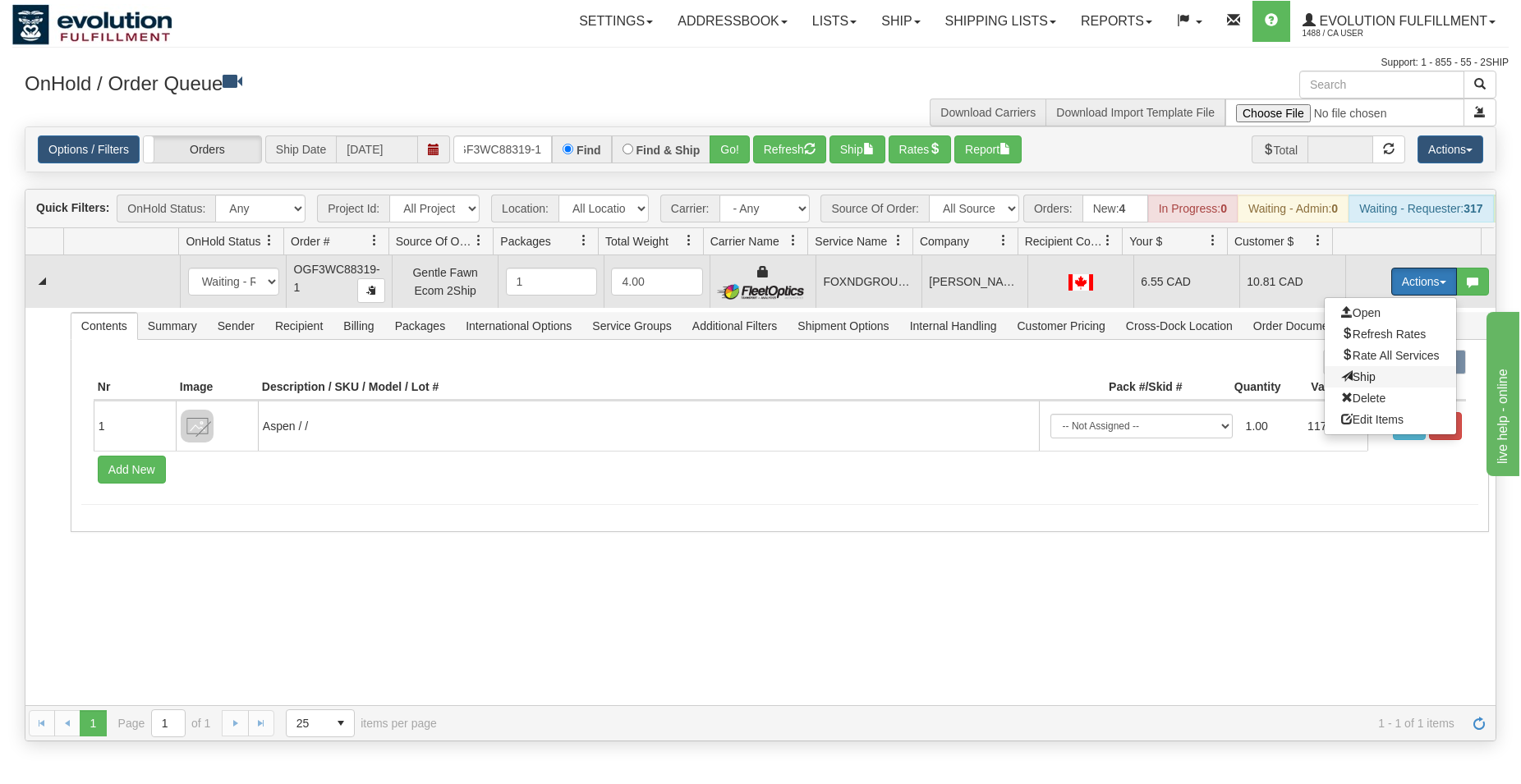
click at [1342, 383] on span "Ship" at bounding box center [1358, 376] width 35 height 13
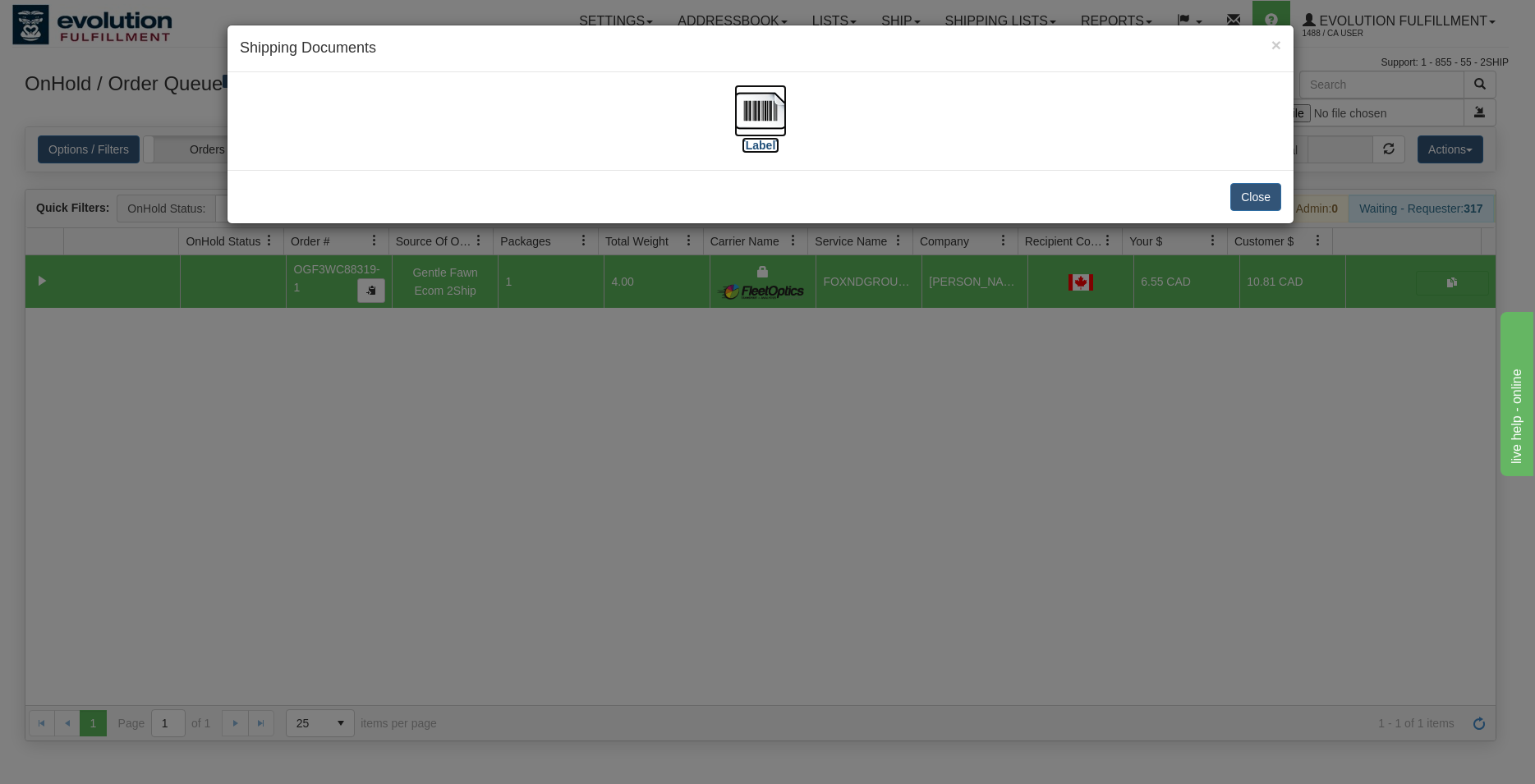
click at [765, 113] on img at bounding box center [761, 111] width 53 height 53
click at [1250, 186] on button "Close" at bounding box center [1255, 197] width 51 height 28
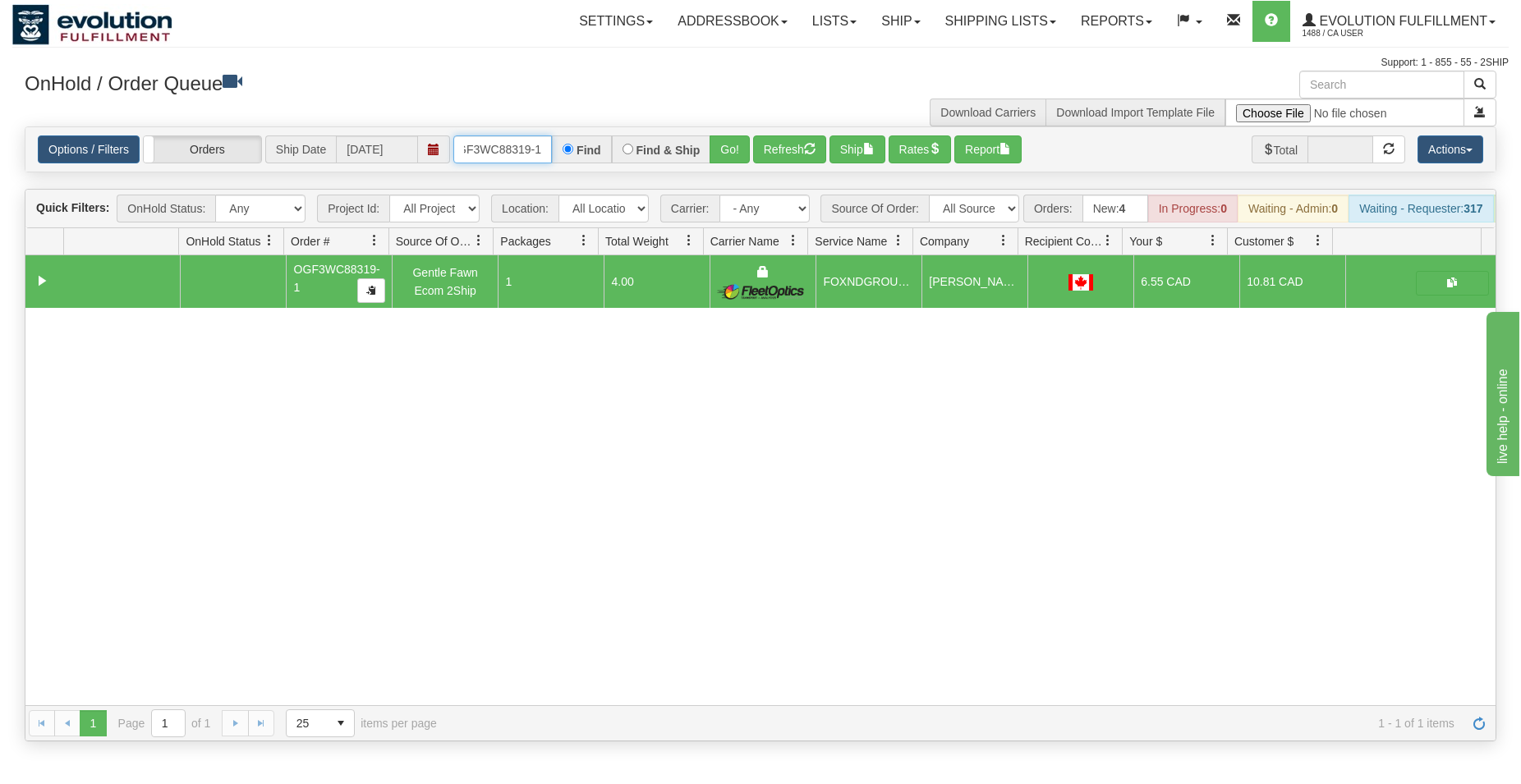
click at [520, 145] on input "OGF3WC88319-1" at bounding box center [502, 150] width 99 height 28
click at [728, 149] on button "Go!" at bounding box center [729, 150] width 40 height 28
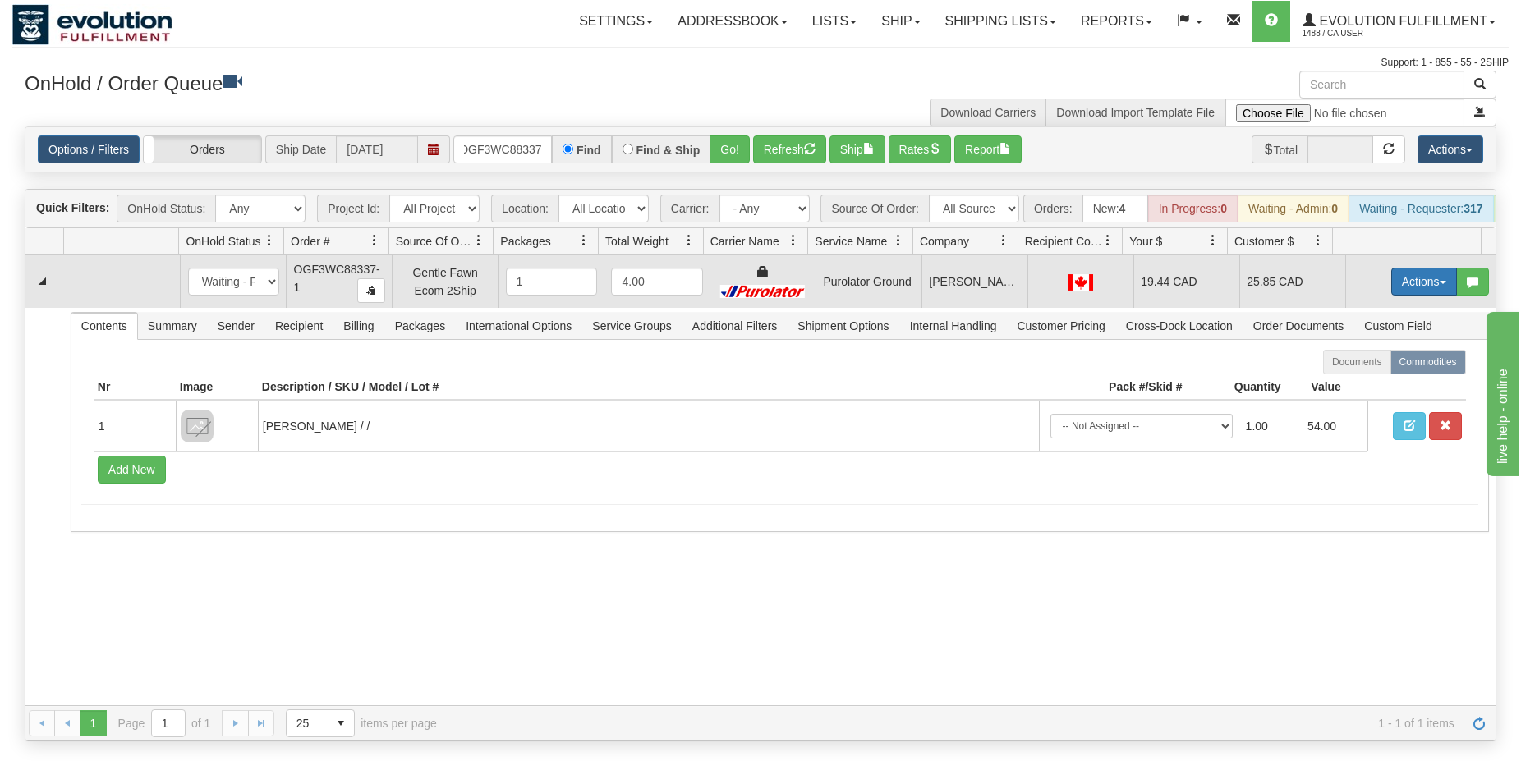
click at [1401, 296] on button "Actions" at bounding box center [1424, 282] width 66 height 28
click at [1341, 383] on span "Ship" at bounding box center [1358, 376] width 35 height 13
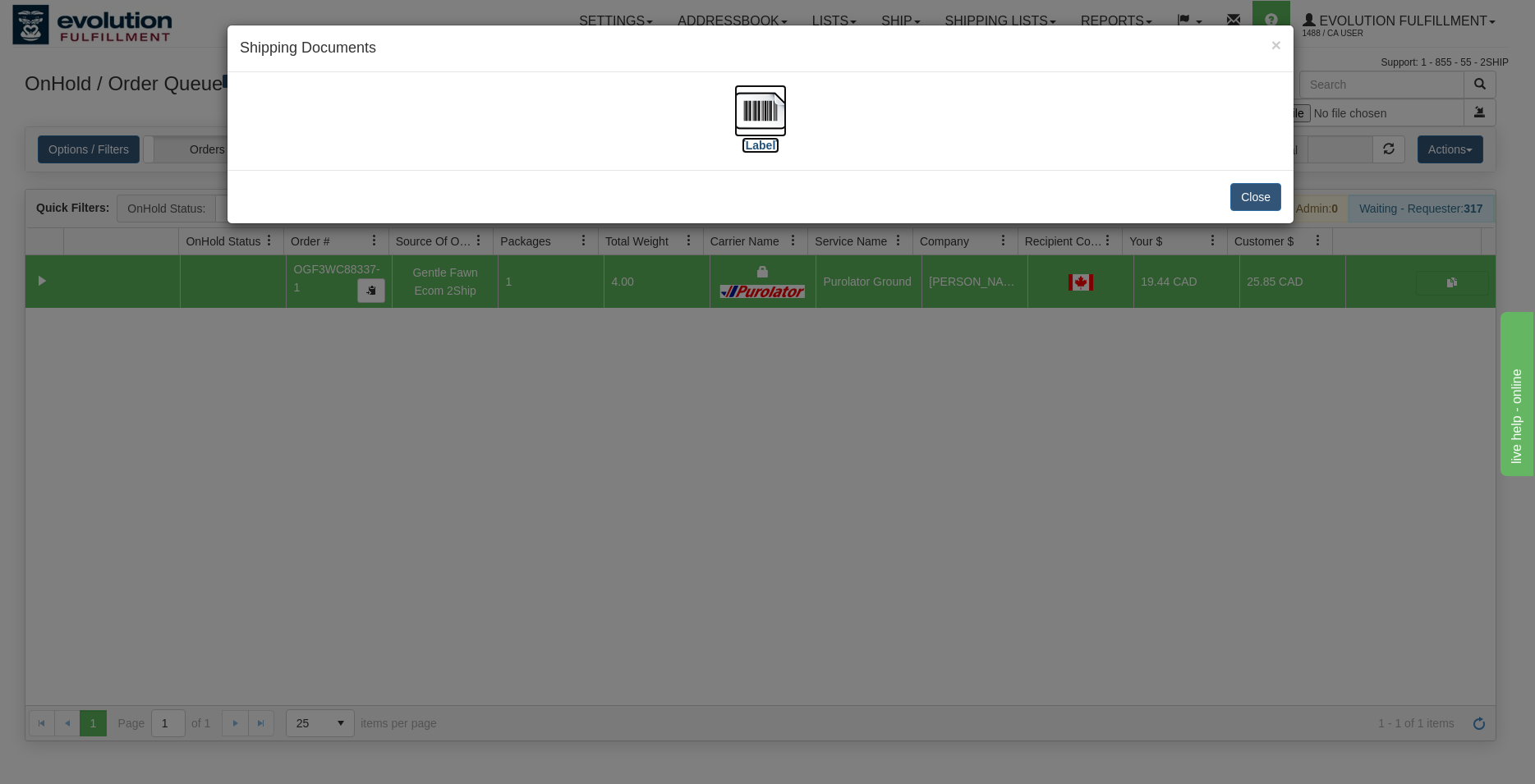
click at [754, 121] on img at bounding box center [761, 111] width 53 height 53
click at [1255, 198] on button "Close" at bounding box center [1255, 197] width 51 height 28
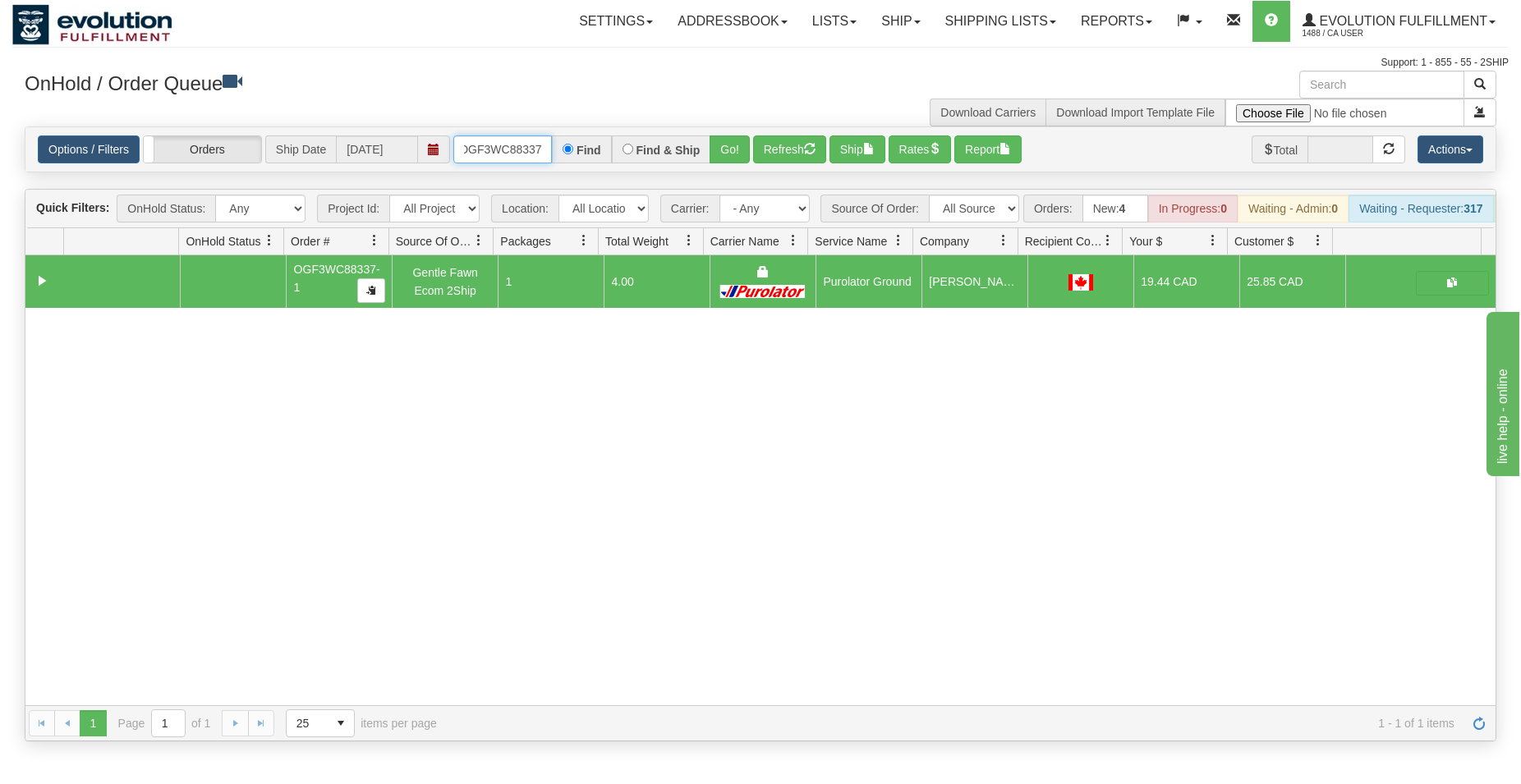
click at [523, 152] on input "OGF3WC88337" at bounding box center [502, 150] width 99 height 28
click at [710, 148] on div "Find & Ship" at bounding box center [661, 150] width 99 height 28
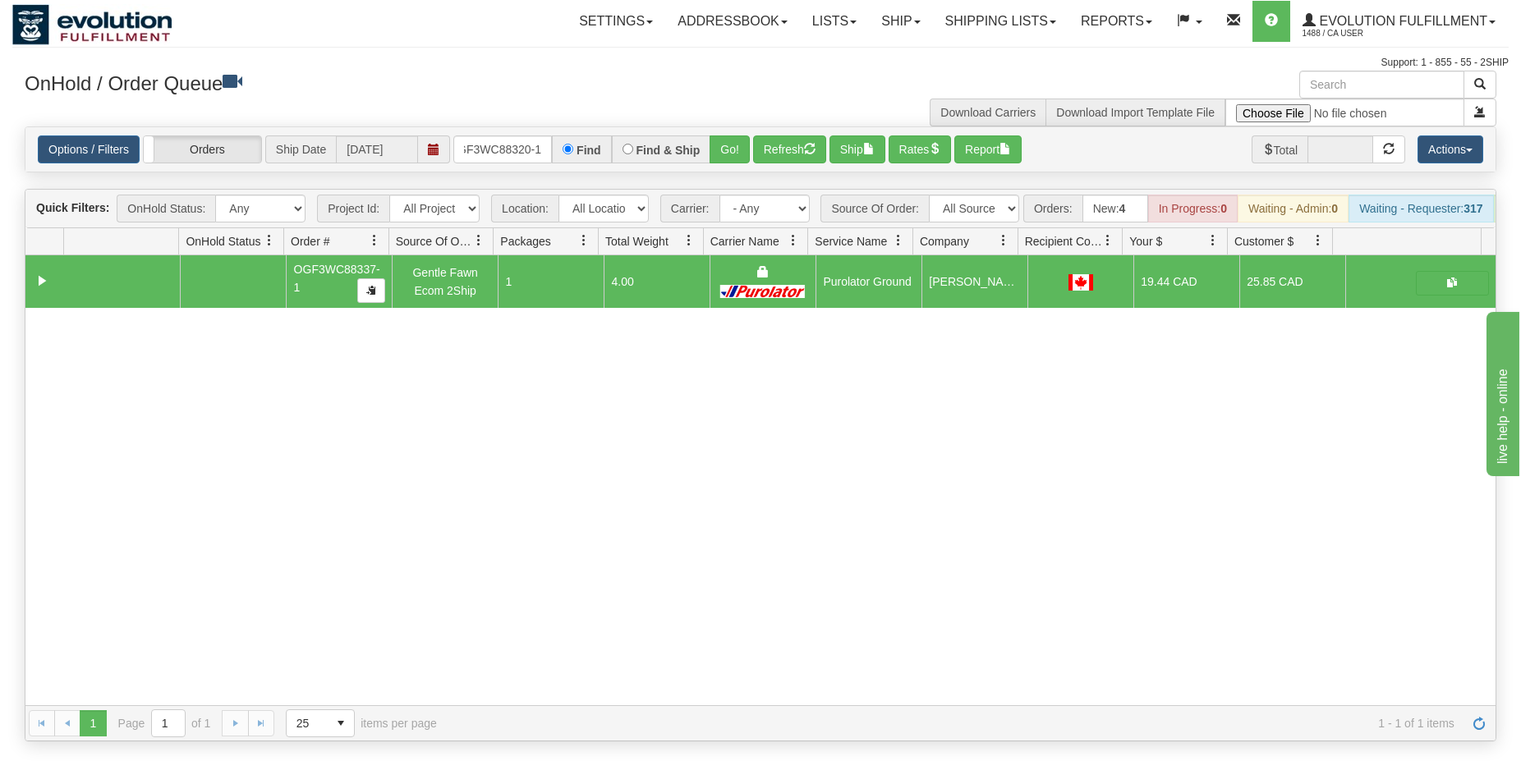
click at [711, 148] on div "Find & Ship" at bounding box center [661, 150] width 99 height 28
click at [719, 149] on button "Go!" at bounding box center [729, 150] width 40 height 28
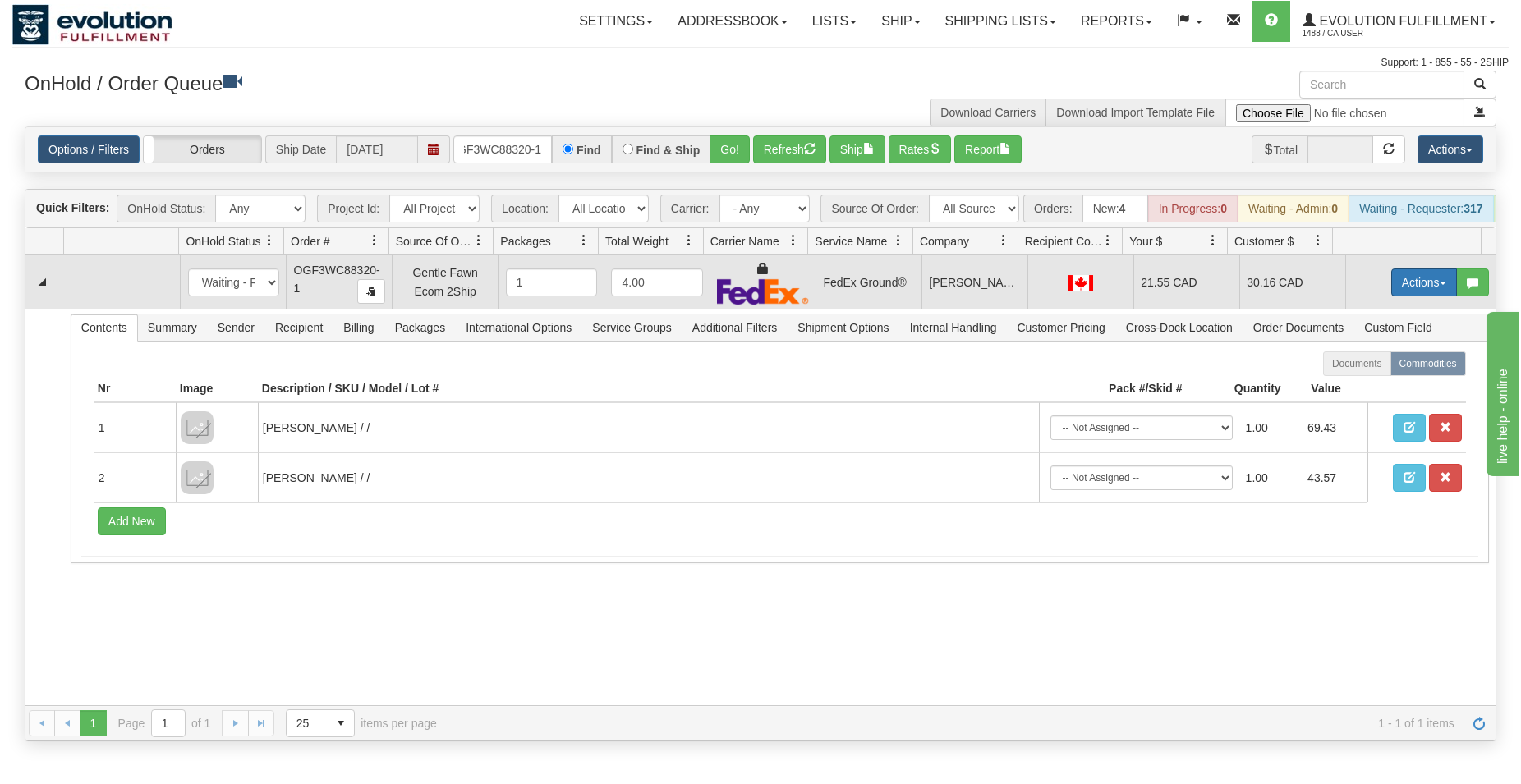
click at [1422, 288] on button "Actions" at bounding box center [1424, 283] width 66 height 28
click at [1341, 382] on span at bounding box center [1347, 376] width 12 height 12
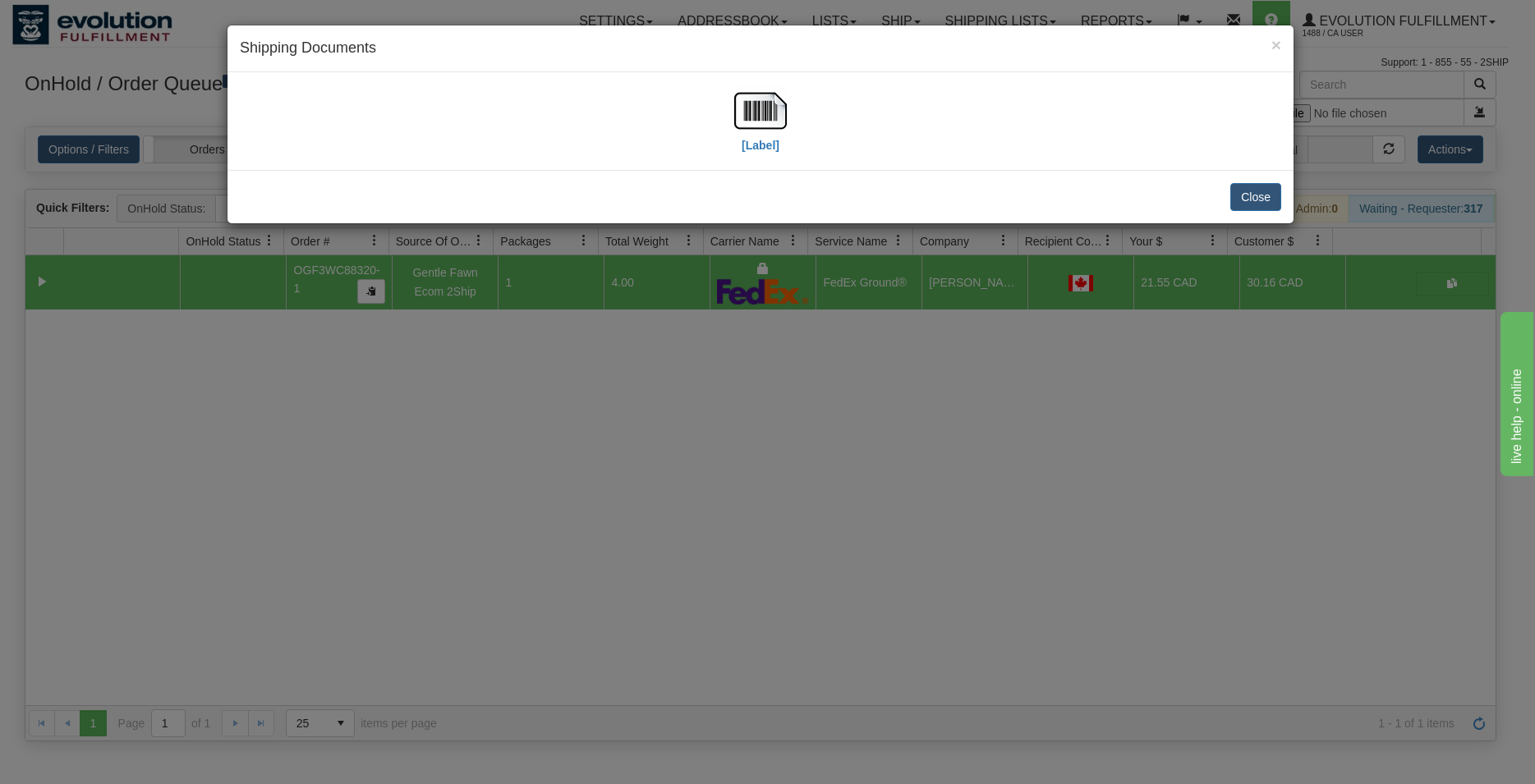
click at [710, 104] on div "[Label]" at bounding box center [761, 121] width 1042 height 73
click at [751, 119] on img at bounding box center [761, 111] width 53 height 53
click at [1288, 201] on div "Close" at bounding box center [761, 196] width 1066 height 53
click at [1271, 196] on button "Close" at bounding box center [1255, 197] width 51 height 28
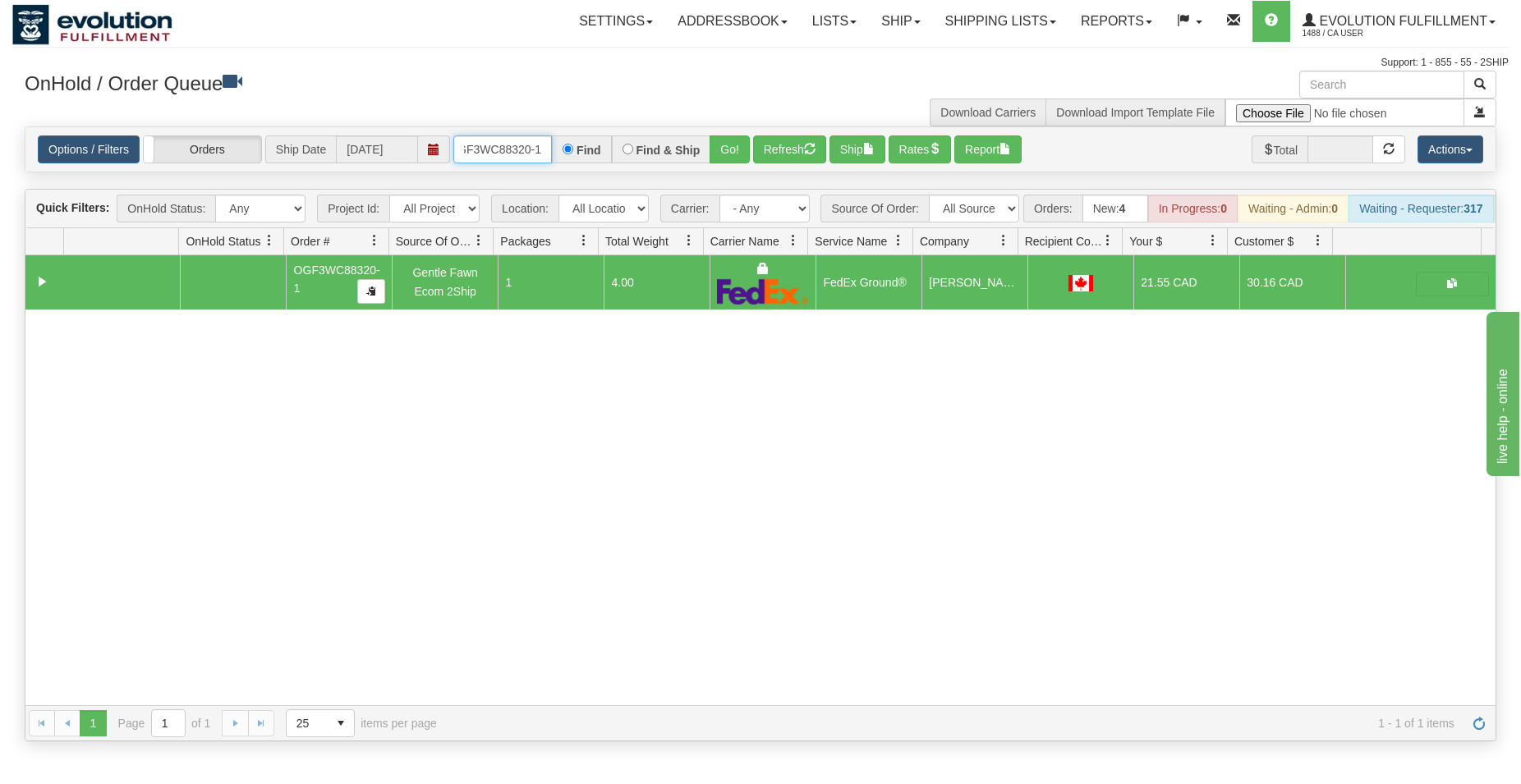
click at [515, 156] on input "OGF3WC88320-1" at bounding box center [502, 150] width 99 height 28
click at [515, 154] on input "OGF3WC88320-1" at bounding box center [502, 150] width 99 height 28
click at [730, 144] on button "Go!" at bounding box center [729, 150] width 40 height 28
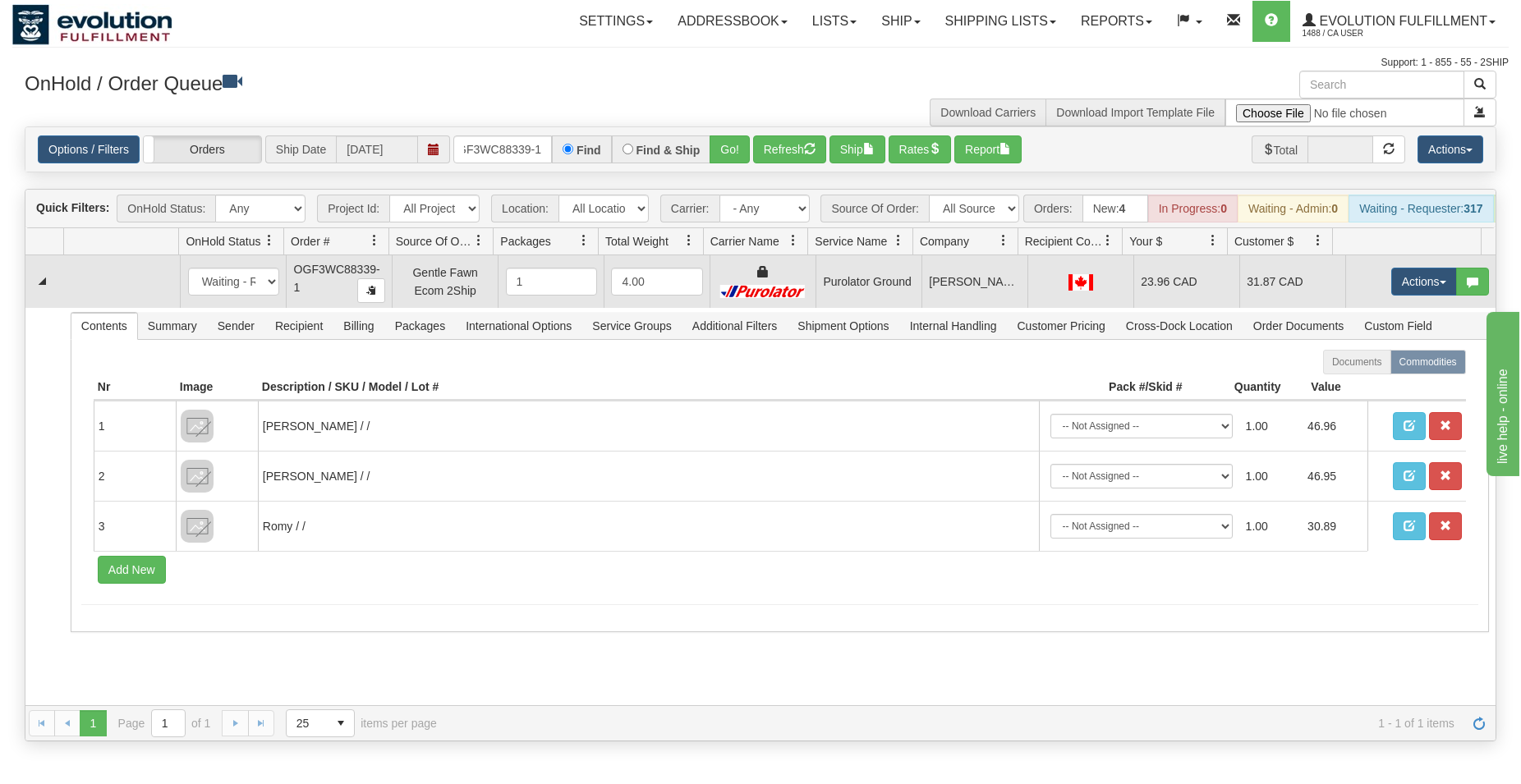
click at [1371, 293] on td "Actions Open Refresh Rates Rate All Services Ship Delete Edit Items" at bounding box center [1420, 282] width 150 height 53
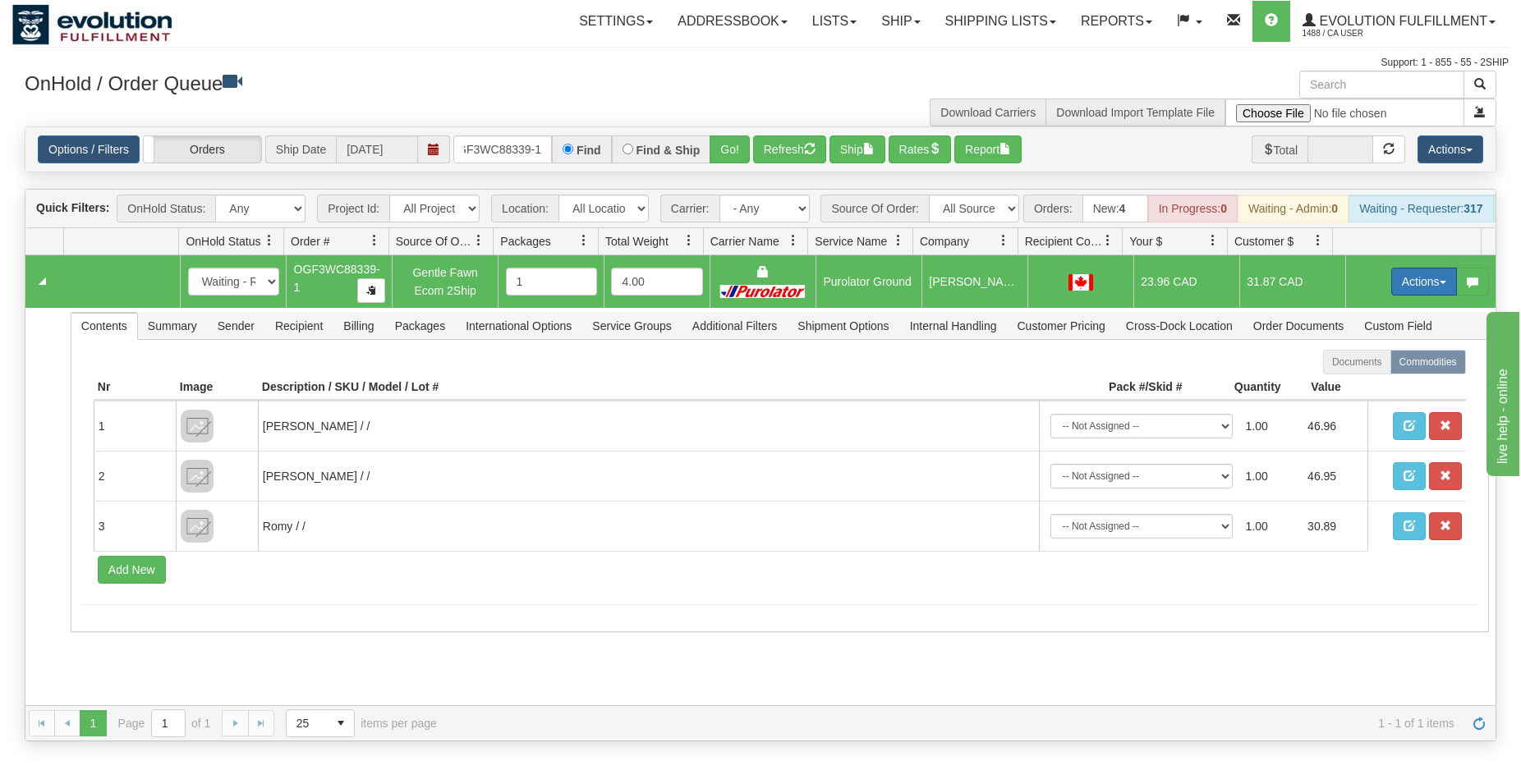
click at [1393, 293] on button "Actions" at bounding box center [1424, 282] width 66 height 28
click at [1343, 383] on span "Ship" at bounding box center [1358, 376] width 35 height 13
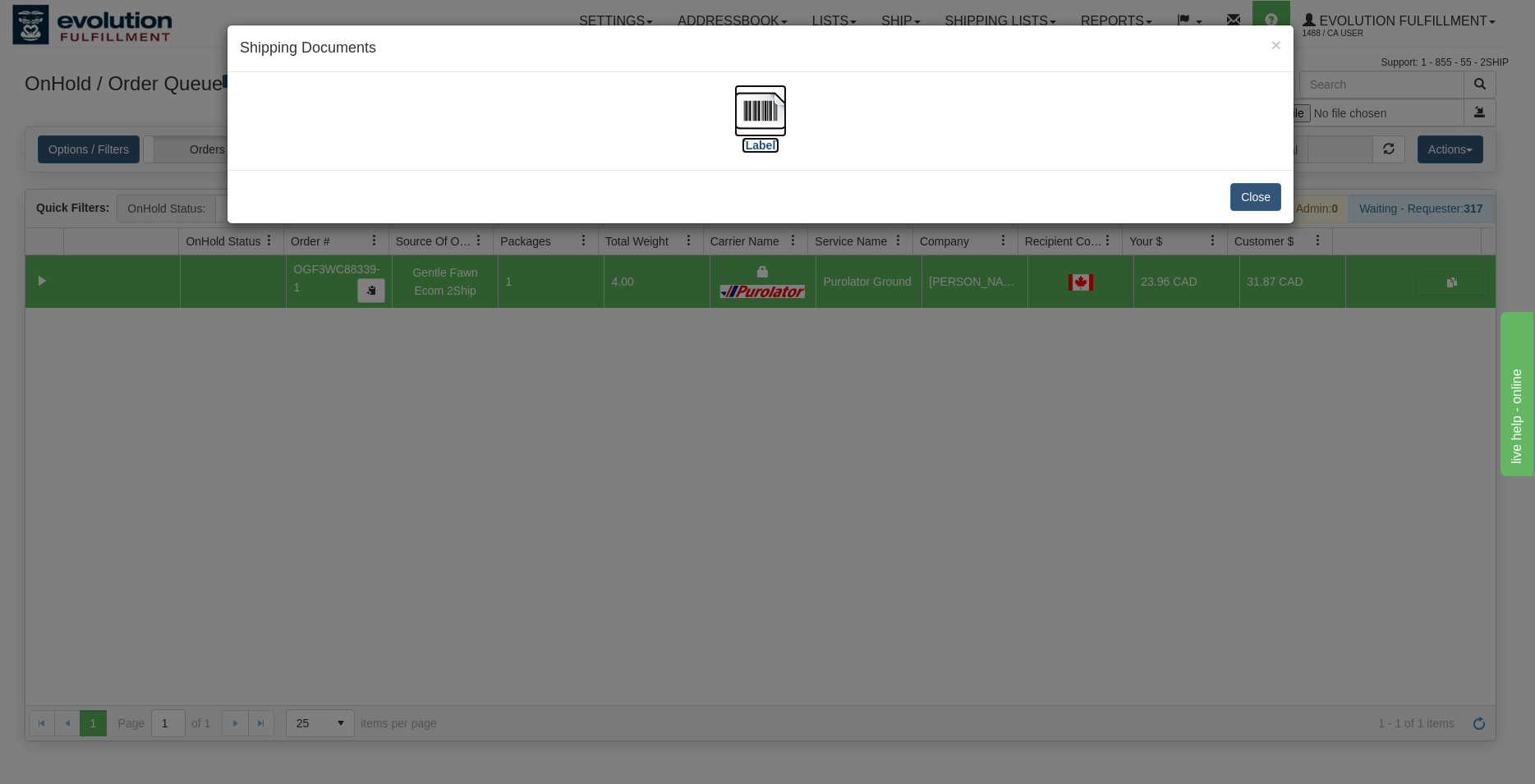
click at [767, 108] on img at bounding box center [761, 111] width 53 height 53
click at [1254, 187] on button "Close" at bounding box center [1255, 197] width 51 height 28
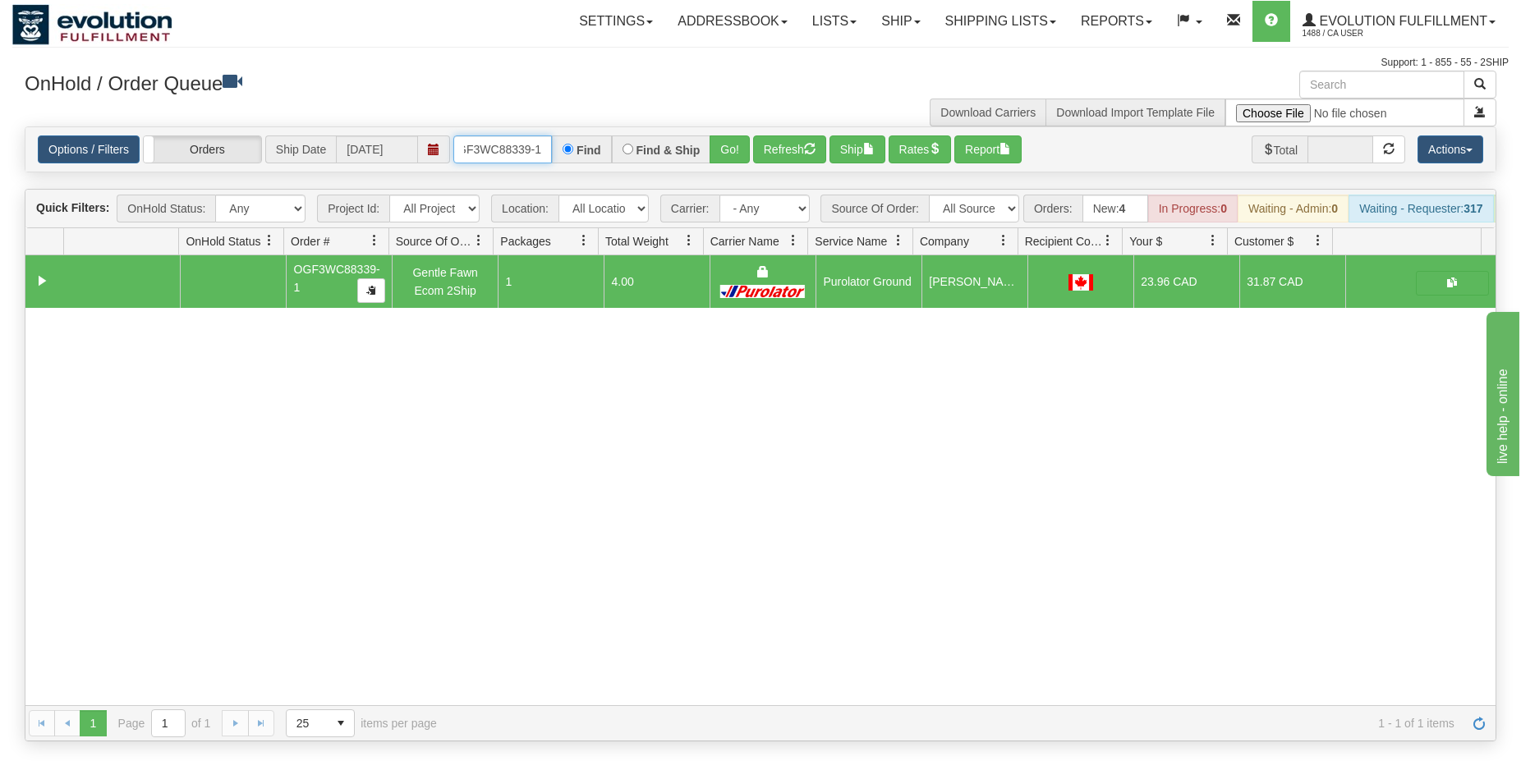
click at [509, 151] on input "OGF3WC88339-1" at bounding box center [502, 150] width 99 height 28
click at [733, 148] on button "Go!" at bounding box center [729, 150] width 40 height 28
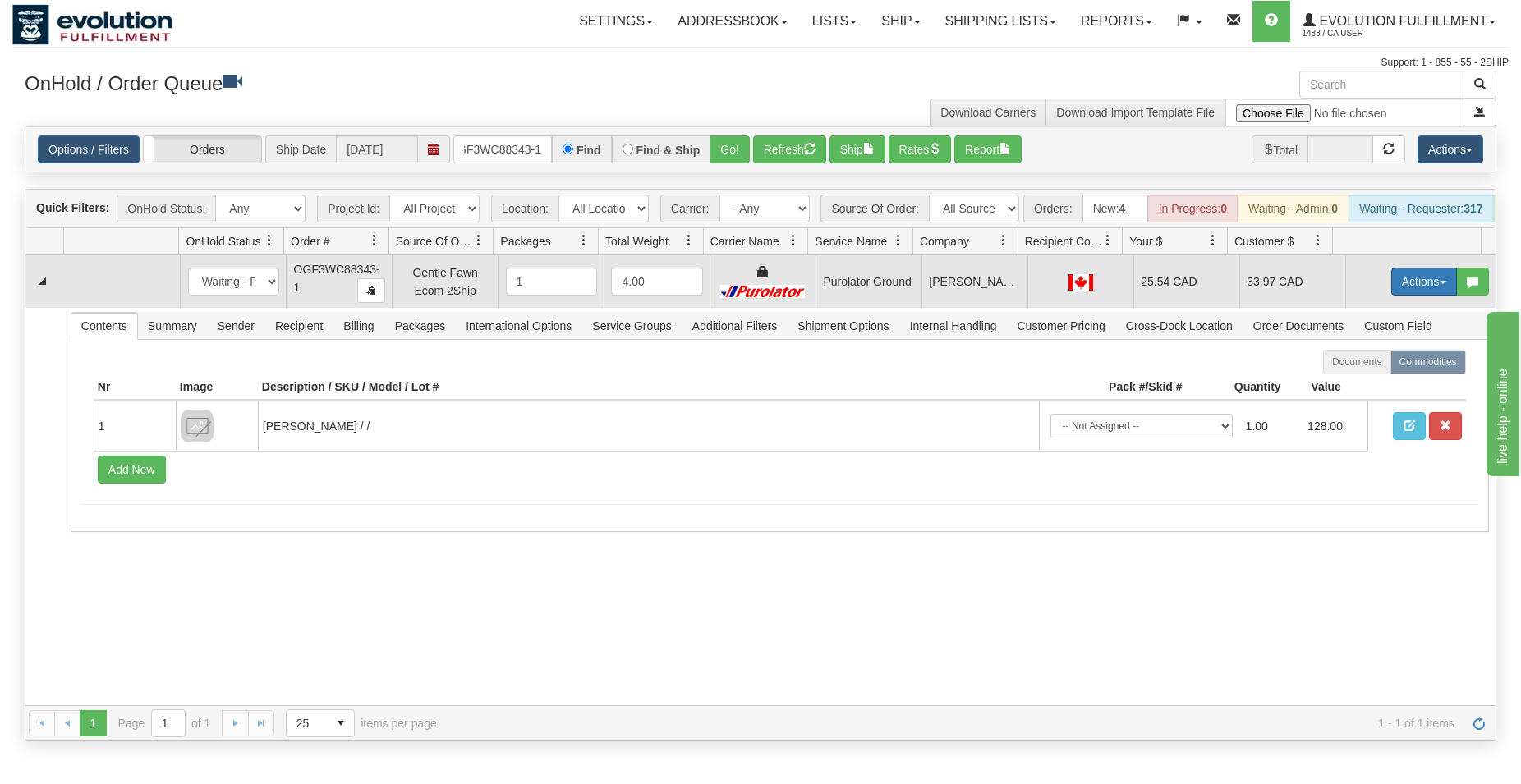
click at [1406, 288] on button "Actions" at bounding box center [1424, 282] width 66 height 28
click at [1348, 383] on span "Ship" at bounding box center [1358, 376] width 35 height 13
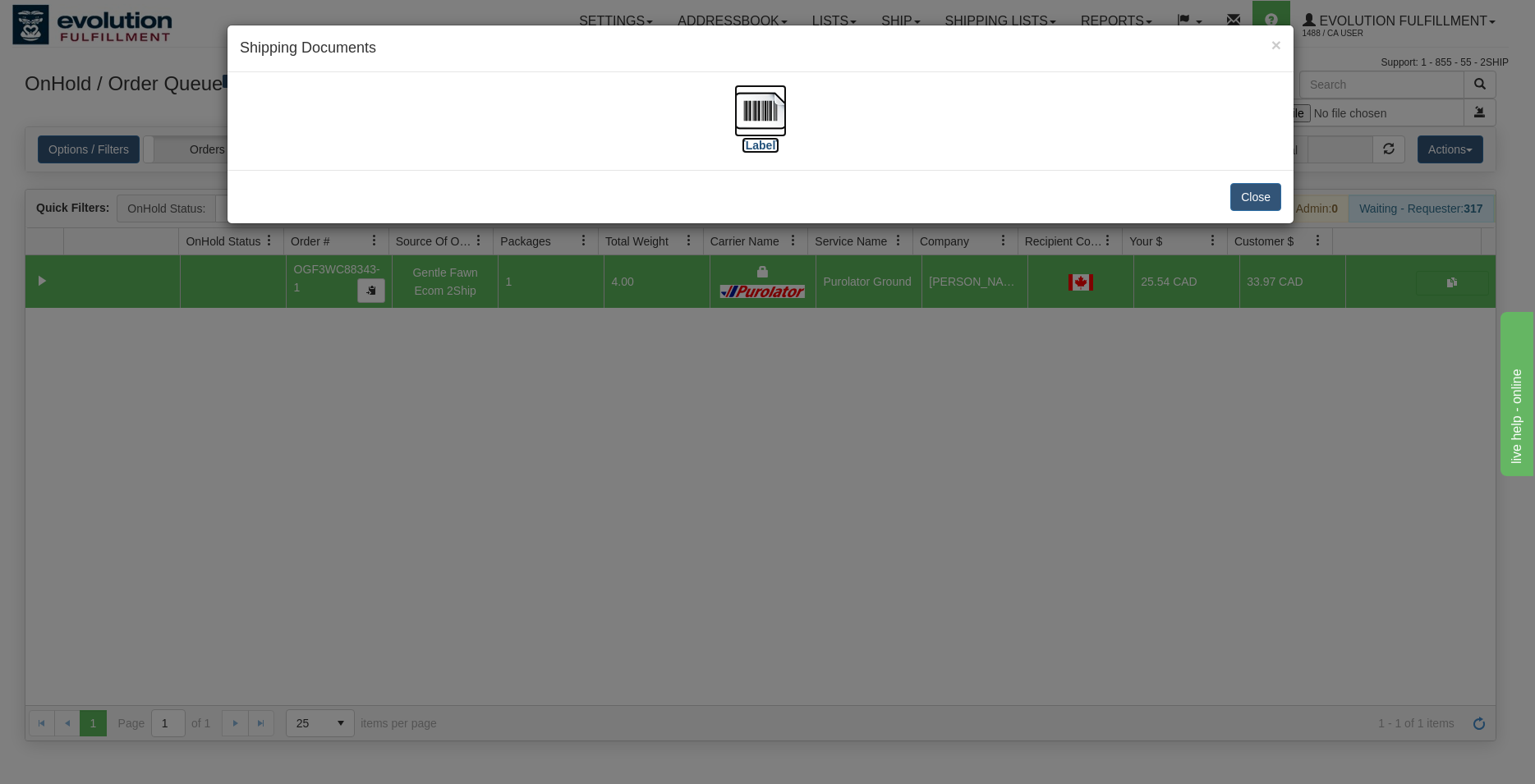
click at [755, 115] on img at bounding box center [761, 111] width 53 height 53
click at [1255, 196] on button "Close" at bounding box center [1255, 197] width 51 height 28
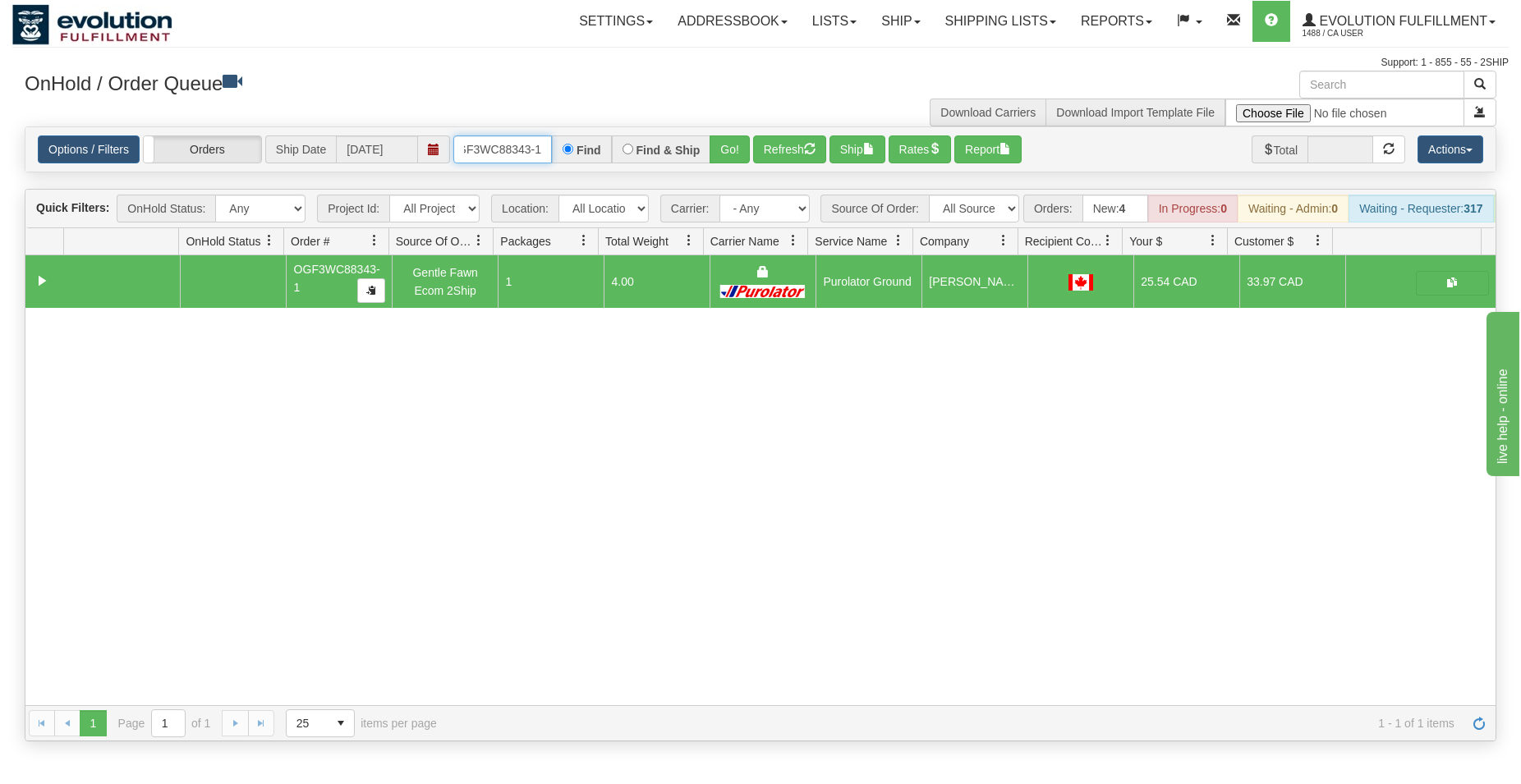
click at [523, 156] on input "OGF3WC88343-1" at bounding box center [502, 150] width 99 height 28
click at [749, 149] on button "Go!" at bounding box center [729, 150] width 40 height 28
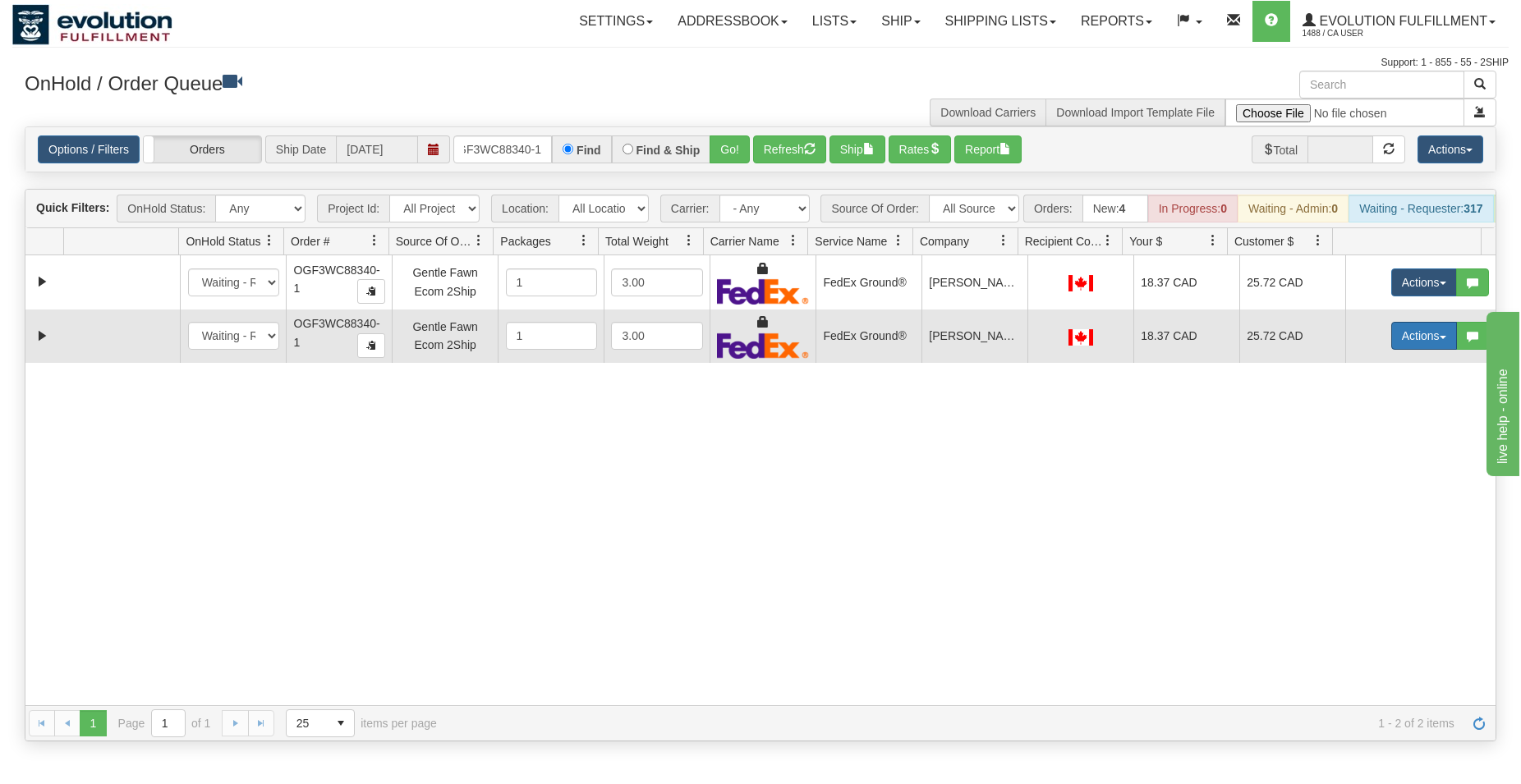
click at [1394, 350] on button "Actions" at bounding box center [1424, 336] width 66 height 28
click at [1341, 459] on span "Delete" at bounding box center [1363, 452] width 44 height 13
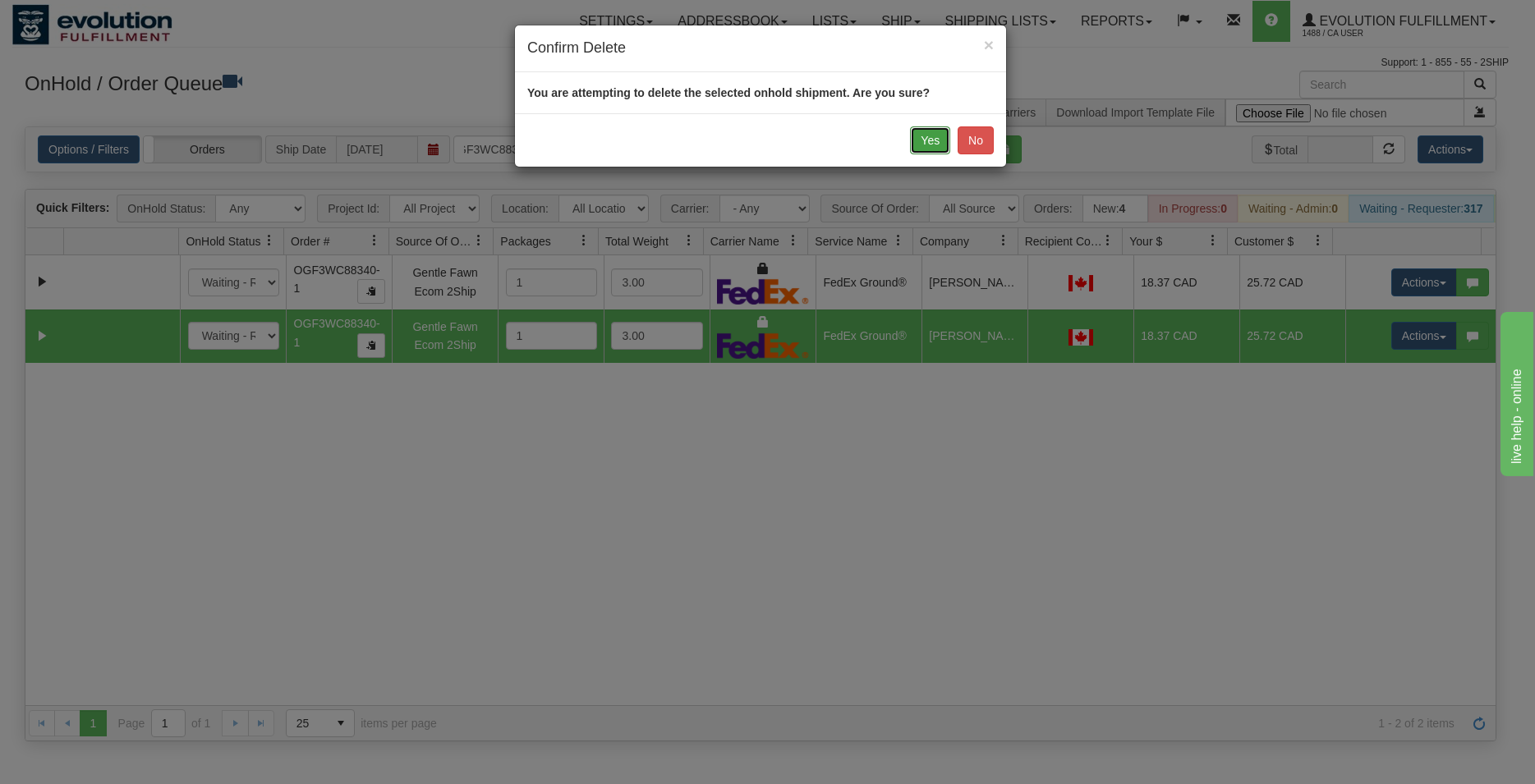
click at [914, 128] on button "Yes" at bounding box center [930, 141] width 40 height 28
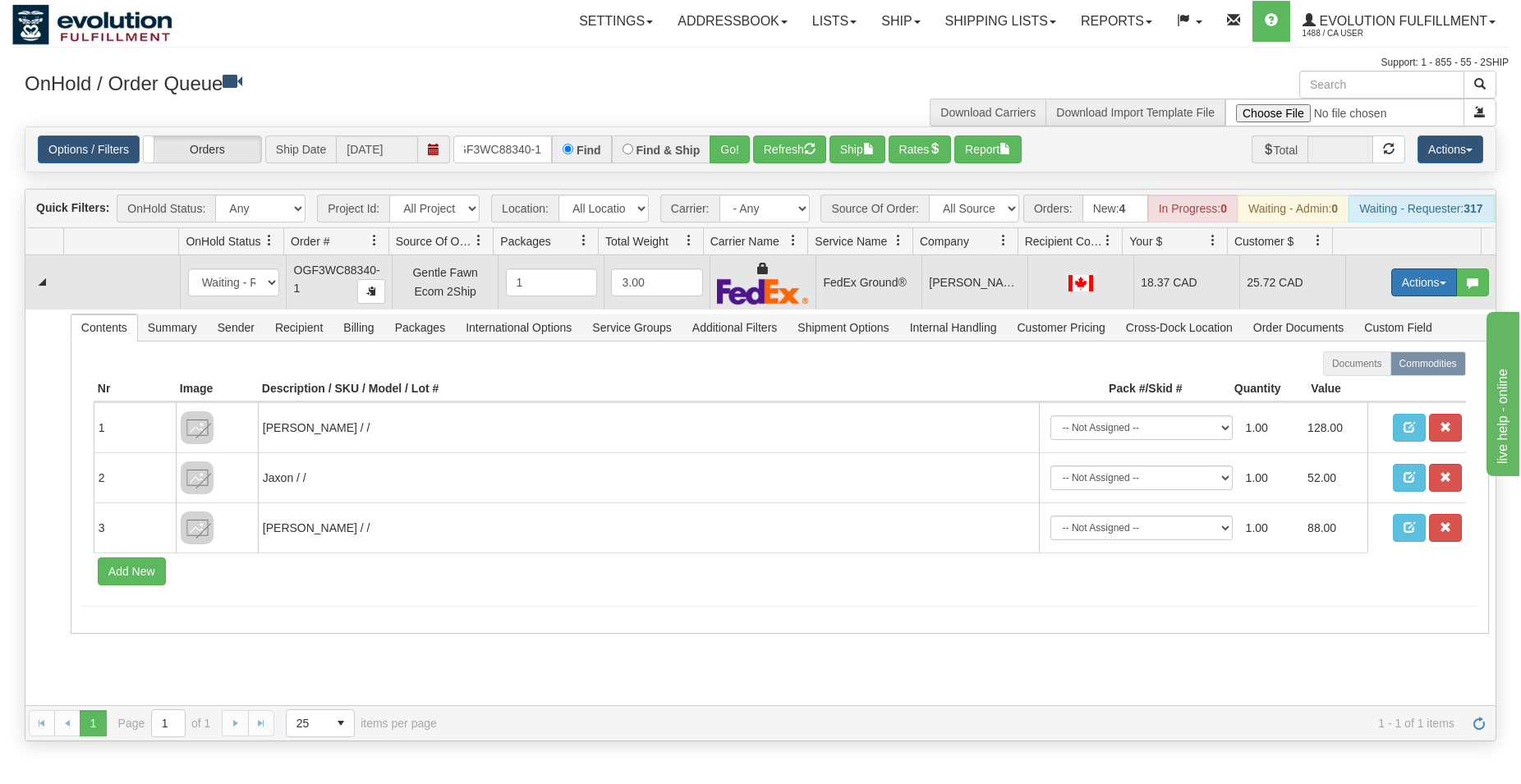
click at [1417, 295] on button "Actions" at bounding box center [1424, 283] width 66 height 28
click at [1343, 384] on span "Ship" at bounding box center [1358, 377] width 35 height 13
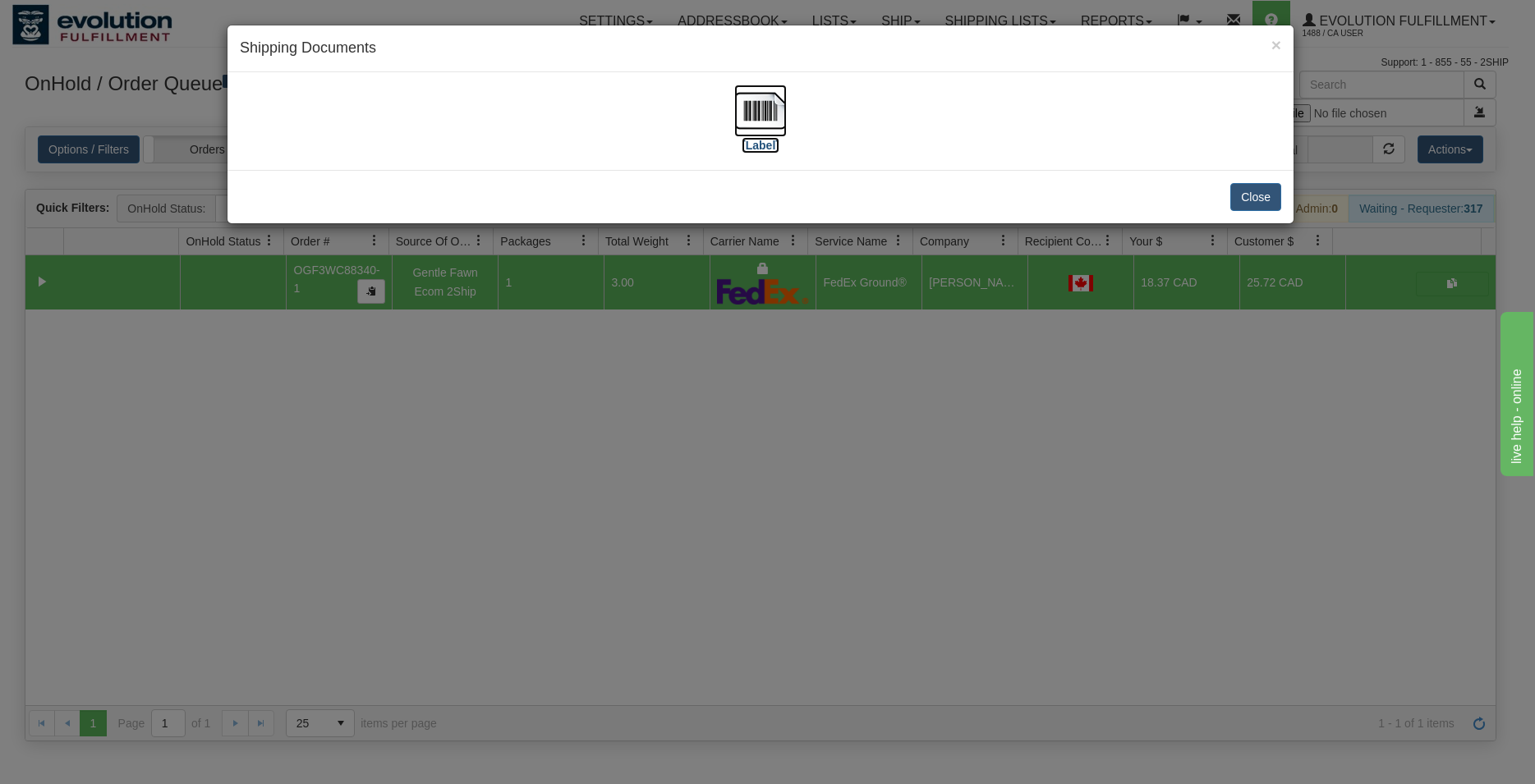
click at [765, 105] on img at bounding box center [761, 111] width 53 height 53
drag, startPoint x: 1269, startPoint y: 194, endPoint x: 1007, endPoint y: 196, distance: 262.0
click at [1268, 195] on button "Close" at bounding box center [1255, 197] width 51 height 28
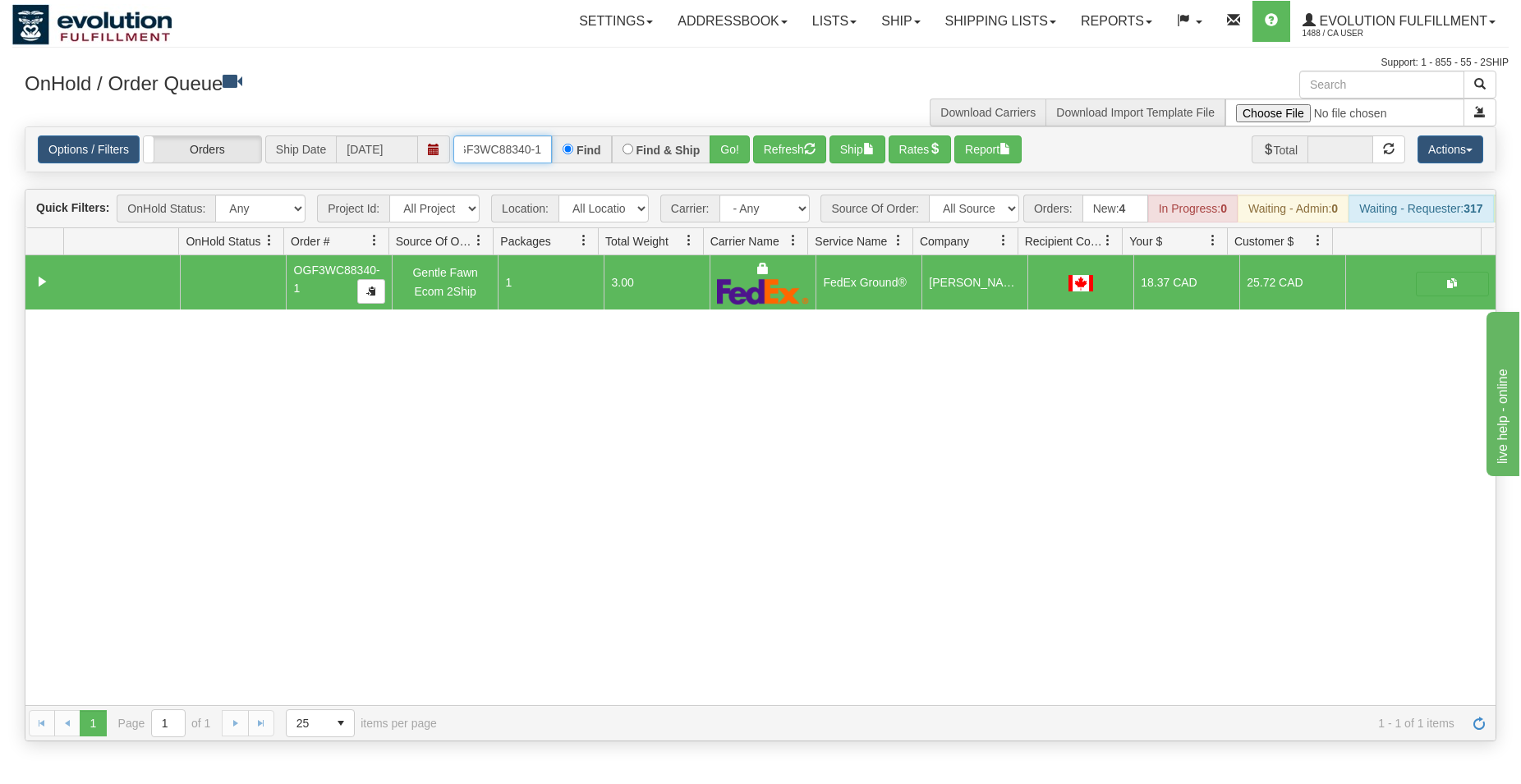
click at [515, 145] on input "OGF3WC88340-1" at bounding box center [502, 150] width 99 height 28
click at [725, 146] on button "Go!" at bounding box center [729, 150] width 40 height 28
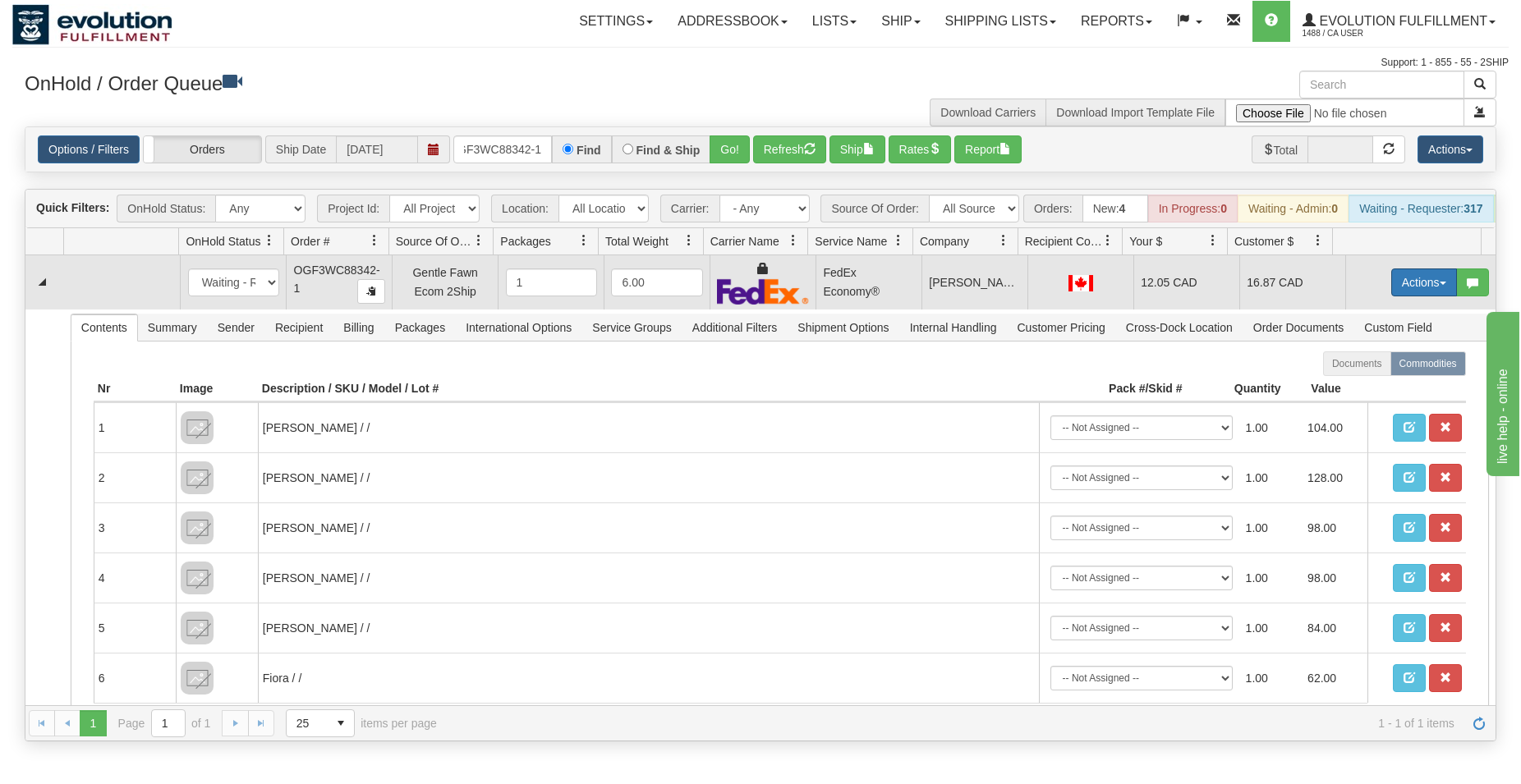
click at [1422, 297] on button "Actions" at bounding box center [1424, 283] width 66 height 28
click at [1346, 384] on span "Ship" at bounding box center [1358, 377] width 35 height 13
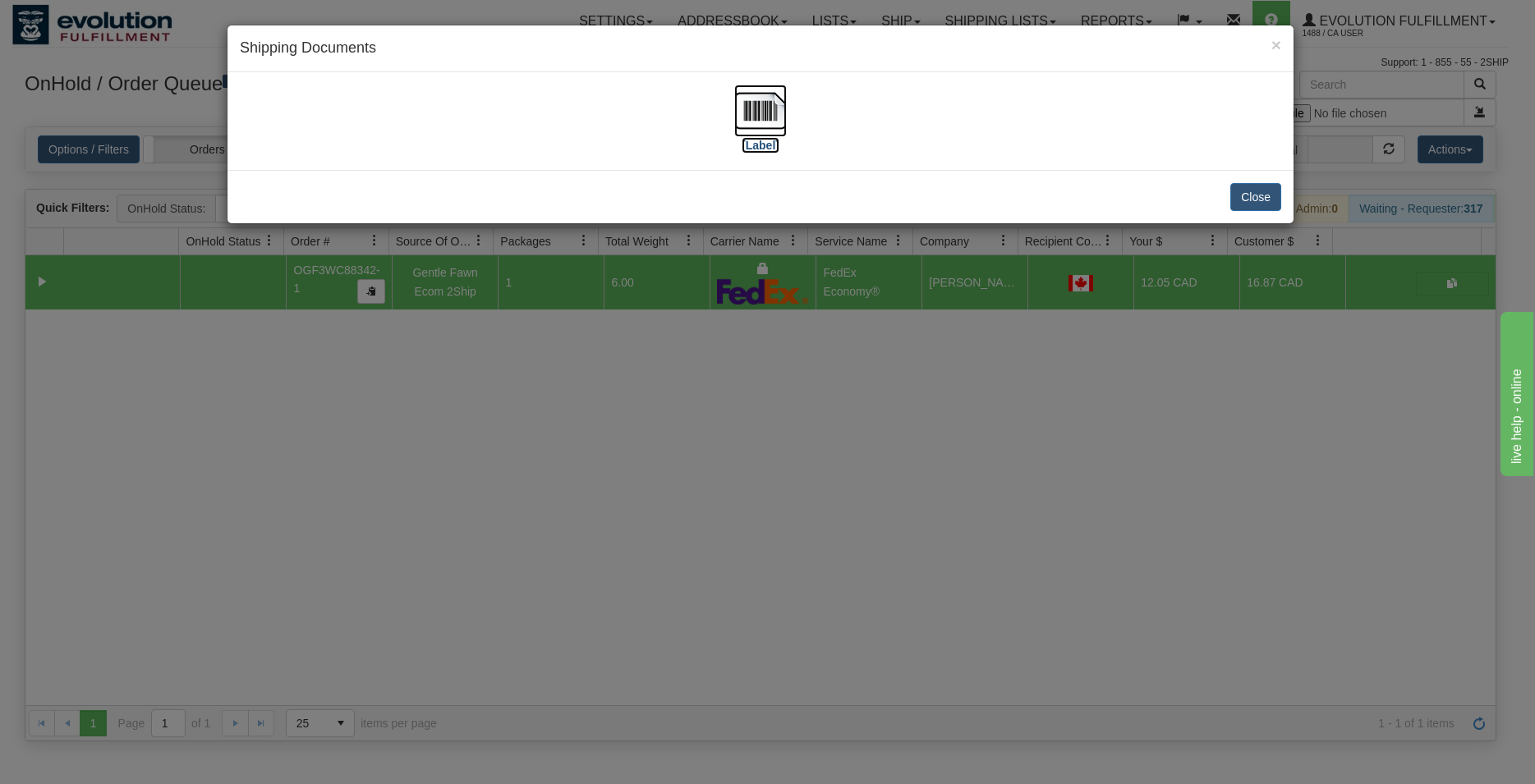
click at [774, 124] on img at bounding box center [761, 111] width 53 height 53
click at [1253, 191] on button "Close" at bounding box center [1255, 197] width 51 height 28
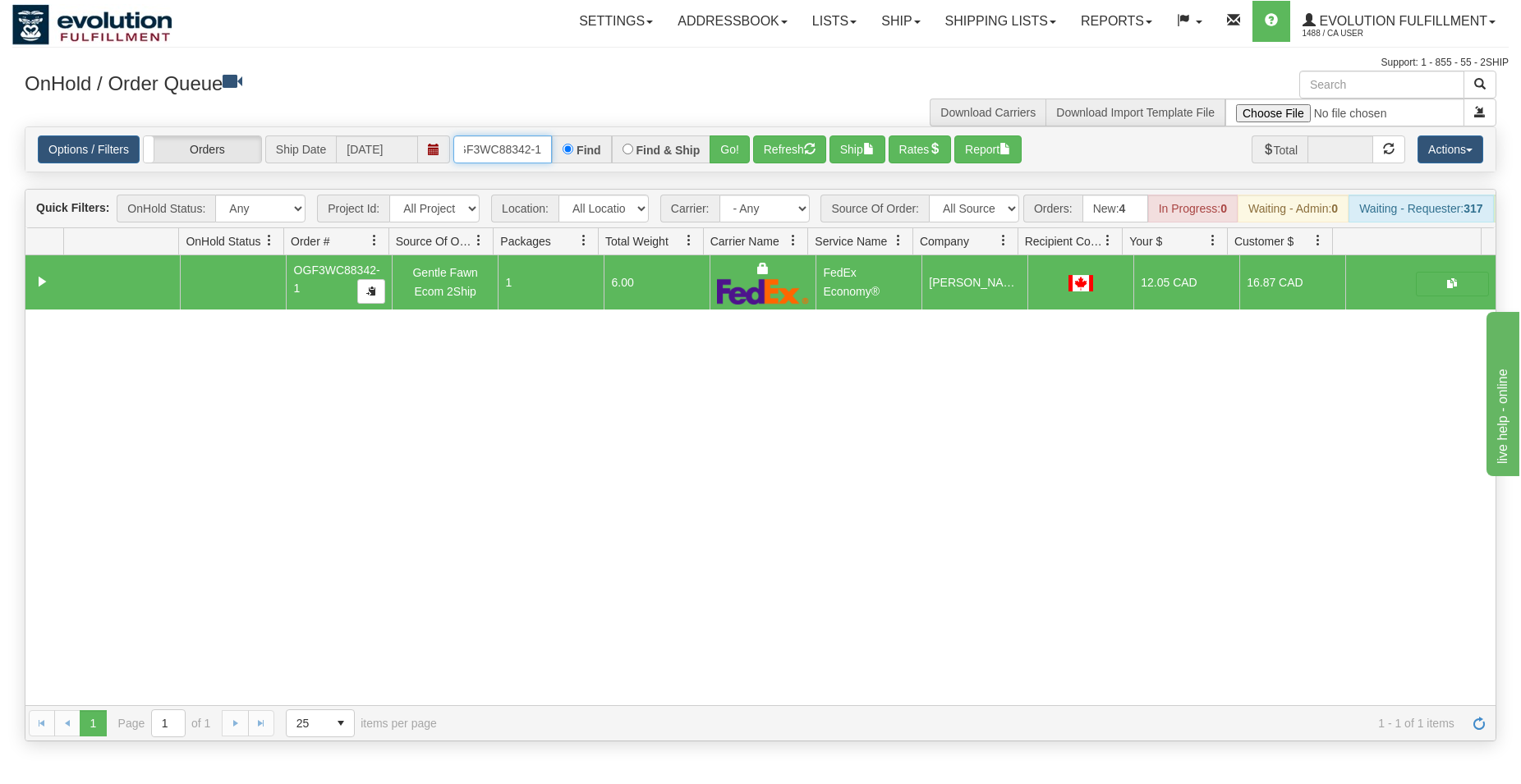
click at [502, 150] on input "OGF3WC88342-1" at bounding box center [502, 150] width 99 height 28
click at [740, 144] on button "Go!" at bounding box center [729, 150] width 40 height 28
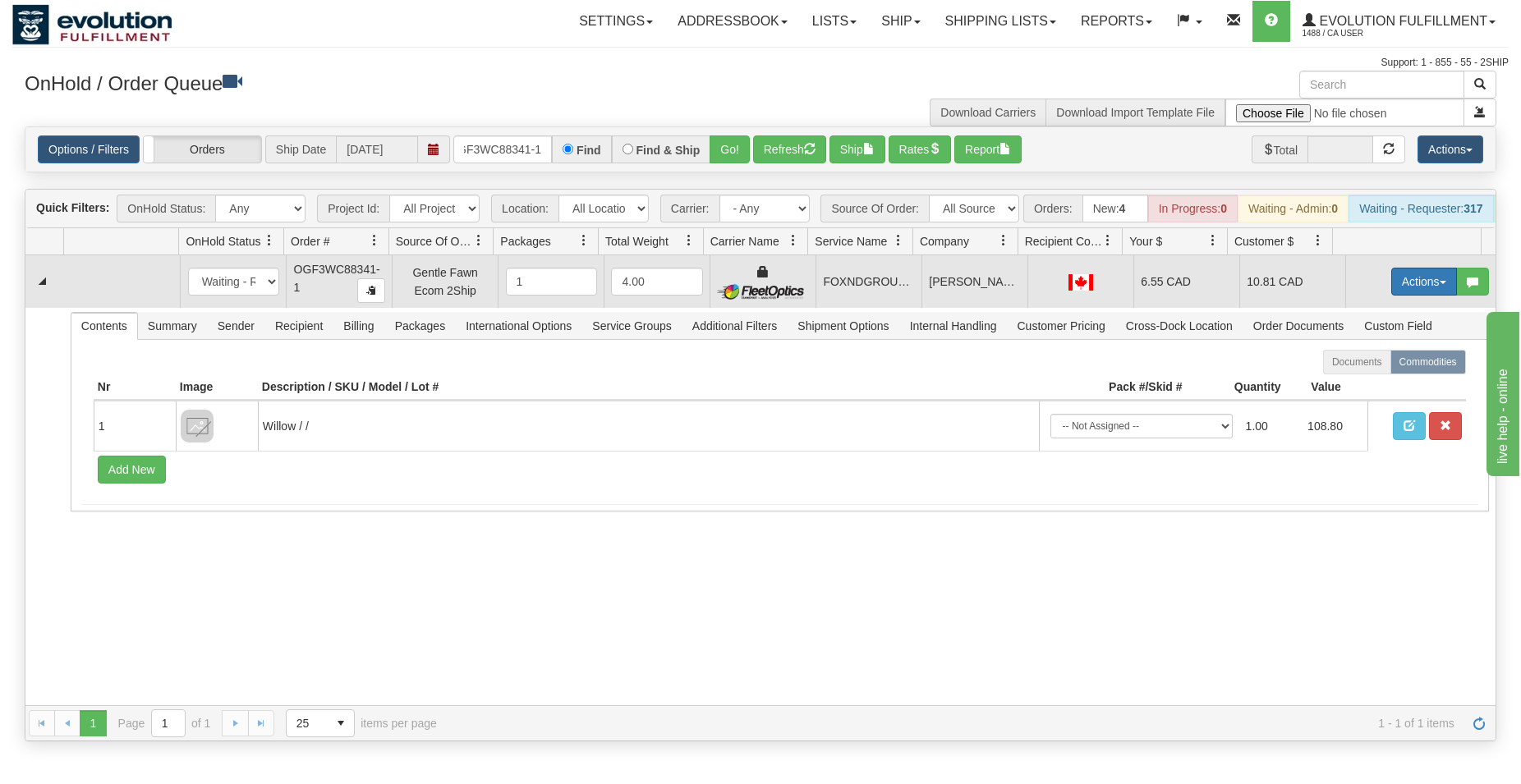
click at [1418, 294] on button "Actions" at bounding box center [1424, 282] width 66 height 28
click at [1350, 383] on span "Ship" at bounding box center [1358, 376] width 35 height 13
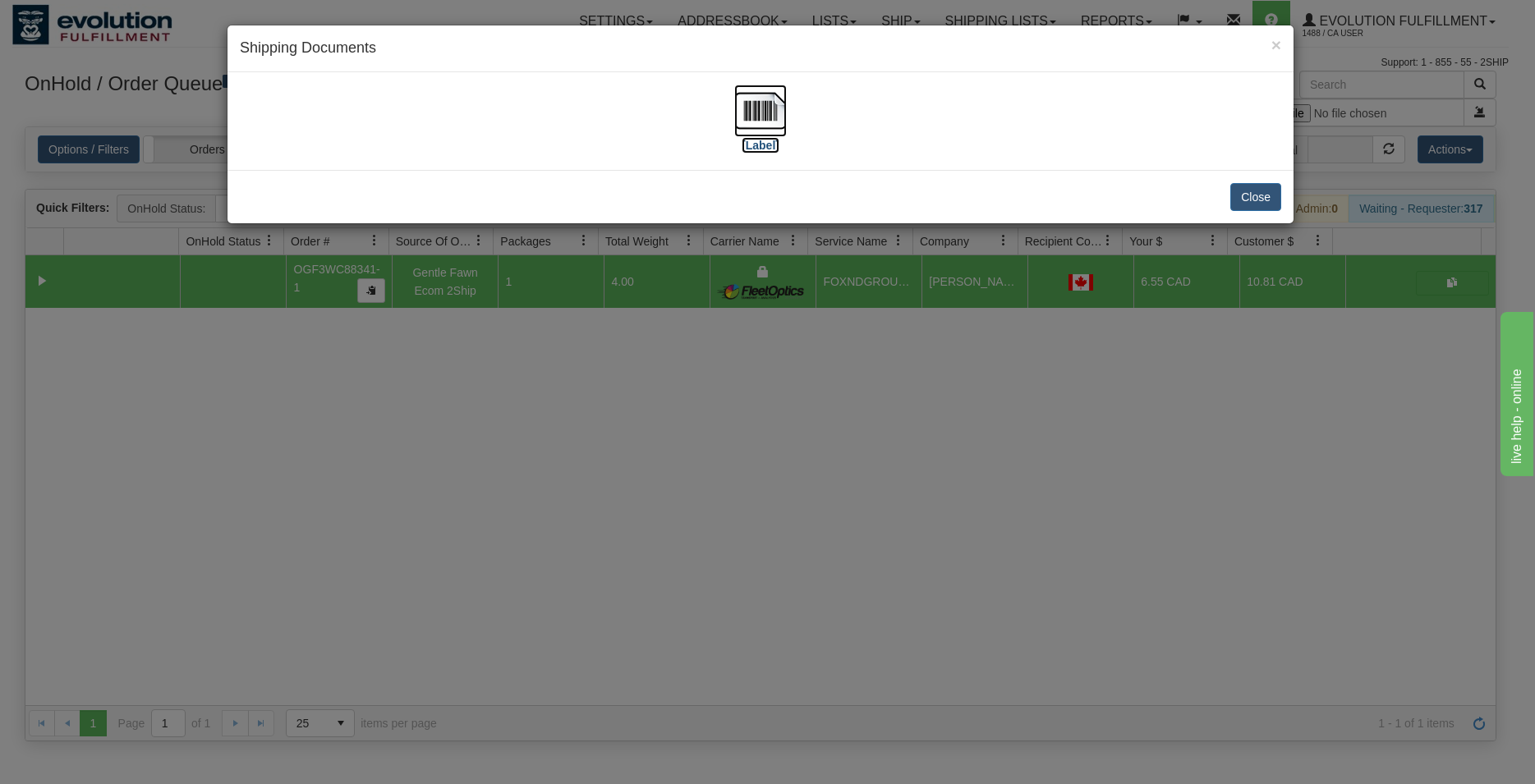
click at [738, 103] on img at bounding box center [761, 111] width 53 height 53
drag, startPoint x: 1235, startPoint y: 179, endPoint x: 1246, endPoint y: 197, distance: 21.1
click at [1236, 179] on div "Close" at bounding box center [761, 196] width 1066 height 53
click at [1246, 197] on button "Close" at bounding box center [1255, 197] width 51 height 28
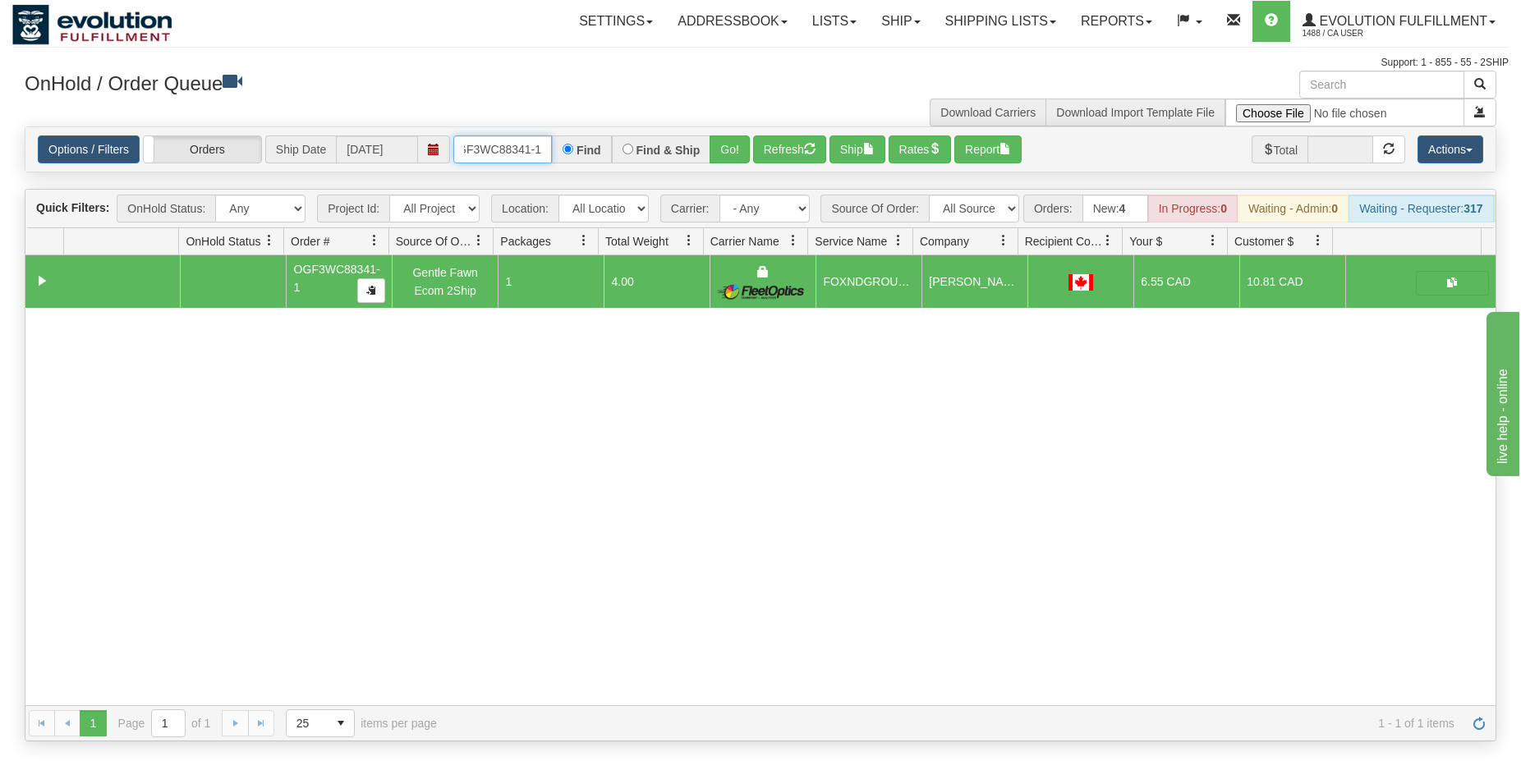
click at [515, 148] on input "OGF3WC88341-1" at bounding box center [502, 150] width 99 height 28
click at [736, 146] on button "Go!" at bounding box center [729, 150] width 40 height 28
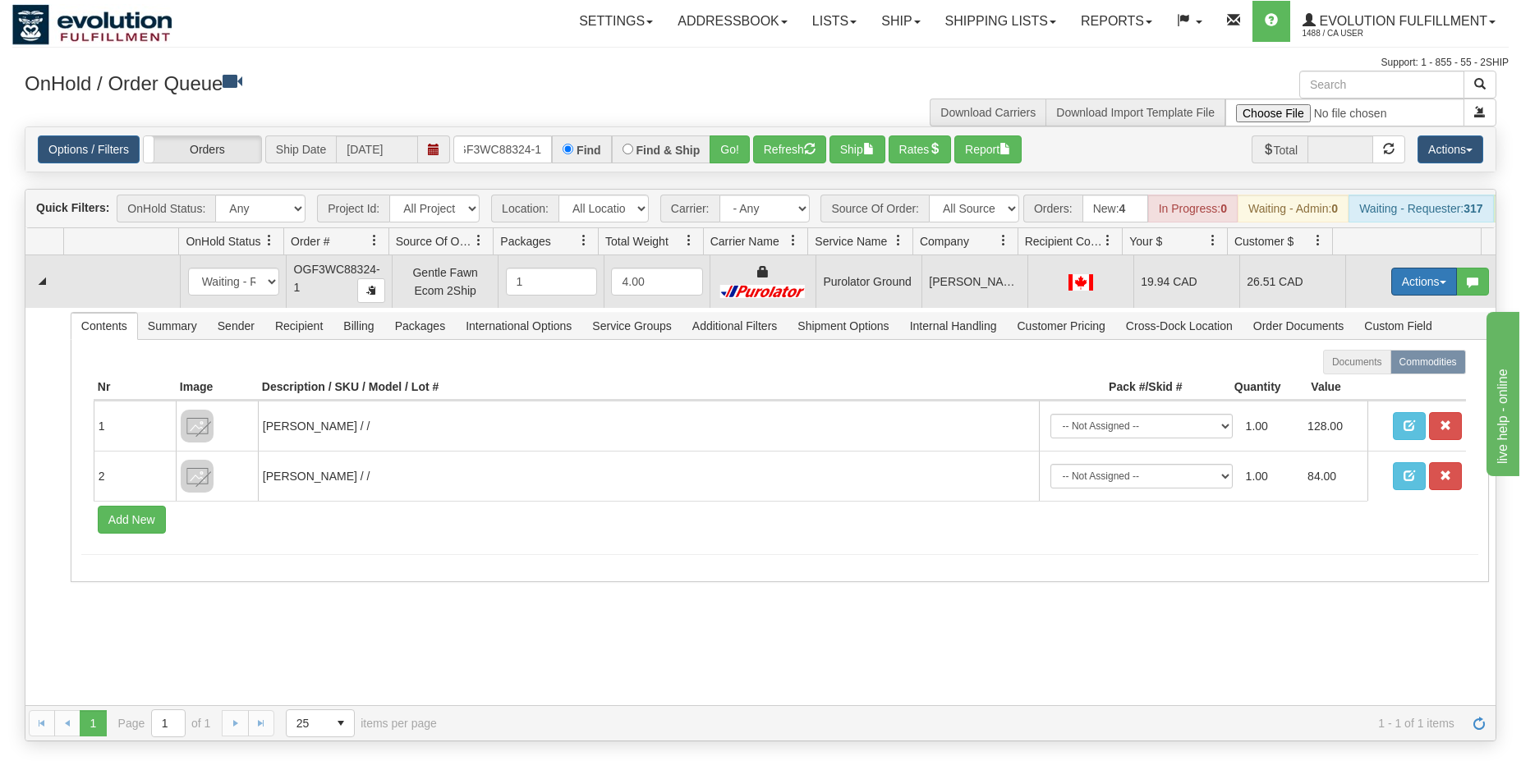
click at [1399, 295] on button "Actions" at bounding box center [1424, 282] width 66 height 28
click at [1344, 383] on span "Ship" at bounding box center [1358, 376] width 35 height 13
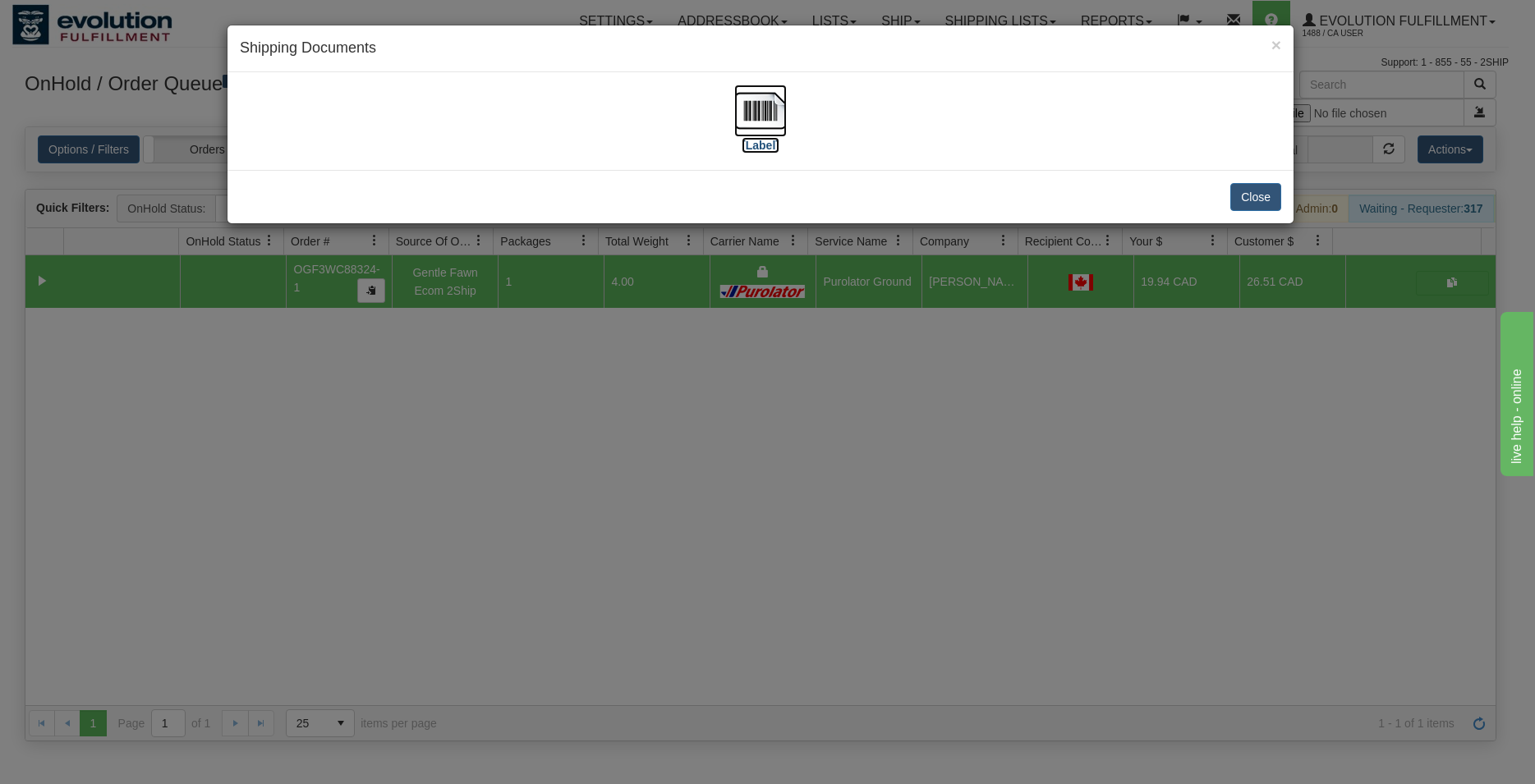
click at [747, 123] on img at bounding box center [761, 111] width 53 height 53
click at [1250, 198] on button "Close" at bounding box center [1255, 197] width 51 height 28
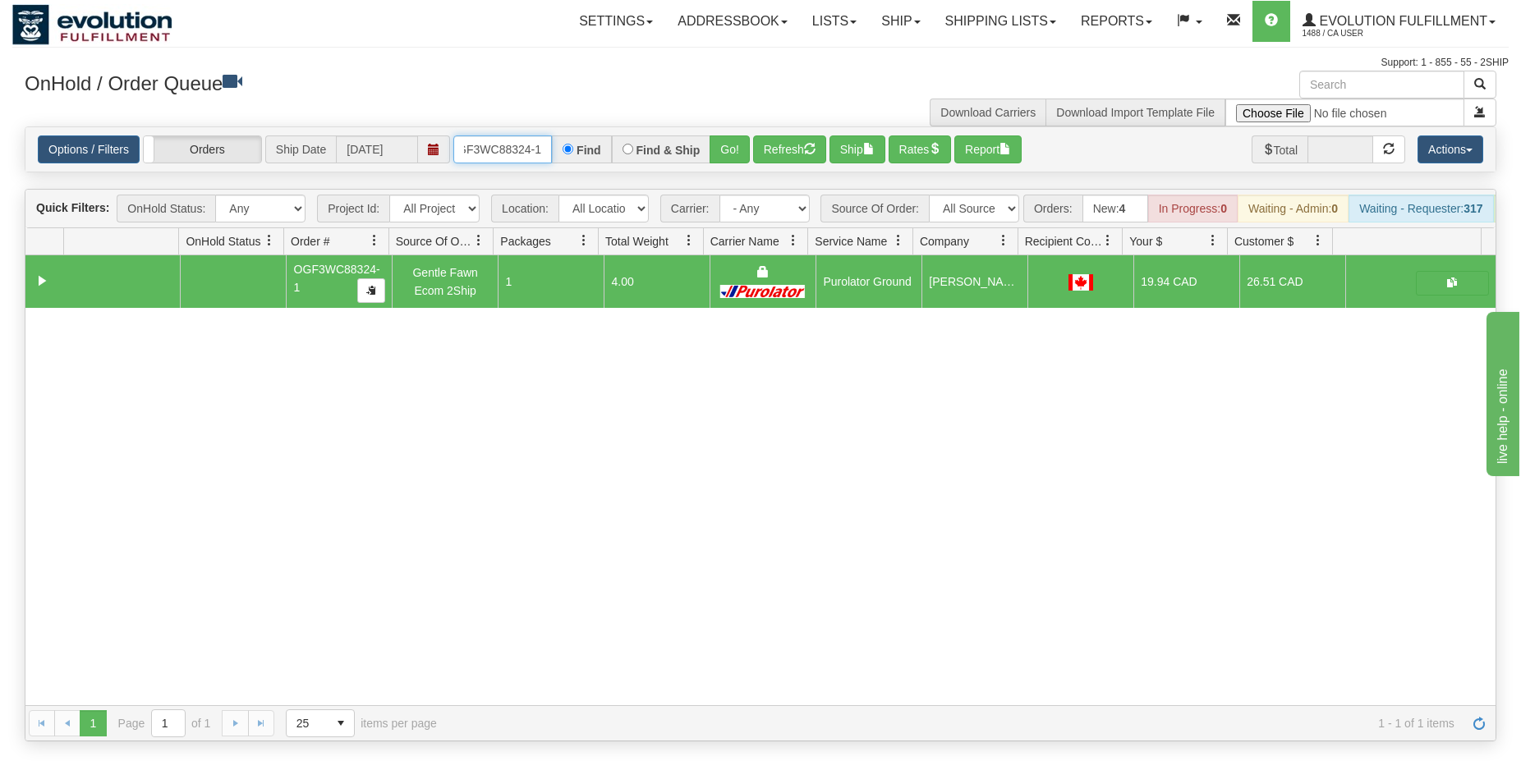
click at [488, 150] on input "OGF3WC88324-1" at bounding box center [502, 150] width 99 height 28
click at [710, 153] on div "Find & Ship" at bounding box center [661, 150] width 99 height 28
click at [714, 153] on button "Go!" at bounding box center [729, 150] width 40 height 28
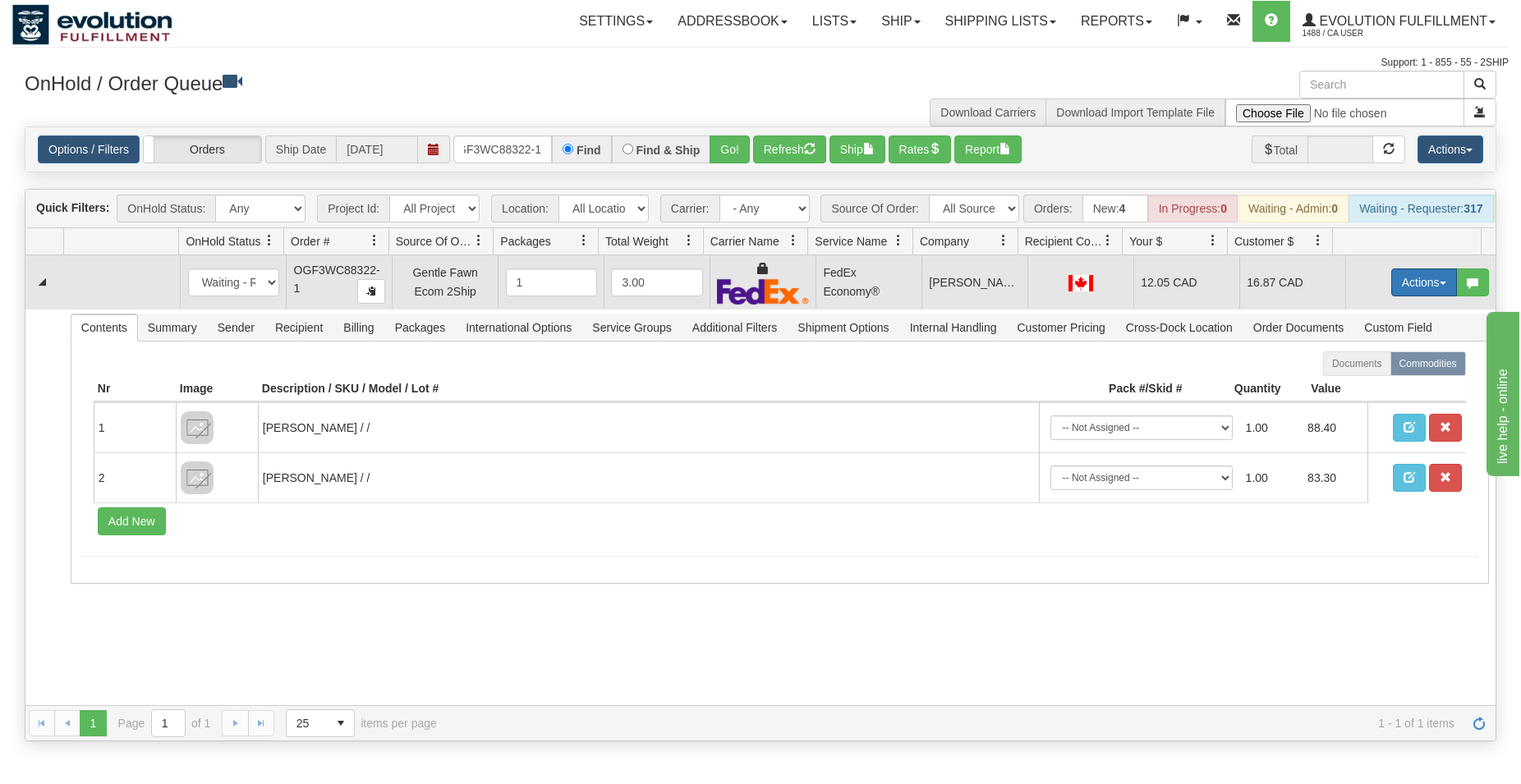
click at [1395, 291] on button "Actions" at bounding box center [1424, 283] width 66 height 28
click at [1341, 384] on span "Ship" at bounding box center [1358, 377] width 35 height 13
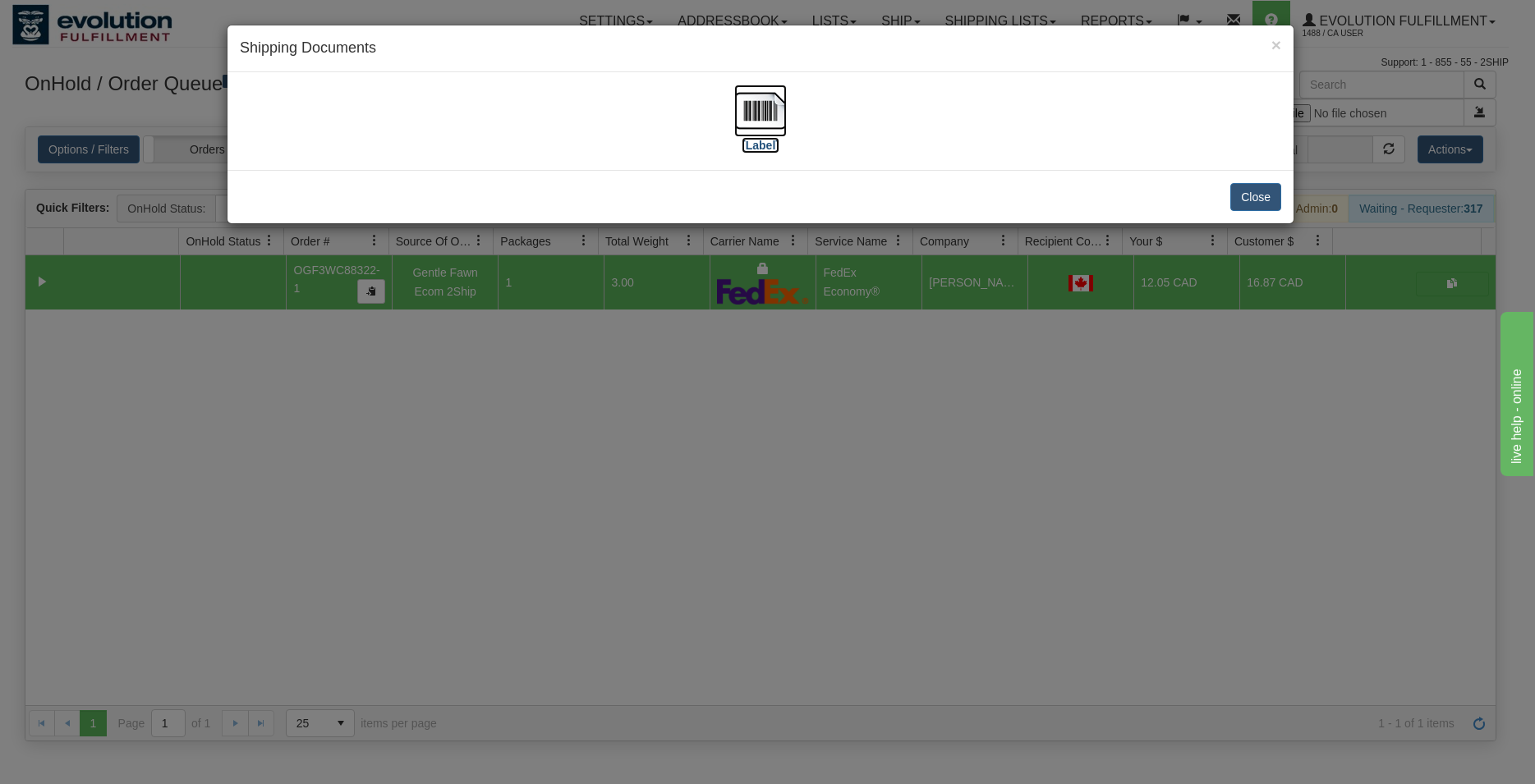
click at [765, 118] on img at bounding box center [761, 111] width 53 height 53
click at [1268, 201] on button "Close" at bounding box center [1255, 197] width 51 height 28
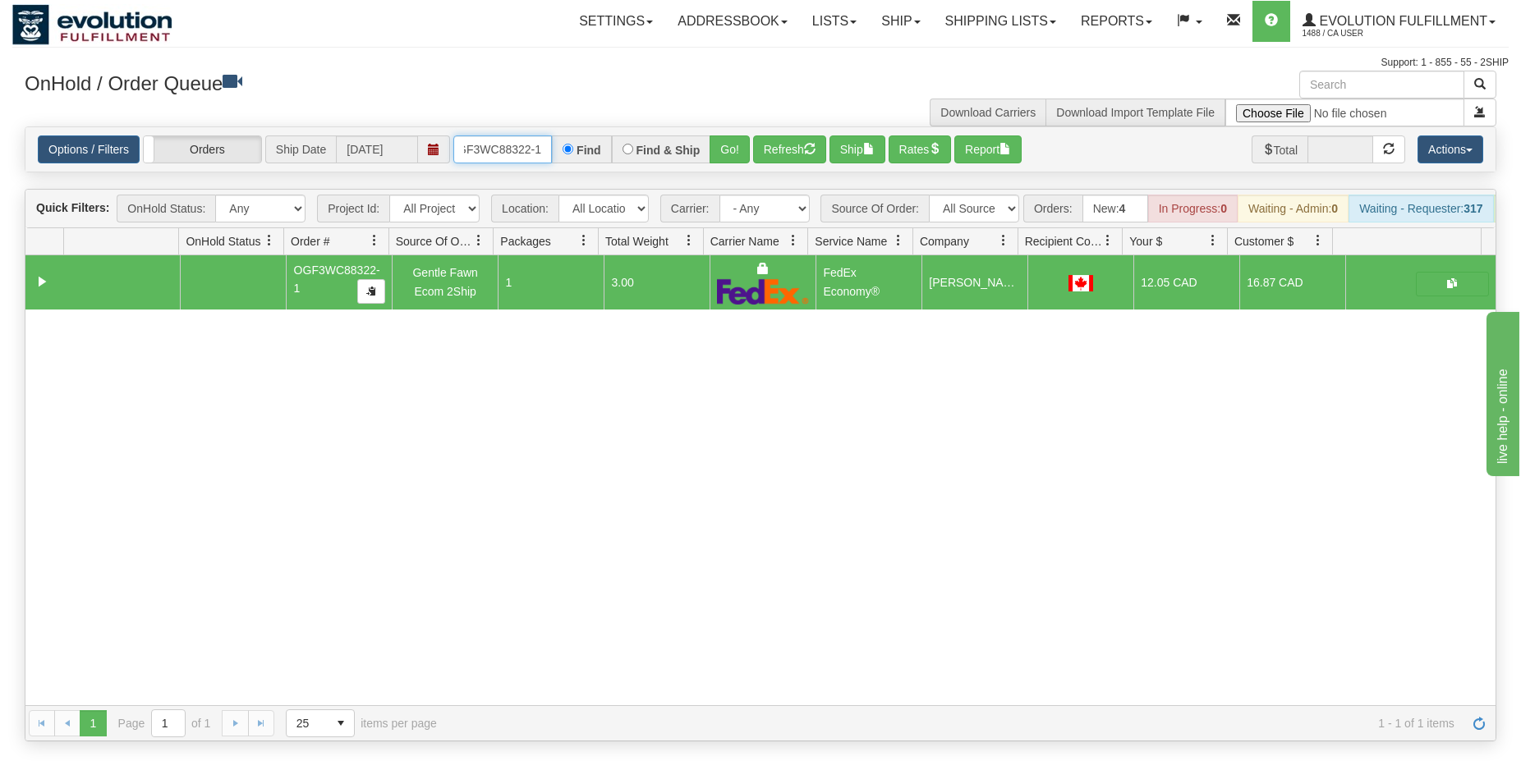
click at [508, 152] on input "OGF3WC88322-1" at bounding box center [502, 150] width 99 height 28
type input "OGF3WC88326-1"
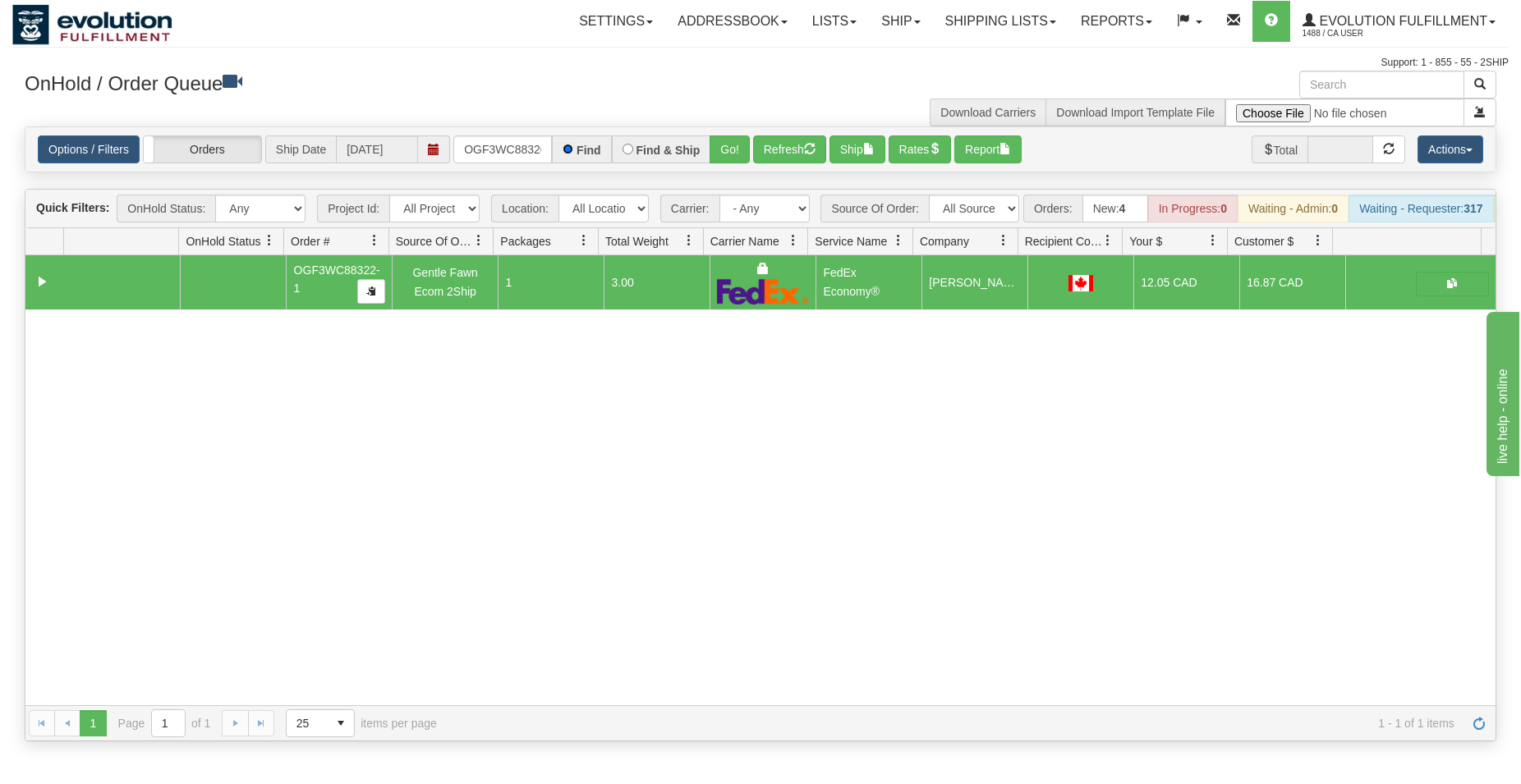
scroll to position [0, 16]
click at [725, 143] on button "Go!" at bounding box center [729, 150] width 40 height 28
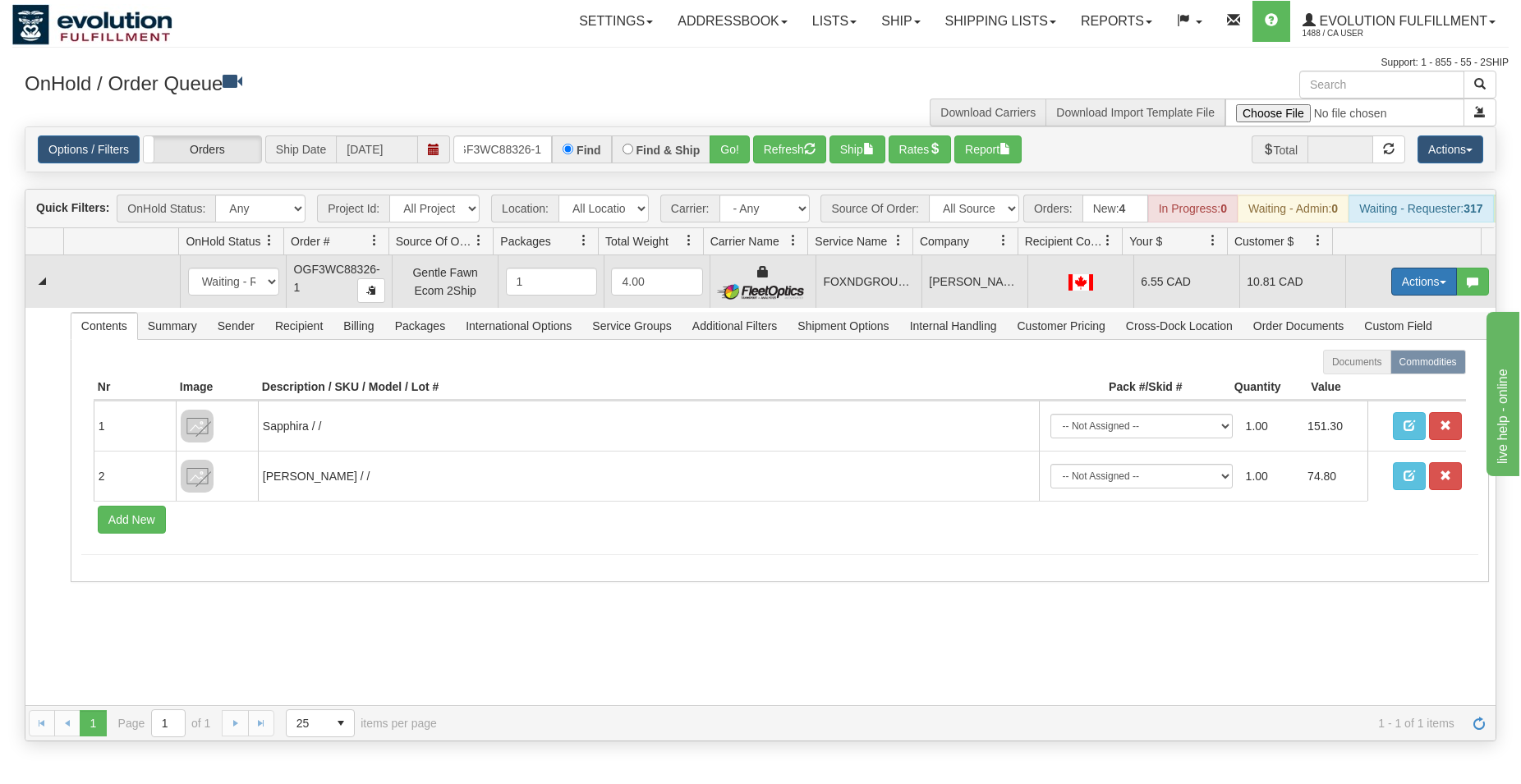
click at [1407, 296] on button "Actions" at bounding box center [1424, 282] width 66 height 28
click at [1341, 383] on span "Ship" at bounding box center [1358, 376] width 35 height 13
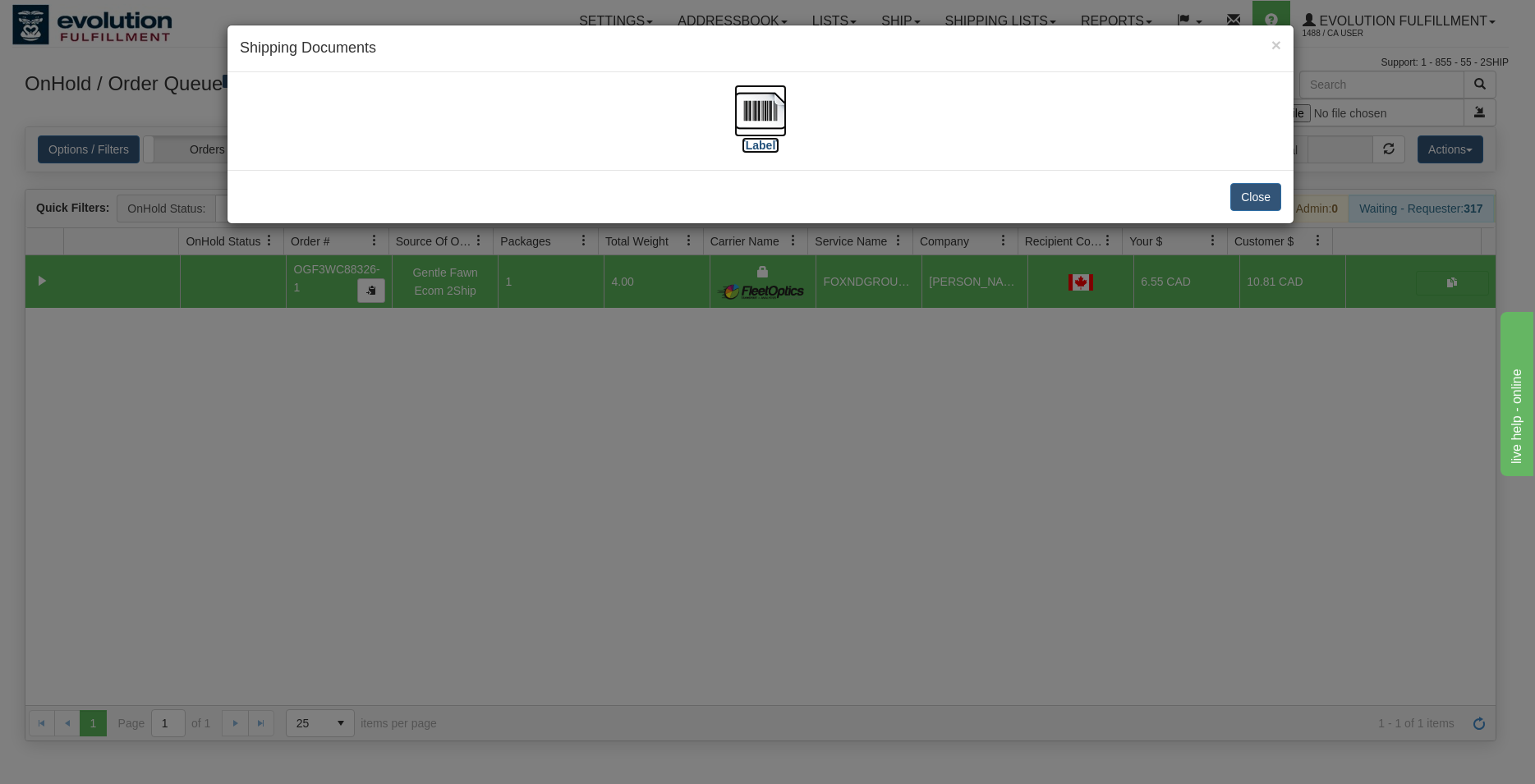
click at [771, 106] on img at bounding box center [761, 111] width 53 height 53
